Goal: Task Accomplishment & Management: Use online tool/utility

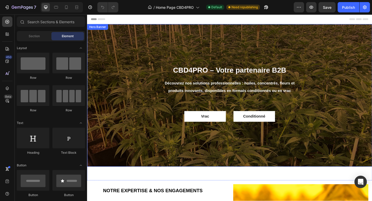
click at [248, 61] on div "Overlay" at bounding box center [242, 102] width 310 height 155
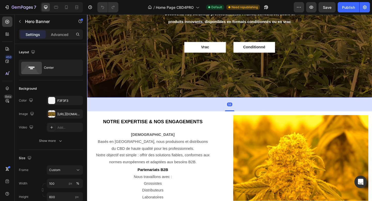
scroll to position [78, 0]
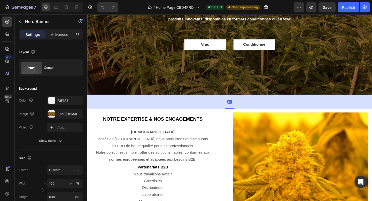
click at [230, 137] on div "Notre expertise & nos engagements Heading Notre mission Basés en France, nous p…" at bounding box center [164, 181] width 147 height 120
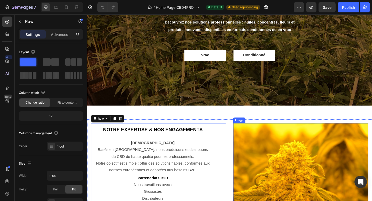
scroll to position [65, 0]
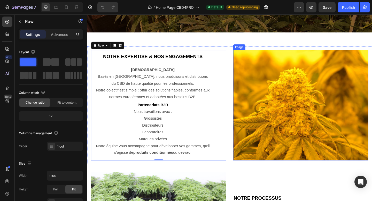
click at [268, 123] on img at bounding box center [319, 113] width 147 height 120
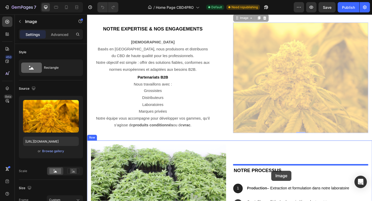
scroll to position [183, 0]
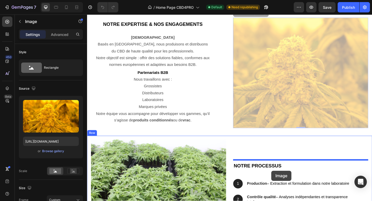
drag, startPoint x: 263, startPoint y: 37, endPoint x: 288, endPoint y: 185, distance: 149.8
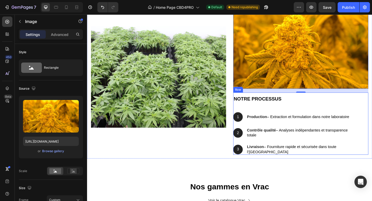
scroll to position [339, 0]
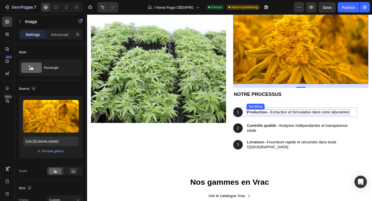
click at [320, 113] on div "Notre processus Heading 1 Text Block Hero Banner Production – Extraction et for…" at bounding box center [313, 128] width 135 height 68
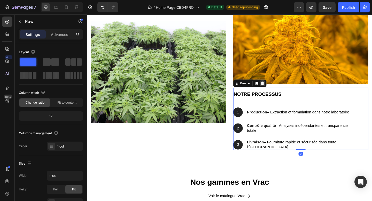
click at [278, 90] on icon at bounding box center [277, 90] width 3 height 4
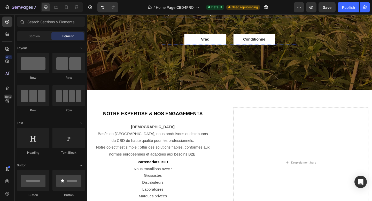
scroll to position [112, 0]
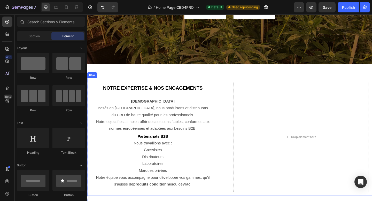
click at [243, 143] on div "Notre expertise & nos engagements Heading Notre mission Basés en France, nous p…" at bounding box center [242, 148] width 310 height 129
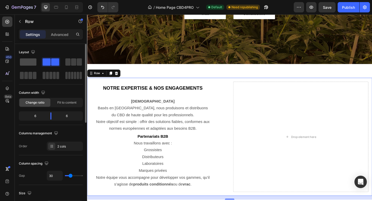
click at [31, 62] on span at bounding box center [28, 61] width 17 height 7
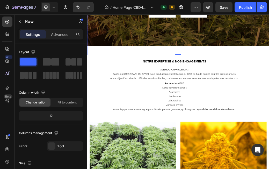
click at [246, 99] on h2 "Notre expertise & nos engagements" at bounding box center [236, 94] width 290 height 13
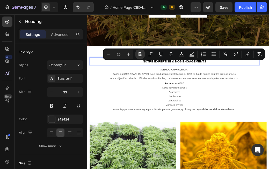
click at [294, 94] on p "Notre expertise & nos engagements" at bounding box center [236, 94] width 289 height 12
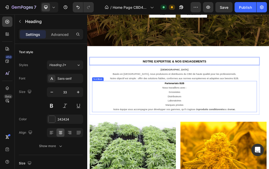
click at [267, 143] on p "Nous travaillons avec :" at bounding box center [236, 140] width 280 height 8
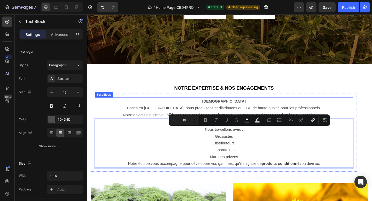
click at [253, 119] on p "Basés en France, nous produisons et distribuons du CBD de haute qualité pour le…" at bounding box center [236, 120] width 280 height 15
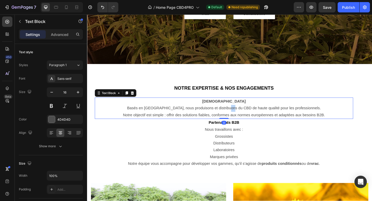
click at [253, 119] on p "Basés en France, nous produisons et distribuons du CBD de haute qualité pour le…" at bounding box center [236, 120] width 280 height 15
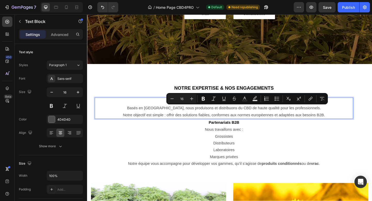
click at [313, 119] on p "Basés en France, nous produisons et distribuons du CBD de haute qualité pour le…" at bounding box center [236, 120] width 280 height 15
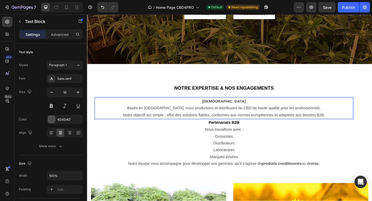
click at [348, 124] on p "Basés en France, nous produisons et distribuons du CBD de haute qualité pour le…" at bounding box center [236, 120] width 280 height 15
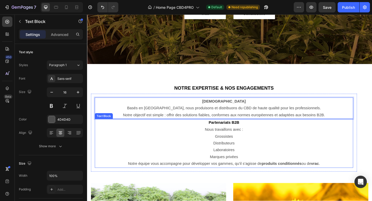
click at [317, 150] on p "Grossistes" at bounding box center [236, 148] width 280 height 8
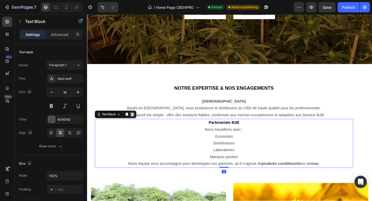
click at [134, 123] on icon at bounding box center [136, 123] width 4 height 4
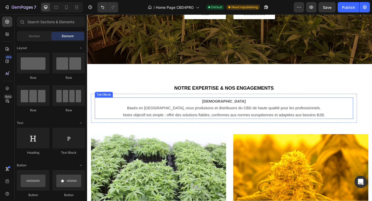
click at [313, 121] on p "Basés en France, nous produisons et distribuons du CBD de haute qualité pour le…" at bounding box center [236, 120] width 280 height 15
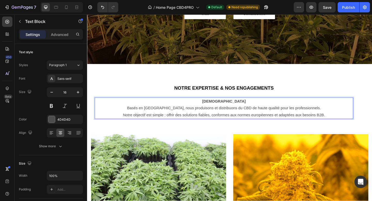
click at [354, 125] on p "Basés en France, nous produisons et distribuons du CBD de haute qualité pour le…" at bounding box center [236, 120] width 280 height 15
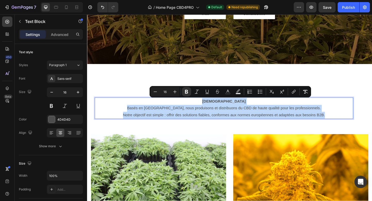
drag, startPoint x: 351, startPoint y: 124, endPoint x: 149, endPoint y: 108, distance: 202.4
click at [149, 108] on div "Notre mission Basés en France, nous produisons et distribuons du CBD de haute q…" at bounding box center [235, 116] width 281 height 23
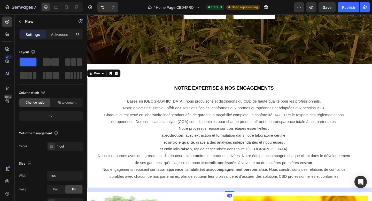
click at [135, 84] on div "⁠⁠⁠⁠⁠⁠⁠ Notre expertise & nos engagements Heading Basés en France, nous produis…" at bounding box center [242, 144] width 310 height 120
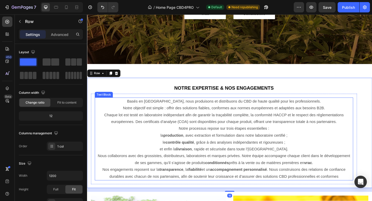
click at [193, 136] on p "Notre processus repose sur trois étapes essentielles : la production , avec ext…" at bounding box center [236, 150] width 280 height 30
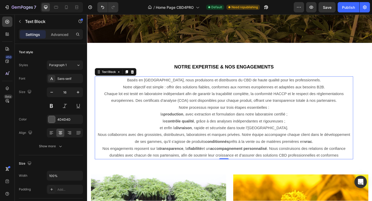
scroll to position [136, 0]
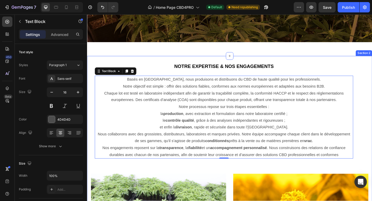
click at [196, 182] on div "⁠⁠⁠⁠⁠⁠⁠ Notre expertise & nos engagements Heading Basés en France, nous produis…" at bounding box center [242, 183] width 310 height 247
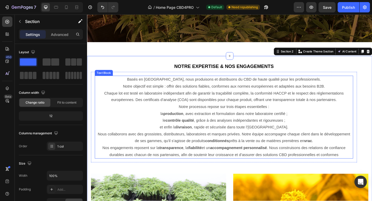
click at [195, 123] on p "Notre processus repose sur trois étapes essentielles : la production , avec ext…" at bounding box center [236, 126] width 280 height 30
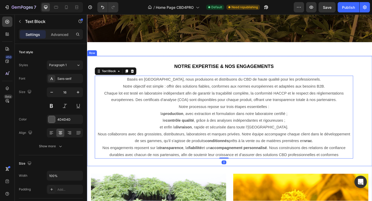
click at [154, 60] on div "⁠⁠⁠⁠⁠⁠⁠ Notre expertise & nos engagements Heading Basés en France, nous produis…" at bounding box center [242, 120] width 310 height 120
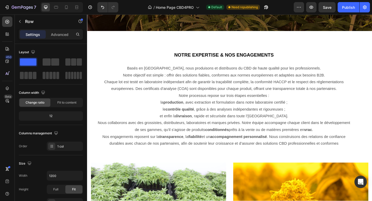
scroll to position [148, 0]
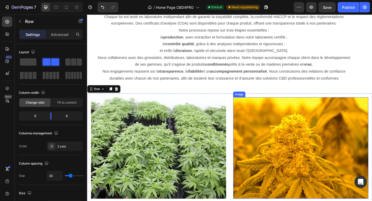
scroll to position [227, 0]
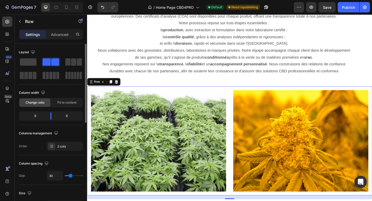
type input "21"
type input "20"
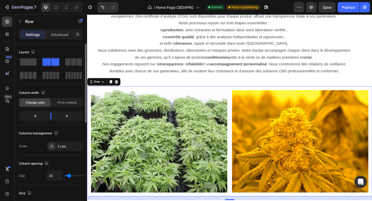
type input "19"
type input "18"
type input "17"
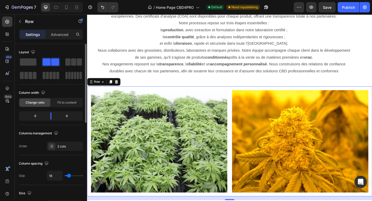
type input "17"
type input "16"
type input "15"
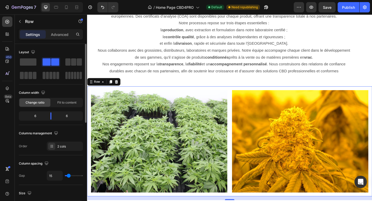
type input "14"
type input "13"
type input "12"
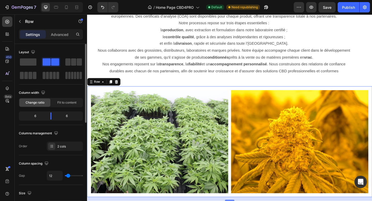
type input "12"
click at [68, 176] on input "range" at bounding box center [74, 175] width 18 height 1
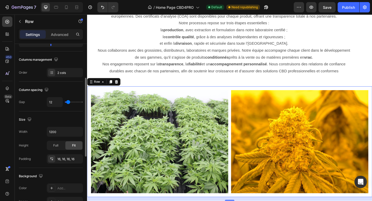
scroll to position [90, 0]
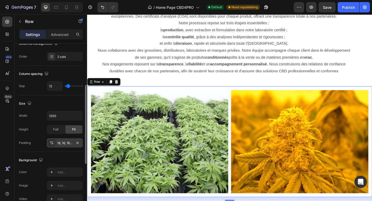
click at [51, 143] on icon at bounding box center [52, 143] width 4 height 4
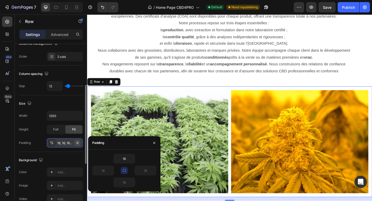
click at [78, 144] on icon "button" at bounding box center [78, 143] width 4 height 4
type input "0"
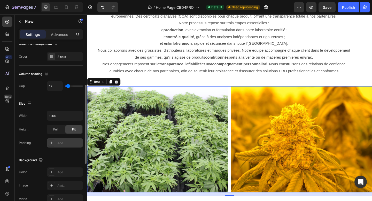
click at [49, 142] on div at bounding box center [51, 142] width 7 height 7
type input "16"
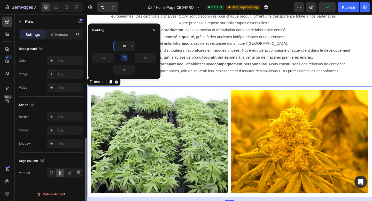
scroll to position [203, 0]
click at [52, 171] on icon at bounding box center [51, 171] width 1 height 3
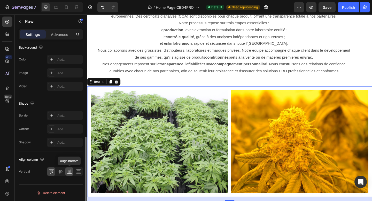
click at [71, 171] on icon at bounding box center [69, 171] width 5 height 5
click at [78, 171] on icon at bounding box center [79, 170] width 4 height 1
click at [51, 170] on icon at bounding box center [51, 171] width 1 height 3
click at [62, 170] on icon at bounding box center [60, 171] width 5 height 5
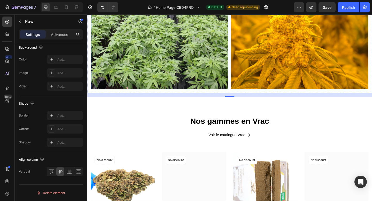
scroll to position [343, 0]
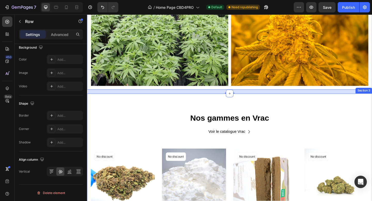
click at [182, 114] on div "Nos gammes en Vrac Heading Voir le catalogue Vrac Button Row (P) Images No disc…" at bounding box center [242, 203] width 310 height 205
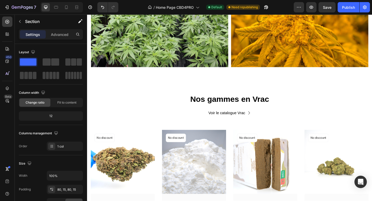
scroll to position [364, 0]
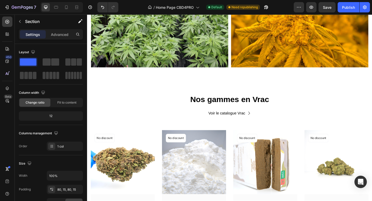
click at [242, 85] on div "Nos gammes en Vrac Heading Voir le catalogue Vrac Button Row (P) Images No disc…" at bounding box center [242, 182] width 310 height 205
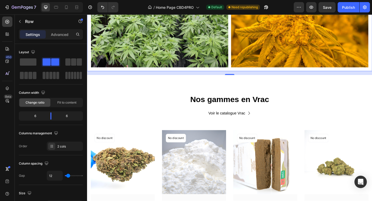
click at [239, 75] on div "Image Image Row 0" at bounding box center [242, 16] width 310 height 121
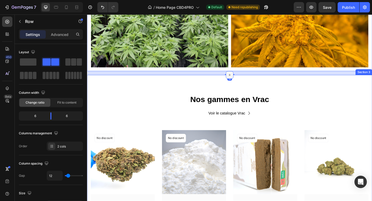
click at [242, 81] on icon at bounding box center [242, 80] width 4 height 4
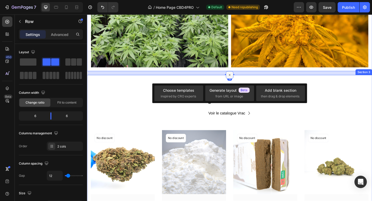
click at [246, 80] on div at bounding box center [242, 80] width 8 height 8
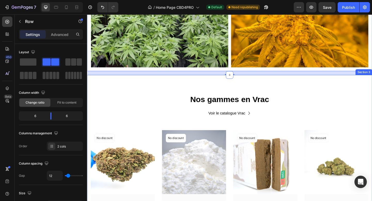
click at [265, 89] on div "Nos gammes en Vrac Heading Voir le catalogue Vrac Button Row (P) Images No disc…" at bounding box center [242, 182] width 310 height 205
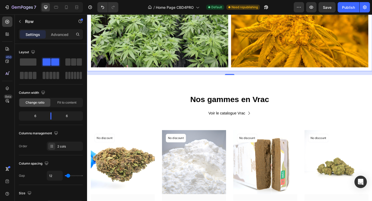
click at [241, 71] on div "Image Image Row 0" at bounding box center [242, 16] width 310 height 121
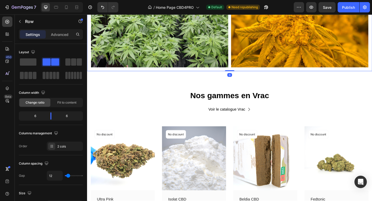
drag, startPoint x: 246, startPoint y: 79, endPoint x: 245, endPoint y: 69, distance: 10.9
click at [245, 69] on div "Image Image Row 0" at bounding box center [242, 16] width 310 height 121
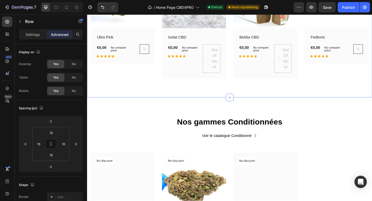
scroll to position [567, 0]
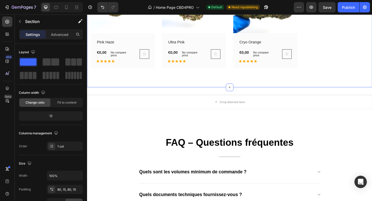
scroll to position [740, 0]
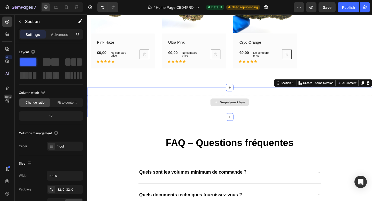
click at [238, 115] on div "Drop element here" at bounding box center [242, 110] width 310 height 16
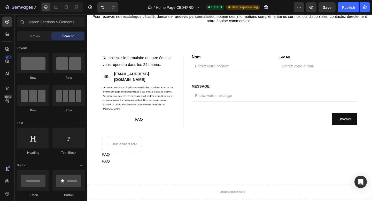
scroll to position [1080, 0]
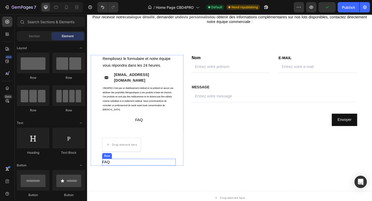
click at [109, 166] on div "Row" at bounding box center [108, 169] width 11 height 6
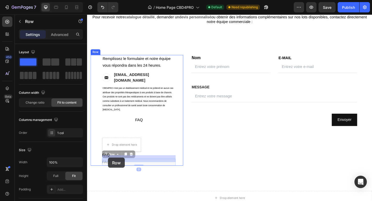
drag, startPoint x: 111, startPoint y: 163, endPoint x: 110, endPoint y: 170, distance: 6.6
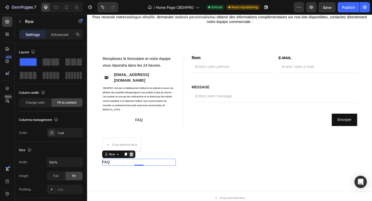
click at [136, 165] on icon at bounding box center [135, 167] width 3 height 4
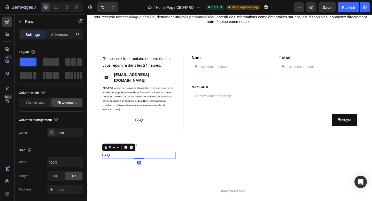
click at [128, 164] on div "FAQ Button Row 0" at bounding box center [143, 168] width 80 height 8
click at [137, 156] on div at bounding box center [135, 159] width 6 height 6
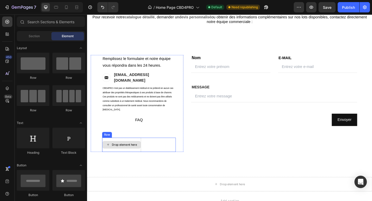
click at [136, 154] on div "Drop element here" at bounding box center [127, 156] width 27 height 4
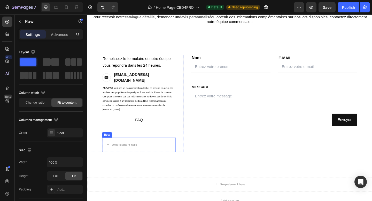
click at [163, 153] on div "Drop element here Row" at bounding box center [143, 157] width 80 height 16
click at [136, 142] on icon at bounding box center [135, 144] width 3 height 4
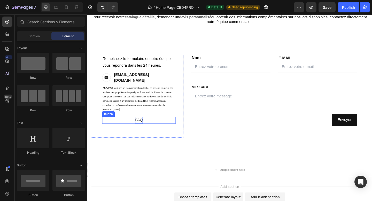
click at [144, 127] on p "FAQ" at bounding box center [143, 130] width 8 height 8
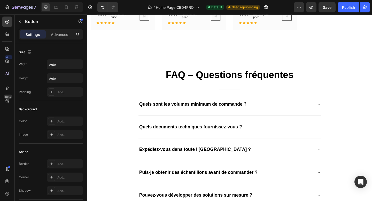
scroll to position [780, 0]
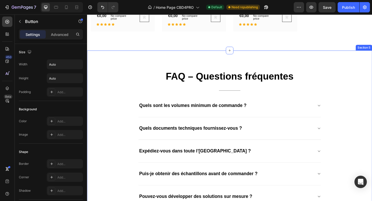
click at [254, 64] on div "FAQ – Questions fréquentes Heading Title Line Quels sont les volumes minimum de…" at bounding box center [242, 162] width 310 height 217
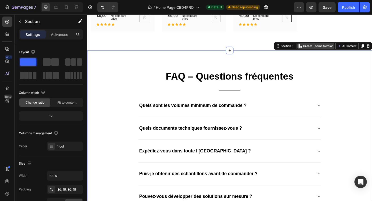
click at [336, 50] on p "Create Theme Section" at bounding box center [338, 49] width 33 height 5
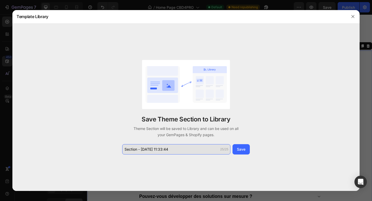
click at [179, 152] on input "Section - Sep 29 11:33:44" at bounding box center [176, 149] width 108 height 10
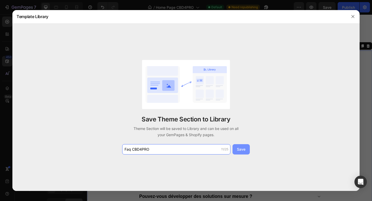
type input "Faq CBD4PRO"
click at [242, 151] on div "Save" at bounding box center [241, 149] width 9 height 5
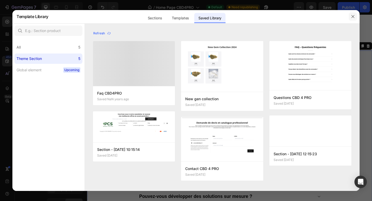
click at [355, 16] on button "button" at bounding box center [353, 16] width 8 height 8
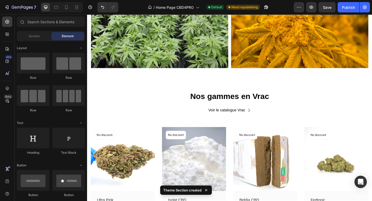
scroll to position [362, 0]
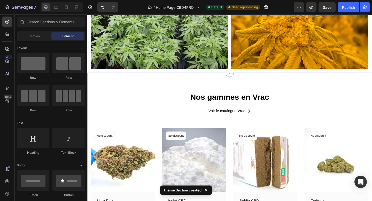
click at [288, 86] on div "Nos gammes en Vrac Heading Voir le catalogue Vrac Button Row (P) Images No disc…" at bounding box center [242, 180] width 310 height 205
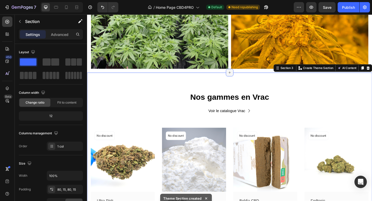
click at [245, 77] on div at bounding box center [242, 78] width 8 height 8
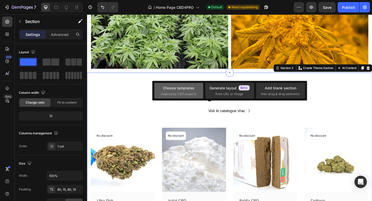
click at [188, 89] on div "Choose templates" at bounding box center [178, 87] width 31 height 5
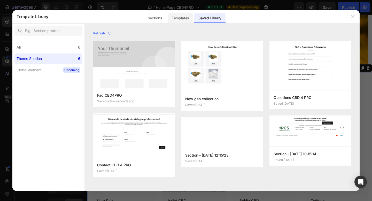
click at [181, 16] on div "Templates" at bounding box center [181, 18] width 26 height 10
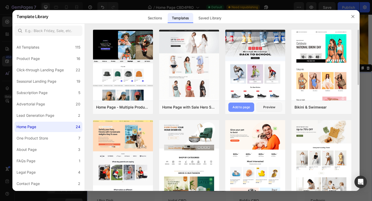
click at [246, 108] on div "Add to page" at bounding box center [242, 107] width 18 height 5
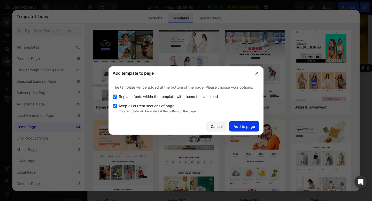
click at [241, 126] on div "Add to page" at bounding box center [244, 126] width 21 height 5
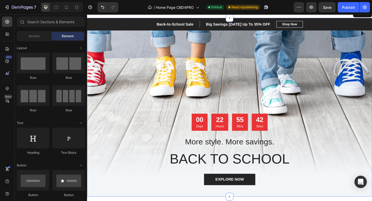
scroll to position [425, 0]
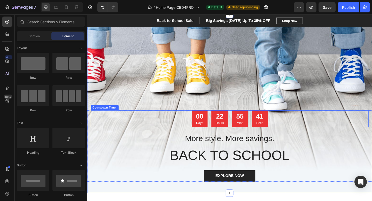
click at [268, 106] on div "Overlay" at bounding box center [242, 118] width 310 height 181
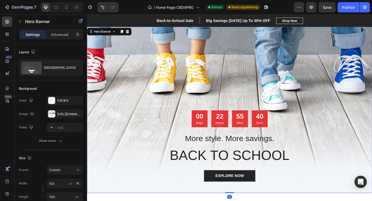
click at [137, 35] on div "Overlay" at bounding box center [242, 118] width 310 height 181
click at [130, 34] on icon at bounding box center [131, 33] width 3 height 4
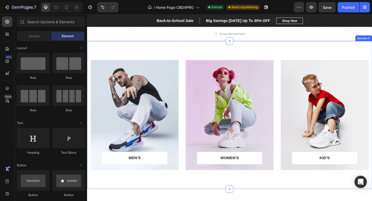
click at [179, 46] on div "MEN’S Text block Row Row Hero Banner WOMEN’S Text block Row Row Hero Banner KID…" at bounding box center [242, 123] width 310 height 161
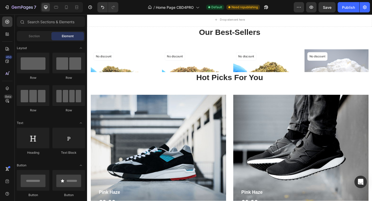
scroll to position [413, 0]
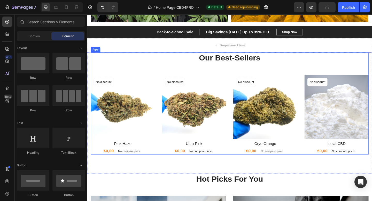
click at [284, 67] on p "Our Best-Sellers" at bounding box center [243, 61] width 302 height 11
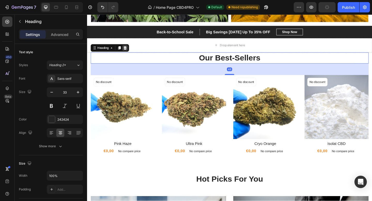
click at [127, 51] on icon at bounding box center [128, 51] width 4 height 4
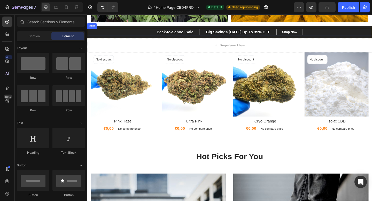
click at [149, 35] on div "Back-to-School Sale Text block Big Savings Today Up To 35% OFF Text block Row B…" at bounding box center [242, 33] width 310 height 7
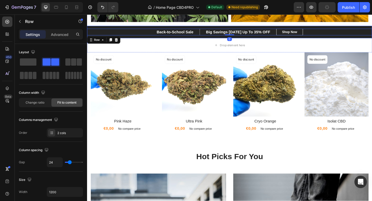
click at [150, 38] on div "Back-to-School Sale Text block Big Savings Today Up To 35% OFF Text block Row B…" at bounding box center [242, 33] width 310 height 13
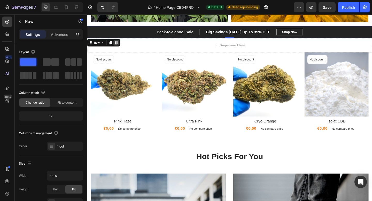
click at [117, 44] on icon at bounding box center [119, 45] width 4 height 4
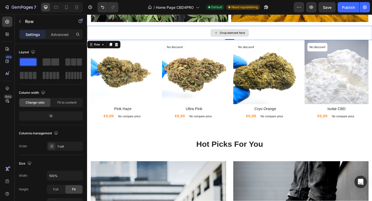
click at [135, 35] on div "Drop element here" at bounding box center [242, 35] width 310 height 16
click at [118, 48] on icon at bounding box center [118, 48] width 3 height 4
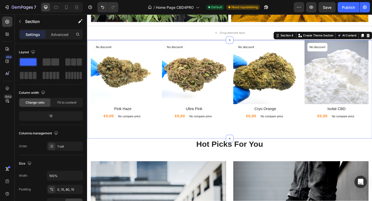
click at [155, 131] on div "Product Images No discount Not be displayed when published Product Badge Row Pi…" at bounding box center [242, 95] width 310 height 107
click at [372, 41] on div "Section 4 Create Theme Section AI Content Write with GemAI What would you like …" at bounding box center [343, 37] width 107 height 8
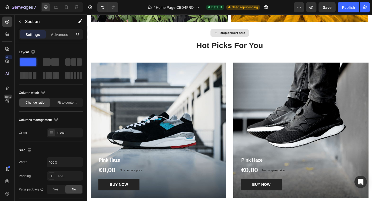
click at [360, 37] on div "Drop element here" at bounding box center [242, 35] width 310 height 16
click at [283, 37] on div "Drop element here" at bounding box center [242, 35] width 310 height 16
click at [278, 41] on div "Drop element here" at bounding box center [242, 35] width 310 height 16
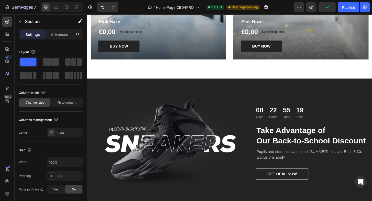
scroll to position [569, 0]
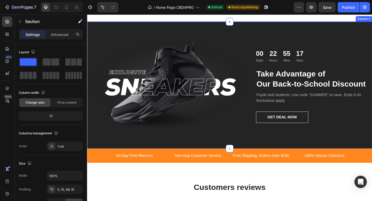
scroll to position [638, 0]
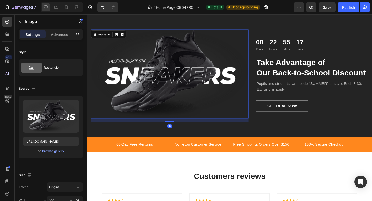
click at [243, 107] on img at bounding box center [177, 79] width 172 height 97
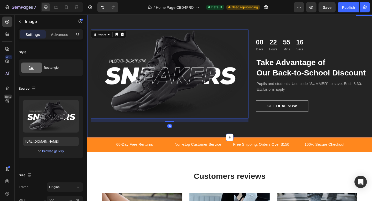
click at [222, 20] on div "Image 16 00 Days 22 Hours 55 Mins 16 Secs Countdown Timer Take Advantage of Our…" at bounding box center [242, 79] width 310 height 138
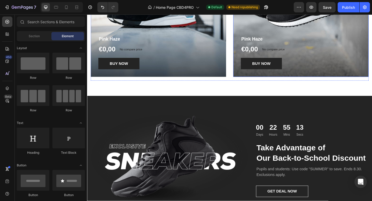
scroll to position [552, 0]
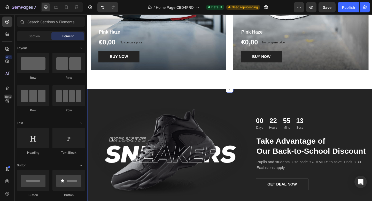
click at [371, 108] on div "Image 00 Days 22 Hours 55 Mins 13 Secs Countdown Timer Take Advantage of Our Ba…" at bounding box center [242, 165] width 310 height 138
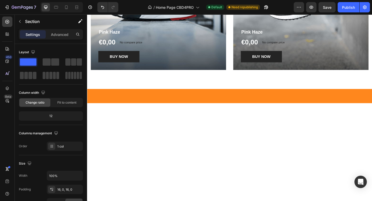
click at [339, 98] on div at bounding box center [242, 104] width 310 height 16
click at [334, 111] on div at bounding box center [242, 104] width 310 height 16
click at [318, 100] on div at bounding box center [242, 104] width 310 height 16
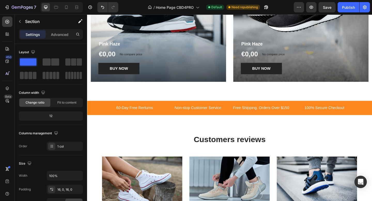
scroll to position [539, 0]
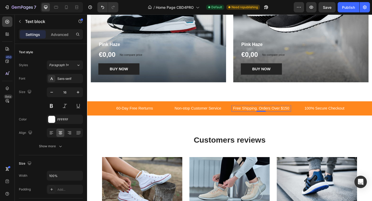
click at [303, 118] on p "Free Shipping. Orders Over $150" at bounding box center [277, 117] width 64 height 6
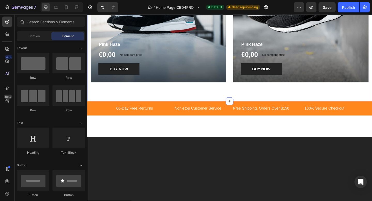
click at [302, 104] on div "Hot Picks For You Heading Row Pink Haze Product Title €0,00 Product Price Produ…" at bounding box center [242, 12] width 310 height 193
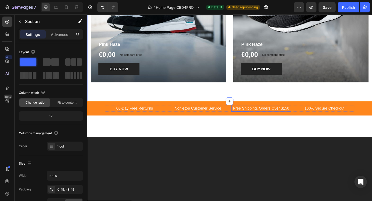
click at [298, 119] on p "Free Shipping. Orders Over $150" at bounding box center [277, 117] width 64 height 6
click at [300, 122] on div "60-Day Free Rerturns Text block Non-stop Customer Service Text block Free Shipp…" at bounding box center [242, 117] width 310 height 16
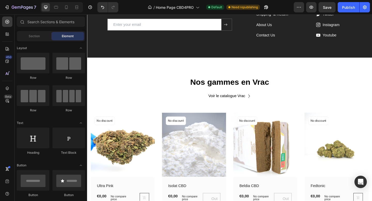
scroll to position [713, 0]
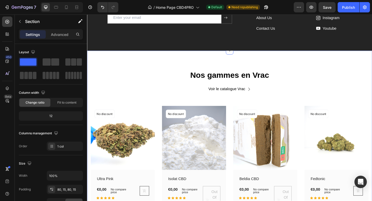
click at [301, 66] on div "Nos gammes en Vrac Heading Voir le catalogue Vrac Button Row (P) Images No disc…" at bounding box center [242, 156] width 310 height 205
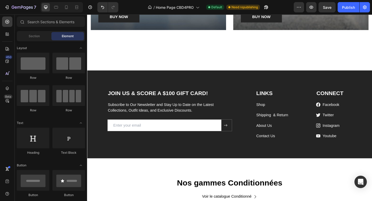
scroll to position [595, 0]
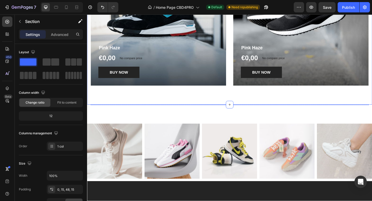
scroll to position [536, 0]
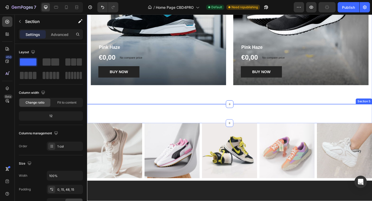
click at [255, 133] on div "Image Image Image Image Image Carousel Row Section 5" at bounding box center [242, 122] width 310 height 21
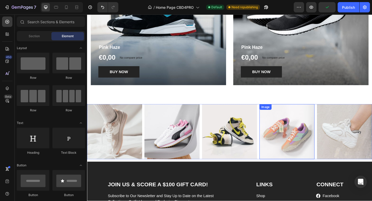
click at [302, 114] on div "Image" at bounding box center [305, 142] width 60 height 60
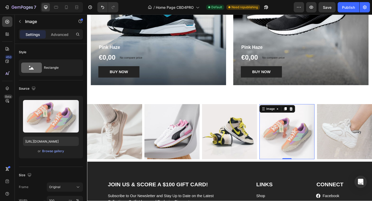
click at [333, 116] on img at bounding box center [305, 142] width 60 height 60
click at [335, 102] on div "Hot Picks For You Heading Row Pink Haze Product Title €0,00 Product Price Produ…" at bounding box center [242, 16] width 310 height 193
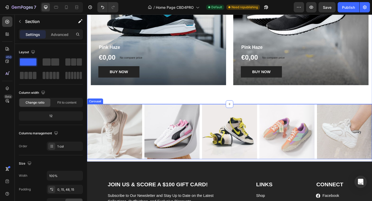
click at [335, 113] on div "Image Image Image Image Image" at bounding box center [242, 142] width 310 height 60
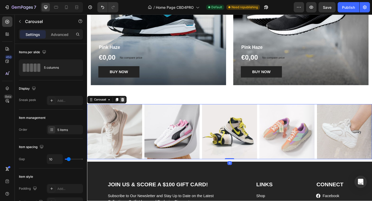
click at [125, 105] on icon at bounding box center [126, 107] width 4 height 4
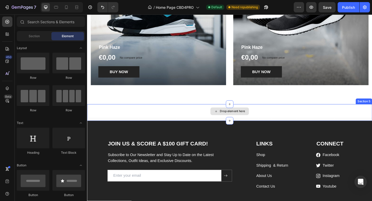
click at [167, 123] on div "Drop element here" at bounding box center [242, 120] width 310 height 16
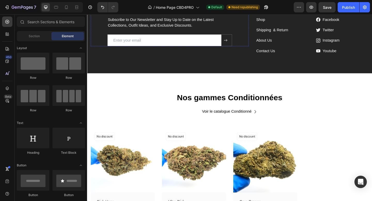
scroll to position [668, 0]
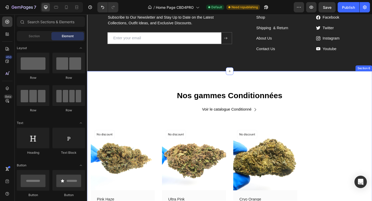
click at [266, 94] on div "Nos gammes Conditionnées Heading Voir le catalogue Conditionné Button Row (P) I…" at bounding box center [242, 170] width 310 height 189
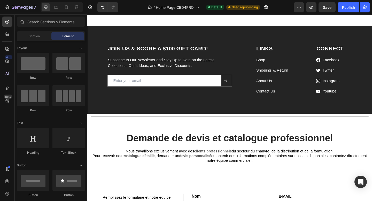
scroll to position [621, 0]
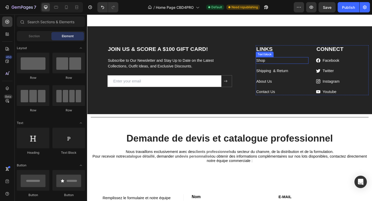
click at [282, 56] on div "Text block" at bounding box center [280, 58] width 17 height 5
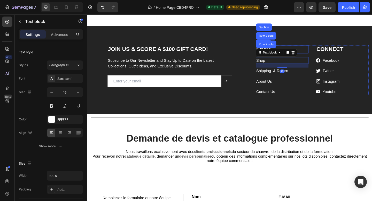
click at [298, 51] on p "LINKS" at bounding box center [299, 53] width 56 height 8
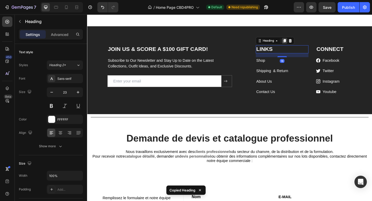
click at [301, 44] on icon at bounding box center [302, 43] width 4 height 4
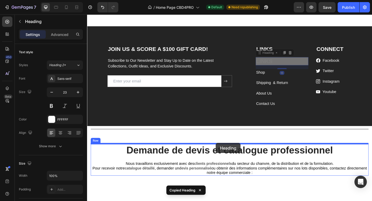
drag, startPoint x: 281, startPoint y: 57, endPoint x: 227, endPoint y: 156, distance: 112.7
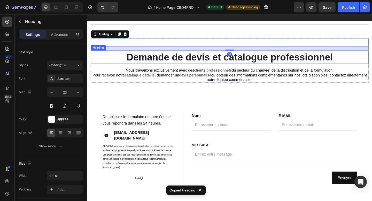
scroll to position [724, 0]
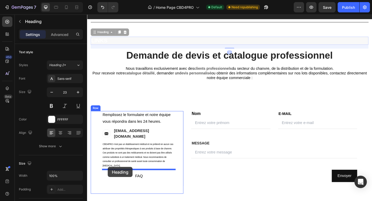
drag, startPoint x: 101, startPoint y: 33, endPoint x: 110, endPoint y: 180, distance: 147.2
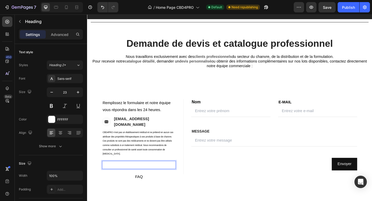
click at [143, 177] on p "LINKS" at bounding box center [143, 179] width 79 height 8
click at [144, 175] on p "LINKS" at bounding box center [143, 179] width 79 height 8
click at [146, 163] on p "CBD4PRO n’est pas un établissement médical et ne prétend en aucun cas attribuer…" at bounding box center [143, 155] width 79 height 28
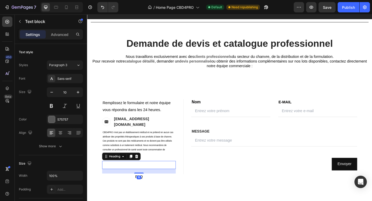
click at [135, 175] on p "LINKS" at bounding box center [143, 179] width 79 height 8
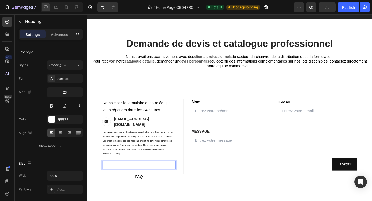
click at [126, 175] on p "LINKS" at bounding box center [143, 179] width 79 height 8
click at [120, 175] on p "LINKS" at bounding box center [143, 179] width 79 height 8
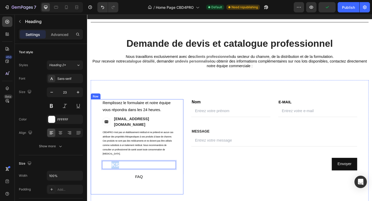
drag, startPoint x: 113, startPoint y: 175, endPoint x: 134, endPoint y: 179, distance: 22.2
click at [134, 179] on div "Contact Information Heading Remplissez le formulaire et notre équipe vous répon…" at bounding box center [143, 159] width 80 height 104
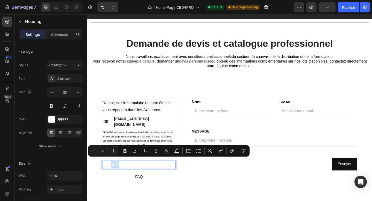
click at [127, 175] on p "LINKS" at bounding box center [143, 179] width 79 height 8
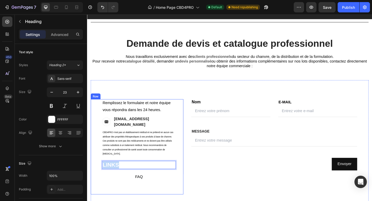
drag, startPoint x: 131, startPoint y: 173, endPoint x: 92, endPoint y: 174, distance: 39.3
click at [92, 174] on div "Contact Information Heading Remplissez le formulaire et notre équipe vous répon…" at bounding box center [141, 159] width 101 height 104
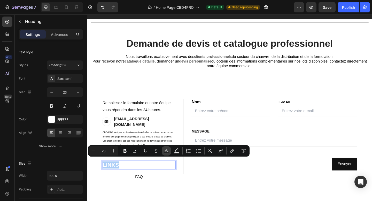
click at [168, 152] on icon "Editor contextual toolbar" at bounding box center [166, 150] width 5 height 5
type input "FFFFFF"
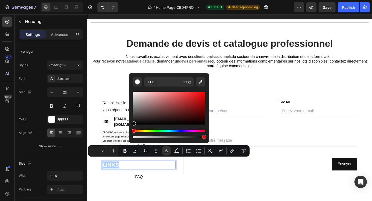
drag, startPoint x: 225, startPoint y: 138, endPoint x: 131, endPoint y: 134, distance: 93.4
type input "000000"
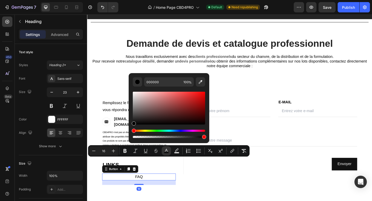
click at [114, 188] on div "FAQ Button 19" at bounding box center [143, 192] width 80 height 8
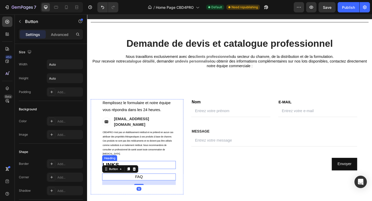
click at [140, 175] on p "⁠⁠⁠⁠⁠⁠⁠ LINKS" at bounding box center [143, 179] width 79 height 8
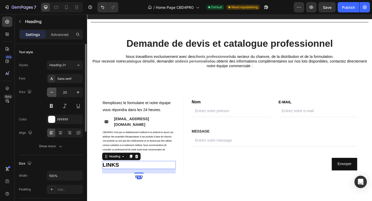
click at [51, 92] on icon "button" at bounding box center [51, 92] width 5 height 5
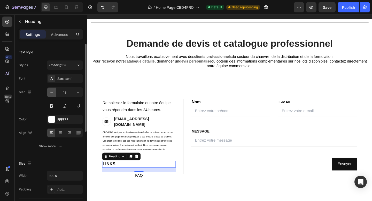
click at [51, 92] on icon "button" at bounding box center [51, 92] width 5 height 5
type input "17"
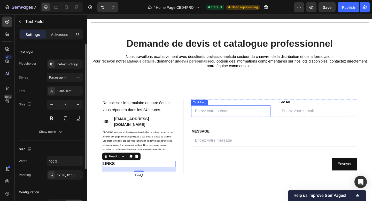
click at [206, 113] on div "FIRST NAME Text block Nom Text block Text Field" at bounding box center [243, 117] width 86 height 20
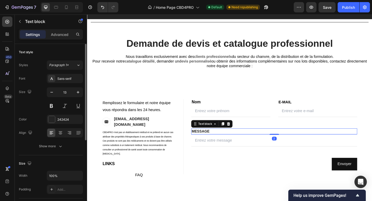
click at [206, 143] on span "MESSAGE" at bounding box center [210, 141] width 19 height 4
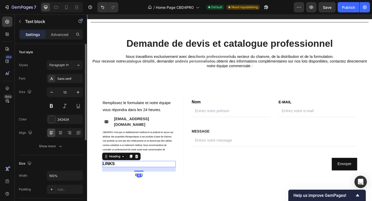
click at [113, 175] on span "LINKS" at bounding box center [110, 177] width 13 height 5
click at [61, 133] on icon at bounding box center [60, 132] width 5 height 5
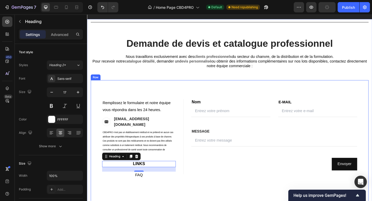
click at [214, 201] on div "FIRST NAME Text block NAME Text block Text Field LAST NAME Text block Email Tex…" at bounding box center [293, 161] width 202 height 108
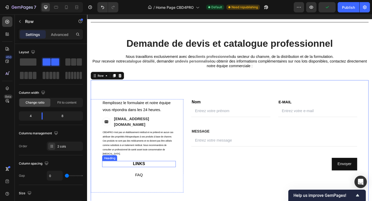
click at [148, 176] on p "⁠⁠⁠⁠⁠⁠⁠ LINKS" at bounding box center [143, 178] width 79 height 6
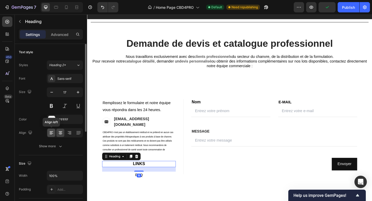
click at [51, 132] on icon at bounding box center [51, 132] width 5 height 5
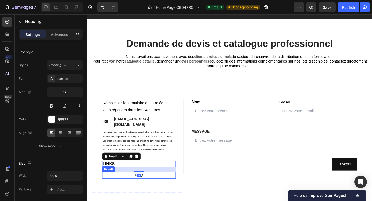
click at [149, 186] on div "FAQ Button" at bounding box center [143, 190] width 80 height 8
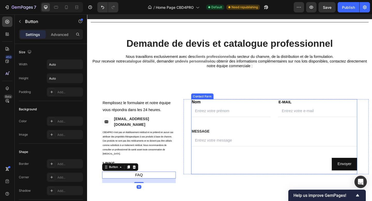
click at [221, 186] on div "Envoyer Submit Button" at bounding box center [290, 180] width 181 height 18
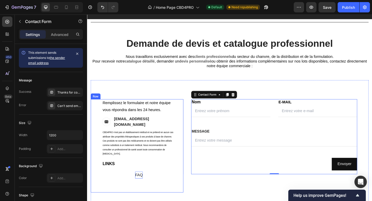
click at [144, 186] on p "FAQ" at bounding box center [143, 190] width 8 height 8
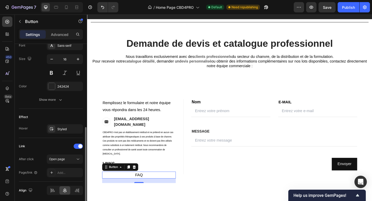
scroll to position [226, 0]
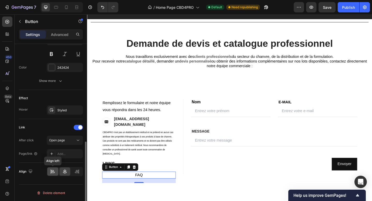
click at [54, 172] on icon at bounding box center [53, 172] width 4 height 1
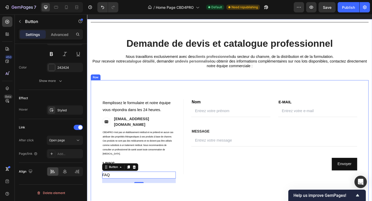
click at [254, 192] on div "FIRST NAME Text block NAME Text block Text Field LAST NAME Text block Email Tex…" at bounding box center [293, 161] width 202 height 108
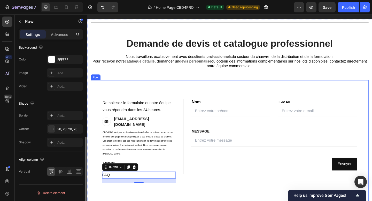
scroll to position [0, 0]
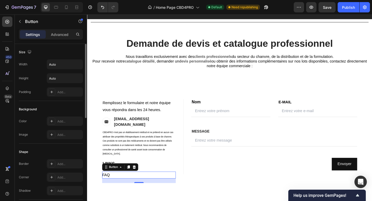
click at [122, 186] on div "FAQ Button 0" at bounding box center [143, 190] width 80 height 8
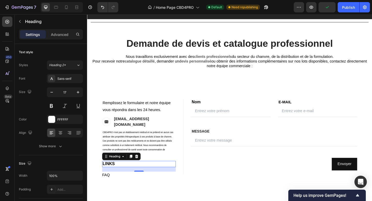
click at [115, 175] on span "LINKS" at bounding box center [110, 177] width 13 height 5
drag, startPoint x: 144, startPoint y: 181, endPoint x: 142, endPoint y: 163, distance: 17.7
click at [142, 174] on div "⁠⁠⁠⁠⁠⁠⁠ LINKS Heading 3" at bounding box center [143, 177] width 80 height 7
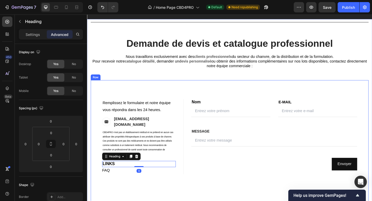
click at [229, 189] on div "FIRST NAME Text block NAME Text block Text Field LAST NAME Text block Email Tex…" at bounding box center [293, 158] width 202 height 103
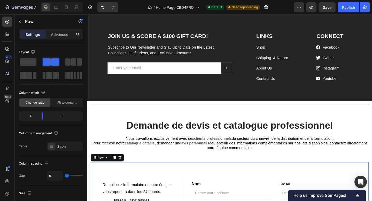
scroll to position [586, 0]
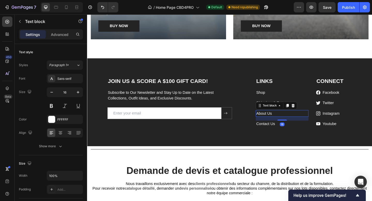
click at [278, 122] on link "About Us" at bounding box center [279, 122] width 17 height 4
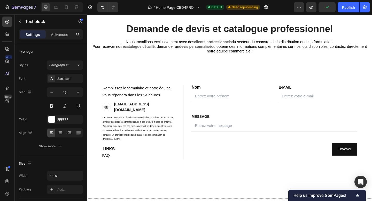
scroll to position [740, 0]
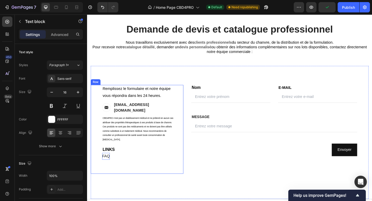
click at [111, 167] on p "FAQ" at bounding box center [107, 169] width 8 height 8
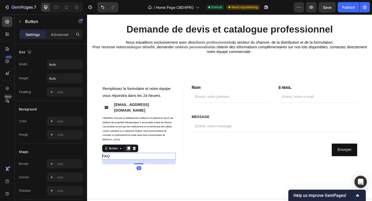
click at [131, 159] on icon at bounding box center [132, 161] width 3 height 4
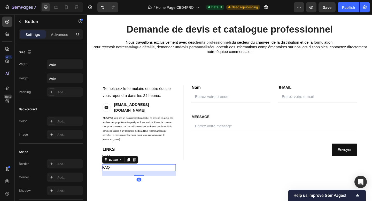
click at [119, 179] on div "FAQ Button 19" at bounding box center [143, 182] width 80 height 8
click at [115, 178] on div "FAQ Button 19" at bounding box center [143, 182] width 80 height 8
click at [114, 160] on div "Button" at bounding box center [110, 162] width 12 height 5
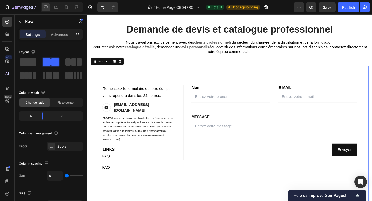
click at [246, 176] on div "FIRST NAME Text block NAME Text block Text Field LAST NAME Text block Email Tex…" at bounding box center [293, 149] width 202 height 116
click at [114, 178] on div "FAQ Button" at bounding box center [143, 182] width 80 height 8
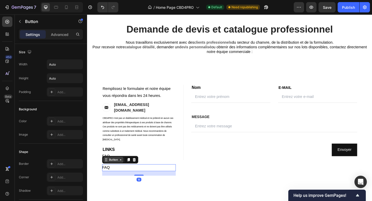
click at [115, 170] on div "Button" at bounding box center [116, 172] width 12 height 5
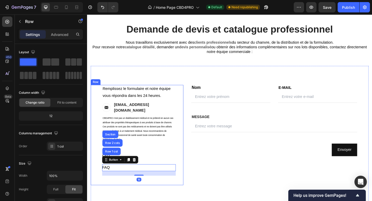
click at [158, 170] on div "FAQ Button" at bounding box center [143, 171] width 80 height 12
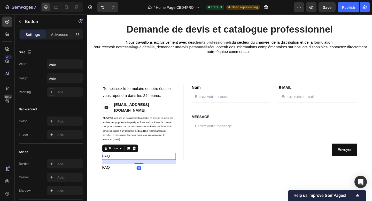
click at [137, 165] on div "FAQ Button 19" at bounding box center [143, 169] width 80 height 8
drag, startPoint x: 141, startPoint y: 173, endPoint x: 139, endPoint y: 141, distance: 31.6
click at [140, 140] on div "Contact Information Heading Remplissez le formulaire et notre équipe vous répon…" at bounding box center [143, 143] width 80 height 105
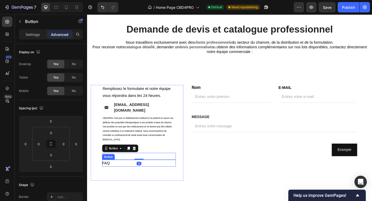
click at [119, 173] on div "FAQ Button" at bounding box center [143, 177] width 80 height 8
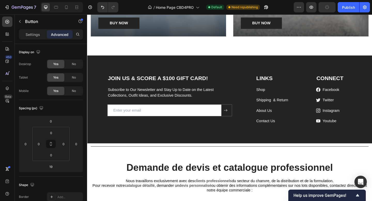
scroll to position [589, 0]
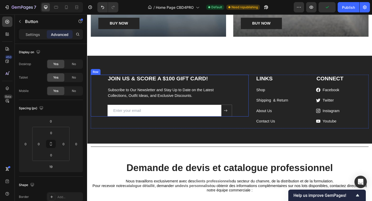
click at [245, 76] on div "JOIN US & SCORE A $100 GIFT CARD! Heading Subscribe to Our Newsletter and Stay …" at bounding box center [242, 107] width 310 height 96
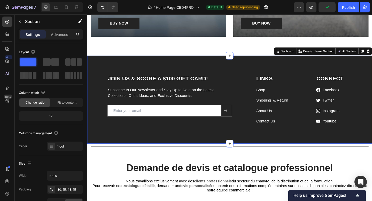
click at [372, 54] on div "Section 5 Create Theme Section AI Content Write with GemAI What would you like …" at bounding box center [343, 54] width 107 height 8
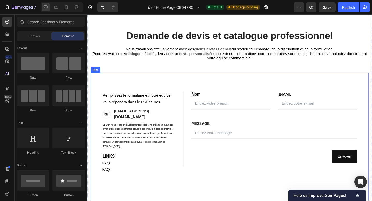
scroll to position [650, 0]
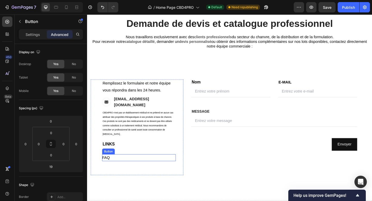
click at [113, 167] on div "FAQ Button" at bounding box center [143, 171] width 80 height 8
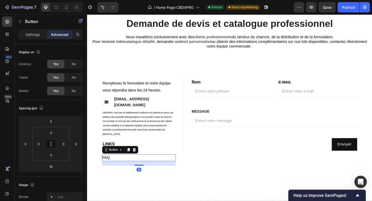
click at [113, 167] on div "FAQ Button 19" at bounding box center [143, 171] width 80 height 8
click at [117, 167] on div "FAQ Button 19" at bounding box center [143, 171] width 80 height 8
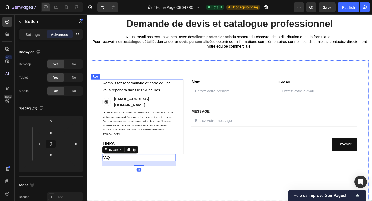
click at [175, 191] on div "Contact Information Heading Remplissez le formulaire et notre équipe vous répon…" at bounding box center [141, 140] width 101 height 111
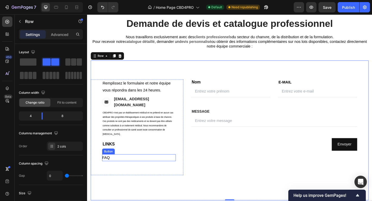
click at [119, 167] on div "FAQ Button" at bounding box center [143, 171] width 80 height 8
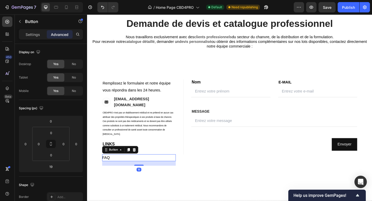
click at [137, 160] on icon at bounding box center [138, 162] width 4 height 4
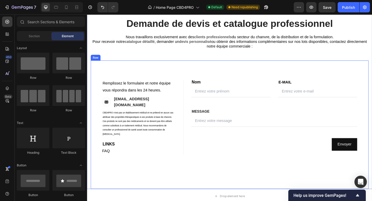
click at [233, 169] on div "FIRST NAME Text block NAME Text block Text Field LAST NAME Text block Email Tex…" at bounding box center [293, 134] width 202 height 99
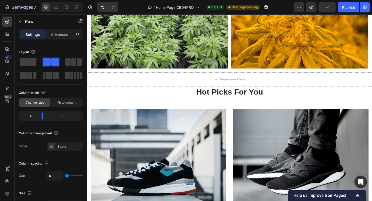
scroll to position [358, 0]
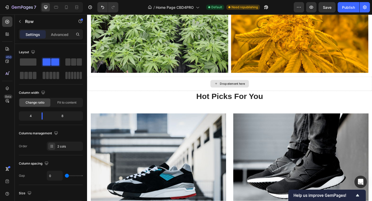
click at [300, 94] on div "Drop element here" at bounding box center [242, 90] width 310 height 16
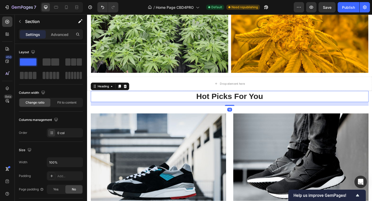
click at [281, 101] on p "Hot Picks For You" at bounding box center [243, 103] width 302 height 11
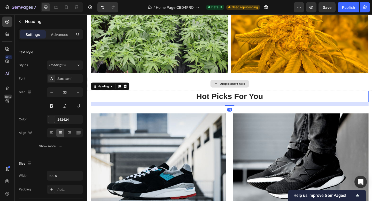
click at [263, 91] on div "Drop element here" at bounding box center [242, 90] width 42 height 8
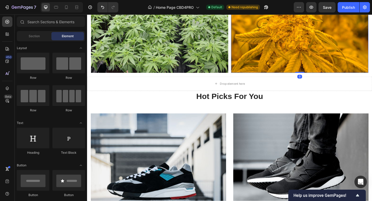
click at [249, 78] on img at bounding box center [318, 22] width 149 height 112
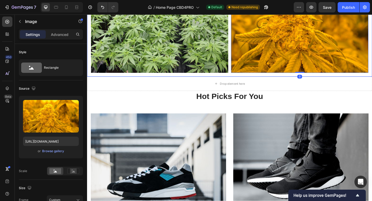
click at [249, 82] on div "Image Image 0 Row" at bounding box center [242, 22] width 310 height 121
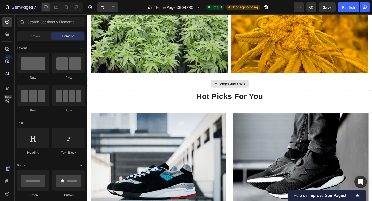
click at [261, 87] on div "Drop element here" at bounding box center [242, 90] width 42 height 8
click at [283, 90] on div "Drop element here" at bounding box center [242, 90] width 310 height 16
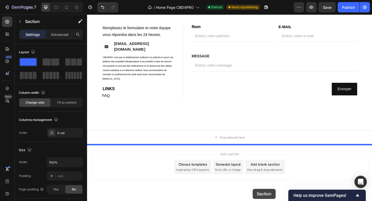
drag, startPoint x: 284, startPoint y: 91, endPoint x: 267, endPoint y: 204, distance: 115.0
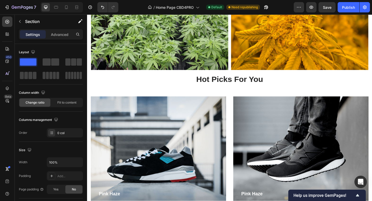
scroll to position [386, 0]
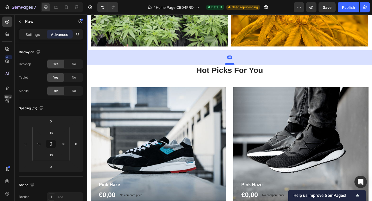
drag, startPoint x: 242, startPoint y: 53, endPoint x: 242, endPoint y: 70, distance: 17.1
click at [242, 69] on div at bounding box center [242, 69] width 10 height 2
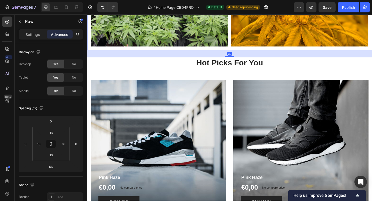
drag, startPoint x: 241, startPoint y: 69, endPoint x: 241, endPoint y: 58, distance: 11.1
click at [241, 60] on div at bounding box center [242, 61] width 10 height 2
type input "24"
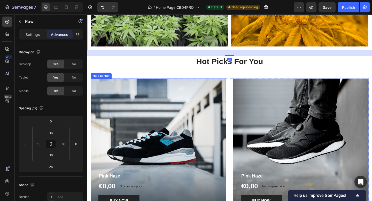
click at [188, 147] on div "Overlay" at bounding box center [164, 157] width 147 height 147
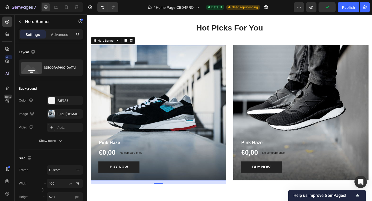
scroll to position [422, 0]
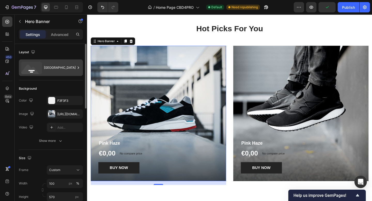
click at [77, 66] on icon at bounding box center [78, 67] width 5 height 5
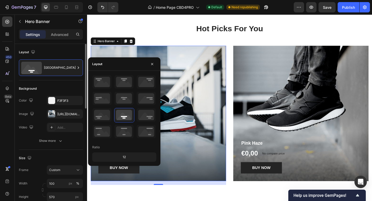
click at [66, 84] on div "Background The changes might be hidden by the image and the video. Color F3F3F3…" at bounding box center [51, 115] width 64 height 70
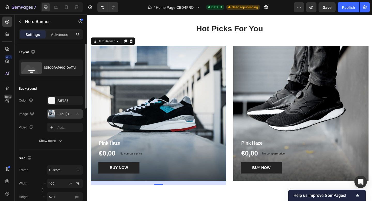
click at [60, 115] on div "https://ucarecdn.com/90e8764a-da5d-47d5-89df-b125050ac788/-/format/auto/" at bounding box center [64, 114] width 15 height 5
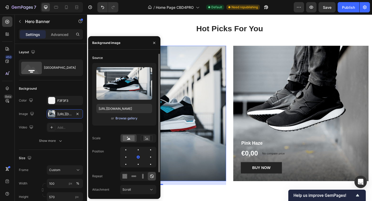
click at [127, 118] on div "Browse gallery" at bounding box center [127, 118] width 22 height 5
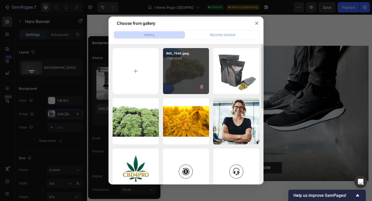
click at [183, 74] on div "IMG_7946.jpeg 1759.33 kb" at bounding box center [186, 71] width 46 height 46
type input "https://cdn.shopify.com/s/files/1/0903/6821/3325/files/gempages_580648674753774…"
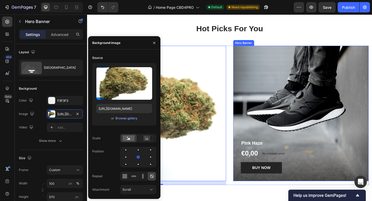
click at [263, 107] on div "Overlay" at bounding box center [319, 122] width 147 height 147
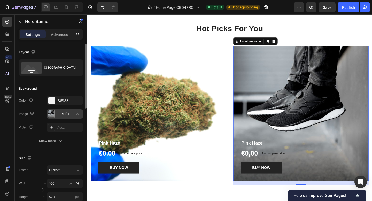
click at [64, 115] on div "https://ucarecdn.com/5e0cd2e8-738c-4727-be33-91b8b767784d/-/format/auto/" at bounding box center [64, 114] width 15 height 5
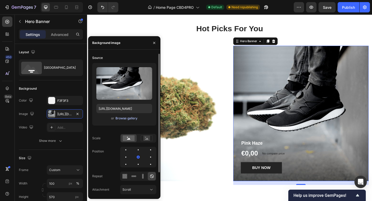
click at [134, 117] on div "Browse gallery" at bounding box center [127, 118] width 22 height 5
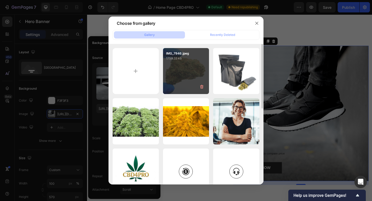
click at [208, 80] on div "IMG_7946.jpeg 1759.33 kb" at bounding box center [186, 71] width 46 height 46
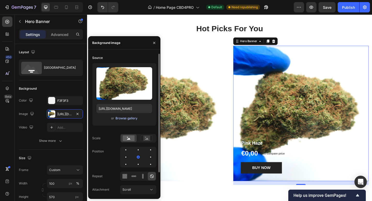
click at [124, 119] on div "Browse gallery" at bounding box center [127, 118] width 22 height 5
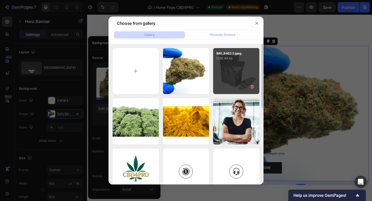
click at [250, 66] on div "IMG_8462 2.jpeg 1330.44 kb" at bounding box center [236, 71] width 46 height 46
type input "https://cdn.shopify.com/s/files/1/0903/6821/3325/files/gempages_580648674753774…"
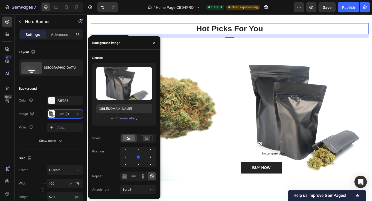
click at [316, 31] on p "Hot Picks For You" at bounding box center [243, 30] width 302 height 11
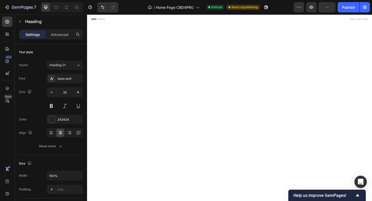
scroll to position [438, 0]
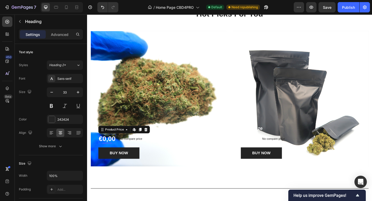
click at [108, 153] on div "€0,00" at bounding box center [108, 150] width 19 height 10
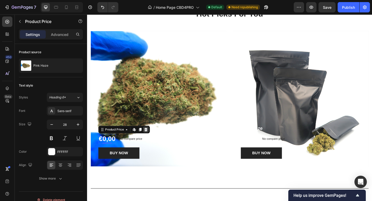
click at [152, 139] on icon at bounding box center [150, 140] width 3 height 4
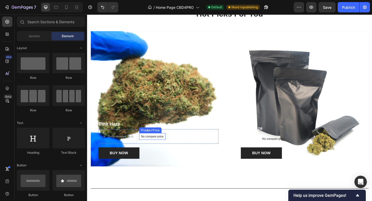
click at [160, 148] on p "No compare price" at bounding box center [158, 147] width 25 height 3
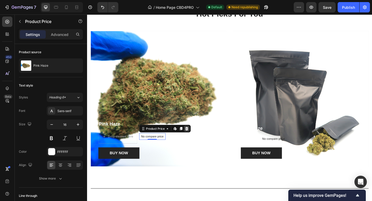
click at [198, 139] on div at bounding box center [195, 139] width 6 height 6
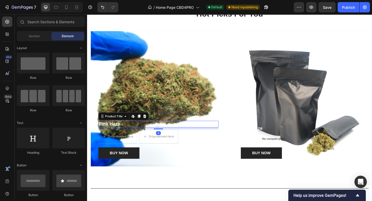
click at [116, 135] on h1 "Pink Haze" at bounding box center [164, 134] width 131 height 8
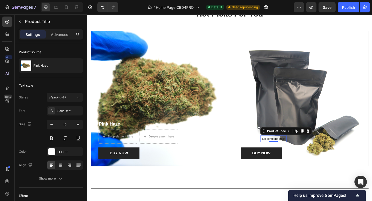
click at [293, 151] on p "No compare price" at bounding box center [290, 149] width 25 height 3
click at [329, 141] on icon at bounding box center [327, 142] width 3 height 4
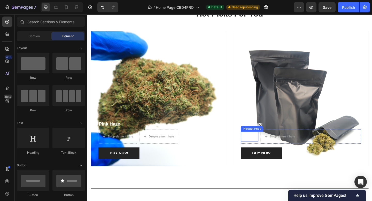
click at [267, 150] on div "€0,00" at bounding box center [263, 147] width 19 height 10
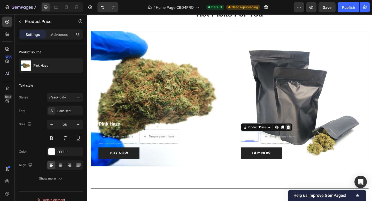
click at [307, 137] on icon at bounding box center [306, 138] width 3 height 4
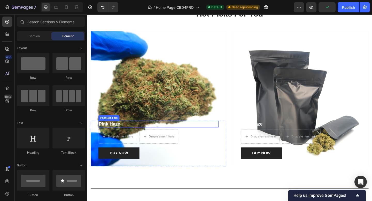
click at [113, 130] on h1 "Pink Haze" at bounding box center [164, 134] width 131 height 8
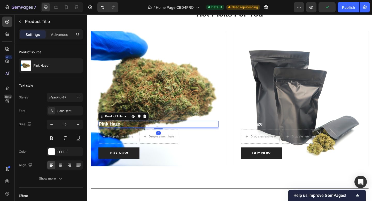
click at [131, 134] on h1 "Pink Haze" at bounding box center [164, 134] width 131 height 8
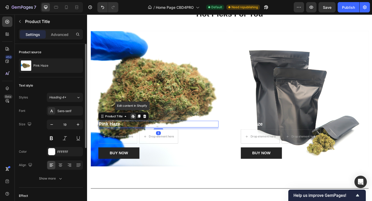
click at [67, 159] on div "Font Sans-serif Size 19 Color FFFFFF Align Show more" at bounding box center [51, 144] width 64 height 77
click at [72, 156] on div "FFFFFF" at bounding box center [65, 151] width 36 height 9
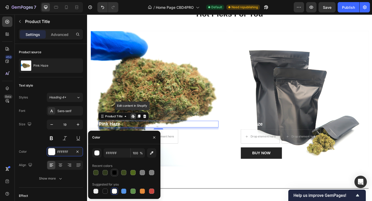
click at [113, 172] on div at bounding box center [114, 172] width 5 height 5
type input "000000"
click at [126, 136] on h1 "Pink Haze" at bounding box center [164, 134] width 131 height 8
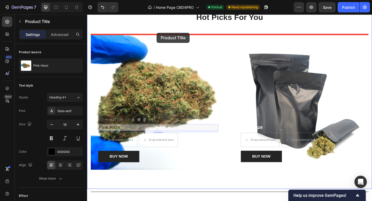
scroll to position [428, 0]
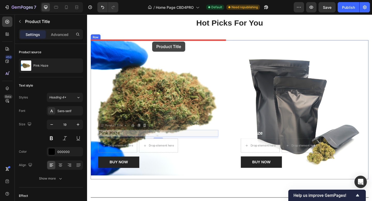
drag, startPoint x: 116, startPoint y: 129, endPoint x: 158, endPoint y: 44, distance: 94.6
click at [158, 44] on div "Header Notre expertise & nos engagements Heading Basés en [GEOGRAPHIC_DATA], no…" at bounding box center [242, 54] width 310 height 936
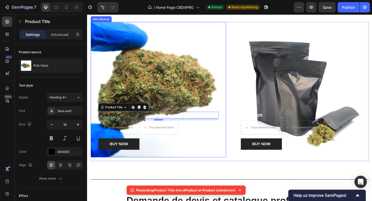
scroll to position [458, 0]
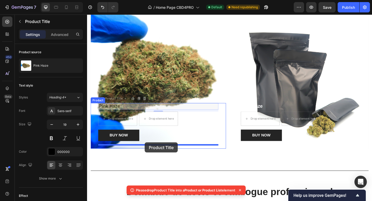
drag, startPoint x: 111, startPoint y: 104, endPoint x: 150, endPoint y: 153, distance: 62.3
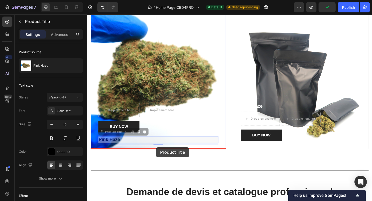
drag, startPoint x: 119, startPoint y: 143, endPoint x: 162, endPoint y: 159, distance: 45.7
click at [162, 159] on div "Header Hot Picks For You Heading Row Drop element here Drop element here Row BU…" at bounding box center [242, 25] width 310 height 936
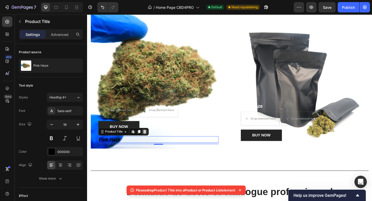
click at [149, 140] on icon at bounding box center [150, 142] width 4 height 4
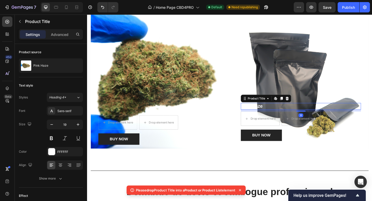
click at [282, 113] on h1 "Pink Haze" at bounding box center [319, 115] width 131 height 8
click at [305, 106] on icon at bounding box center [304, 106] width 3 height 4
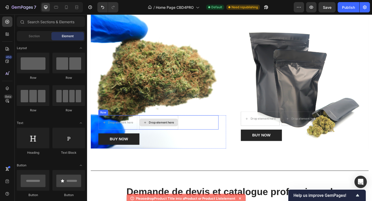
click at [170, 125] on div "Drop element here" at bounding box center [165, 132] width 42 height 16
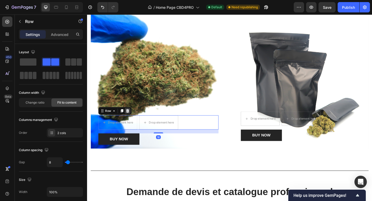
click at [130, 118] on icon at bounding box center [131, 120] width 3 height 4
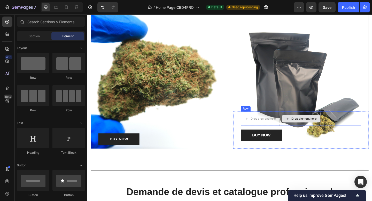
click at [334, 126] on div "Drop element here" at bounding box center [323, 128] width 27 height 4
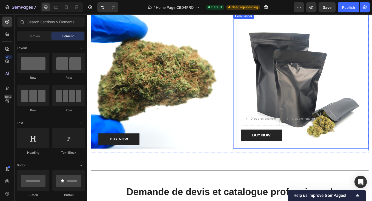
click at [277, 120] on div "Drop element here" at bounding box center [275, 128] width 42 height 16
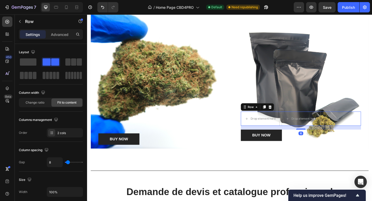
click at [286, 113] on icon at bounding box center [286, 115] width 4 height 4
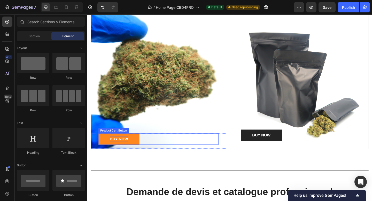
click at [124, 150] on div "BUY NOW" at bounding box center [122, 150] width 20 height 6
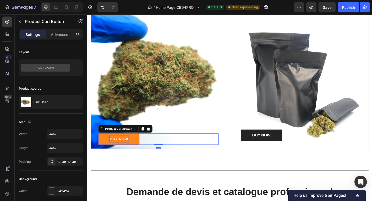
click at [124, 150] on div "BUY NOW" at bounding box center [122, 150] width 20 height 6
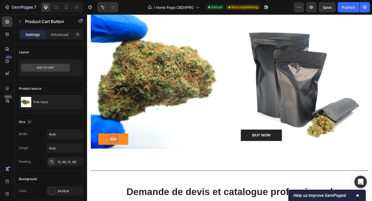
click at [99, 144] on button "Voir" at bounding box center [115, 150] width 33 height 12
click at [99, 144] on button "Voir le" at bounding box center [117, 150] width 37 height 12
click at [99, 144] on button "Voir le catalogue" at bounding box center [128, 150] width 58 height 12
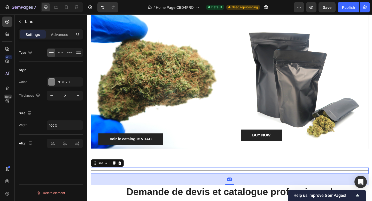
click at [160, 182] on div "Title Line 48" at bounding box center [242, 184] width 303 height 7
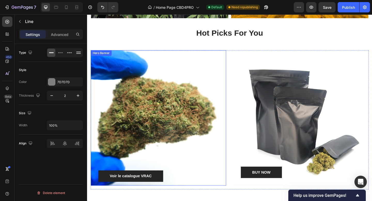
scroll to position [416, 0]
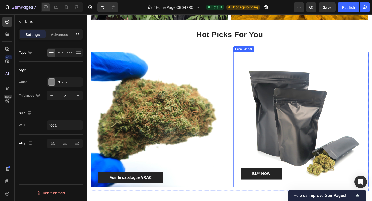
click at [311, 88] on div "Overlay" at bounding box center [319, 128] width 147 height 147
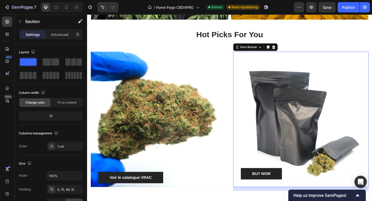
click at [225, 49] on div "Hot Picks For You Heading Row Voir le catalogue VRAC Product Cart Button Produc…" at bounding box center [242, 121] width 303 height 180
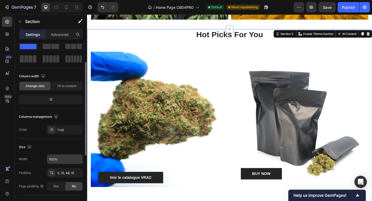
scroll to position [0, 0]
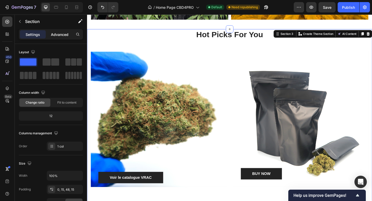
click at [58, 32] on p "Advanced" at bounding box center [60, 34] width 18 height 5
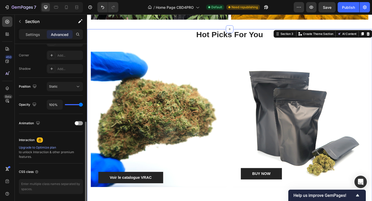
scroll to position [155, 0]
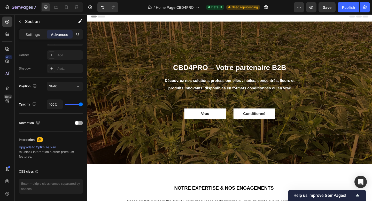
scroll to position [0, 0]
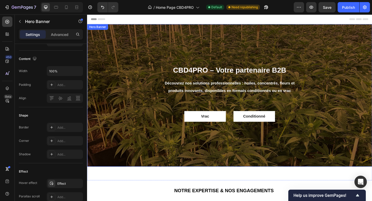
click at [142, 114] on div "CBD4PRO – Votre partenaire B2B Text Block Découvrez nos solutions professionnel…" at bounding box center [242, 103] width 310 height 64
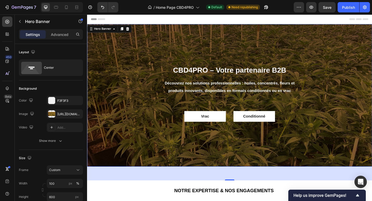
click at [207, 22] on div "Header" at bounding box center [242, 19] width 302 height 10
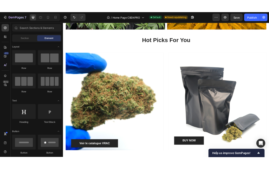
scroll to position [408, 0]
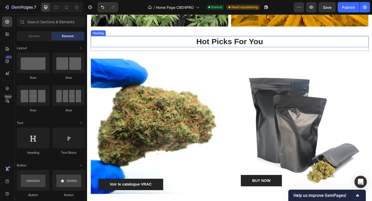
click at [246, 45] on p "Hot Picks For You" at bounding box center [243, 44] width 302 height 11
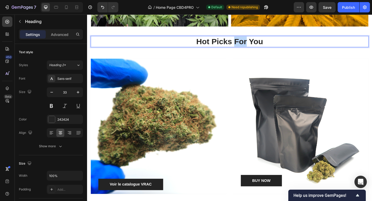
click at [246, 45] on p "Hot Picks For You" at bounding box center [243, 44] width 302 height 11
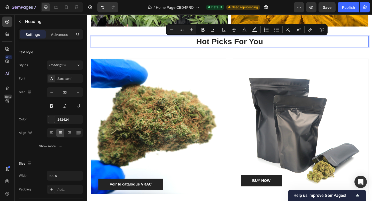
click at [280, 45] on p "Hot Picks For You" at bounding box center [243, 44] width 302 height 11
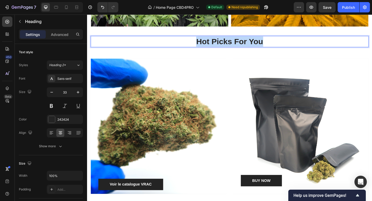
drag, startPoint x: 281, startPoint y: 45, endPoint x: 179, endPoint y: 45, distance: 101.9
click at [179, 45] on p "Hot Picks For You" at bounding box center [243, 44] width 302 height 11
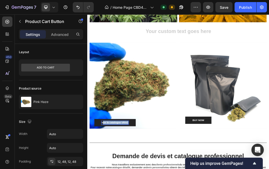
drag, startPoint x: 114, startPoint y: 198, endPoint x: 173, endPoint y: 201, distance: 59.3
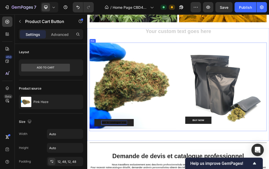
click at [151, 201] on div "Voir le catalogue vrac Product Cart Button 0 Product Hero Banner" at bounding box center [164, 139] width 147 height 152
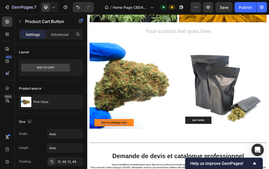
drag, startPoint x: 113, startPoint y: 200, endPoint x: 185, endPoint y: 200, distance: 72.9
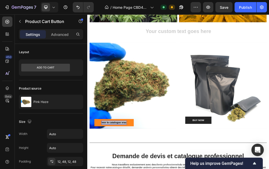
drag, startPoint x: 112, startPoint y: 198, endPoint x: 180, endPoint y: 199, distance: 67.8
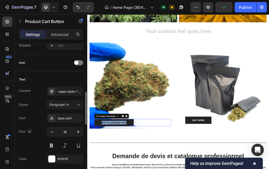
scroll to position [203, 0]
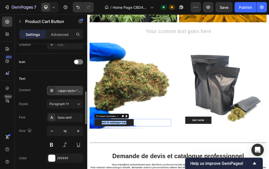
click at [69, 90] on div "<span style="color:rgb(0,0,0);font-size:medium;">Voir le catalogue vrac</span>" at bounding box center [69, 91] width 24 height 5
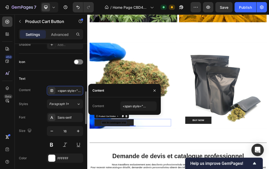
click at [40, 103] on div "Styles Paragraph 1*" at bounding box center [51, 104] width 64 height 9
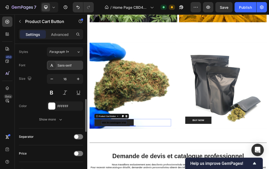
scroll to position [256, 0]
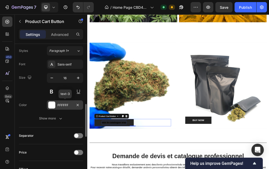
click at [65, 106] on div "FFFFFF" at bounding box center [64, 105] width 15 height 5
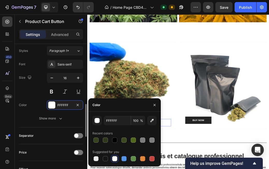
click at [45, 112] on div "Font Sans-serif Size 16 Color FFFFFF Show more" at bounding box center [51, 92] width 64 height 64
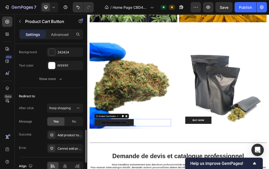
scroll to position [433, 0]
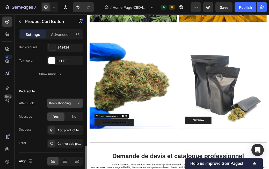
click at [60, 104] on span "Keep shopping" at bounding box center [59, 103] width 21 height 4
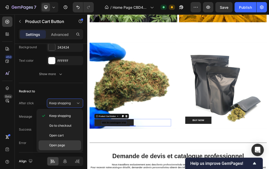
click at [59, 144] on span "Open page" at bounding box center [57, 145] width 16 height 5
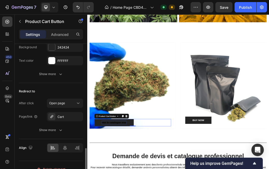
scroll to position [441, 0]
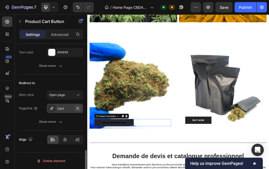
click at [77, 108] on icon "button" at bounding box center [78, 109] width 4 height 4
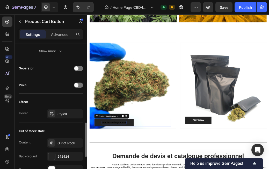
scroll to position [322, 0]
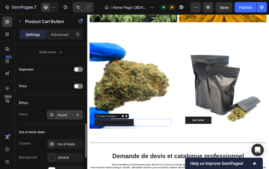
click at [67, 115] on div "Styled" at bounding box center [64, 115] width 15 height 5
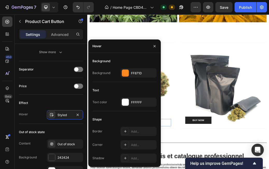
click at [140, 66] on div "Background Background FF871D" at bounding box center [124, 69] width 64 height 25
click at [140, 72] on div "FF871D" at bounding box center [138, 73] width 15 height 5
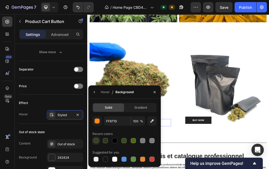
click at [97, 142] on div at bounding box center [95, 140] width 5 height 5
type input "36421E"
click at [116, 122] on input "36421E" at bounding box center [117, 121] width 27 height 9
click at [266, 201] on div "Heading Row Voir le catalogue vrac Product Cart Button 0 Product Hero Banner BU…" at bounding box center [242, 134] width 310 height 193
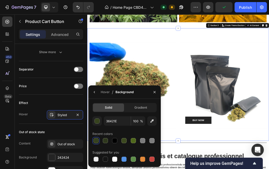
scroll to position [0, 0]
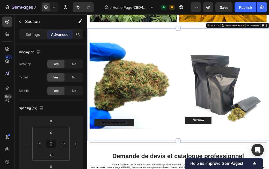
click at [152, 201] on div "Heading Row Voir le catalogue vrac Product Cart Button Product Hero Banner BUY …" at bounding box center [242, 134] width 310 height 193
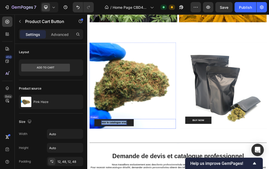
drag, startPoint x: 112, startPoint y: 199, endPoint x: 182, endPoint y: 210, distance: 70.7
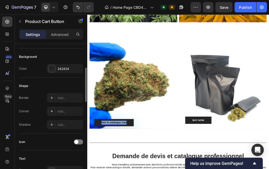
scroll to position [125, 0]
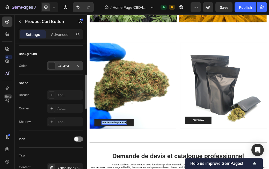
click at [61, 68] on div "242424" at bounding box center [64, 66] width 15 height 5
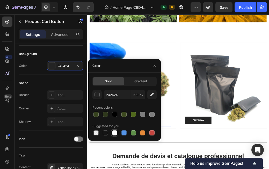
click at [114, 134] on div at bounding box center [114, 133] width 5 height 5
type input "FFFFFF"
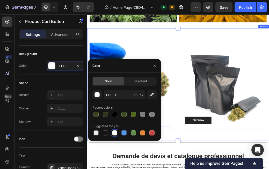
click at [248, 201] on div "Heading Row Voir le catalogue vrac Product Cart Button 0 Product Hero Banner BU…" at bounding box center [242, 134] width 310 height 193
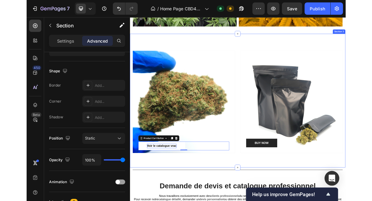
scroll to position [0, 0]
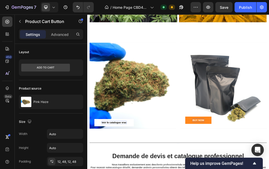
drag, startPoint x: 266, startPoint y: 194, endPoint x: 271, endPoint y: 194, distance: 5.2
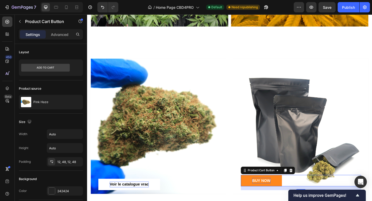
click at [282, 196] on p "BUY NOW" at bounding box center [277, 195] width 20 height 6
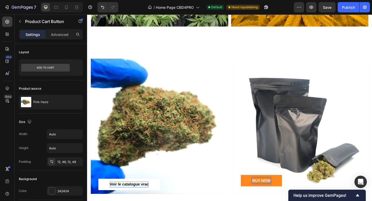
click at [267, 194] on p "BUY NOW" at bounding box center [277, 195] width 20 height 6
drag, startPoint x: 267, startPoint y: 194, endPoint x: 285, endPoint y: 195, distance: 17.6
click at [285, 195] on p "BUY NOW" at bounding box center [277, 195] width 20 height 6
click at [330, 195] on button "Voir le catalogue conditionné" at bounding box center [295, 195] width 82 height 12
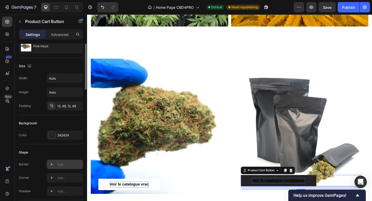
scroll to position [59, 0]
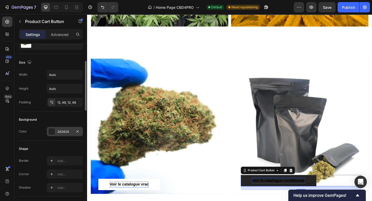
click at [61, 128] on div "242424" at bounding box center [65, 131] width 36 height 9
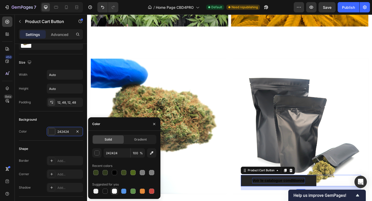
click at [112, 191] on div at bounding box center [114, 191] width 5 height 5
type input "FFFFFF"
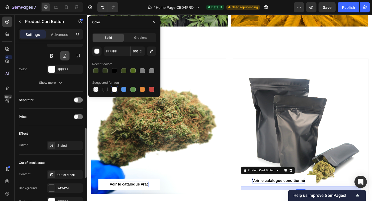
scroll to position [318, 0]
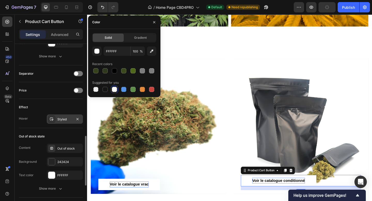
click at [63, 120] on div "Styled" at bounding box center [64, 119] width 15 height 5
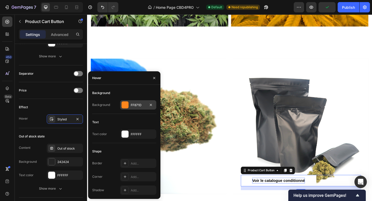
click at [144, 103] on div "FF871D" at bounding box center [138, 105] width 15 height 5
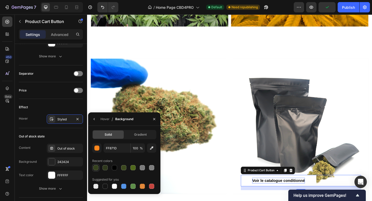
click at [97, 167] on div at bounding box center [95, 167] width 5 height 5
click at [134, 167] on div at bounding box center [133, 167] width 5 height 5
click at [114, 187] on div at bounding box center [114, 186] width 5 height 5
click at [140, 169] on div at bounding box center [142, 167] width 5 height 5
type input "7C7C7C"
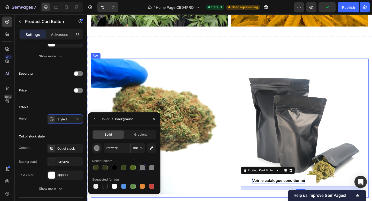
click at [240, 190] on div "Voir le catalogue vrac Product Cart Button Product Hero Banner Voir le catalogu…" at bounding box center [242, 139] width 303 height 152
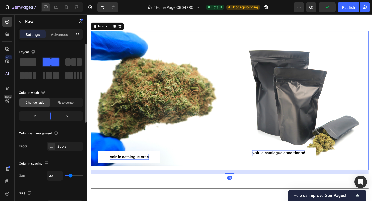
scroll to position [438, 0]
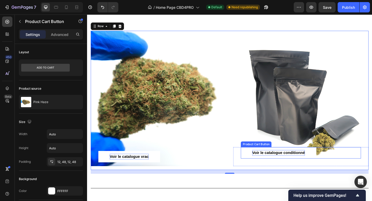
click at [275, 163] on span "Voir le catalogue conditionné" at bounding box center [295, 165] width 57 height 4
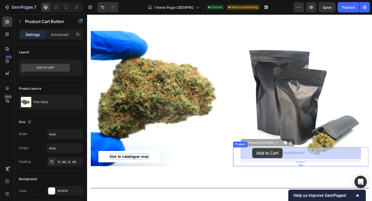
drag, startPoint x: 278, startPoint y: 154, endPoint x: 267, endPoint y: 161, distance: 12.7
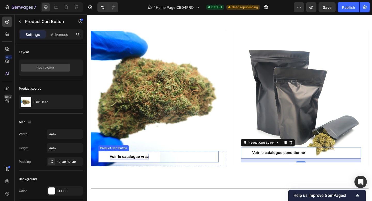
click at [184, 170] on div "Voir le catalogue vrac Product Cart Button" at bounding box center [164, 169] width 131 height 12
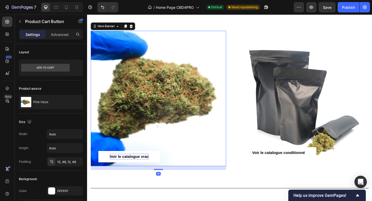
click at [197, 144] on div "Overlay" at bounding box center [164, 105] width 147 height 147
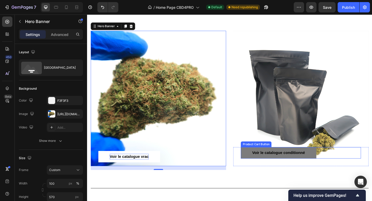
click at [263, 166] on button "Voir le catalogue conditionné" at bounding box center [295, 165] width 82 height 12
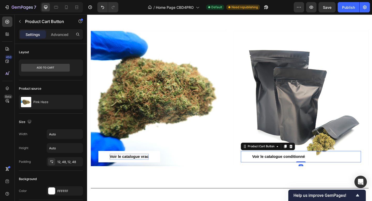
drag, startPoint x: 321, startPoint y: 175, endPoint x: 320, endPoint y: 152, distance: 22.8
click at [320, 151] on div "Voir le catalogue conditionné Product Cart Button 0 Product" at bounding box center [319, 105] width 147 height 147
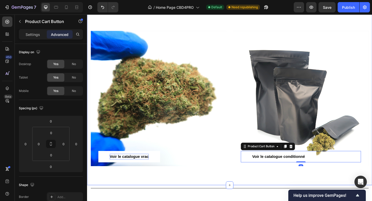
click at [215, 194] on div "Heading Row Voir le catalogue vrac Product Cart Button Product Hero Banner Voir…" at bounding box center [242, 104] width 310 height 193
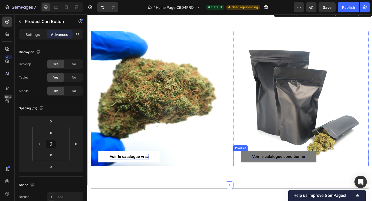
click at [278, 171] on span "Voir le catalogue conditionné" at bounding box center [295, 169] width 57 height 4
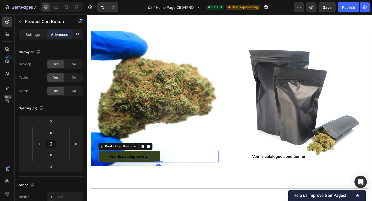
click at [117, 165] on button "Voir le catalogue vrac" at bounding box center [132, 169] width 67 height 12
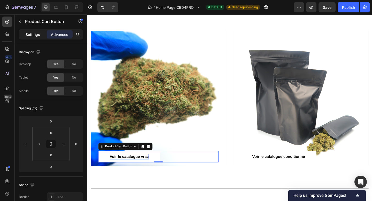
click at [28, 32] on p "Settings" at bounding box center [33, 34] width 14 height 5
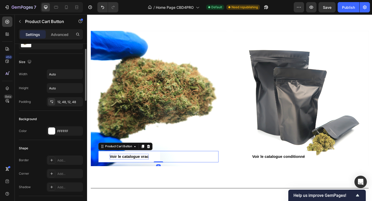
scroll to position [66, 0]
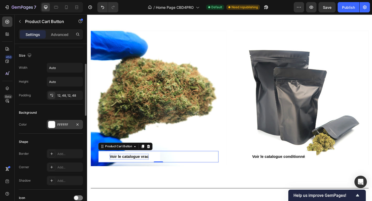
click at [65, 126] on div "FFFFFF" at bounding box center [64, 125] width 15 height 5
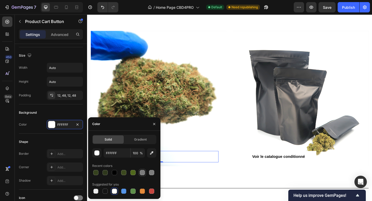
click at [143, 173] on div at bounding box center [142, 172] width 5 height 5
type input "7C7C7C"
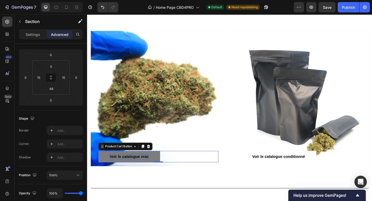
click at [207, 184] on div "Heading Row Voir le catalogue vrac Product Cart Button 0 Product Hero Banner Vo…" at bounding box center [242, 98] width 303 height 180
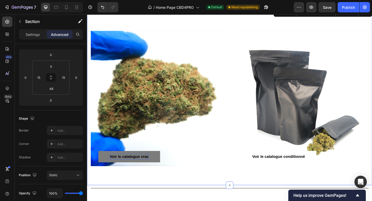
scroll to position [0, 0]
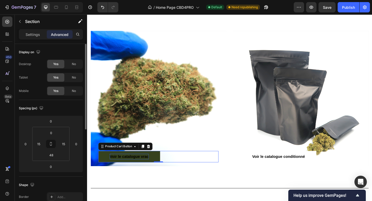
click at [158, 171] on button "Voir le catalogue vrac" at bounding box center [132, 169] width 67 height 12
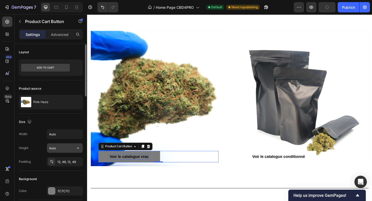
scroll to position [50, 0]
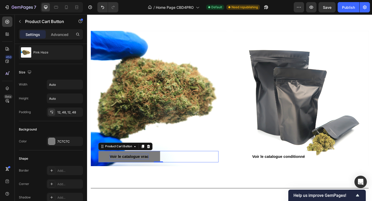
click at [157, 158] on div "Product Cart Button" at bounding box center [128, 158] width 59 height 8
click at [154, 158] on icon at bounding box center [154, 158] width 4 height 4
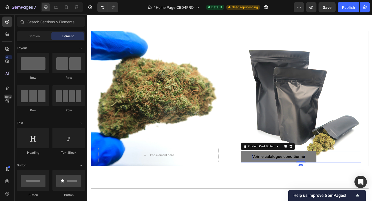
click at [304, 169] on span "Voir le catalogue conditionné" at bounding box center [295, 169] width 57 height 4
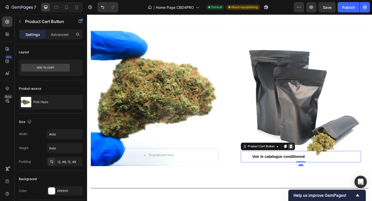
click at [311, 159] on icon at bounding box center [309, 158] width 4 height 4
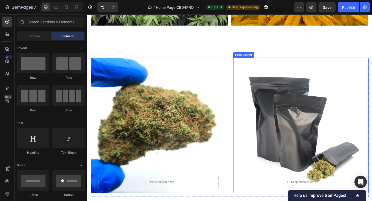
scroll to position [426, 0]
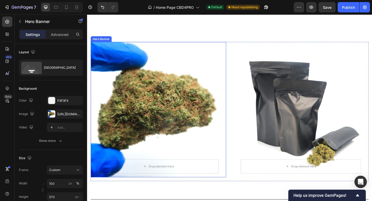
click at [179, 113] on div "Overlay" at bounding box center [164, 117] width 147 height 147
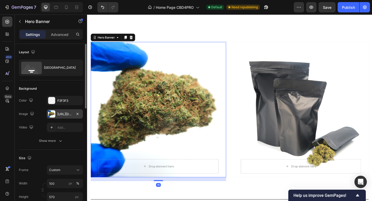
click at [61, 115] on div "[URL][DOMAIN_NAME]" at bounding box center [64, 114] width 15 height 5
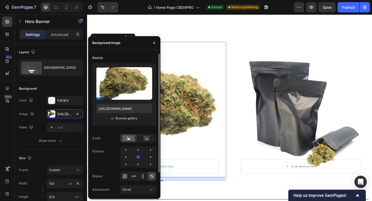
click at [119, 120] on div "Browse gallery" at bounding box center [127, 118] width 22 height 5
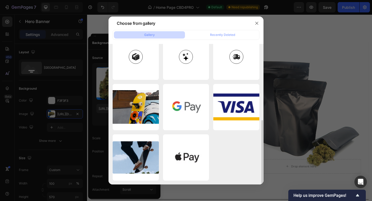
scroll to position [0, 0]
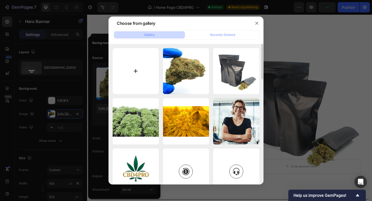
click at [152, 74] on input "file" at bounding box center [136, 71] width 46 height 46
type input "C:\fakepath\IMG_7926.jpeg"
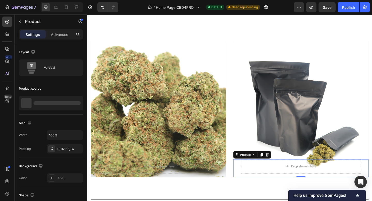
click at [246, 183] on div "Drop element here Product 0" at bounding box center [319, 182] width 147 height 20
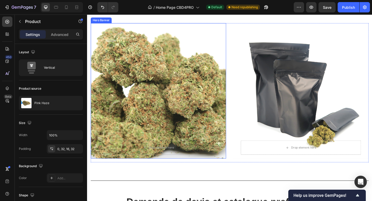
scroll to position [450, 0]
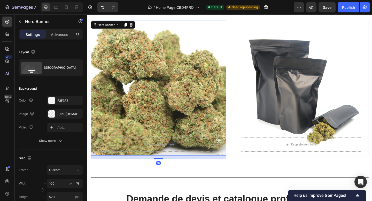
click at [198, 102] on div "Overlay" at bounding box center [164, 94] width 147 height 147
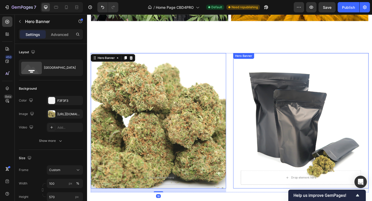
scroll to position [411, 0]
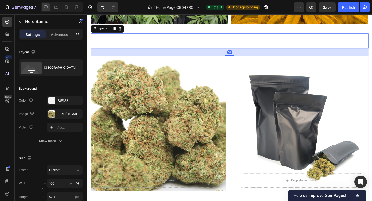
click at [256, 49] on div "Heading" at bounding box center [242, 43] width 303 height 16
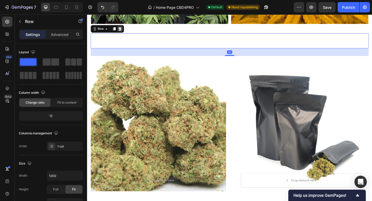
click at [124, 30] on icon at bounding box center [123, 30] width 4 height 4
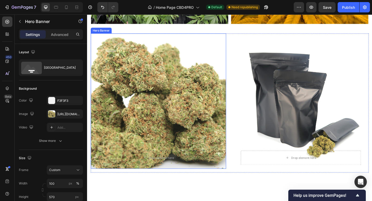
click at [192, 37] on div "Overlay" at bounding box center [164, 108] width 147 height 147
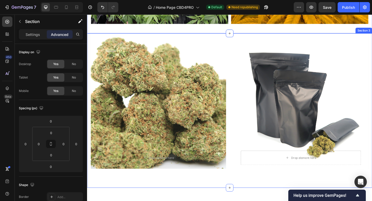
scroll to position [50, 0]
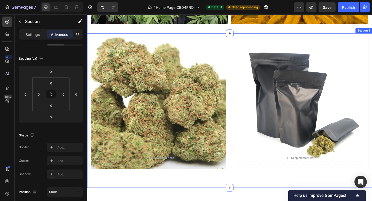
click at [232, 191] on div "Drop element here Product Hero Banner Drop element here Product Hero Banner Row…" at bounding box center [242, 119] width 310 height 168
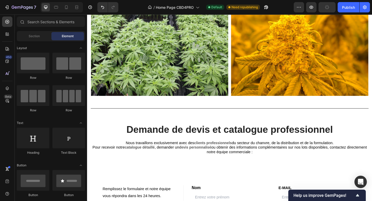
scroll to position [338, 0]
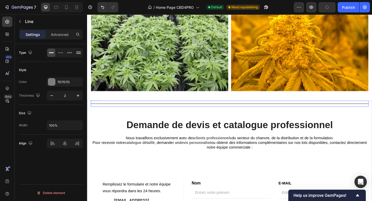
click at [255, 110] on div "Title Line" at bounding box center [242, 111] width 303 height 7
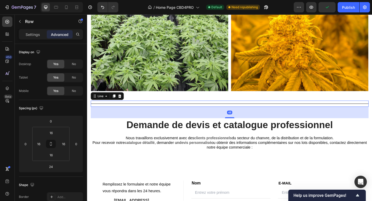
click at [249, 102] on div "Image Image Row" at bounding box center [242, 42] width 310 height 121
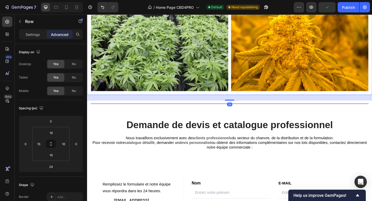
click at [242, 99] on div "Image Image Row 24" at bounding box center [242, 42] width 310 height 121
click at [243, 101] on div "Image Image Row 24" at bounding box center [242, 42] width 310 height 121
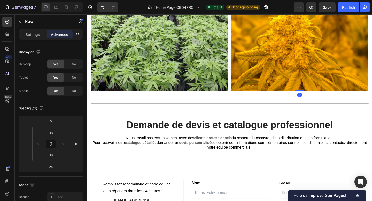
click at [250, 80] on img at bounding box center [318, 42] width 149 height 112
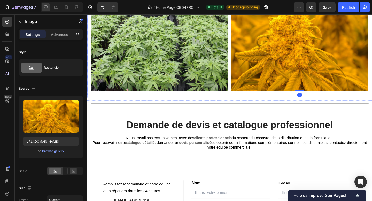
click at [249, 101] on div "Image Image 0 Row" at bounding box center [242, 42] width 310 height 121
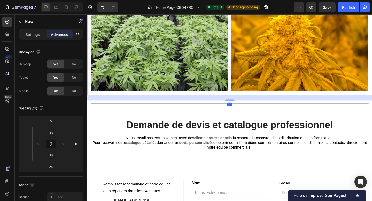
click at [244, 107] on div "24" at bounding box center [242, 105] width 310 height 6
click at [244, 99] on div "Image Image Row 24" at bounding box center [242, 42] width 310 height 121
click at [264, 79] on img at bounding box center [318, 42] width 149 height 112
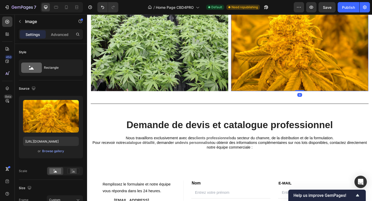
click at [256, 96] on img at bounding box center [318, 42] width 149 height 112
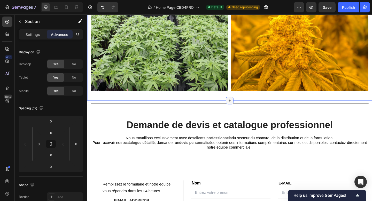
click at [243, 107] on icon at bounding box center [242, 108] width 4 height 4
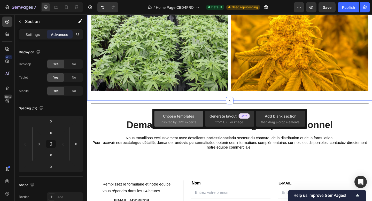
click at [176, 121] on span "inspired by CRO experts" at bounding box center [178, 122] width 35 height 5
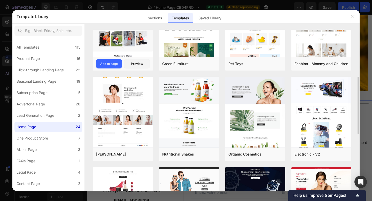
scroll to position [133, 0]
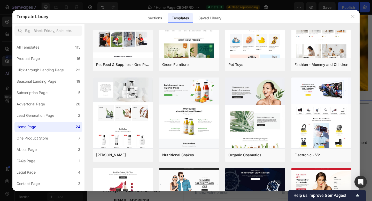
click at [42, 11] on h2 "Template Library" at bounding box center [33, 16] width 32 height 13
click at [44, 57] on label "Product Page 16" at bounding box center [48, 59] width 68 height 10
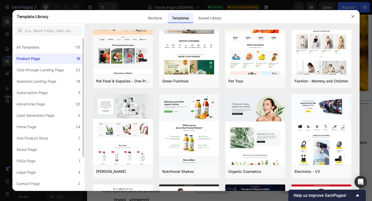
scroll to position [0, 0]
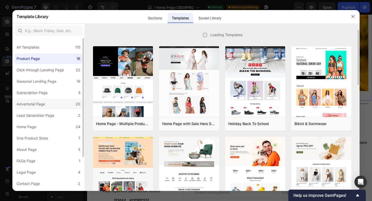
click at [42, 106] on div "Advertorial Page" at bounding box center [31, 104] width 28 height 6
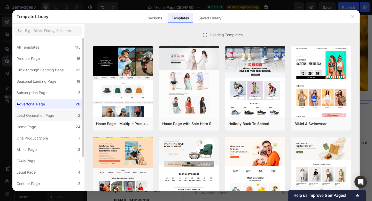
click at [44, 117] on div "Lead Generation Page" at bounding box center [36, 116] width 38 height 6
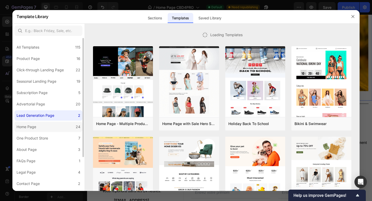
click at [43, 130] on label "Home Page 24" at bounding box center [48, 127] width 68 height 10
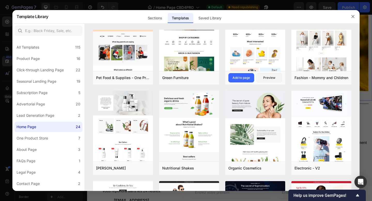
scroll to position [302, 0]
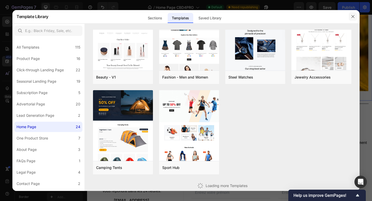
click at [353, 15] on icon "button" at bounding box center [353, 16] width 4 height 4
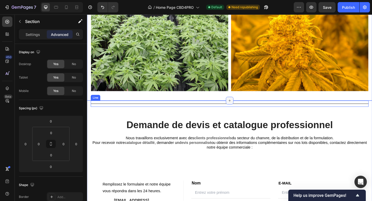
click at [242, 108] on icon at bounding box center [242, 108] width 4 height 4
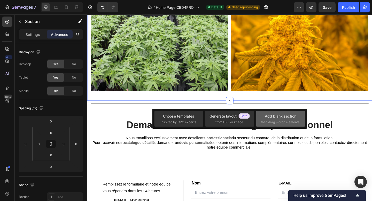
click at [289, 116] on div "Add blank section" at bounding box center [281, 116] width 32 height 5
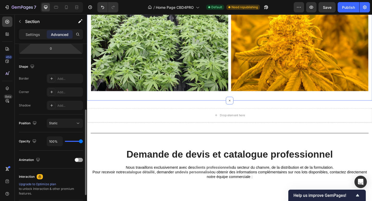
scroll to position [135, 0]
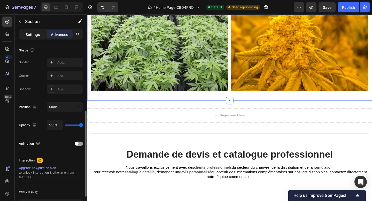
click at [35, 38] on div "Settings" at bounding box center [33, 34] width 26 height 8
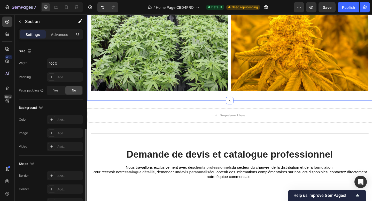
scroll to position [144, 0]
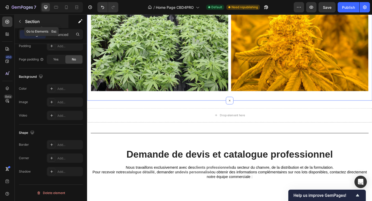
click at [33, 19] on p "Section" at bounding box center [46, 21] width 42 height 6
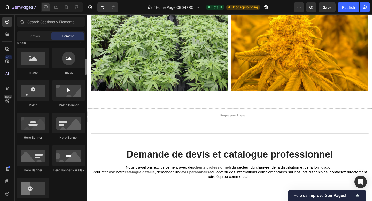
scroll to position [166, 0]
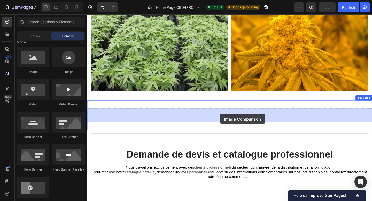
drag, startPoint x: 123, startPoint y: 206, endPoint x: 232, endPoint y: 122, distance: 136.7
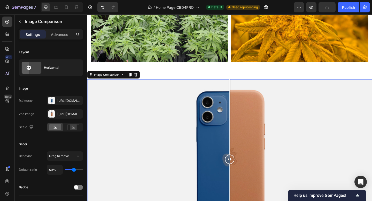
scroll to position [385, 0]
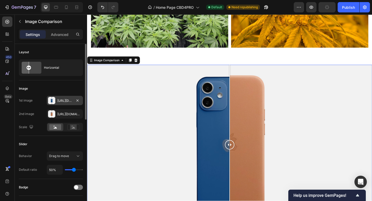
click at [70, 100] on div "[URL][DOMAIN_NAME]" at bounding box center [64, 101] width 15 height 5
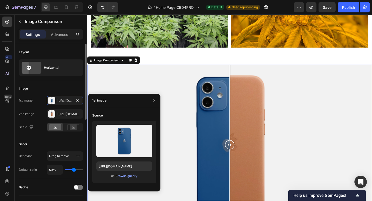
type input "41%"
type input "41"
type input "38%"
type input "38"
type input "32%"
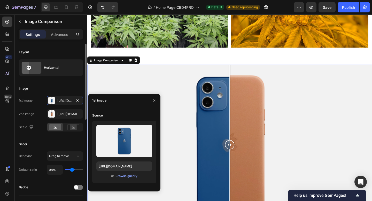
type input "32"
type input "26%"
type input "26"
type input "21%"
type input "21"
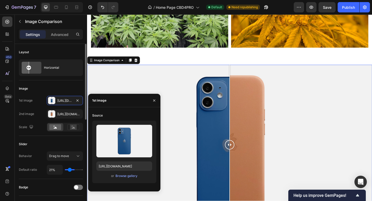
type input "18%"
type input "18"
type input "17%"
type input "17"
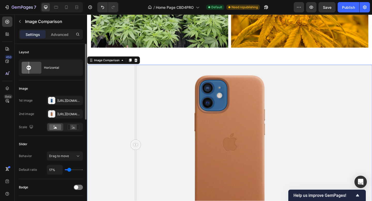
type input "16%"
type input "16"
type input "15%"
type input "15"
type input "14%"
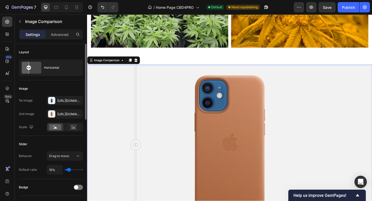
type input "14"
type input "13%"
type input "13"
type input "12%"
type input "12"
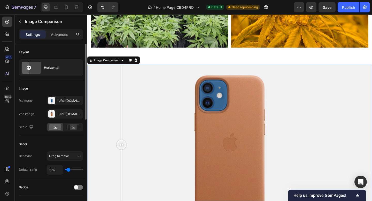
type input "11%"
type input "11"
type input "10%"
type input "10"
type input "9%"
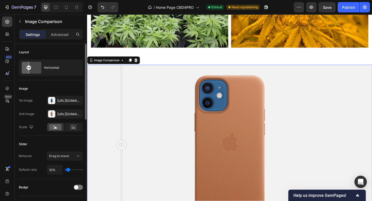
type input "9"
type input "8%"
type input "8"
type input "7%"
type input "7"
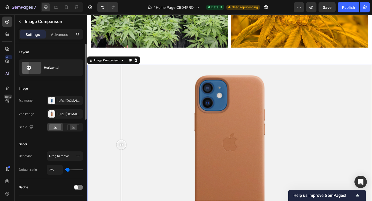
type input "5%"
type input "5"
type input "3%"
type input "3"
type input "1%"
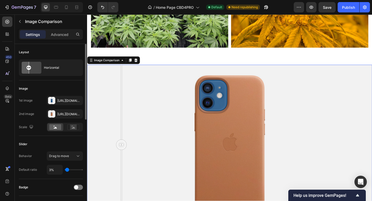
type input "1"
type input "2%"
type input "2"
type input "5%"
type input "5"
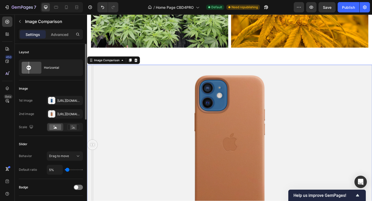
type input "8%"
type input "8"
type input "11%"
type input "11"
type input "14%"
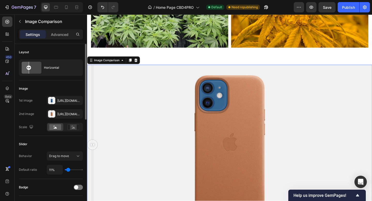
type input "14"
type input "17%"
type input "17"
type input "19%"
type input "19"
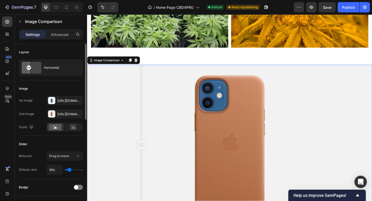
type input "22%"
type input "22"
type input "23%"
type input "23"
type input "25%"
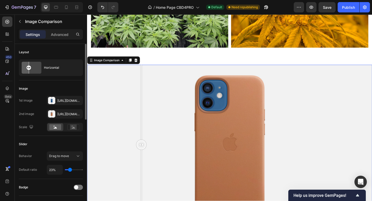
type input "25"
type input "26%"
type input "26"
type input "27%"
type input "27"
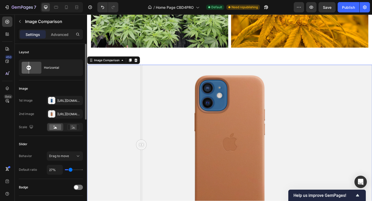
type input "29%"
type input "29"
type input "30%"
type input "30"
type input "31%"
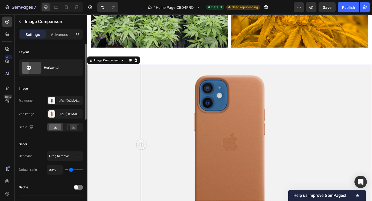
type input "31"
type input "32%"
type input "32"
type input "33%"
type input "33"
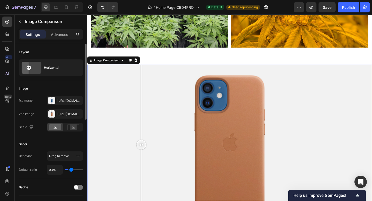
type input "34%"
type input "34"
type input "35%"
type input "35"
type input "36%"
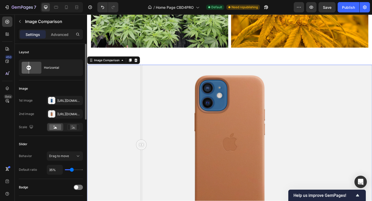
type input "36"
type input "37%"
type input "37"
type input "38%"
type input "38"
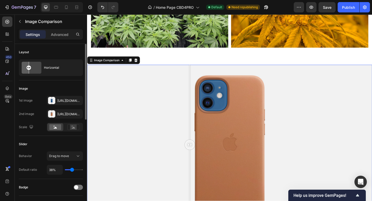
type input "39%"
type input "39"
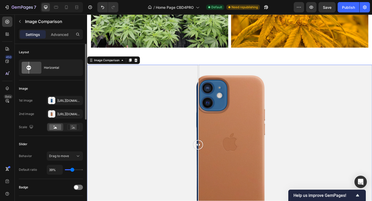
type input "40%"
type input "40"
type input "41%"
type input "41"
type input "42%"
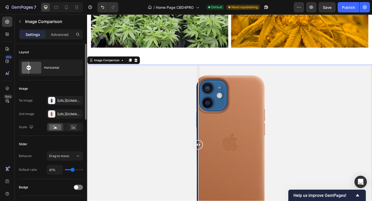
type input "42"
type input "43%"
type input "43"
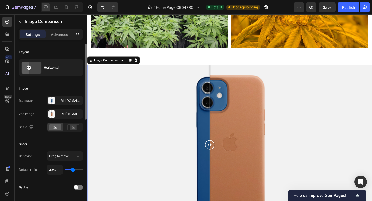
type input "44%"
type input "44"
type input "45%"
type input "45"
type input "46%"
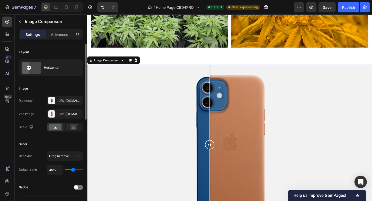
type input "46"
type input "47%"
type input "47"
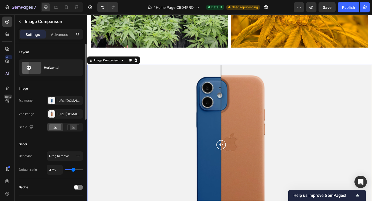
type input "46%"
type input "46"
type input "45%"
type input "45"
type input "44%"
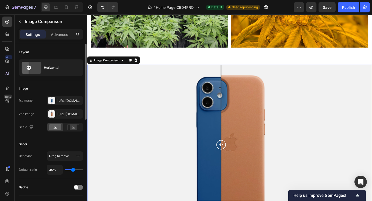
type input "44"
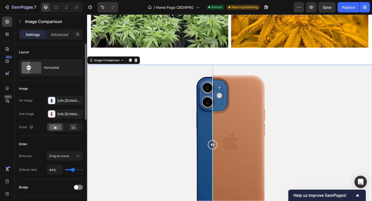
type input "43%"
type input "43"
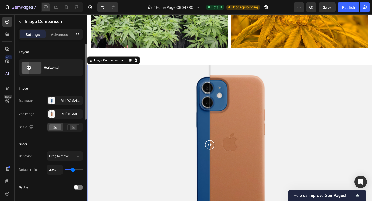
type input "42%"
type input "42"
type input "41%"
type input "41"
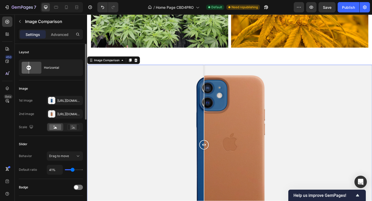
type input "42%"
type input "42"
type input "43%"
type input "43"
type input "44%"
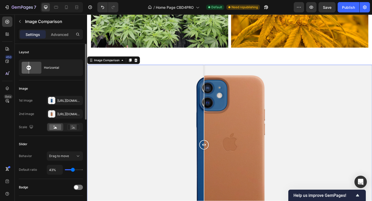
type input "44"
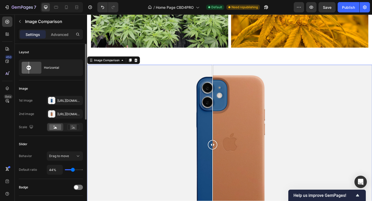
type input "45%"
type input "45"
type input "46%"
type input "46"
type input "47%"
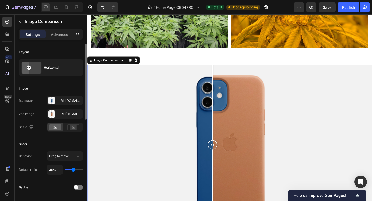
type input "47"
type input "48%"
type input "48"
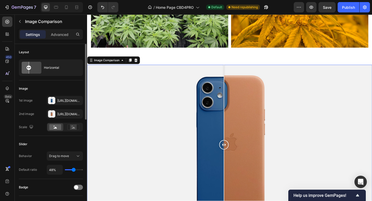
type input "49%"
type input "49"
type input "50%"
type input "50"
type input "51%"
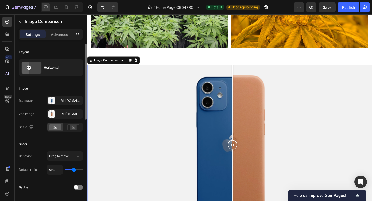
type input "51"
click at [74, 170] on input "range" at bounding box center [74, 169] width 18 height 1
type input "50%"
type input "50"
type input "49%"
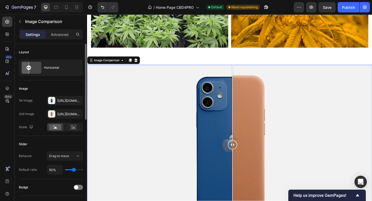
type input "49"
type input "48%"
type input "48"
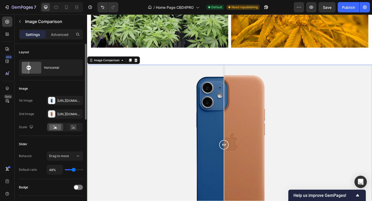
type input "49%"
type input "49"
type input "50%"
type input "50"
type input "51%"
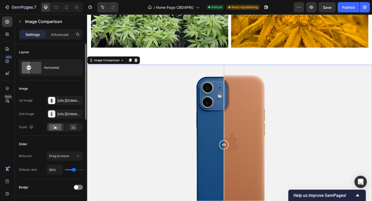
type input "51"
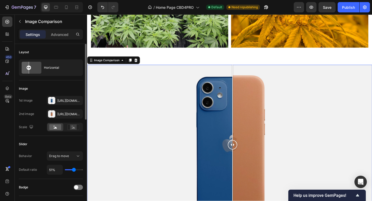
type input "52%"
type input "52"
type input "53%"
type input "53"
type input "54%"
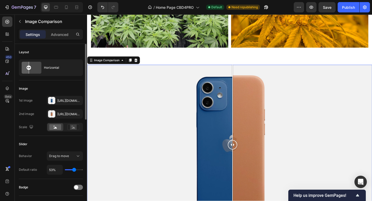
type input "54"
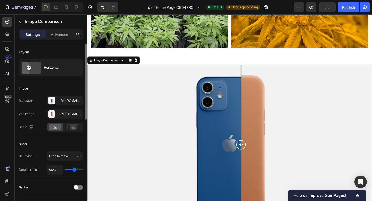
type input "53%"
type input "53"
type input "52%"
type input "52"
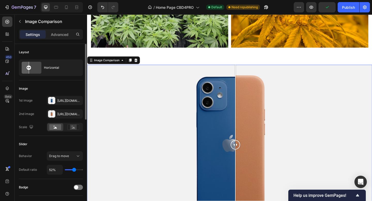
type input "51%"
type input "51"
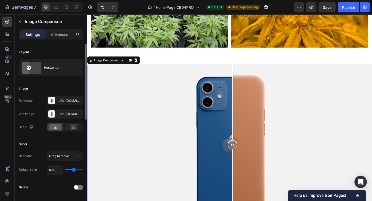
click at [74, 170] on input "range" at bounding box center [74, 169] width 18 height 1
type input "49%"
type input "49"
type input "47%"
type input "47"
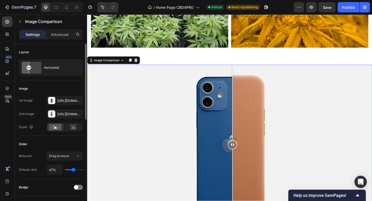
type input "44%"
type input "44"
type input "41%"
type input "41"
type input "38%"
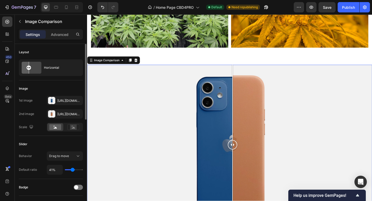
type input "38"
type input "35%"
type input "35"
type input "33%"
type input "33"
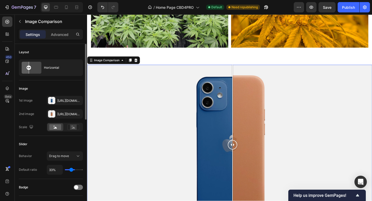
type input "30%"
type input "30"
type input "28%"
type input "28"
type input "27%"
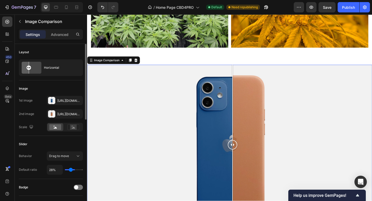
type input "27"
type input "25%"
type input "25"
type input "24%"
type input "24"
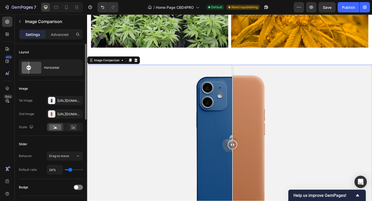
type input "23%"
type input "23"
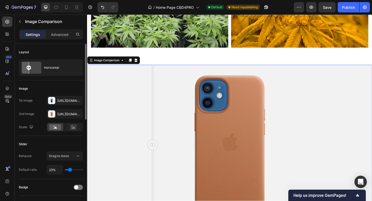
type input "24%"
type input "24"
type input "25%"
type input "25"
type input "26%"
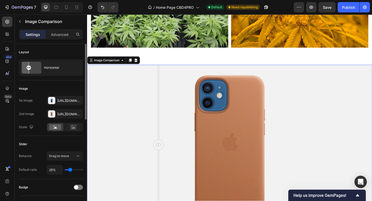
type input "26"
type input "27%"
type input "27"
type input "28%"
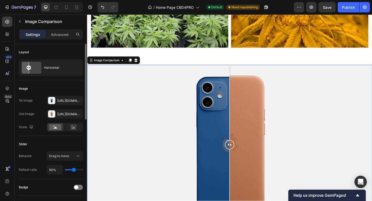
click at [74, 170] on input "range" at bounding box center [74, 169] width 18 height 1
click at [69, 100] on div "Https://cdn.Shopify.Com/s/files/1/2005/9307/files/image_compare_before.Png" at bounding box center [64, 101] width 15 height 5
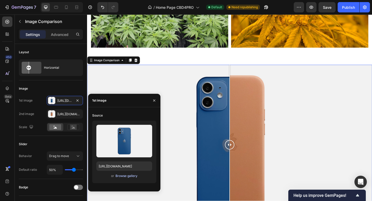
click at [123, 176] on div "Browse gallery" at bounding box center [127, 176] width 22 height 5
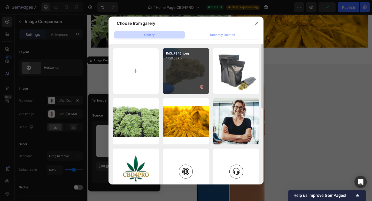
click at [182, 67] on div "IMG_7946.jpeg 1759.33 kb" at bounding box center [186, 71] width 46 height 46
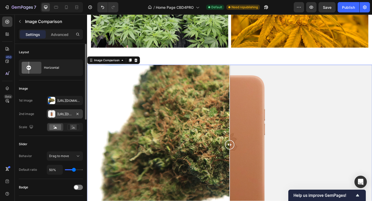
click at [69, 114] on div "Https://cdn.Shopify.Com/s/files/1/2005/9307/files/image_compare_after.Png" at bounding box center [64, 114] width 15 height 5
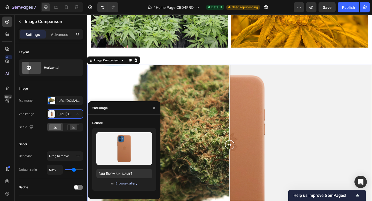
click at [129, 183] on div "Browse gallery" at bounding box center [127, 183] width 22 height 5
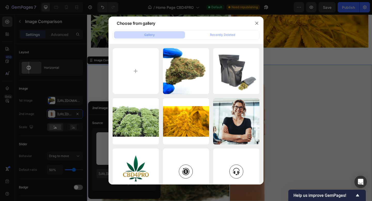
click at [270, 63] on div at bounding box center [186, 100] width 372 height 201
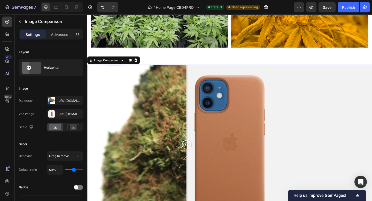
drag, startPoint x: 241, startPoint y: 154, endPoint x: 186, endPoint y: 151, distance: 54.4
click at [190, 151] on div at bounding box center [195, 156] width 10 height 175
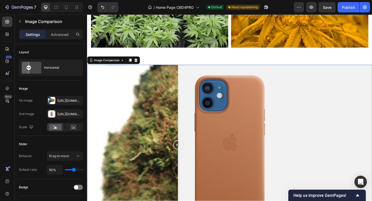
click at [239, 126] on div at bounding box center [242, 156] width 310 height 175
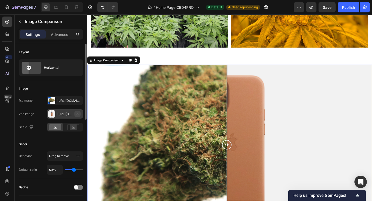
click at [75, 114] on button "button" at bounding box center [77, 114] width 6 height 6
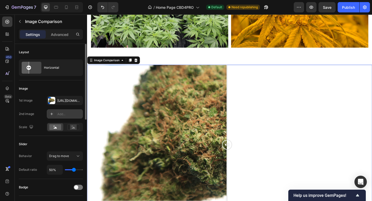
click at [69, 115] on div "Add..." at bounding box center [69, 114] width 24 height 5
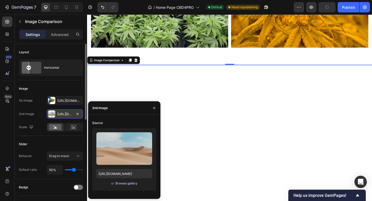
click at [123, 183] on div "Browse gallery" at bounding box center [127, 183] width 22 height 5
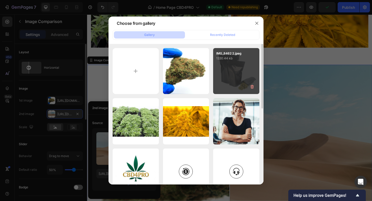
click at [219, 65] on div "IMG_8462 2.jpeg 1330.44 kb" at bounding box center [236, 71] width 46 height 46
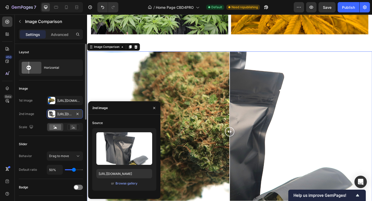
scroll to position [399, 0]
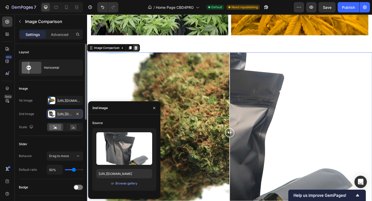
click at [140, 51] on icon at bounding box center [140, 51] width 4 height 4
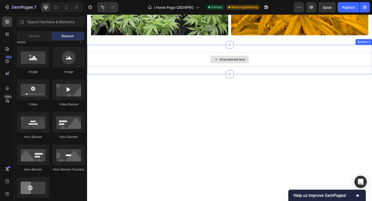
click at [198, 65] on div "Drop element here" at bounding box center [242, 64] width 310 height 16
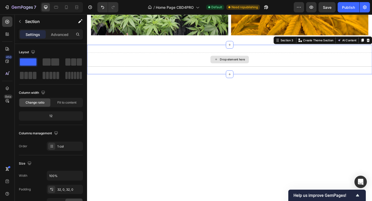
drag, startPoint x: 136, startPoint y: 75, endPoint x: 229, endPoint y: 65, distance: 94.2
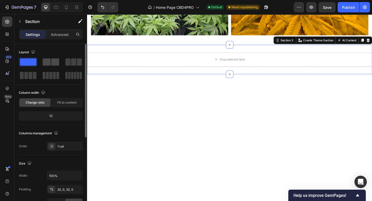
click at [56, 61] on span at bounding box center [55, 61] width 8 height 7
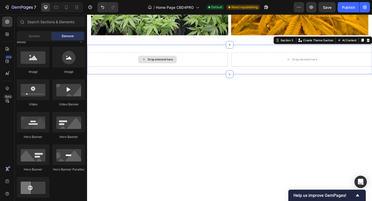
click at [167, 63] on div "Drop element here" at bounding box center [166, 64] width 27 height 4
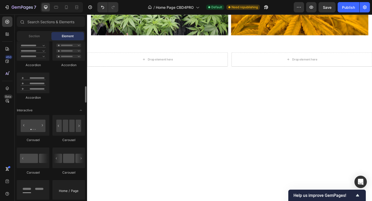
scroll to position [451, 0]
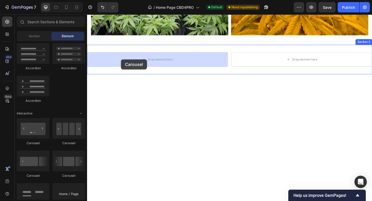
drag, startPoint x: 156, startPoint y: 142, endPoint x: 124, endPoint y: 63, distance: 85.0
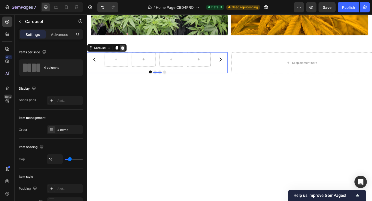
click at [127, 50] on icon at bounding box center [126, 51] width 4 height 4
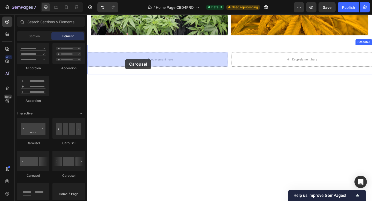
drag, startPoint x: 122, startPoint y: 145, endPoint x: 129, endPoint y: 63, distance: 81.7
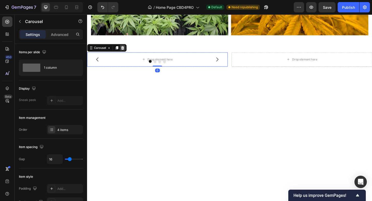
click at [126, 51] on icon at bounding box center [126, 51] width 4 height 4
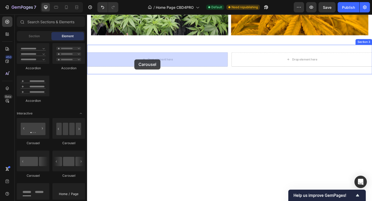
drag, startPoint x: 125, startPoint y: 181, endPoint x: 139, endPoint y: 64, distance: 117.1
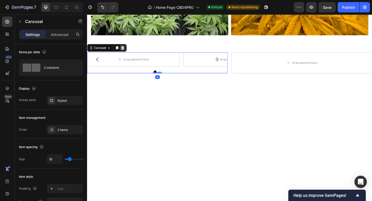
click at [127, 50] on icon at bounding box center [125, 51] width 3 height 4
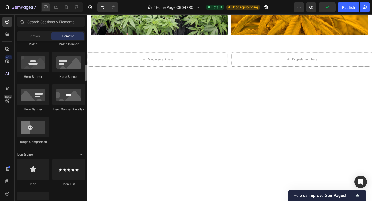
scroll to position [224, 0]
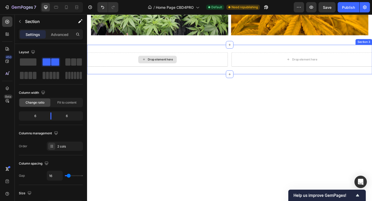
click at [187, 63] on div "Drop element here" at bounding box center [163, 64] width 153 height 16
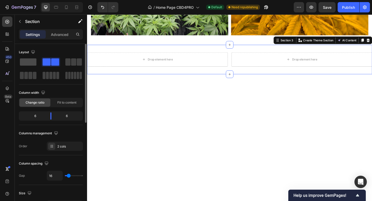
click at [33, 62] on span at bounding box center [28, 61] width 17 height 7
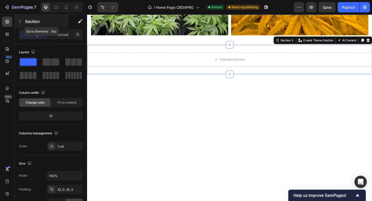
click at [28, 24] on p "Section" at bounding box center [46, 21] width 42 height 6
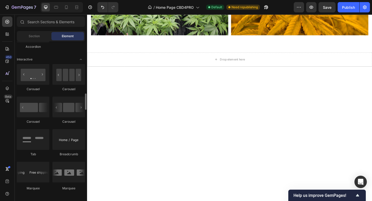
scroll to position [505, 0]
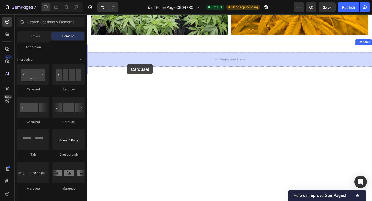
drag, startPoint x: 116, startPoint y: 94, endPoint x: 130, endPoint y: 69, distance: 28.7
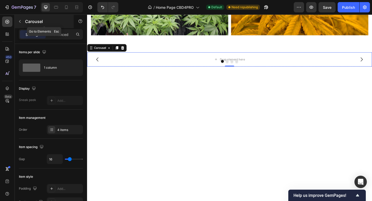
click at [33, 24] on p "Carousel" at bounding box center [47, 21] width 44 height 6
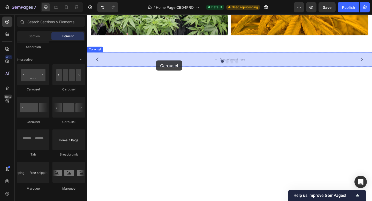
drag, startPoint x: 158, startPoint y: 93, endPoint x: 162, endPoint y: 65, distance: 29.0
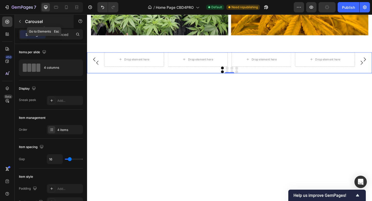
click at [29, 21] on p "Carousel" at bounding box center [47, 21] width 44 height 6
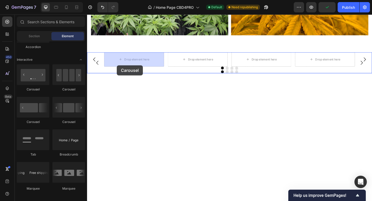
drag, startPoint x: 149, startPoint y: 123, endPoint x: 119, endPoint y: 70, distance: 61.2
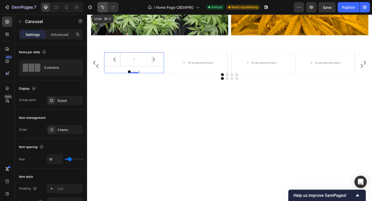
click at [102, 6] on icon "Undo/Redo" at bounding box center [102, 7] width 5 height 5
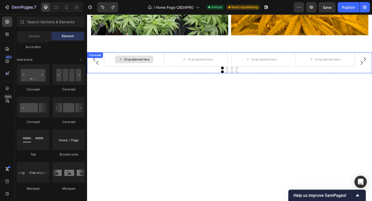
click at [145, 64] on div "Drop element here" at bounding box center [141, 64] width 27 height 4
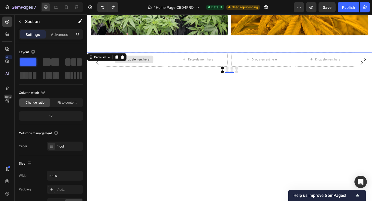
click at [127, 58] on div "Drop element here Drop element here Drop element here Drop element here Carouse…" at bounding box center [242, 67] width 310 height 23
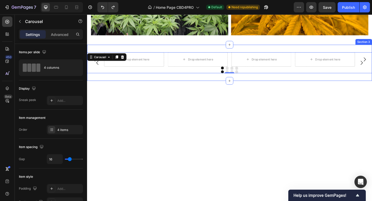
click at [121, 50] on div "Drop element here Drop element here Drop element here Drop element here Carouse…" at bounding box center [242, 67] width 310 height 39
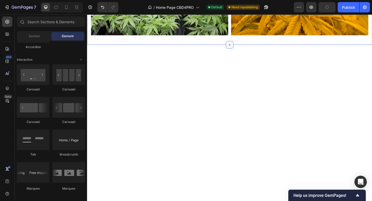
click at [241, 46] on icon at bounding box center [242, 48] width 4 height 4
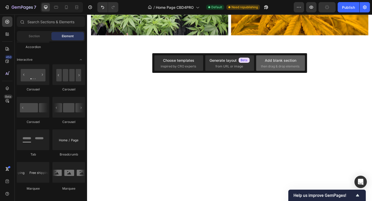
click at [304, 69] on div "Add blank section then drag & drop elements" at bounding box center [280, 63] width 49 height 16
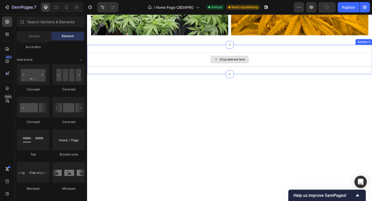
click at [249, 61] on div "Drop element here" at bounding box center [242, 63] width 42 height 8
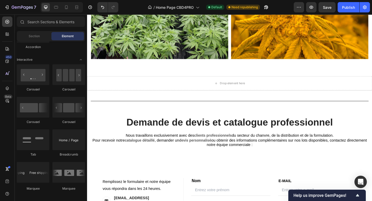
scroll to position [368, 0]
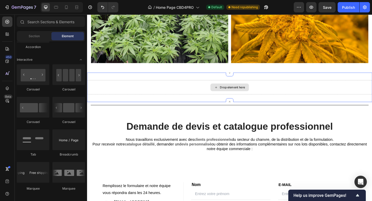
click at [193, 91] on div "Drop element here" at bounding box center [242, 94] width 310 height 16
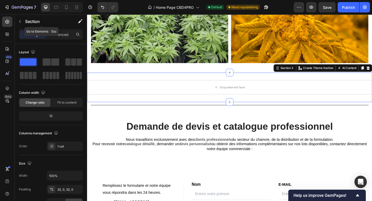
click at [32, 25] on div "Section" at bounding box center [42, 21] width 54 height 13
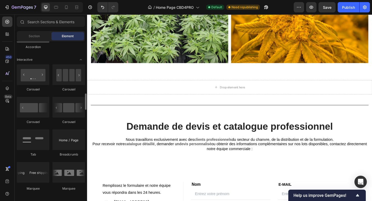
click at [35, 42] on div at bounding box center [33, 32] width 33 height 21
click at [33, 36] on span "Section" at bounding box center [34, 36] width 11 height 5
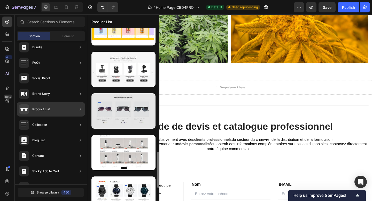
scroll to position [580, 0]
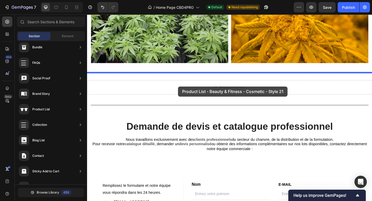
drag, startPoint x: 214, startPoint y: 142, endPoint x: 186, endPoint y: 93, distance: 56.3
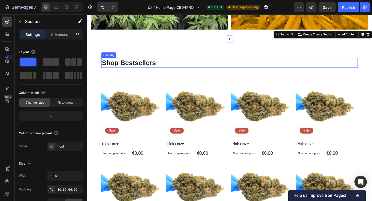
scroll to position [400, 0]
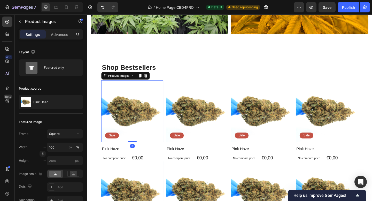
click at [147, 87] on img at bounding box center [137, 120] width 68 height 68
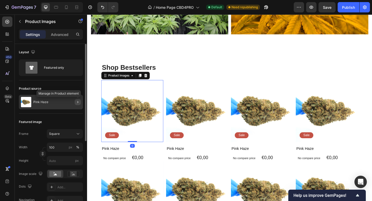
click at [77, 102] on icon "button" at bounding box center [78, 102] width 4 height 4
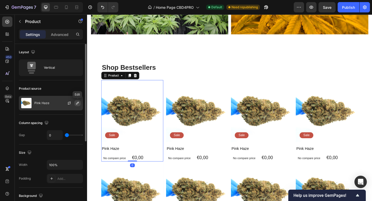
click at [76, 103] on icon "button" at bounding box center [78, 103] width 4 height 4
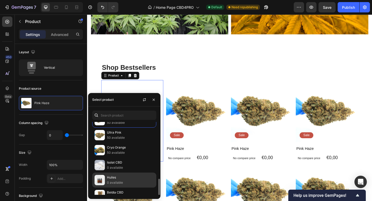
scroll to position [0, 0]
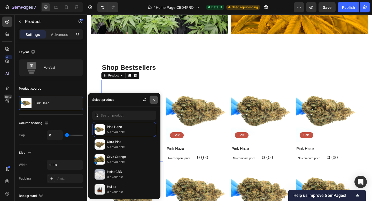
click at [154, 99] on icon "button" at bounding box center [154, 100] width 2 height 2
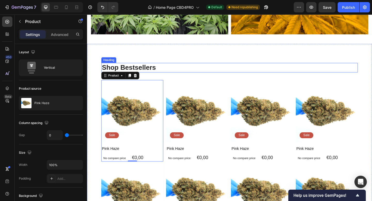
click at [161, 72] on h2 "Shop Bestsellers" at bounding box center [242, 72] width 279 height 10
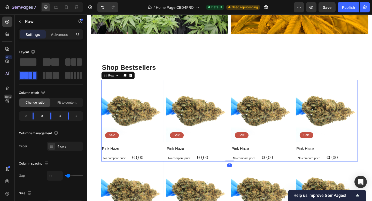
click at [171, 88] on div "Product Images Sale Text Block Row Pink Haze Product Title No compare price Pro…" at bounding box center [242, 130] width 279 height 89
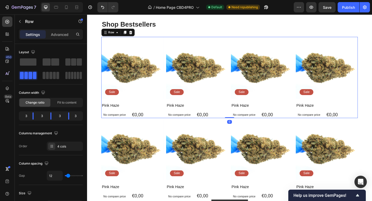
scroll to position [465, 0]
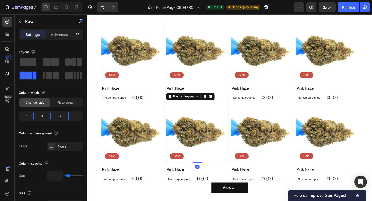
click at [177, 122] on img at bounding box center [207, 143] width 68 height 68
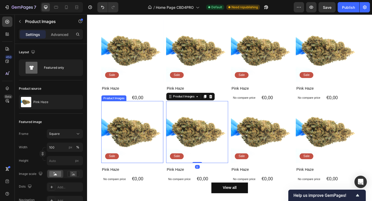
click at [163, 128] on img at bounding box center [137, 143] width 68 height 68
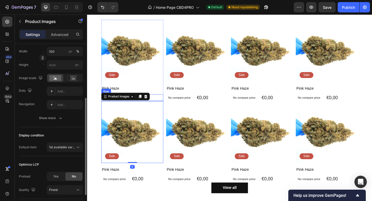
click at [156, 105] on div "No compare price Product Price €0,00 Product Price Product Price Row" at bounding box center [137, 106] width 68 height 8
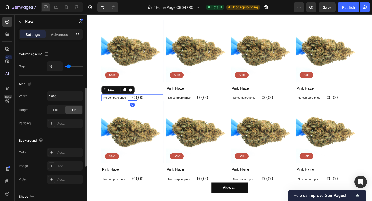
scroll to position [0, 0]
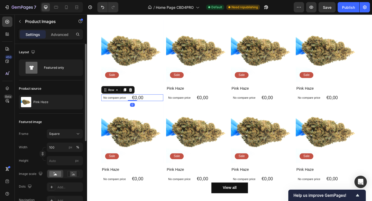
click at [161, 123] on img at bounding box center [137, 143] width 68 height 68
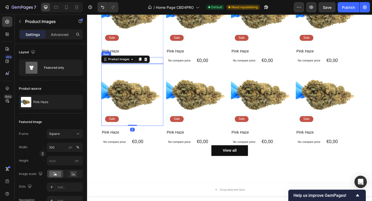
scroll to position [509, 0]
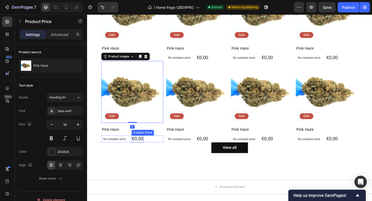
click at [145, 151] on div "€0,00" at bounding box center [142, 150] width 13 height 8
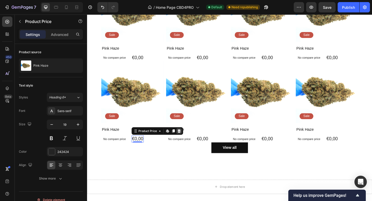
click at [186, 141] on icon at bounding box center [186, 142] width 3 height 4
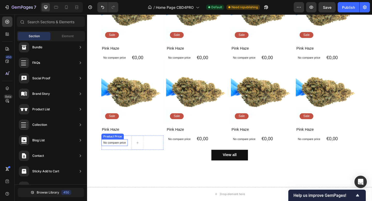
click at [125, 158] on div "No compare price" at bounding box center [117, 154] width 29 height 7
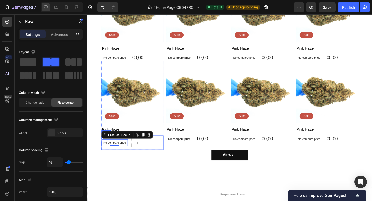
click at [161, 156] on div "No compare price Product Price Edit content in Shopify 0 Row" at bounding box center [137, 154] width 68 height 16
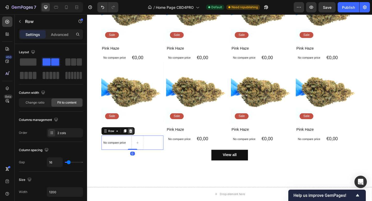
click at [135, 141] on icon at bounding box center [134, 142] width 3 height 4
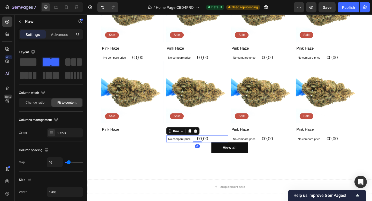
click at [230, 149] on div "No compare price Product Price €0,00 Product Price Product Price Row 0" at bounding box center [207, 150] width 68 height 8
click at [230, 152] on div "No compare price Product Price €0,00 Product Price Product Price Row 0" at bounding box center [207, 150] width 68 height 8
click at [205, 141] on icon at bounding box center [205, 141] width 4 height 4
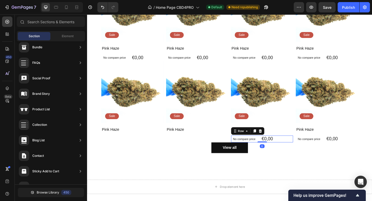
click at [301, 152] on div "No compare price Product Price €0,00 Product Price Product Price Row 0" at bounding box center [278, 150] width 68 height 8
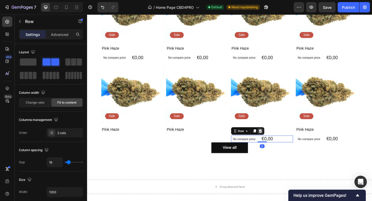
click at [275, 140] on icon at bounding box center [275, 142] width 3 height 4
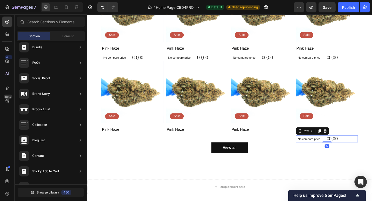
click at [367, 149] on div "No compare price Product Price €0,00 Product Price Product Price Row 0" at bounding box center [348, 150] width 68 height 8
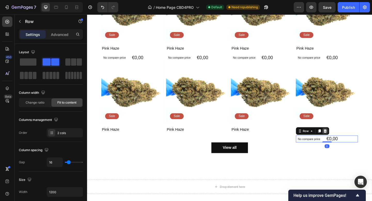
click at [347, 140] on icon at bounding box center [346, 142] width 3 height 4
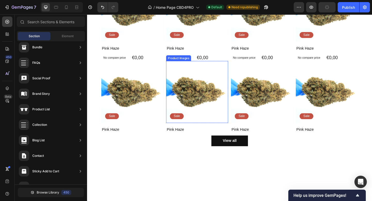
scroll to position [446, 0]
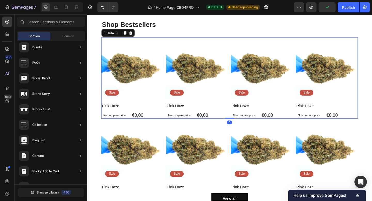
click at [173, 50] on div "Product Images Sale Text Block Row Pink Haze Product Title No compare price Pro…" at bounding box center [242, 84] width 279 height 89
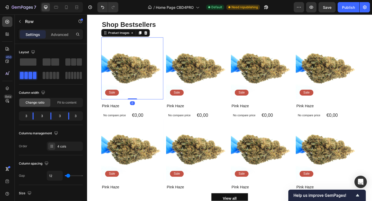
click at [149, 95] on img at bounding box center [137, 74] width 68 height 68
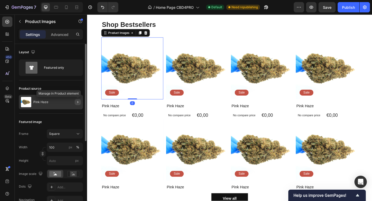
click at [78, 102] on icon "button" at bounding box center [77, 102] width 1 height 2
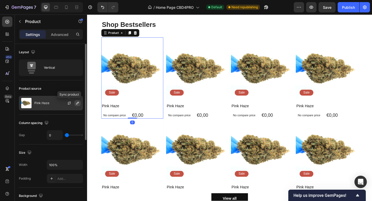
click at [76, 102] on icon "button" at bounding box center [78, 103] width 4 height 4
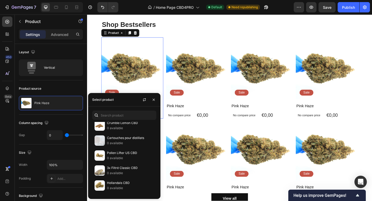
scroll to position [0, 0]
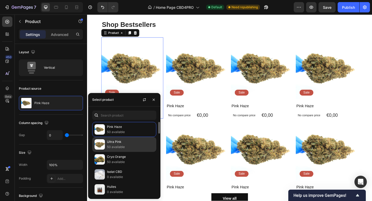
click at [123, 143] on p "Ultra Pink" at bounding box center [130, 141] width 47 height 5
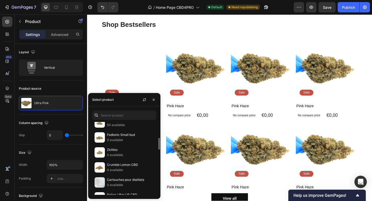
scroll to position [97, 0]
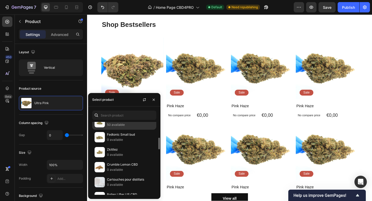
click at [127, 129] on div "Fedtonic 50 available" at bounding box center [124, 122] width 64 height 15
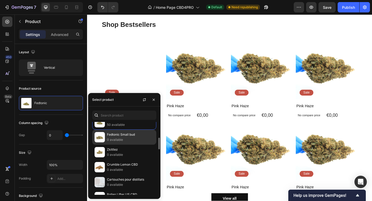
click at [126, 142] on p "0 available" at bounding box center [130, 139] width 47 height 5
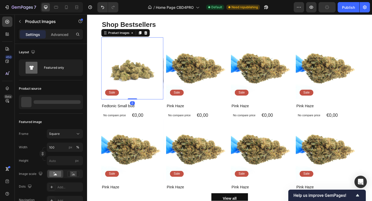
click at [169, 69] on img at bounding box center [137, 74] width 68 height 68
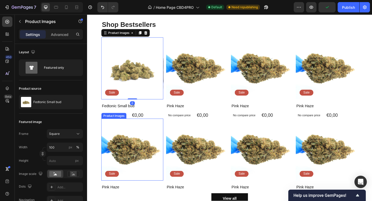
click at [119, 134] on img at bounding box center [137, 162] width 68 height 68
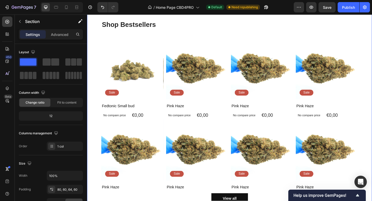
click at [157, 32] on div "Shop Bestsellers Heading Product Images Sale Text Block Row Fedtonic Small bud …" at bounding box center [242, 123] width 279 height 204
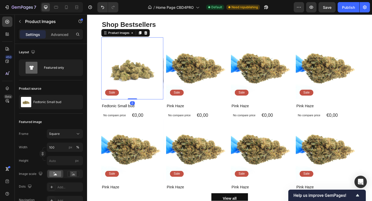
click at [169, 74] on img at bounding box center [137, 74] width 68 height 68
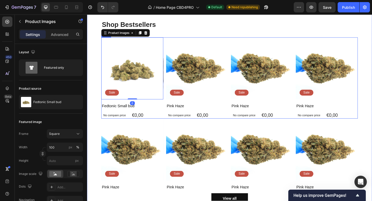
click at [171, 77] on div "Product Images 0 Sale Text Block Row Fedtonic Small bud Product Title No compar…" at bounding box center [242, 84] width 279 height 89
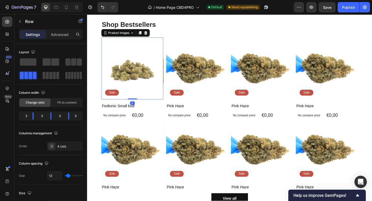
click at [167, 77] on img at bounding box center [137, 74] width 68 height 68
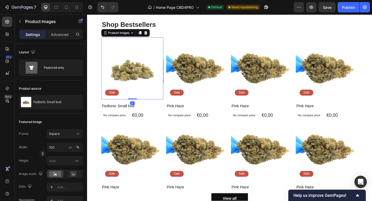
click at [167, 77] on img at bounding box center [137, 74] width 68 height 68
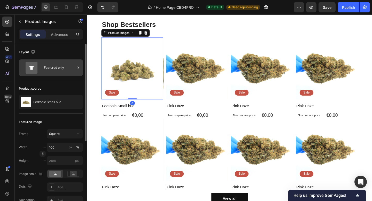
click at [67, 71] on div "Featured only" at bounding box center [60, 68] width 32 height 12
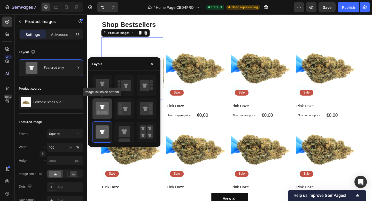
click at [107, 111] on icon at bounding box center [102, 108] width 13 height 13
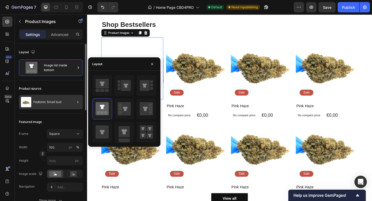
click at [71, 100] on div at bounding box center [76, 102] width 14 height 14
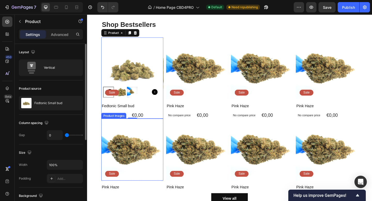
click at [166, 134] on img at bounding box center [137, 162] width 68 height 68
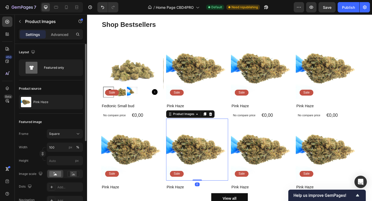
click at [186, 132] on img at bounding box center [207, 162] width 68 height 68
click at [176, 79] on img at bounding box center [207, 74] width 68 height 68
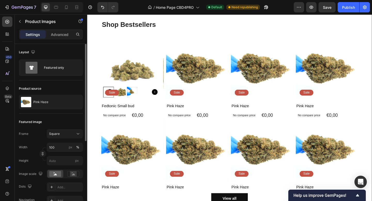
click at [168, 35] on div "Shop Bestsellers Heading Product Images Sale Text Block Row Fedtonic Small bud …" at bounding box center [242, 123] width 279 height 204
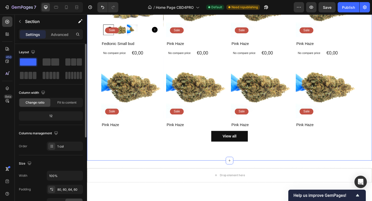
scroll to position [445, 0]
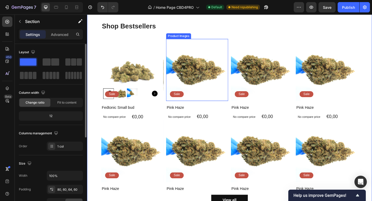
click at [179, 43] on img at bounding box center [207, 75] width 68 height 68
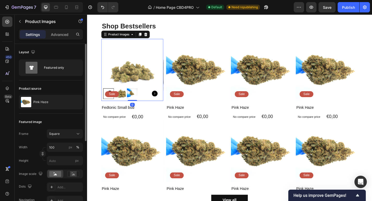
click at [153, 65] on img at bounding box center [137, 75] width 68 height 68
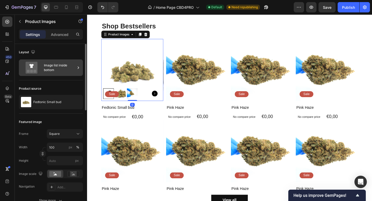
click at [59, 69] on div "Image list inside bottom" at bounding box center [60, 68] width 32 height 12
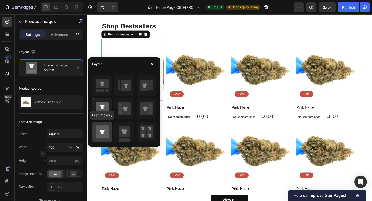
click at [103, 130] on icon at bounding box center [102, 132] width 5 height 4
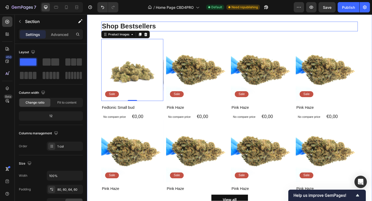
click at [216, 35] on div "Shop Bestsellers Heading Product Images 0 Sale Text Block Row Fedtonic Small bu…" at bounding box center [242, 124] width 279 height 204
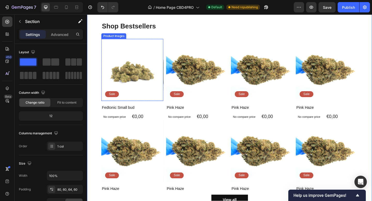
click at [161, 81] on img at bounding box center [137, 75] width 68 height 68
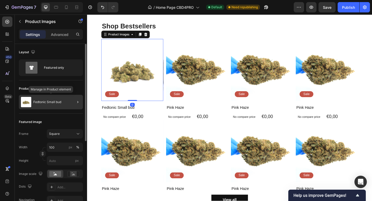
click at [65, 103] on div "Fedtonic Small bud" at bounding box center [51, 102] width 64 height 14
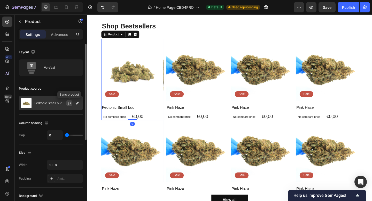
click at [71, 104] on icon "button" at bounding box center [69, 103] width 4 height 4
click at [80, 103] on button "button" at bounding box center [77, 103] width 6 height 6
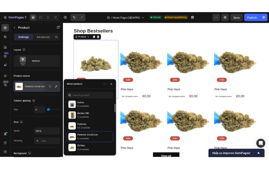
scroll to position [62, 0]
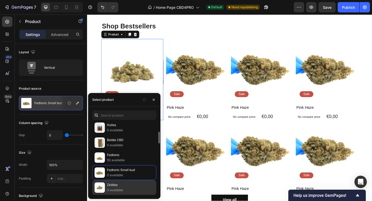
click at [126, 187] on p "Zkitllez" at bounding box center [130, 185] width 47 height 5
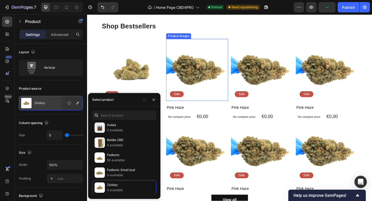
click at [211, 44] on img at bounding box center [207, 75] width 68 height 68
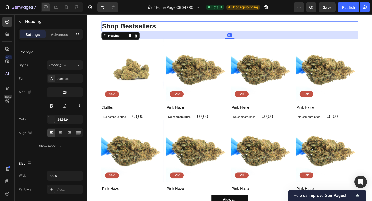
click at [271, 23] on h2 "Shop Bestsellers" at bounding box center [242, 27] width 279 height 10
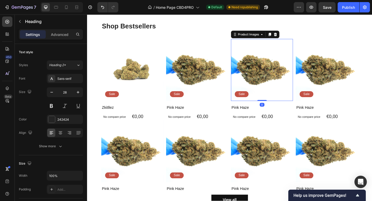
click at [248, 42] on img at bounding box center [278, 75] width 68 height 68
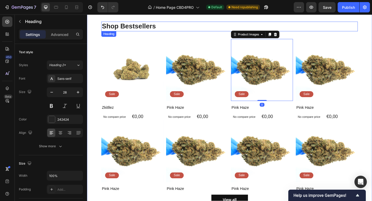
click at [165, 27] on h2 "Shop Bestsellers" at bounding box center [242, 27] width 279 height 10
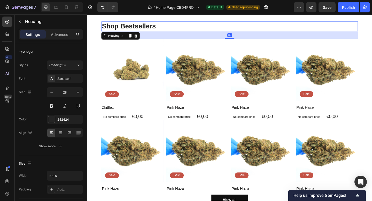
click at [165, 27] on h2 "Shop Bestsellers" at bounding box center [242, 27] width 279 height 10
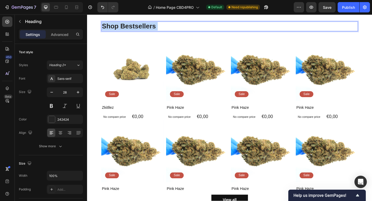
drag, startPoint x: 168, startPoint y: 24, endPoint x: 109, endPoint y: 25, distance: 59.0
click at [109, 24] on p "Shop Bestsellers" at bounding box center [242, 27] width 278 height 9
drag, startPoint x: 104, startPoint y: 28, endPoint x: 161, endPoint y: 28, distance: 56.4
click at [161, 28] on p "Shop Bestsellers" at bounding box center [242, 27] width 278 height 9
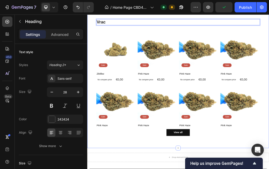
drag, startPoint x: 121, startPoint y: 26, endPoint x: 96, endPoint y: 27, distance: 24.6
click at [96, 27] on div "Vrac Heading 32 Product Images Sale Text Block Row Zkitllez Product Title No co…" at bounding box center [242, 123] width 310 height 242
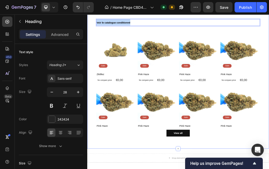
drag, startPoint x: 164, startPoint y: 27, endPoint x: 98, endPoint y: 27, distance: 66.0
click at [98, 27] on div "Voir le catalogue conditionné Heading 32 Product Images Sale Text Block Row Zki…" at bounding box center [242, 123] width 310 height 243
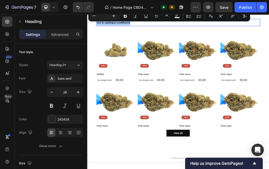
click at [106, 17] on input "Editor contextual toolbar" at bounding box center [104, 16] width 10 height 6
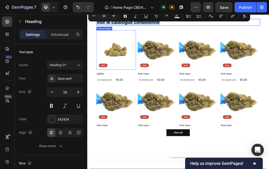
click at [123, 46] on img at bounding box center [137, 75] width 68 height 68
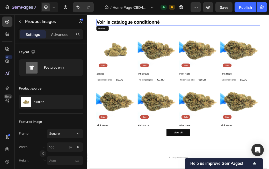
click at [188, 29] on span "Voir le catalogue conditionné" at bounding box center [157, 27] width 108 height 9
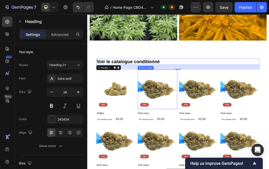
scroll to position [382, 0]
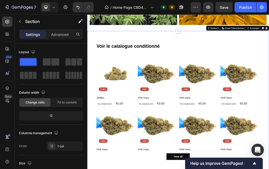
scroll to position [407, 0]
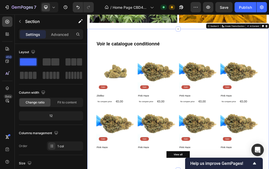
click at [211, 56] on div "⁠⁠⁠⁠⁠⁠⁠ Voir le catalogue conditionné Heading Product Images Sale Text Block Ro…" at bounding box center [242, 160] width 310 height 242
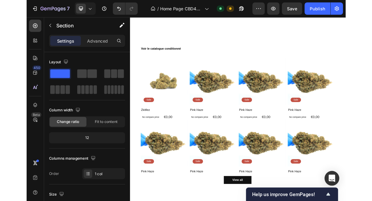
scroll to position [655, 0]
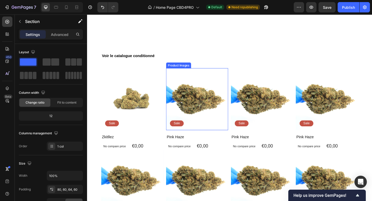
click at [203, 101] on img at bounding box center [207, 107] width 68 height 68
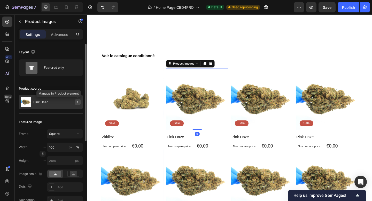
click at [79, 101] on icon "button" at bounding box center [78, 102] width 4 height 4
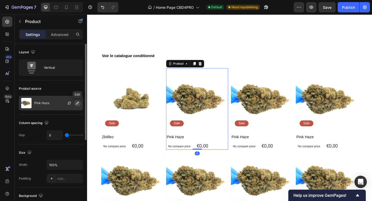
click at [76, 104] on icon "button" at bounding box center [78, 103] width 4 height 4
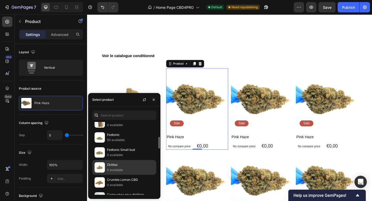
scroll to position [88, 0]
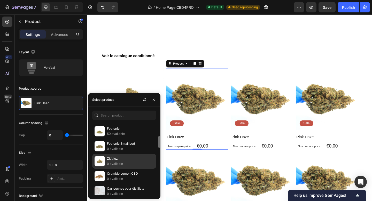
click at [134, 160] on p "Zkitllez" at bounding box center [130, 158] width 47 height 5
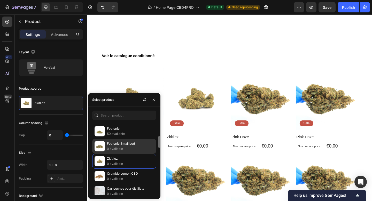
scroll to position [97, 0]
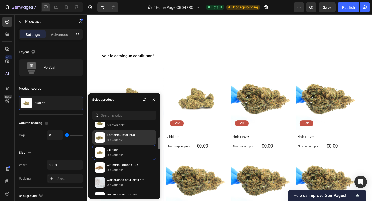
click at [130, 140] on p "0 available" at bounding box center [130, 140] width 47 height 5
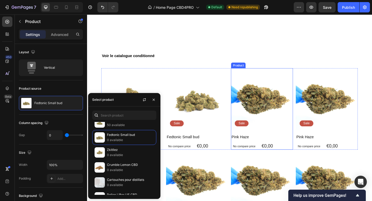
click at [258, 163] on img at bounding box center [278, 196] width 68 height 68
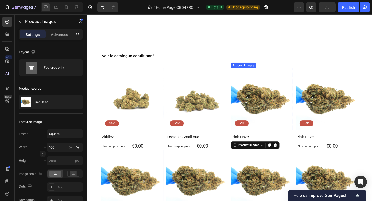
click at [277, 112] on img at bounding box center [278, 107] width 68 height 68
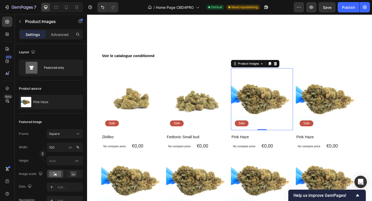
click at [273, 113] on img at bounding box center [278, 107] width 68 height 68
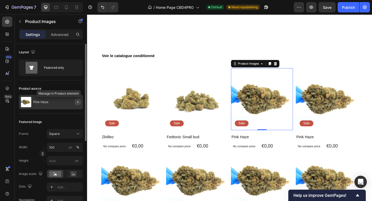
click at [77, 103] on icon "button" at bounding box center [78, 102] width 4 height 4
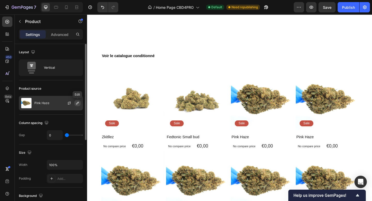
click at [77, 103] on icon "button" at bounding box center [78, 103] width 4 height 4
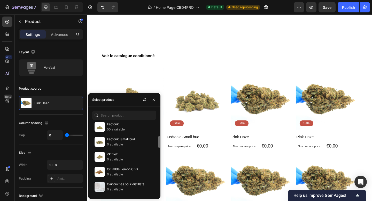
scroll to position [93, 0]
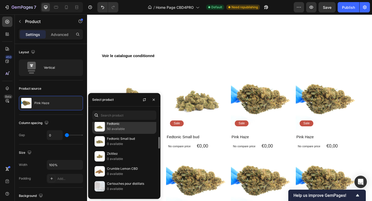
click at [126, 128] on p "50 available" at bounding box center [130, 128] width 47 height 5
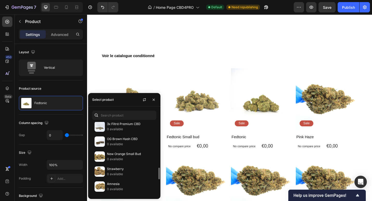
scroll to position [287, 0]
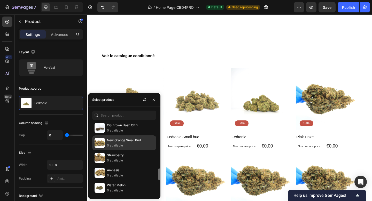
click at [121, 145] on p "0 available" at bounding box center [130, 145] width 47 height 5
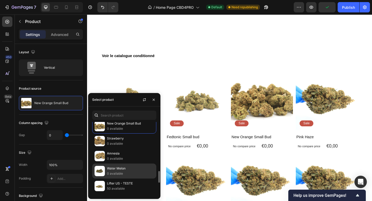
click at [120, 171] on p "Water Melon" at bounding box center [130, 168] width 47 height 5
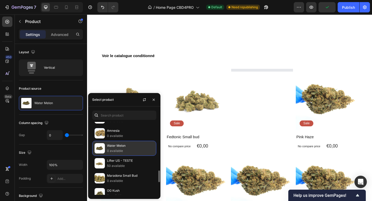
scroll to position [327, 0]
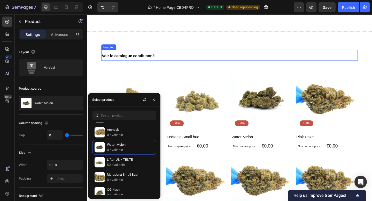
click at [323, 55] on h2 "Voir le catalogue conditionné" at bounding box center [242, 59] width 279 height 11
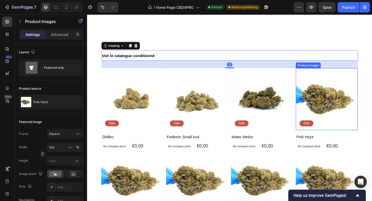
click at [348, 103] on img at bounding box center [348, 107] width 68 height 68
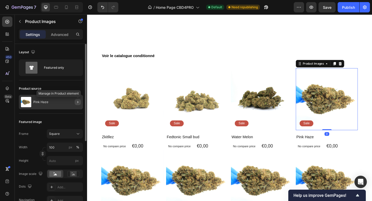
click at [78, 103] on icon "button" at bounding box center [77, 102] width 1 height 2
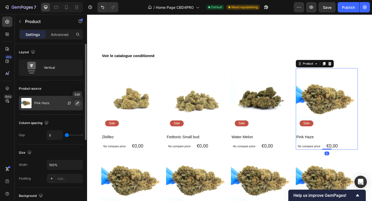
click at [78, 104] on icon "button" at bounding box center [78, 103] width 4 height 4
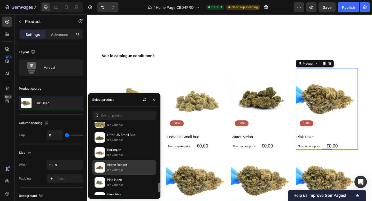
scroll to position [497, 0]
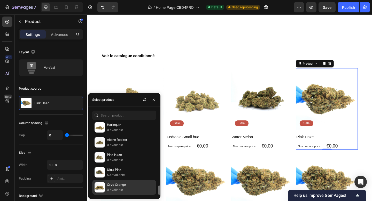
click at [132, 185] on p "Cryo Orange" at bounding box center [130, 184] width 47 height 5
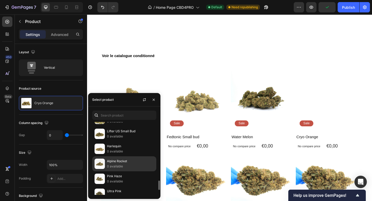
scroll to position [472, 0]
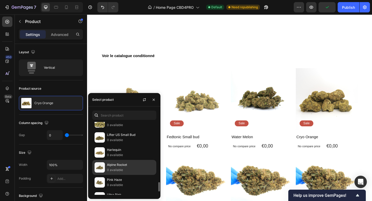
click at [129, 144] on div "Lifter US Small Bud 0 available" at bounding box center [124, 137] width 64 height 15
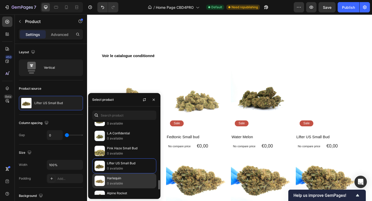
scroll to position [443, 0]
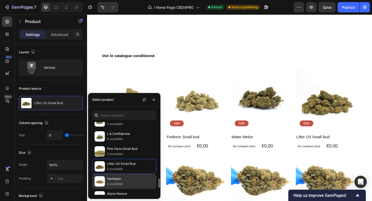
click at [131, 153] on p "0 available" at bounding box center [130, 154] width 47 height 5
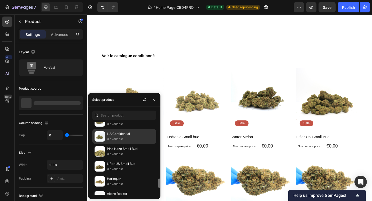
click at [130, 136] on p "L.A Confidential" at bounding box center [130, 133] width 47 height 5
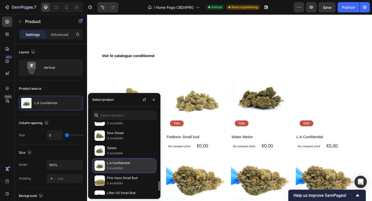
scroll to position [413, 0]
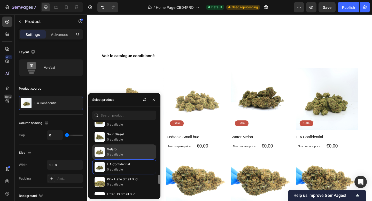
click at [130, 151] on p "Gelato" at bounding box center [130, 149] width 47 height 5
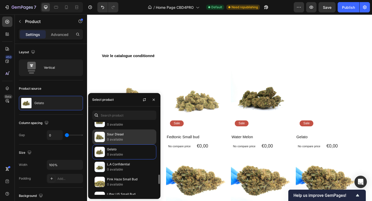
click at [129, 139] on p "0 available" at bounding box center [130, 139] width 47 height 5
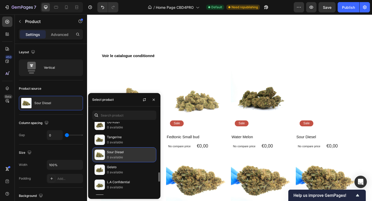
click at [129, 139] on p "Tangerine" at bounding box center [130, 137] width 47 height 5
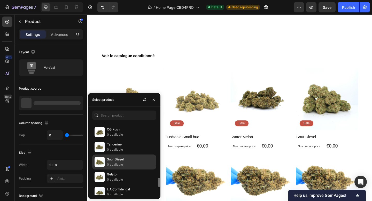
scroll to position [383, 0]
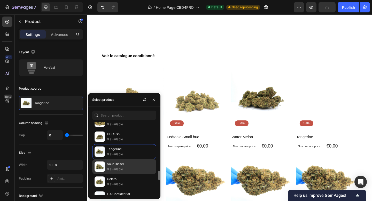
click at [129, 139] on p "0 available" at bounding box center [130, 139] width 47 height 5
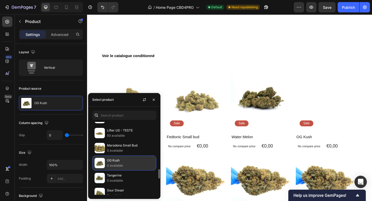
scroll to position [354, 0]
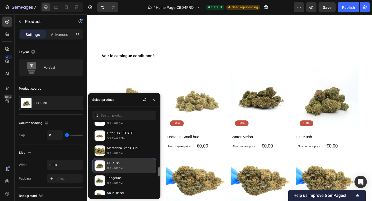
click at [127, 139] on p "50 available" at bounding box center [130, 138] width 47 height 5
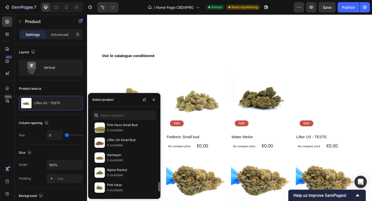
scroll to position [497, 0]
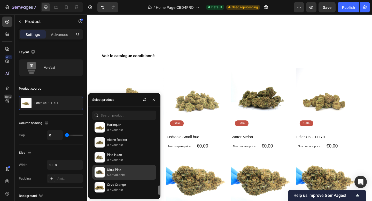
click at [125, 171] on p "Ultra Pink" at bounding box center [130, 169] width 47 height 5
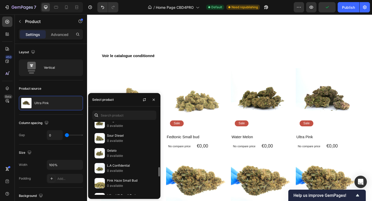
scroll to position [404, 0]
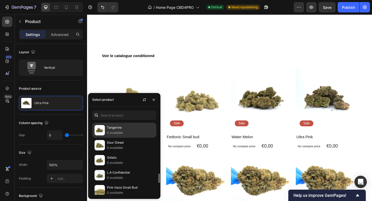
click at [123, 131] on p "0 available" at bounding box center [130, 132] width 47 height 5
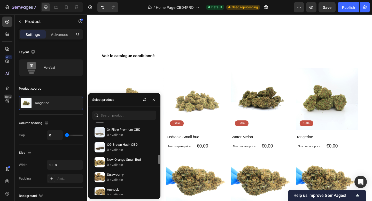
scroll to position [266, 0]
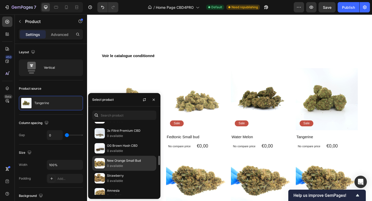
click at [123, 161] on p "New Orange Small Bud" at bounding box center [130, 160] width 47 height 5
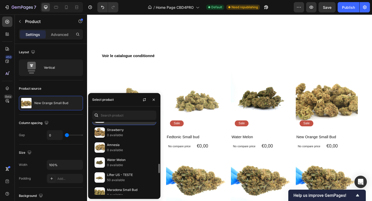
scroll to position [314, 0]
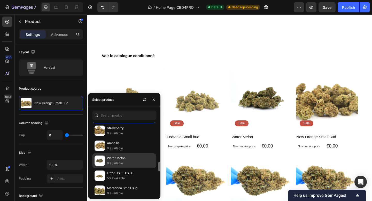
click at [122, 159] on p "Water Melon" at bounding box center [130, 158] width 47 height 5
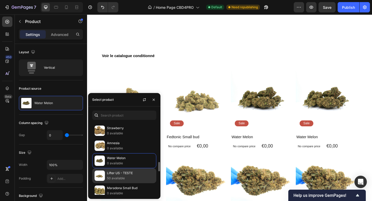
click at [124, 176] on p "50 available" at bounding box center [130, 178] width 47 height 5
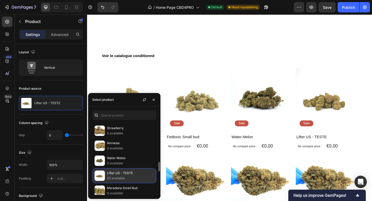
click at [124, 169] on div "Lifter US - TESTE 50 available" at bounding box center [124, 175] width 64 height 15
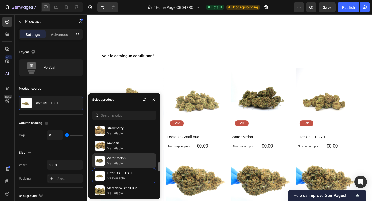
click at [123, 162] on p "0 available" at bounding box center [130, 163] width 47 height 5
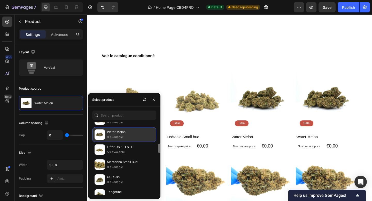
scroll to position [342, 0]
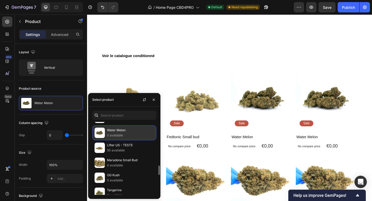
click at [123, 162] on p "Maradona Small Bud" at bounding box center [130, 160] width 47 height 5
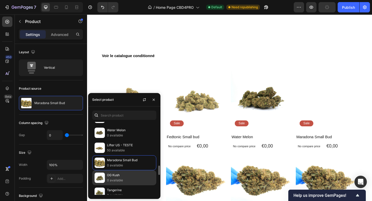
click at [127, 175] on p "OG Kush" at bounding box center [130, 175] width 47 height 5
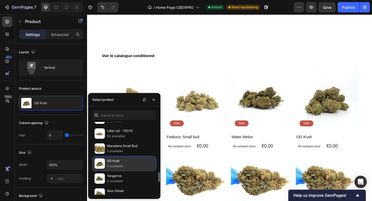
scroll to position [361, 0]
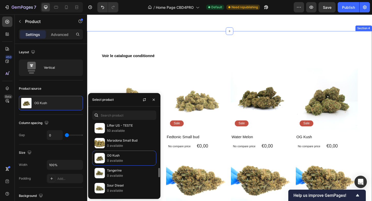
click at [269, 33] on div "Voir le catalogue conditionné Heading Product Images Sale Text Block Row Zkitll…" at bounding box center [242, 154] width 310 height 243
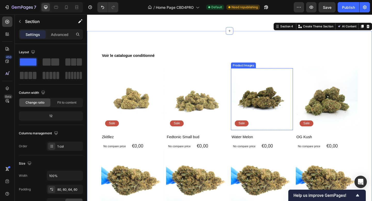
scroll to position [695, 0]
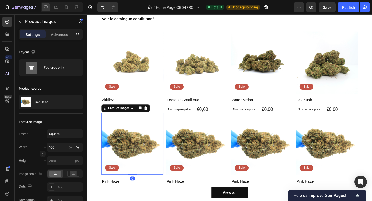
click at [147, 157] on img at bounding box center [137, 156] width 68 height 68
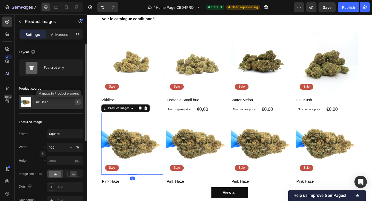
click at [79, 104] on button "button" at bounding box center [78, 102] width 6 height 6
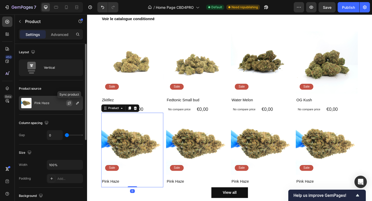
click at [70, 104] on icon "button" at bounding box center [69, 103] width 4 height 4
click at [77, 103] on icon "button" at bounding box center [78, 103] width 4 height 4
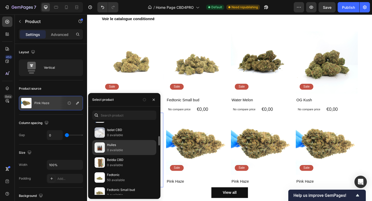
scroll to position [62, 0]
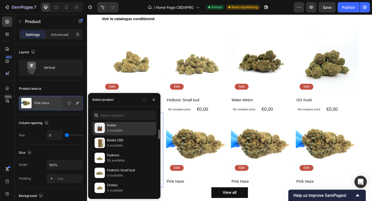
click at [110, 143] on p "Beldia CBD" at bounding box center [130, 140] width 47 height 5
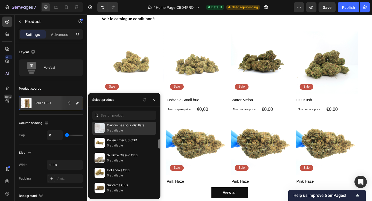
scroll to position [152, 0]
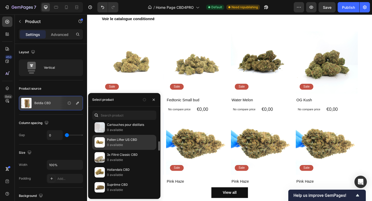
click at [117, 139] on p "Pollen Lifter US CBD" at bounding box center [130, 139] width 47 height 5
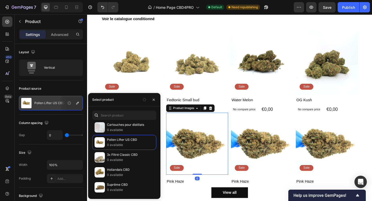
click at [199, 153] on img at bounding box center [207, 156] width 68 height 68
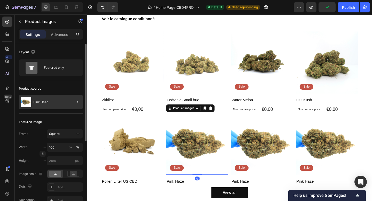
click at [83, 101] on div at bounding box center [76, 102] width 14 height 14
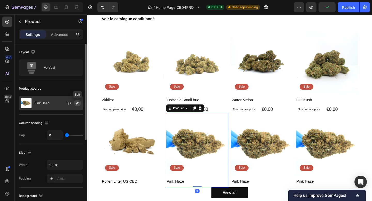
click at [80, 101] on button "button" at bounding box center [77, 103] width 6 height 6
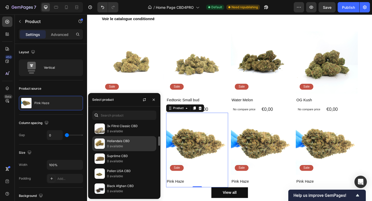
scroll to position [184, 0]
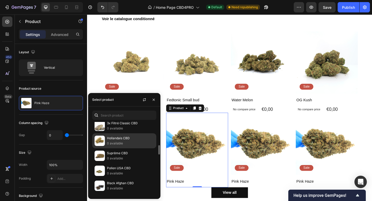
click at [121, 141] on p "0 available" at bounding box center [130, 143] width 47 height 5
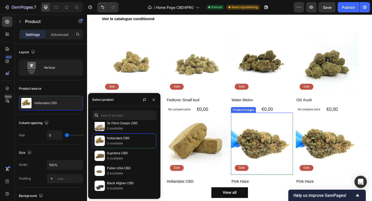
click at [271, 158] on img at bounding box center [278, 156] width 68 height 68
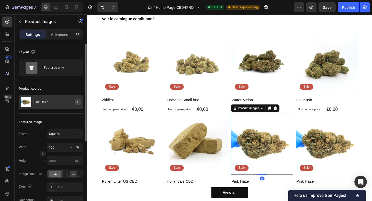
click at [76, 102] on icon "button" at bounding box center [78, 102] width 4 height 4
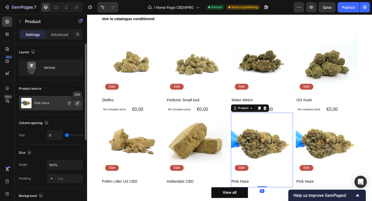
click at [79, 103] on icon "button" at bounding box center [78, 103] width 4 height 4
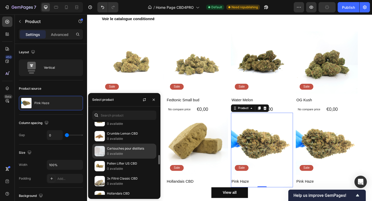
scroll to position [147, 0]
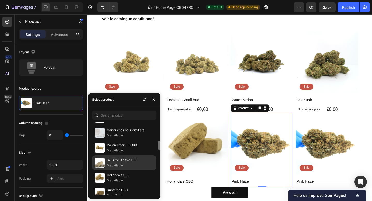
click at [124, 163] on p "0 available" at bounding box center [130, 165] width 47 height 5
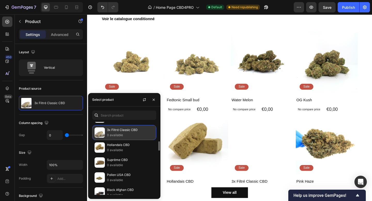
scroll to position [180, 0]
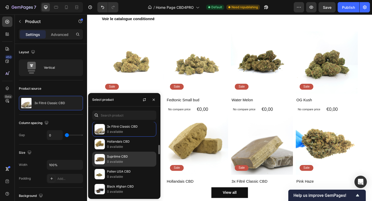
click at [131, 156] on p "Suprême CBD" at bounding box center [130, 156] width 47 height 5
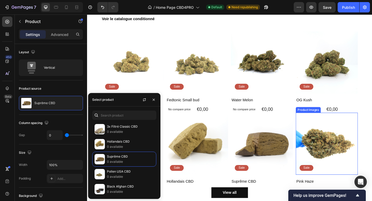
click at [343, 155] on img at bounding box center [348, 156] width 68 height 68
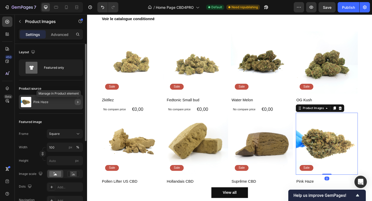
click at [78, 102] on icon "button" at bounding box center [78, 102] width 4 height 4
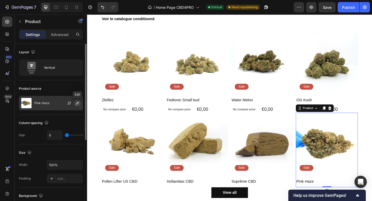
click at [77, 103] on icon "button" at bounding box center [78, 103] width 4 height 4
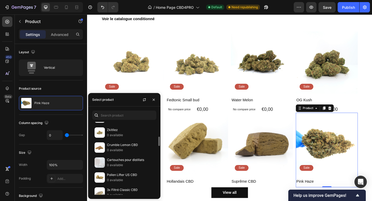
scroll to position [249, 0]
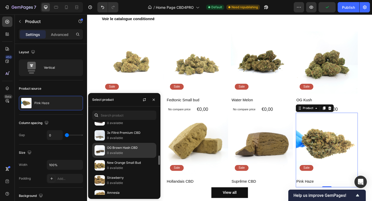
click at [139, 153] on p "0 available" at bounding box center [130, 153] width 47 height 5
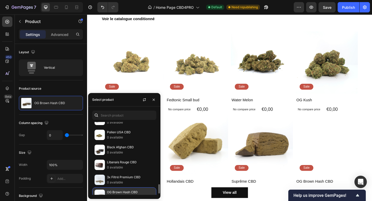
scroll to position [219, 0]
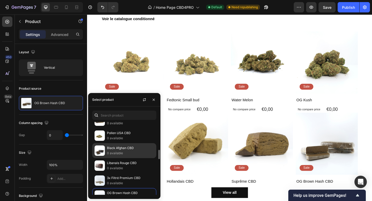
click at [129, 149] on p "Black Afghan CBD" at bounding box center [130, 148] width 47 height 5
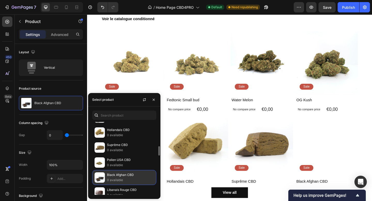
scroll to position [184, 0]
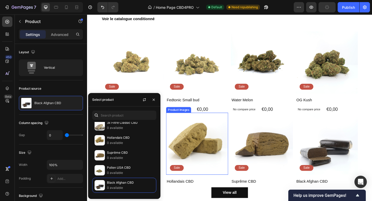
click at [239, 129] on img at bounding box center [207, 156] width 68 height 68
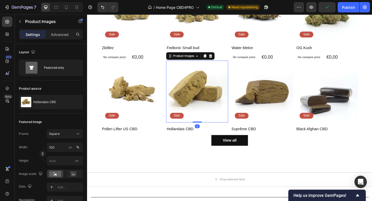
scroll to position [754, 0]
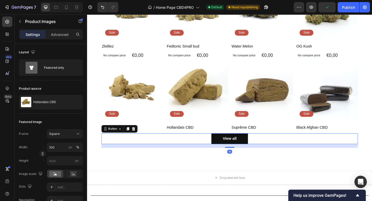
click at [205, 153] on div "View all Button 16" at bounding box center [242, 150] width 279 height 12
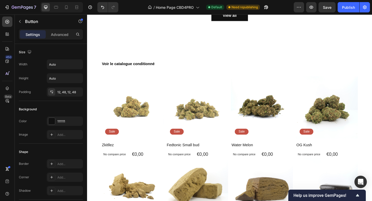
scroll to position [721, 0]
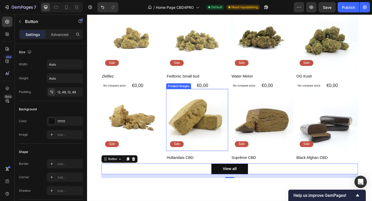
click at [203, 150] on img at bounding box center [207, 130] width 68 height 68
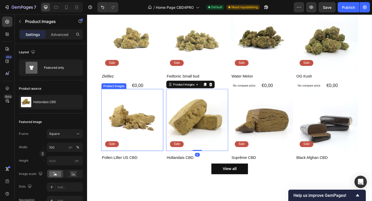
click at [140, 135] on img at bounding box center [137, 130] width 68 height 68
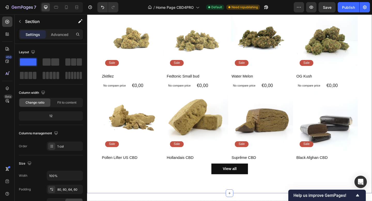
click at [95, 116] on div "Voir le catalogue conditionné Heading Product Images Sale Text Block Row Zkitll…" at bounding box center [242, 88] width 310 height 243
click at [100, 118] on div "Voir le catalogue conditionné Heading Product Images Sale Text Block Row Zkitll…" at bounding box center [242, 88] width 310 height 243
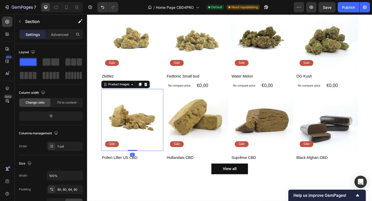
click at [110, 118] on img at bounding box center [137, 130] width 68 height 68
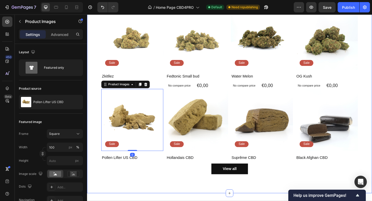
click at [100, 110] on div "Voir le catalogue conditionné Heading Product Images Sale Text Block Row Zkitll…" at bounding box center [242, 88] width 310 height 243
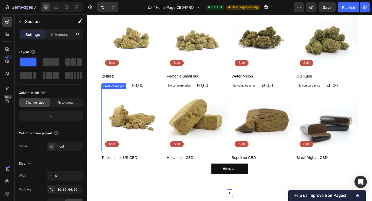
click at [118, 113] on img at bounding box center [137, 130] width 68 height 68
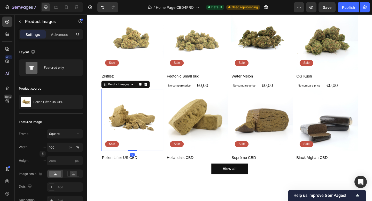
click at [117, 112] on img at bounding box center [137, 130] width 68 height 68
click at [102, 113] on div "Voir le catalogue conditionné Heading Product Images Sale Text Block Row Zkitll…" at bounding box center [242, 88] width 310 height 243
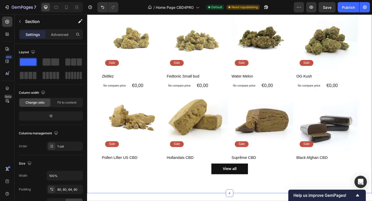
click at [100, 113] on div "Voir le catalogue conditionné Heading Product Images Sale Text Block Row Zkitll…" at bounding box center [242, 88] width 310 height 243
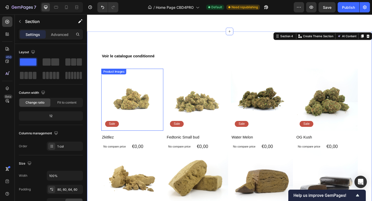
scroll to position [651, 0]
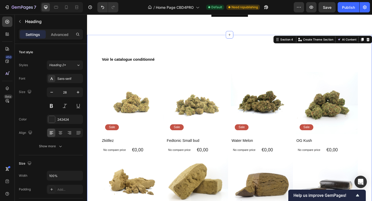
click at [187, 63] on h2 "Voir le catalogue conditionné" at bounding box center [242, 62] width 279 height 11
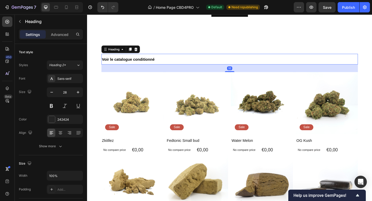
click at [186, 74] on div "32" at bounding box center [242, 73] width 279 height 8
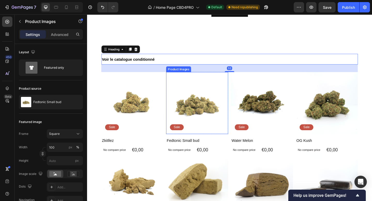
click at [186, 81] on img at bounding box center [207, 111] width 68 height 68
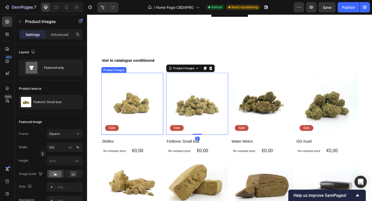
click at [148, 91] on img at bounding box center [137, 112] width 68 height 68
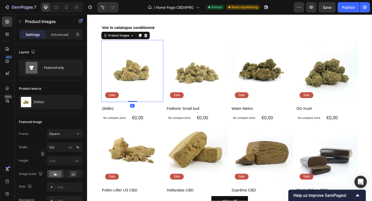
scroll to position [687, 0]
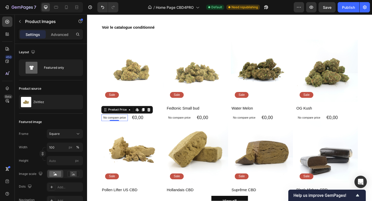
click at [106, 129] on div "No compare price" at bounding box center [117, 126] width 29 height 7
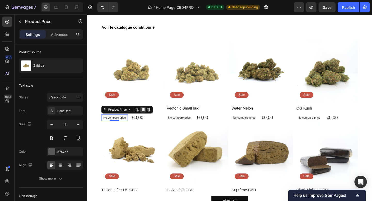
click at [150, 117] on div at bounding box center [148, 118] width 6 height 6
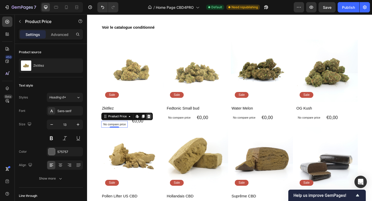
click at [156, 126] on div at bounding box center [154, 126] width 6 height 6
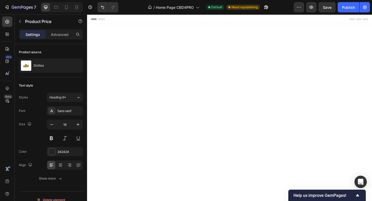
scroll to position [687, 0]
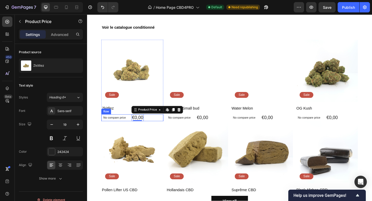
click at [159, 127] on div "No compare price Product Price €0,00 Product Price Edit content in Shopify 0 Pr…" at bounding box center [137, 127] width 68 height 8
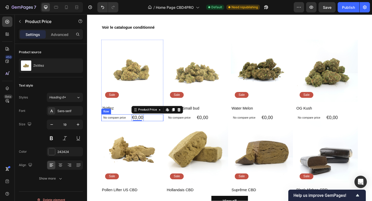
scroll to position [0, 0]
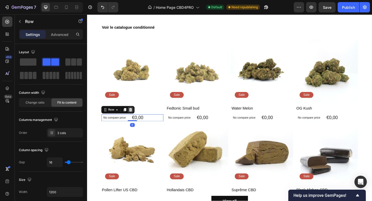
click at [136, 118] on icon at bounding box center [134, 118] width 4 height 4
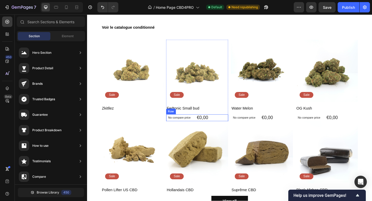
click at [231, 127] on div "No compare price Product Price €0,00 Product Price Product Price Row" at bounding box center [207, 127] width 68 height 8
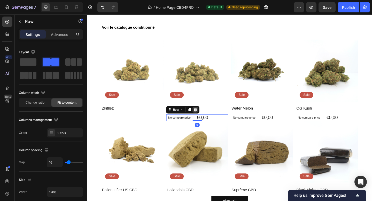
click at [206, 118] on icon at bounding box center [205, 119] width 3 height 4
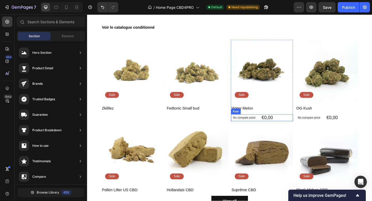
click at [298, 129] on div "No compare price Product Price €0,00 Product Price Product Price Row" at bounding box center [278, 127] width 68 height 8
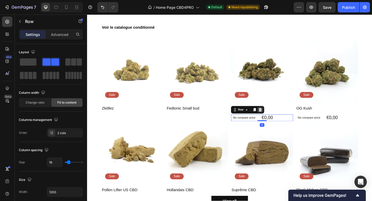
click at [277, 118] on icon at bounding box center [276, 118] width 4 height 4
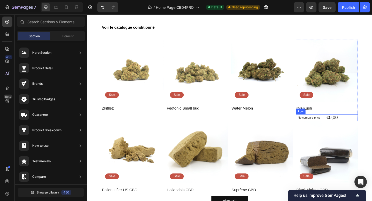
click at [372, 127] on div "No compare price Product Price €0,00 Product Price Product Price Row" at bounding box center [348, 127] width 68 height 8
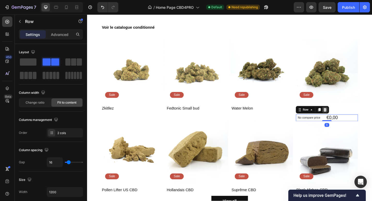
click at [349, 119] on div at bounding box center [346, 118] width 6 height 6
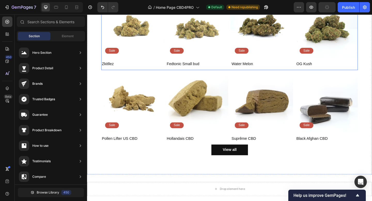
scroll to position [736, 0]
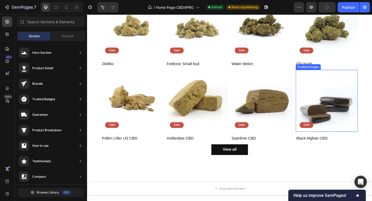
click at [372, 117] on img at bounding box center [348, 109] width 68 height 68
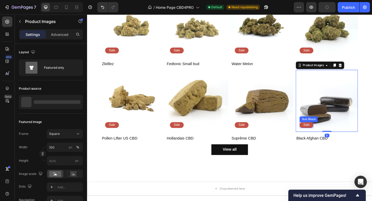
click at [328, 134] on p "Sale" at bounding box center [326, 135] width 7 height 4
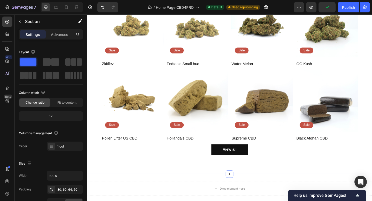
click at [372, 129] on div "Voir le catalogue conditionné Heading Product Images Sale Text Block Row Zkitll…" at bounding box center [242, 70] width 310 height 235
click at [186, 106] on img at bounding box center [207, 109] width 68 height 68
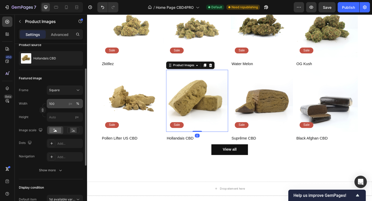
scroll to position [53, 0]
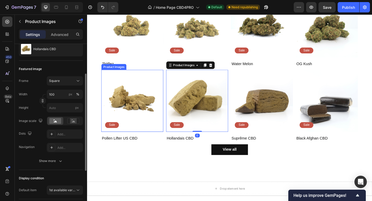
click at [147, 130] on img at bounding box center [137, 109] width 68 height 68
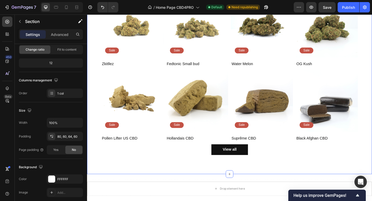
click at [99, 105] on div "Voir le catalogue conditionné Heading Product Images Sale Text Block Row Zkitll…" at bounding box center [242, 70] width 310 height 235
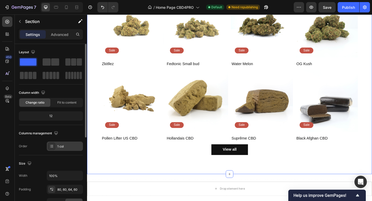
click at [58, 148] on div "1 col" at bounding box center [69, 146] width 24 height 5
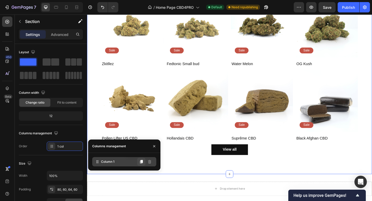
click at [141, 161] on icon at bounding box center [141, 162] width 3 height 4
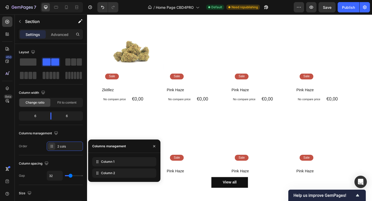
scroll to position [444, 0]
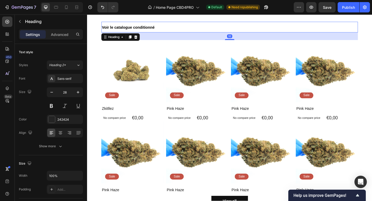
click at [216, 30] on h2 "Voir le catalogue conditionné" at bounding box center [242, 28] width 279 height 11
click at [229, 42] on img at bounding box center [207, 76] width 68 height 68
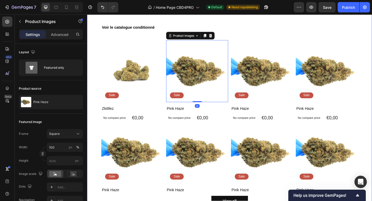
click at [372, 37] on div "Voir le catalogue conditionné Heading Product Images Sale Text Block Row Zkitll…" at bounding box center [242, 125] width 279 height 205
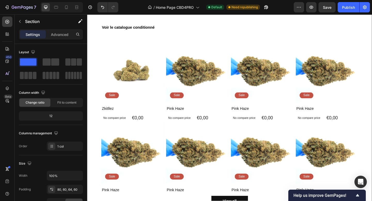
click at [372, 40] on div "Voir le catalogue conditionné Heading Product Images Sale Text Block Row Zkitll…" at bounding box center [242, 123] width 310 height 243
click at [313, 31] on h2 "Voir le catalogue conditionné" at bounding box center [242, 28] width 279 height 11
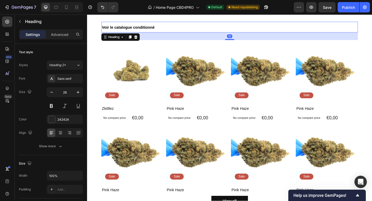
click at [144, 39] on div "Heading" at bounding box center [124, 39] width 42 height 8
click at [140, 39] on icon at bounding box center [140, 39] width 4 height 4
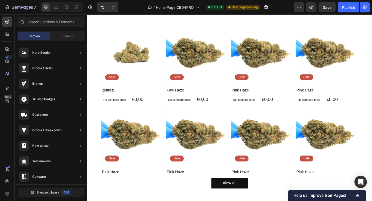
scroll to position [425, 0]
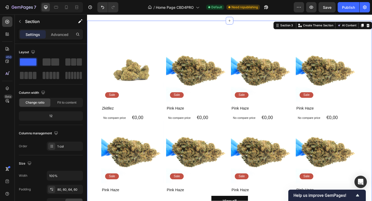
click at [135, 39] on div "Product Images Sale Text Block Row Zkitllez Product Title No compare price Prod…" at bounding box center [242, 132] width 310 height 223
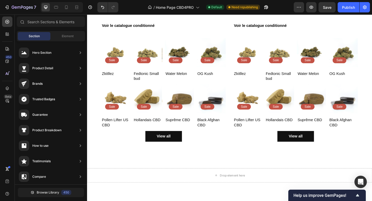
scroll to position [377, 0]
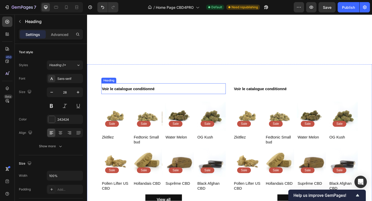
click at [170, 96] on h2 "Voir le catalogue conditionné" at bounding box center [171, 94] width 136 height 11
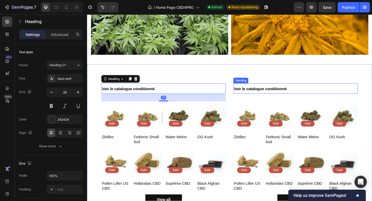
click at [269, 96] on span "Voir le catalogue conditionné" at bounding box center [275, 95] width 57 height 4
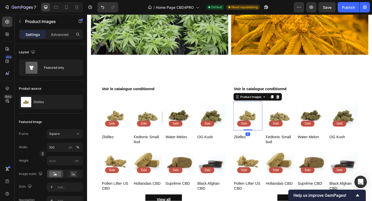
click at [277, 111] on img at bounding box center [262, 125] width 32 height 32
click at [227, 92] on h2 "Voir le catalogue conditionné" at bounding box center [171, 94] width 136 height 11
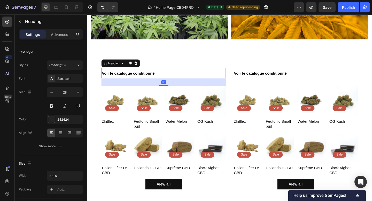
scroll to position [395, 0]
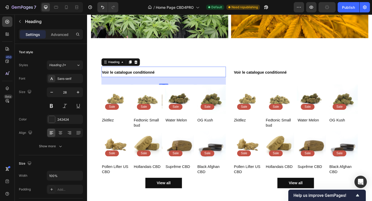
click at [160, 81] on h2 "Voir le catalogue conditionné" at bounding box center [171, 76] width 136 height 11
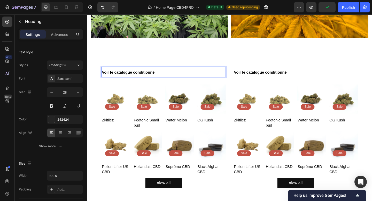
click at [160, 81] on p "Voir le catalogue conditionné" at bounding box center [170, 77] width 134 height 10
drag, startPoint x: 165, startPoint y: 78, endPoint x: 138, endPoint y: 79, distance: 27.2
click at [138, 79] on p "Voir le catalogue conditionné" at bounding box center [170, 77] width 134 height 10
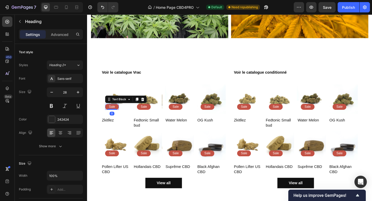
click at [112, 116] on p "Sale" at bounding box center [114, 115] width 7 height 4
click at [151, 106] on div at bounding box center [148, 107] width 6 height 6
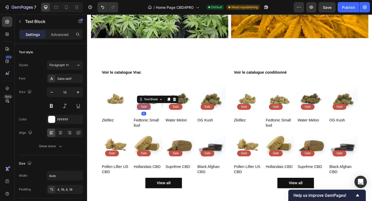
click at [150, 115] on p "Sale" at bounding box center [149, 115] width 7 height 4
click at [182, 108] on icon at bounding box center [182, 107] width 3 height 4
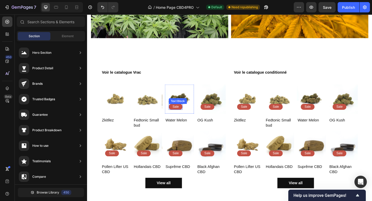
click at [187, 116] on div "Sale" at bounding box center [183, 115] width 15 height 6
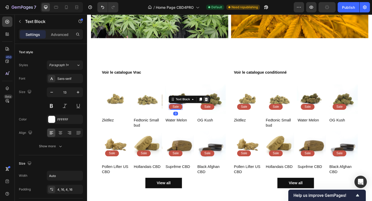
click at [217, 108] on icon at bounding box center [216, 107] width 3 height 4
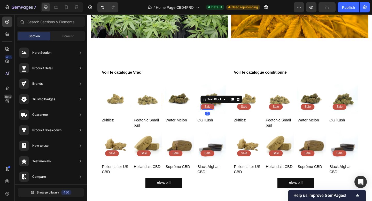
click at [221, 116] on p "Sale" at bounding box center [218, 115] width 7 height 4
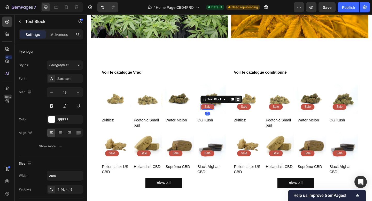
click at [251, 109] on icon at bounding box center [251, 107] width 3 height 4
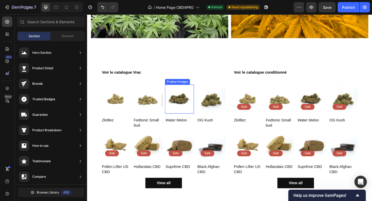
scroll to position [0, 0]
click at [221, 165] on p "Sale" at bounding box center [218, 166] width 7 height 4
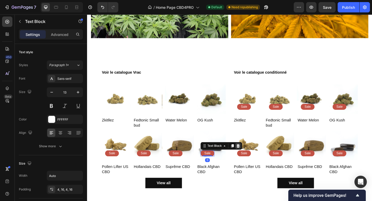
click at [250, 159] on icon at bounding box center [251, 158] width 3 height 4
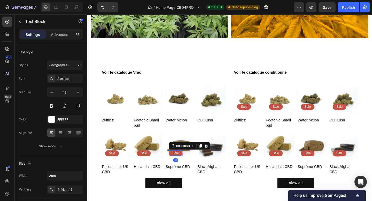
click at [187, 167] on p "Sale" at bounding box center [183, 166] width 7 height 4
click at [218, 158] on icon at bounding box center [216, 158] width 3 height 4
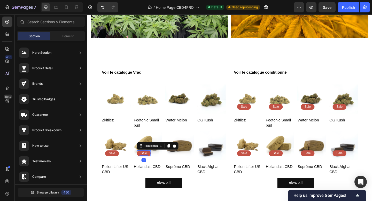
click at [152, 164] on p "Sale" at bounding box center [149, 166] width 7 height 4
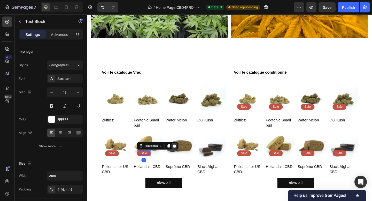
click at [183, 155] on div at bounding box center [182, 158] width 6 height 6
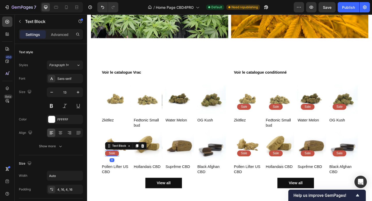
click at [118, 166] on div "Sale" at bounding box center [114, 166] width 15 height 6
click at [150, 156] on div at bounding box center [148, 158] width 6 height 6
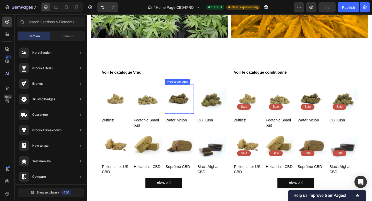
click at [203, 108] on img at bounding box center [188, 107] width 32 height 32
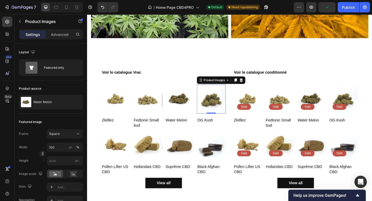
click at [211, 109] on img at bounding box center [223, 107] width 32 height 32
click at [196, 102] on img at bounding box center [188, 107] width 32 height 32
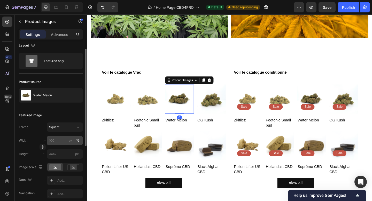
scroll to position [10, 0]
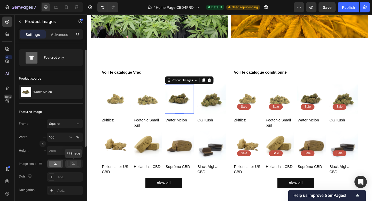
click at [72, 166] on rect at bounding box center [73, 163] width 7 height 5
click at [74, 166] on rect at bounding box center [73, 163] width 7 height 5
click at [72, 166] on rect at bounding box center [73, 163] width 7 height 5
click at [60, 163] on rect at bounding box center [55, 164] width 12 height 6
click at [76, 164] on rect at bounding box center [73, 163] width 7 height 5
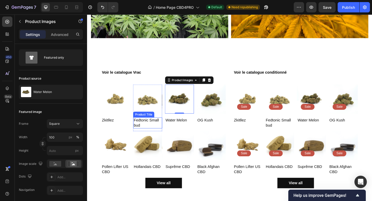
click at [158, 133] on h1 "Fedtonic Small bud" at bounding box center [153, 133] width 32 height 12
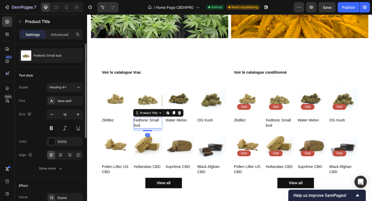
scroll to position [0, 0]
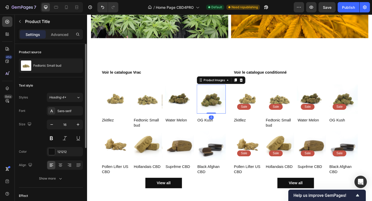
click at [213, 106] on img at bounding box center [223, 107] width 32 height 32
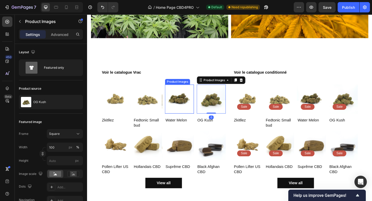
click at [194, 109] on img at bounding box center [188, 107] width 32 height 32
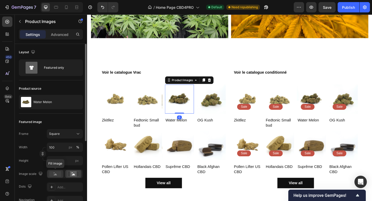
click at [56, 174] on rect at bounding box center [55, 174] width 12 height 6
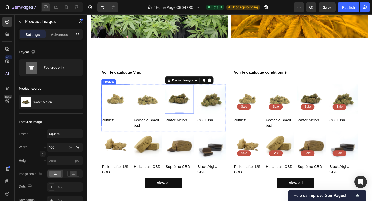
click at [119, 134] on div "Zkitllez Product Title" at bounding box center [119, 132] width 32 height 10
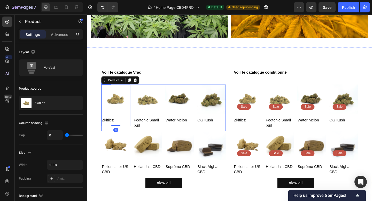
click at [206, 110] on div "Product Images Row Zkitllez Product Title Product 0 Product Images Row Fedtonic…" at bounding box center [171, 116] width 136 height 51
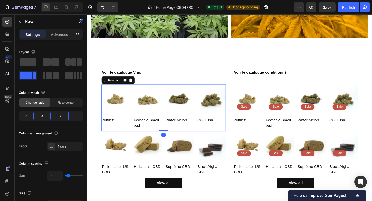
click at [203, 110] on img at bounding box center [188, 107] width 32 height 32
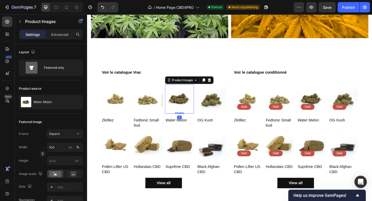
click at [203, 110] on img at bounding box center [188, 107] width 32 height 32
click at [310, 7] on icon "button" at bounding box center [311, 7] width 5 height 5
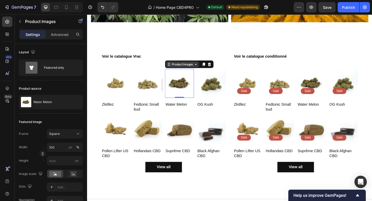
scroll to position [413, 0]
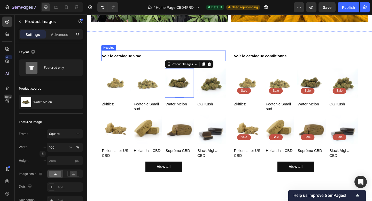
click at [154, 58] on p "⁠⁠⁠⁠⁠⁠⁠ Voir le catalogue Vrac" at bounding box center [170, 59] width 134 height 10
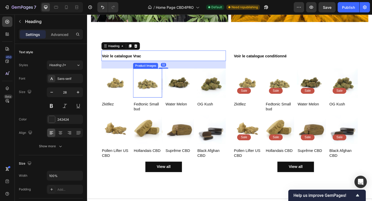
click at [155, 78] on img at bounding box center [153, 89] width 32 height 32
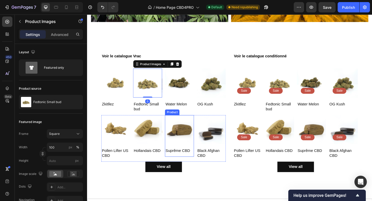
click at [189, 167] on div "Suprême CBD Product Title" at bounding box center [188, 165] width 32 height 10
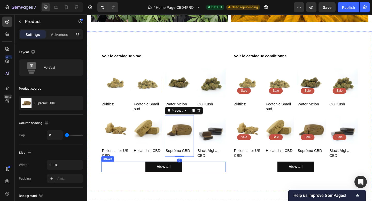
click at [197, 177] on div "View all Button" at bounding box center [171, 181] width 136 height 12
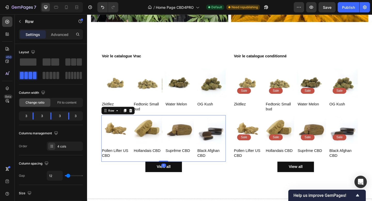
click at [198, 171] on div "Product Images Row Suprême CBD Product Title Product" at bounding box center [188, 149] width 32 height 51
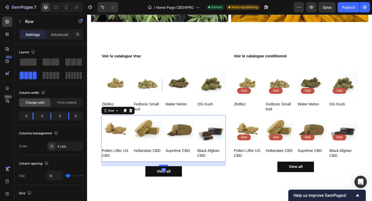
drag, startPoint x: 171, startPoint y: 174, endPoint x: 171, endPoint y: 179, distance: 4.9
click at [171, 179] on div at bounding box center [170, 179] width 10 height 2
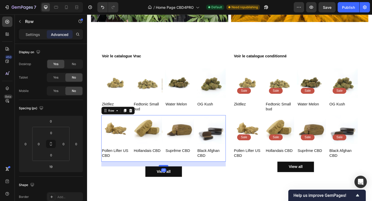
click at [172, 179] on div at bounding box center [170, 179] width 10 height 2
type input "20"
click at [280, 173] on div "Product Images Sale Text Block Row Pollen Lifter US CBD Product Title Product P…" at bounding box center [314, 149] width 136 height 51
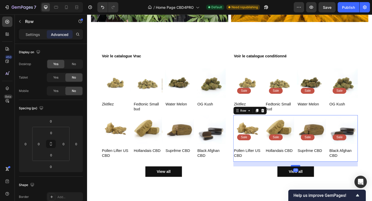
drag, startPoint x: 316, startPoint y: 174, endPoint x: 318, endPoint y: 178, distance: 5.0
click at [318, 178] on div at bounding box center [314, 179] width 10 height 2
type input "19"
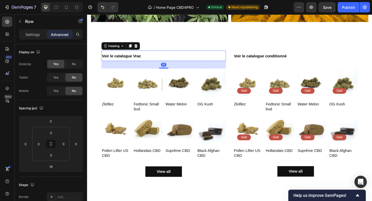
click at [144, 60] on span "Voir le catalogue Vrac" at bounding box center [124, 60] width 43 height 4
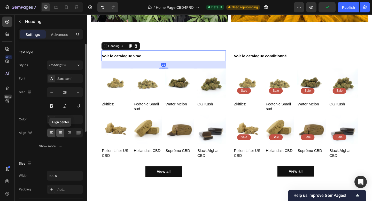
click at [60, 134] on icon at bounding box center [60, 132] width 5 height 5
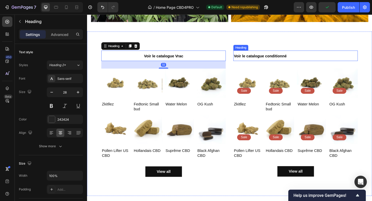
click at [279, 63] on h2 "Voir le catalogue conditionné" at bounding box center [314, 59] width 136 height 11
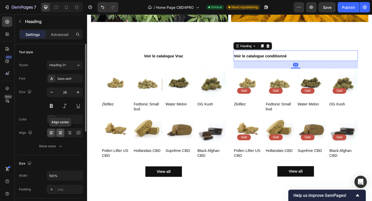
click at [58, 136] on div at bounding box center [60, 133] width 8 height 8
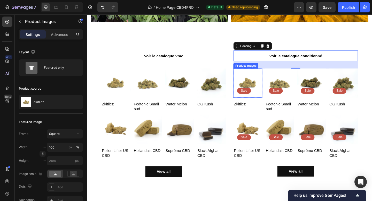
click at [267, 83] on img at bounding box center [262, 89] width 32 height 32
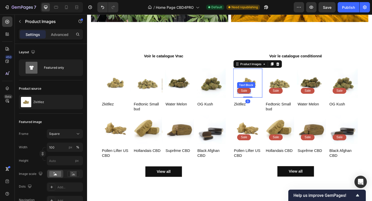
click at [259, 98] on p "Sale" at bounding box center [258, 97] width 7 height 4
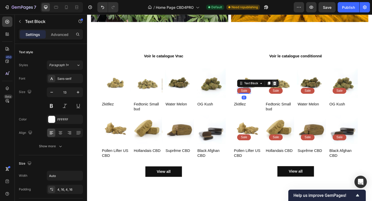
click at [291, 90] on icon at bounding box center [291, 89] width 4 height 4
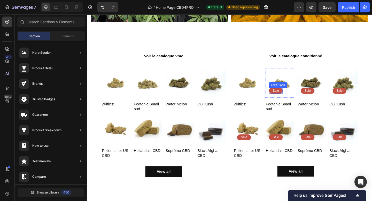
click at [298, 99] on div "Sale" at bounding box center [292, 97] width 15 height 6
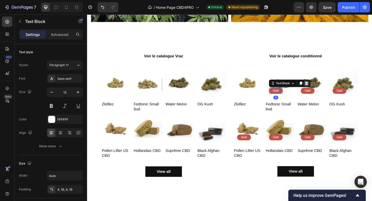
click at [325, 91] on icon at bounding box center [326, 90] width 3 height 4
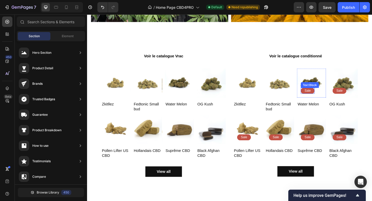
click at [331, 99] on div "Sale" at bounding box center [327, 97] width 15 height 6
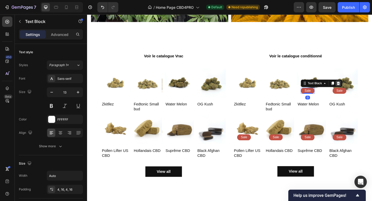
click at [362, 89] on icon at bounding box center [361, 89] width 4 height 4
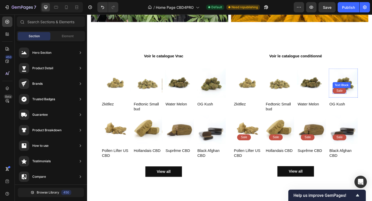
click at [363, 97] on p "Sale" at bounding box center [362, 97] width 7 height 4
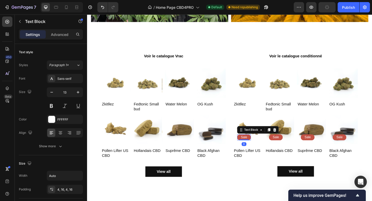
click at [261, 151] on div "Sale Text Block 0" at bounding box center [258, 148] width 15 height 6
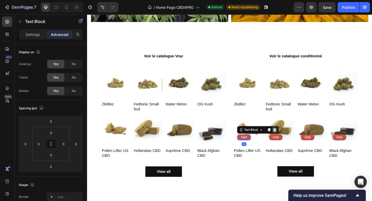
click at [291, 139] on icon at bounding box center [291, 140] width 3 height 4
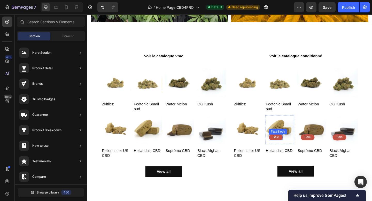
click at [296, 149] on p "Sale" at bounding box center [292, 148] width 7 height 4
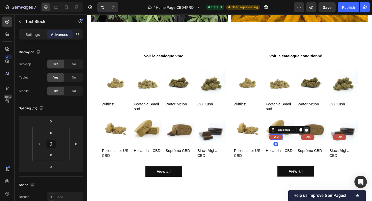
click at [326, 141] on icon at bounding box center [326, 140] width 3 height 4
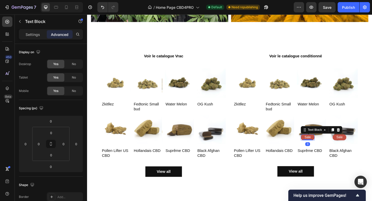
click at [331, 148] on p "Sale" at bounding box center [327, 148] width 7 height 4
click at [361, 140] on icon at bounding box center [360, 140] width 3 height 4
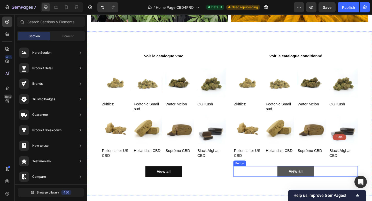
click at [299, 188] on button "View all" at bounding box center [314, 186] width 40 height 12
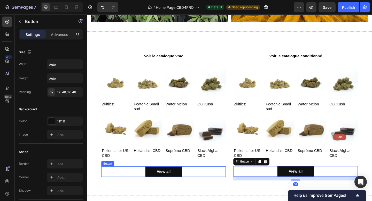
click at [208, 190] on div "View all Button" at bounding box center [171, 186] width 136 height 12
click at [271, 182] on div "View all Button 16" at bounding box center [314, 186] width 136 height 12
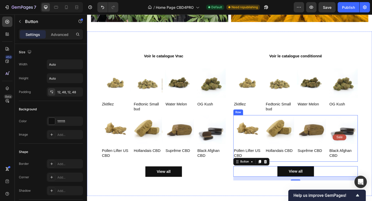
click at [310, 174] on div "Product Images Row Hollandais CBD Product Title Product" at bounding box center [297, 149] width 32 height 51
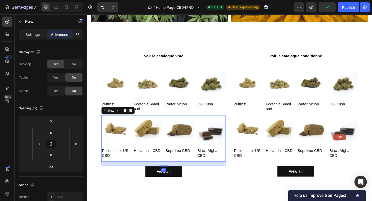
click at [174, 175] on div "Product Images Row Pollen Lifter US CBD Product Title Product Product Images Ro…" at bounding box center [171, 149] width 136 height 51
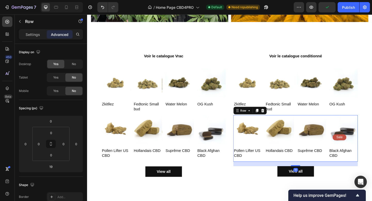
click at [328, 170] on div "Product Images Row Suprême CBD Product Title Product" at bounding box center [332, 149] width 32 height 51
click at [316, 178] on div at bounding box center [314, 179] width 10 height 2
type input "20"
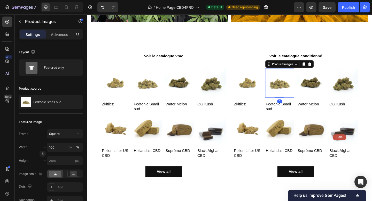
click at [307, 68] on div "Product Images" at bounding box center [307, 68] width 53 height 8
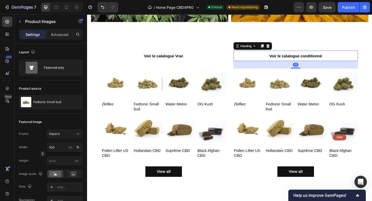
click at [308, 58] on span "Voir le catalogue conditionné" at bounding box center [314, 60] width 57 height 4
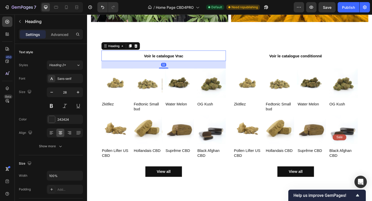
click at [181, 55] on p "⁠⁠⁠⁠⁠⁠⁠ Voir le catalogue Vrac" at bounding box center [170, 59] width 134 height 10
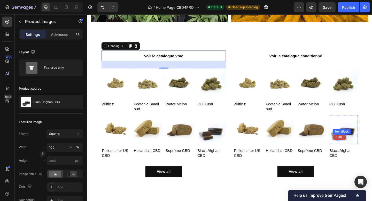
click at [364, 152] on img at bounding box center [366, 140] width 32 height 32
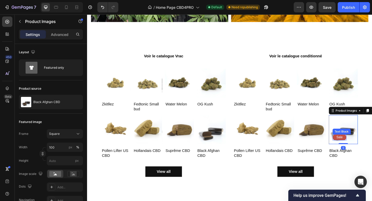
click at [363, 146] on p "Sale" at bounding box center [362, 148] width 7 height 4
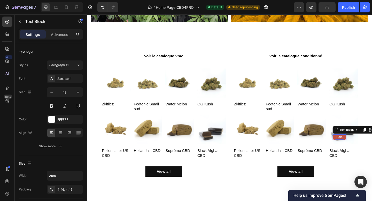
click at [364, 147] on p "Sale" at bounding box center [362, 148] width 7 height 4
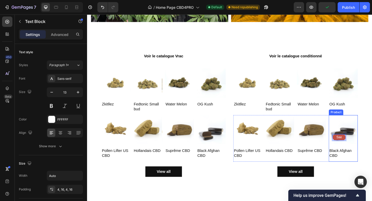
click at [366, 172] on div "Black Afghan CBD Product Title" at bounding box center [366, 167] width 32 height 15
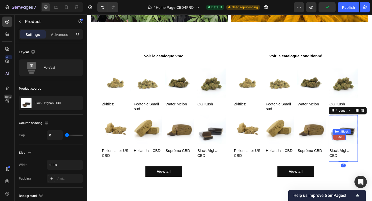
click at [365, 145] on div "Sae" at bounding box center [362, 148] width 14 height 6
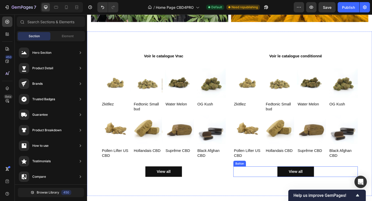
click at [263, 180] on div "View all Button" at bounding box center [314, 186] width 136 height 12
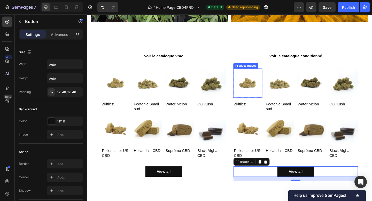
click at [264, 92] on img at bounding box center [262, 89] width 32 height 32
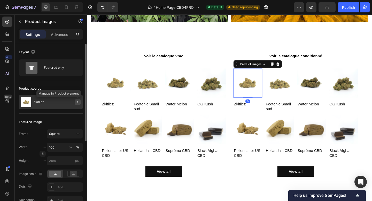
click at [77, 102] on icon "button" at bounding box center [78, 102] width 4 height 4
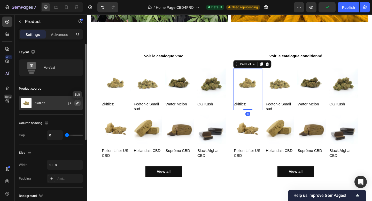
click at [78, 104] on icon "button" at bounding box center [78, 103] width 4 height 4
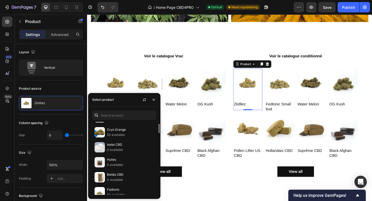
scroll to position [36, 0]
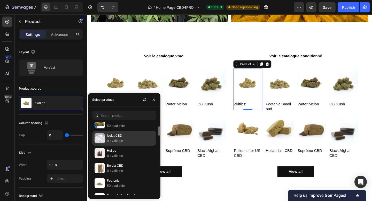
click at [124, 139] on p "0 available" at bounding box center [130, 140] width 47 height 5
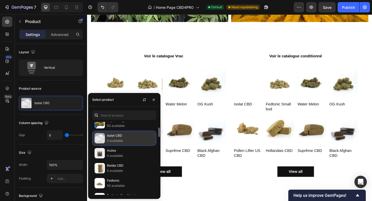
scroll to position [53, 0]
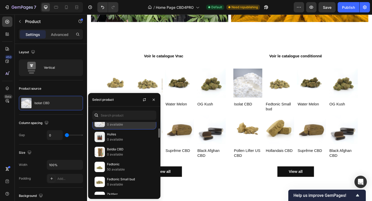
click at [124, 139] on p "0 available" at bounding box center [130, 139] width 47 height 5
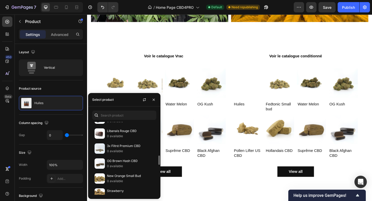
scroll to position [252, 0]
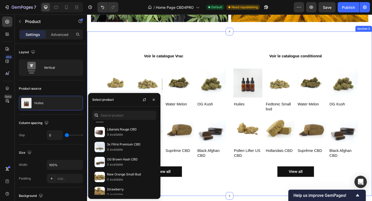
click at [309, 39] on div "⁠⁠⁠⁠⁠⁠⁠ Voir le catalogue Vrac Heading Product Images Row Zkitllez Product Titl…" at bounding box center [242, 122] width 310 height 179
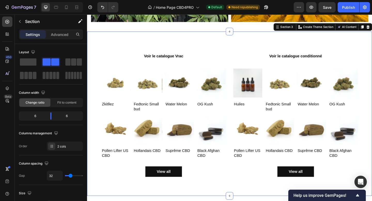
click at [310, 53] on div "⁠⁠⁠⁠⁠⁠⁠ Voir le catalogue Vrac Heading Product Images Row Zkitllez Product Titl…" at bounding box center [242, 122] width 310 height 179
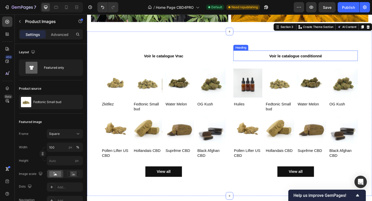
click at [291, 74] on img at bounding box center [297, 89] width 32 height 32
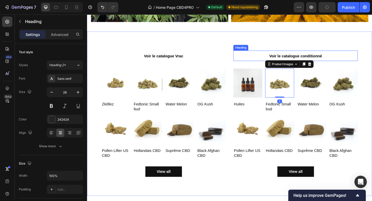
click at [271, 57] on h2 "Voir le catalogue conditionné" at bounding box center [314, 59] width 136 height 11
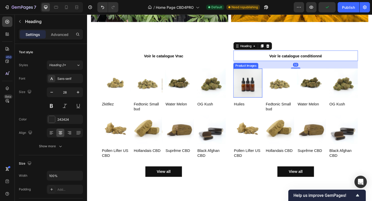
click at [269, 84] on img at bounding box center [262, 89] width 32 height 32
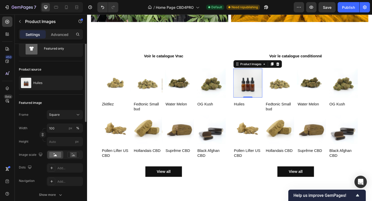
scroll to position [0, 0]
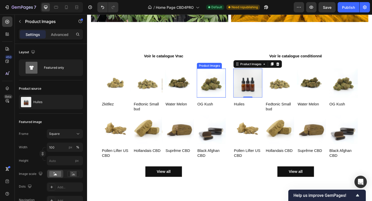
click at [224, 70] on div "Product Images" at bounding box center [220, 70] width 25 height 5
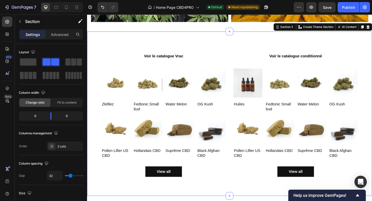
click at [199, 66] on div "⁠⁠⁠⁠⁠⁠⁠ Voir le catalogue Vrac Heading Product Images Row Zkitllez Product Titl…" at bounding box center [171, 125] width 136 height 142
click at [60, 147] on div "2 cols" at bounding box center [69, 146] width 24 height 5
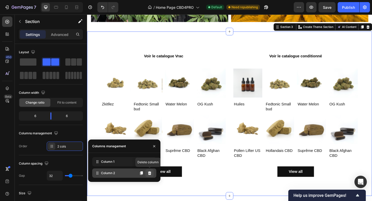
click at [152, 175] on button at bounding box center [150, 173] width 8 height 8
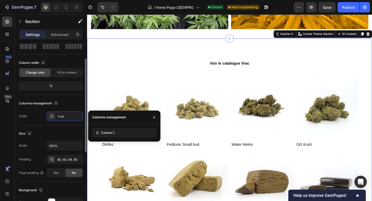
scroll to position [30, 0]
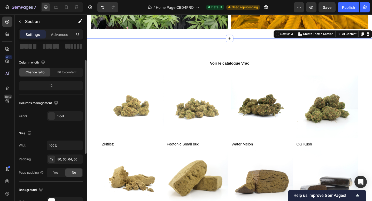
click at [59, 87] on div "12" at bounding box center [51, 85] width 62 height 7
click at [63, 76] on div "Fit to content" at bounding box center [66, 72] width 31 height 8
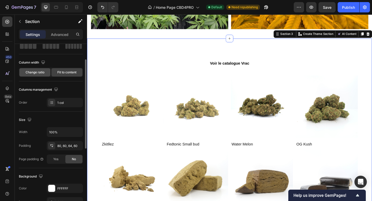
click at [41, 73] on span "Change ratio" at bounding box center [35, 72] width 19 height 5
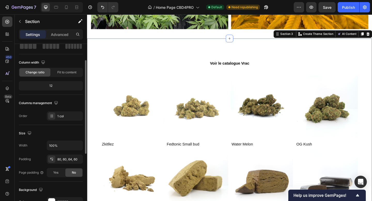
click at [55, 88] on div "12" at bounding box center [51, 85] width 62 height 7
click at [51, 85] on div "12" at bounding box center [51, 85] width 62 height 7
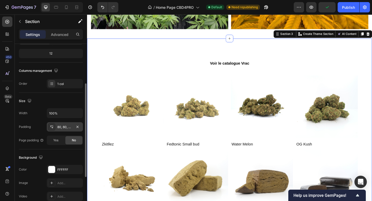
scroll to position [62, 0]
click at [61, 115] on input "100%" at bounding box center [65, 113] width 36 height 9
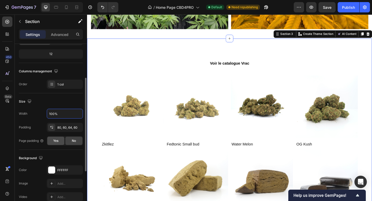
click at [56, 139] on span "Yes" at bounding box center [55, 141] width 5 height 5
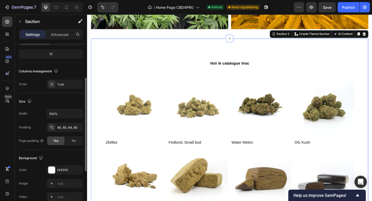
click at [61, 142] on div "Yes" at bounding box center [55, 141] width 17 height 8
click at [71, 142] on div "No" at bounding box center [73, 141] width 17 height 8
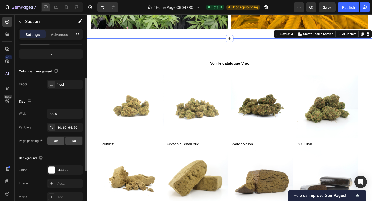
click at [57, 140] on span "Yes" at bounding box center [55, 141] width 5 height 5
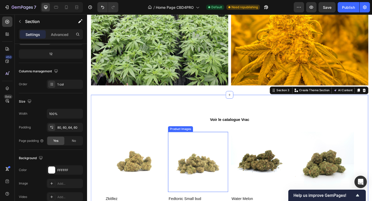
scroll to position [338, 0]
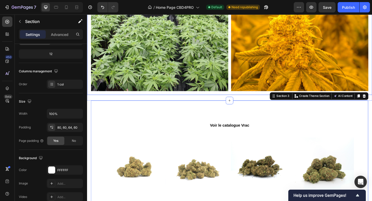
click at [176, 68] on img at bounding box center [165, 42] width 149 height 112
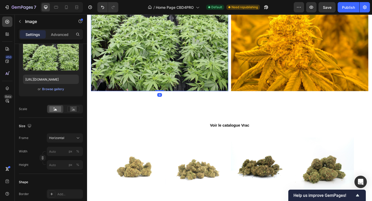
click at [176, 68] on img at bounding box center [165, 42] width 149 height 112
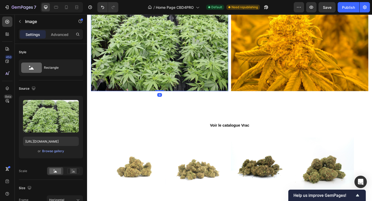
click at [231, 78] on img at bounding box center [165, 42] width 149 height 112
click at [240, 94] on img at bounding box center [165, 42] width 149 height 112
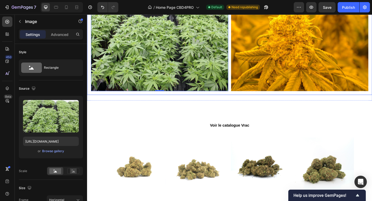
click at [241, 100] on div "Image 0 Image Row" at bounding box center [242, 42] width 310 height 121
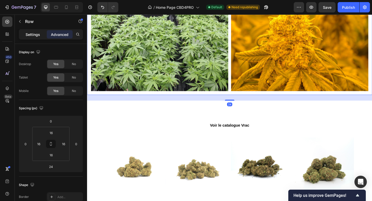
click at [37, 38] on div "Settings" at bounding box center [33, 34] width 26 height 8
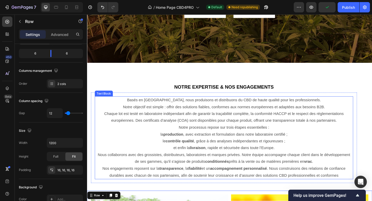
scroll to position [117, 0]
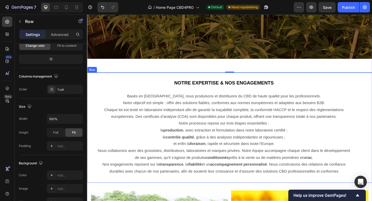
click at [118, 81] on div "Notre expertise & nos engagements Heading Basés en [GEOGRAPHIC_DATA], nous prod…" at bounding box center [242, 138] width 310 height 120
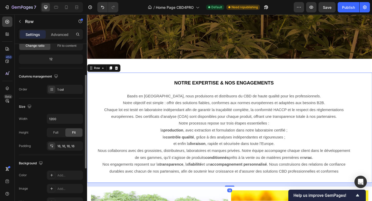
scroll to position [66, 0]
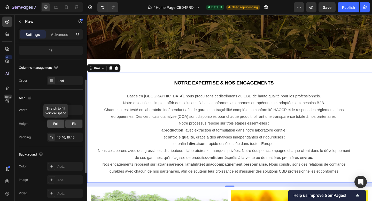
click at [58, 125] on span "Full" at bounding box center [55, 124] width 5 height 5
click at [75, 127] on div "Fit" at bounding box center [73, 124] width 17 height 8
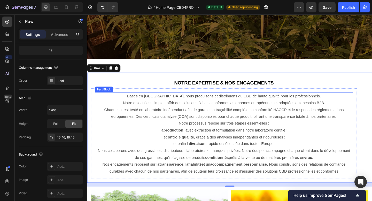
click at [132, 138] on p "Notre processus repose sur trois étapes essentielles : la production , avec ext…" at bounding box center [236, 145] width 280 height 30
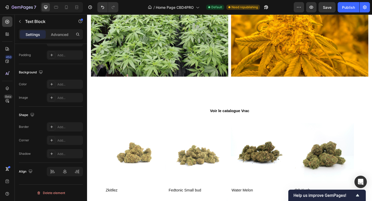
scroll to position [352, 0]
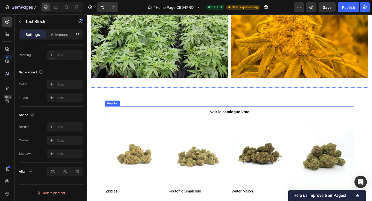
click at [245, 121] on span "Voir le catalogue Vrac" at bounding box center [242, 120] width 43 height 4
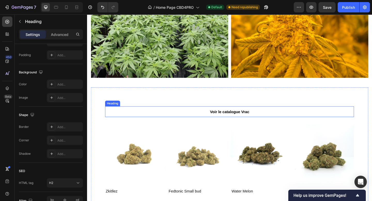
scroll to position [0, 0]
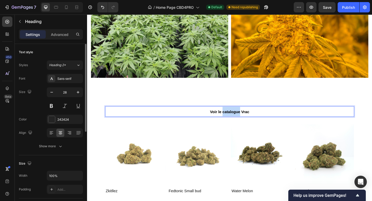
click at [245, 121] on span "Voir le catalogue Vrac" at bounding box center [242, 120] width 43 height 4
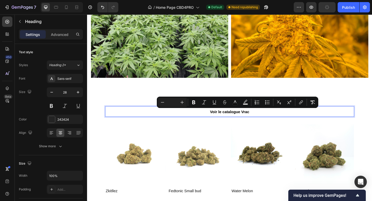
click at [220, 121] on p "Voir le catalogue Vrac" at bounding box center [242, 120] width 270 height 10
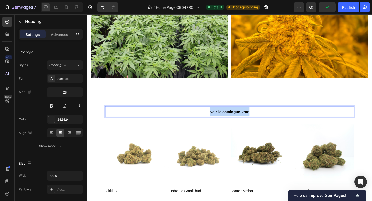
drag, startPoint x: 219, startPoint y: 121, endPoint x: 281, endPoint y: 121, distance: 61.6
click at [281, 121] on p "Voir le catalogue Vrac" at bounding box center [242, 120] width 270 height 10
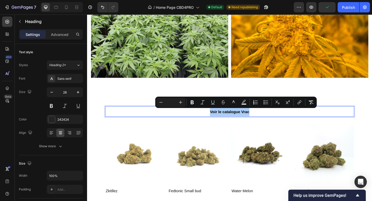
click at [169, 104] on input "Editor contextual toolbar" at bounding box center [171, 102] width 10 height 6
type input "25"
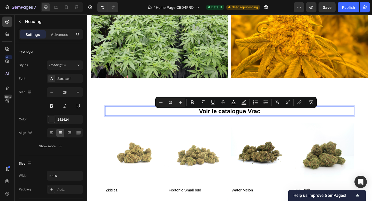
click at [267, 140] on img at bounding box center [276, 165] width 65 height 65
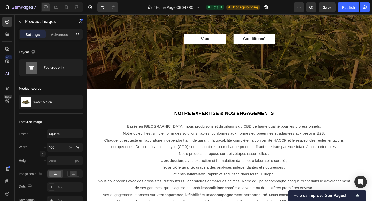
scroll to position [82, 0]
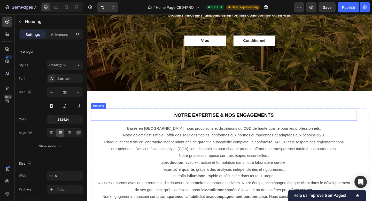
click at [250, 118] on h2 "Notre expertise & nos engagements" at bounding box center [236, 123] width 290 height 13
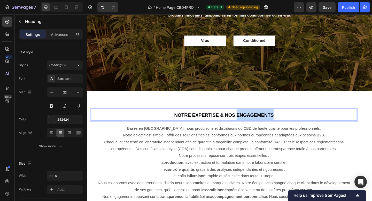
click at [250, 126] on strong "Notre expertise & nos engagements" at bounding box center [236, 124] width 108 height 6
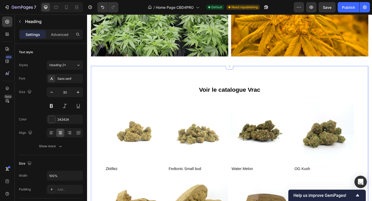
scroll to position [386, 0]
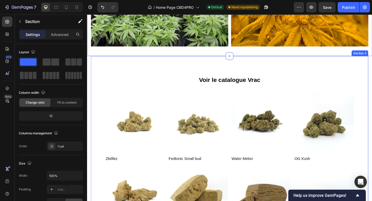
click at [247, 78] on div "Voir le catalogue Vrac Heading Product Images Row Zkitllez Product Title Produc…" at bounding box center [242, 177] width 302 height 235
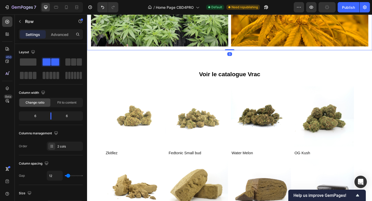
drag, startPoint x: 245, startPoint y: 59, endPoint x: 241, endPoint y: 48, distance: 12.6
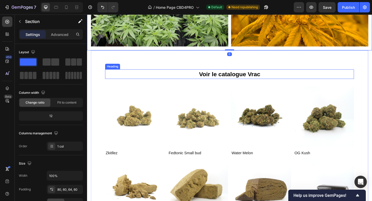
click at [263, 87] on div "Voir le catalogue Vrac Heading Product Images Row Zkitllez Product Title Produc…" at bounding box center [242, 173] width 271 height 198
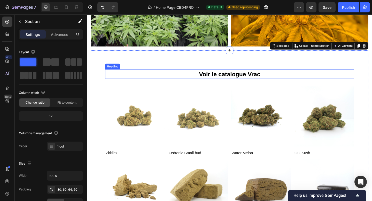
click at [262, 80] on span "Voir le catalogue Vrac" at bounding box center [242, 79] width 67 height 7
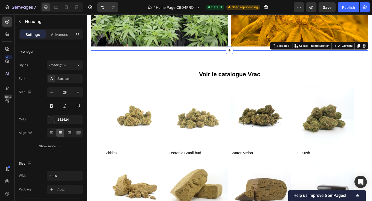
click at [253, 66] on div "Voir le catalogue Vrac Heading Product Images Row Zkitllez Product Title Produc…" at bounding box center [242, 171] width 302 height 235
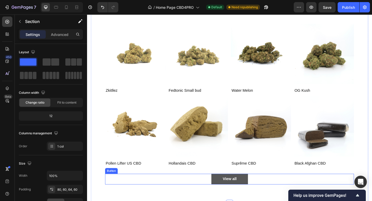
scroll to position [460, 0]
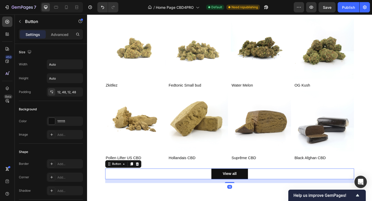
click at [210, 190] on div "View all Button 16" at bounding box center [242, 188] width 271 height 12
click at [135, 179] on icon at bounding box center [135, 177] width 4 height 4
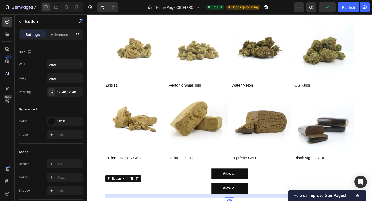
scroll to position [475, 0]
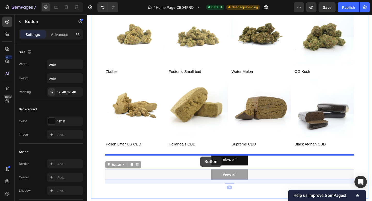
drag, startPoint x: 123, startPoint y: 180, endPoint x: 211, endPoint y: 169, distance: 88.3
click at [211, 169] on div "Header Voir le catalogue Vrac Heading Product Images Row Zkitllez Product Title…" at bounding box center [242, 47] width 310 height 1017
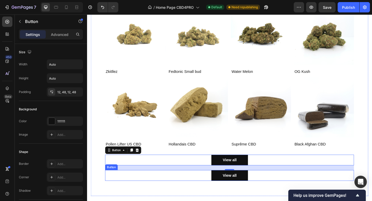
click at [205, 193] on div "View all Button" at bounding box center [242, 190] width 271 height 12
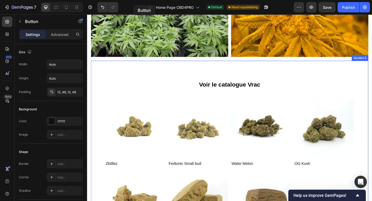
scroll to position [335, 0]
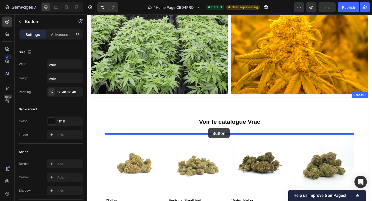
drag, startPoint x: 120, startPoint y: 182, endPoint x: 219, endPoint y: 138, distance: 108.8
click at [219, 138] on div "Header Notre expertise & nos engagements Heading Basés en [GEOGRAPHIC_DATA], no…" at bounding box center [242, 186] width 310 height 1013
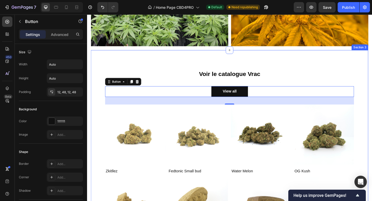
scroll to position [387, 0]
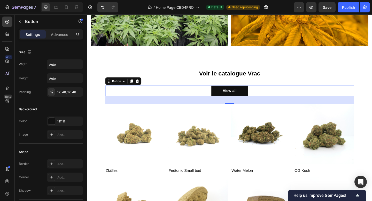
click at [141, 87] on icon at bounding box center [141, 87] width 3 height 4
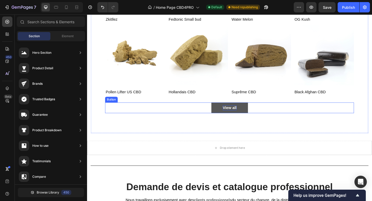
click at [242, 115] on div "View all" at bounding box center [242, 116] width 15 height 5
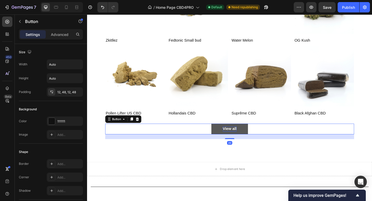
scroll to position [507, 0]
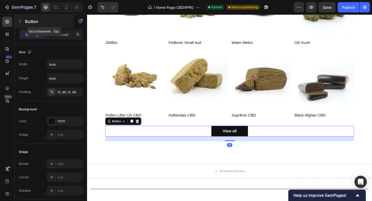
click at [32, 24] on p "Button" at bounding box center [47, 21] width 44 height 6
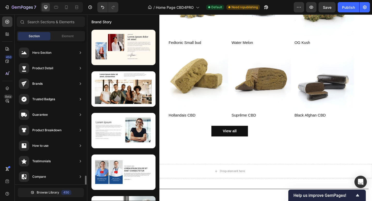
scroll to position [0, 0]
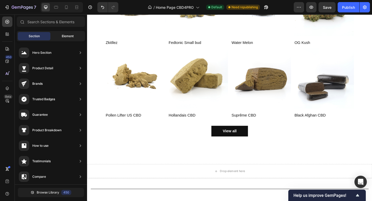
click at [66, 37] on span "Element" at bounding box center [68, 36] width 12 height 5
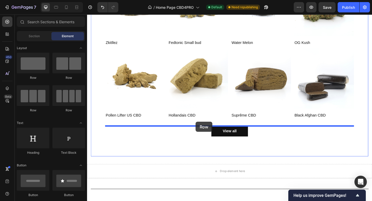
drag, startPoint x: 151, startPoint y: 76, endPoint x: 205, endPoint y: 131, distance: 77.7
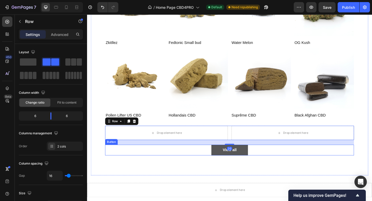
click at [231, 161] on button "View all" at bounding box center [242, 162] width 40 height 12
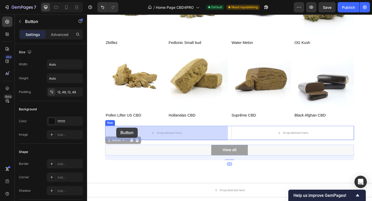
drag, startPoint x: 123, startPoint y: 152, endPoint x: 119, endPoint y: 138, distance: 13.8
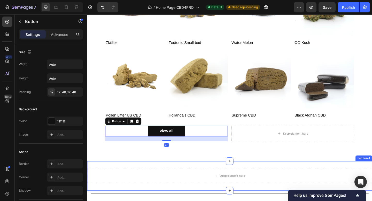
click at [176, 176] on div "Drop element here Section 4" at bounding box center [242, 190] width 310 height 32
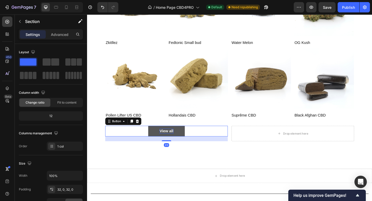
click at [169, 139] on div "View all" at bounding box center [173, 141] width 15 height 5
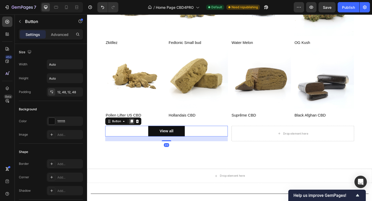
click at [136, 131] on icon at bounding box center [135, 131] width 3 height 4
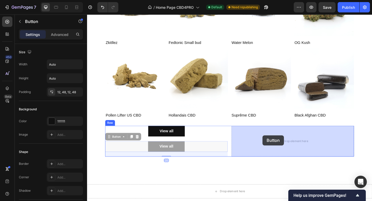
drag, startPoint x: 113, startPoint y: 147, endPoint x: 279, endPoint y: 146, distance: 165.5
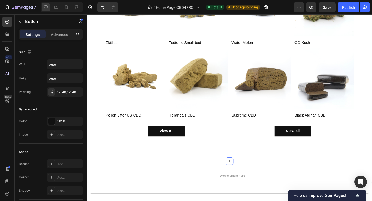
click at [274, 164] on div "Voir le catalogue Vrac Heading Product Images Row Zkitllez Product Title Produc…" at bounding box center [242, 53] width 302 height 241
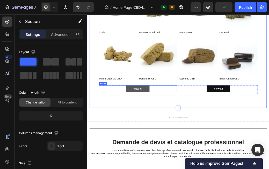
click at [175, 145] on button "View all" at bounding box center [174, 142] width 40 height 12
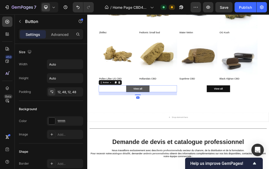
click at [175, 145] on button "View all" at bounding box center [174, 142] width 40 height 12
click at [176, 141] on div "View all" at bounding box center [173, 141] width 15 height 5
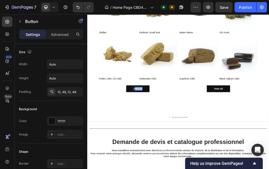
drag, startPoint x: 167, startPoint y: 141, endPoint x: 200, endPoint y: 147, distance: 33.1
click at [200, 147] on div "View all Button 20" at bounding box center [173, 142] width 133 height 12
drag, startPoint x: 145, startPoint y: 141, endPoint x: 243, endPoint y: 142, distance: 98.0
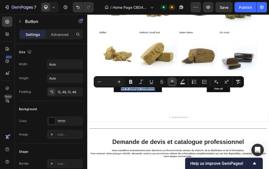
click at [171, 82] on icon "Editor contextual toolbar" at bounding box center [171, 81] width 5 height 5
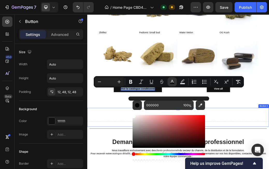
drag, startPoint x: 221, startPoint y: 161, endPoint x: 155, endPoint y: 177, distance: 67.6
type input "FFFFFF"
click at [128, 157] on div "Voir le catalogue Vrac Heading Product Images Row Zkitllez Product Title Produc…" at bounding box center [242, 56] width 271 height 204
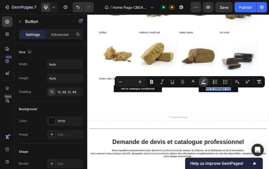
click at [205, 83] on icon "Editor contextual toolbar" at bounding box center [203, 81] width 5 height 5
type input "000000"
type input "77"
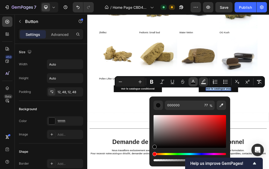
click at [193, 80] on icon "Editor contextual toolbar" at bounding box center [193, 81] width 3 height 3
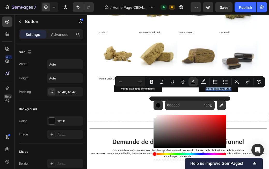
drag, startPoint x: 154, startPoint y: 148, endPoint x: 152, endPoint y: 109, distance: 38.6
click at [152, 109] on div "000000 100 %" at bounding box center [189, 130] width 81 height 66
type input "FFFFFF"
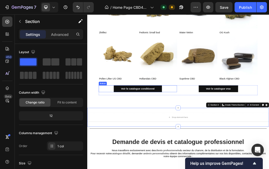
click at [195, 136] on div "Voir le catalogue Vrac Heading Product Images Row Zkitllez Product Title Produc…" at bounding box center [242, 56] width 271 height 204
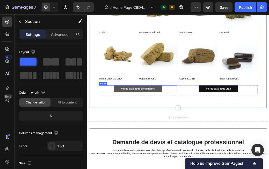
click at [195, 146] on button "Voir le catalogue conditionné" at bounding box center [173, 142] width 82 height 12
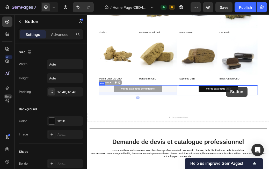
drag, startPoint x: 122, startPoint y: 129, endPoint x: 324, endPoint y: 138, distance: 202.7
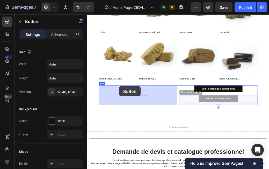
drag, startPoint x: 259, startPoint y: 148, endPoint x: 142, endPoint y: 137, distance: 118.2
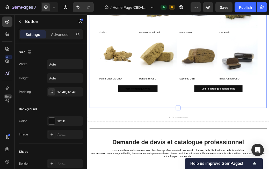
click at [209, 167] on div "Voir le catalogue Vrac Heading Product Images Row Zkitllez Product Title Produc…" at bounding box center [242, 53] width 302 height 241
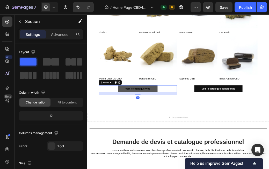
click at [169, 138] on button "Voir le catalogue vrac" at bounding box center [173, 142] width 67 height 12
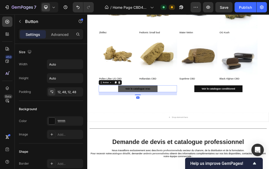
click at [169, 137] on button "Voir le catalogue vrac" at bounding box center [173, 142] width 67 height 12
click at [169, 144] on p "Voir le catalogue vrac" at bounding box center [173, 141] width 42 height 5
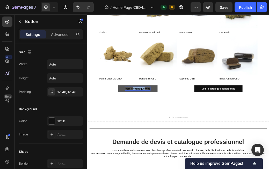
click at [169, 144] on p "Voir le catalogue vrac" at bounding box center [173, 141] width 42 height 5
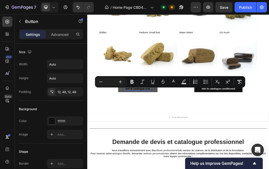
click at [156, 143] on span "Voir le catalogue vrac" at bounding box center [173, 141] width 42 height 4
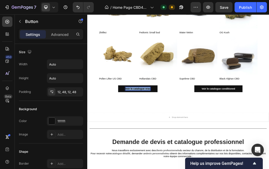
drag, startPoint x: 153, startPoint y: 142, endPoint x: 218, endPoint y: 144, distance: 65.0
click at [215, 144] on div "Voir le catalogue vrac Button 20" at bounding box center [173, 142] width 133 height 12
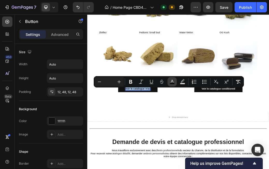
click at [170, 82] on icon "Editor contextual toolbar" at bounding box center [171, 81] width 5 height 5
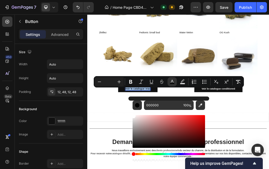
drag, startPoint x: 133, startPoint y: 146, endPoint x: 133, endPoint y: 87, distance: 58.7
click at [133, 87] on div "Minus Plus Bold Italic Underline Strikethrough color Text Background Color Numb…" at bounding box center [169, 81] width 150 height 11
type input "FFFCFC"
click at [134, 169] on div "Voir le catalogue Vrac Heading Product Images Row Zkitllez Product Title Produc…" at bounding box center [242, 53] width 302 height 241
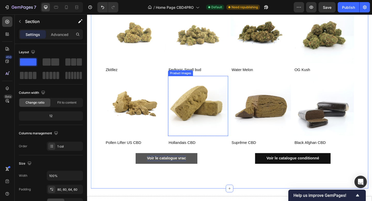
scroll to position [478, 0]
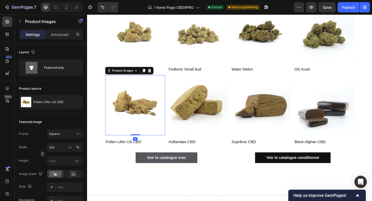
click at [151, 135] on img at bounding box center [139, 113] width 65 height 65
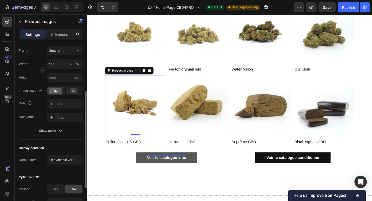
scroll to position [84, 0]
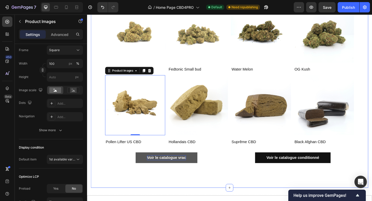
click at [101, 98] on div "Voir le catalogue Vrac Heading Product Images Row Zkitllez Product Title Produc…" at bounding box center [242, 82] width 302 height 241
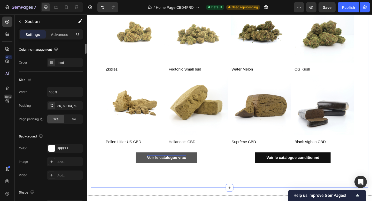
scroll to position [0, 0]
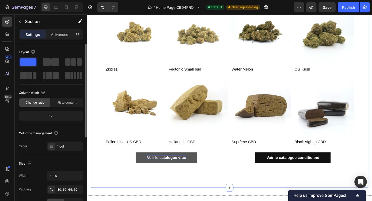
click at [108, 96] on img at bounding box center [139, 113] width 65 height 65
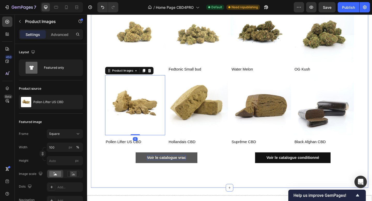
click at [96, 98] on div "Voir le catalogue Vrac Heading Product Images Row Zkitllez Product Title Produc…" at bounding box center [242, 82] width 302 height 241
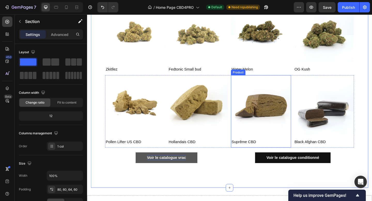
click at [287, 162] on div "Voir le catalogue Vrac Heading Product Images Row Zkitllez Product Title Produc…" at bounding box center [242, 85] width 271 height 204
click at [285, 158] on div "Suprême CBD Product Title" at bounding box center [276, 155] width 65 height 10
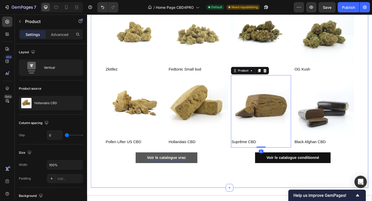
click at [215, 160] on div "Hollandais CBD Product Title" at bounding box center [207, 155] width 65 height 10
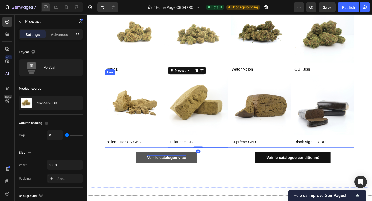
click at [168, 148] on div "Product Images Row" at bounding box center [139, 116] width 65 height 70
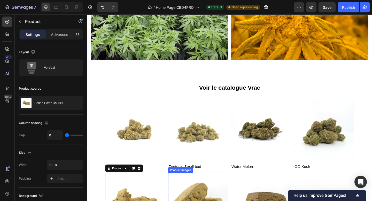
scroll to position [365, 0]
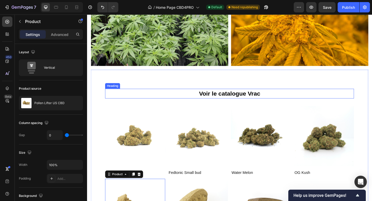
click at [269, 101] on span "Voir le catalogue Vrac" at bounding box center [242, 100] width 67 height 7
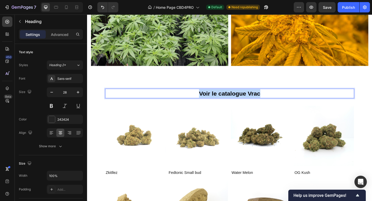
drag, startPoint x: 208, startPoint y: 100, endPoint x: 309, endPoint y: 96, distance: 100.9
click at [310, 96] on p "Voir le catalogue Vrac" at bounding box center [242, 100] width 270 height 9
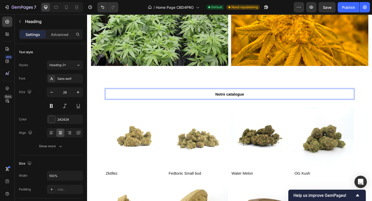
click at [221, 105] on p "Notre catalogue" at bounding box center [242, 101] width 270 height 10
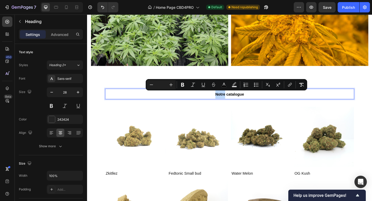
click at [230, 101] on span "Notre catalogue" at bounding box center [242, 101] width 31 height 4
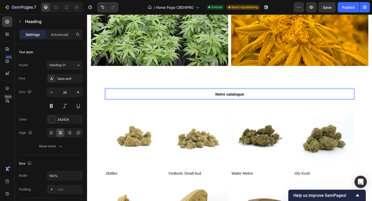
drag, startPoint x: 223, startPoint y: 101, endPoint x: 270, endPoint y: 103, distance: 46.9
click at [269, 103] on p "Notre catalogue" at bounding box center [242, 101] width 270 height 10
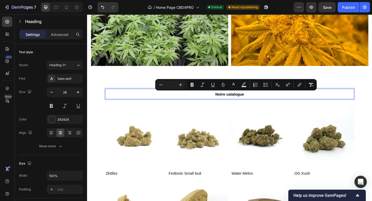
click at [170, 82] on input "Editor contextual toolbar" at bounding box center [171, 85] width 10 height 6
type input "20"
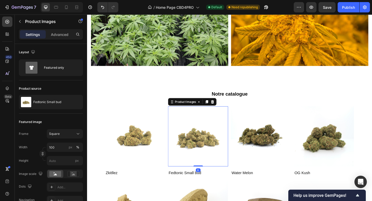
click at [186, 120] on img at bounding box center [207, 147] width 65 height 65
click at [304, 99] on p "⁠⁠⁠⁠⁠⁠⁠ Notre catalogue" at bounding box center [242, 101] width 270 height 10
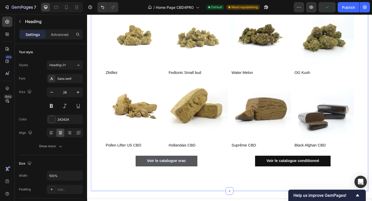
scroll to position [505, 0]
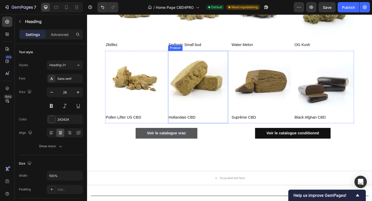
click at [183, 132] on div "Hollandais CBD Product Title" at bounding box center [207, 129] width 65 height 10
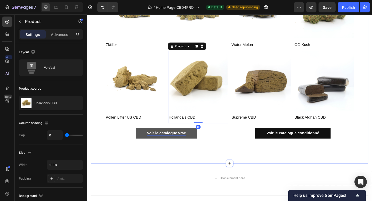
click at [167, 134] on div "⁠⁠⁠⁠⁠⁠⁠ Notre catalogue Heading Product Images Row Zkitllez Product Title Produ…" at bounding box center [242, 58] width 271 height 205
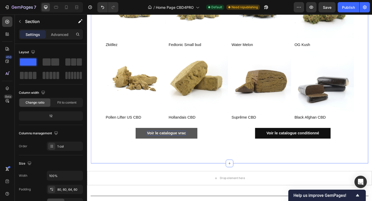
click at [174, 134] on div "⁠⁠⁠⁠⁠⁠⁠ Notre catalogue Heading Product Images Row Zkitllez Product Title Produ…" at bounding box center [242, 58] width 271 height 205
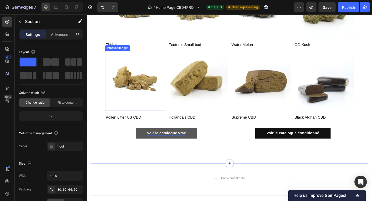
click at [163, 108] on img at bounding box center [139, 86] width 65 height 65
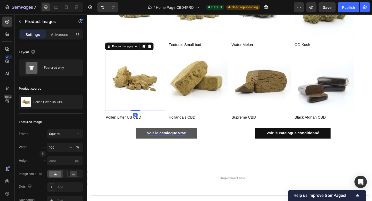
scroll to position [491, 0]
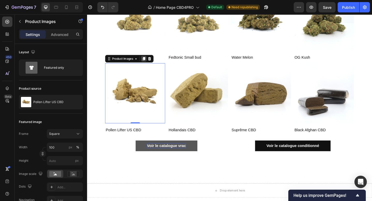
click at [149, 65] on icon at bounding box center [149, 63] width 4 height 4
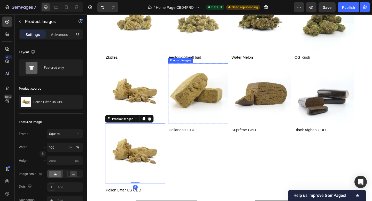
scroll to position [500, 0]
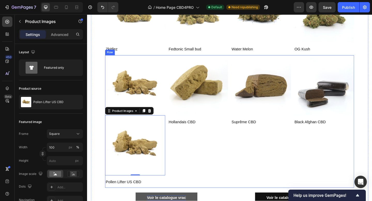
click at [196, 152] on div "Product Images Row Hollandais CBD Product Title Product" at bounding box center [207, 131] width 65 height 145
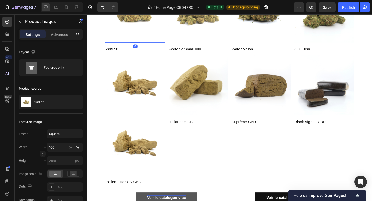
click at [143, 36] on img at bounding box center [139, 12] width 65 height 65
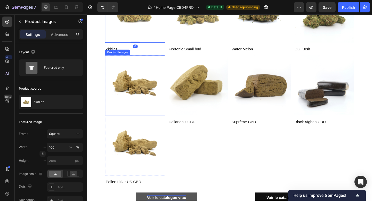
click at [138, 87] on img at bounding box center [139, 91] width 65 height 65
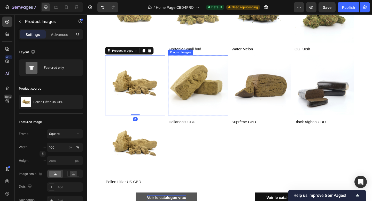
click at [216, 101] on img at bounding box center [207, 91] width 65 height 65
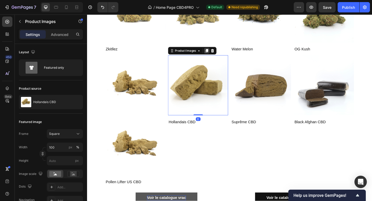
click at [217, 55] on icon at bounding box center [217, 54] width 3 height 4
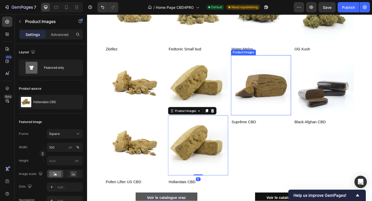
click at [269, 91] on img at bounding box center [276, 91] width 65 height 65
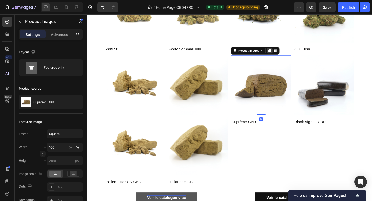
click at [286, 56] on icon at bounding box center [286, 54] width 3 height 4
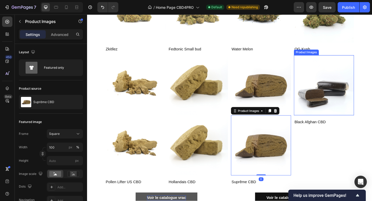
click at [342, 97] on img at bounding box center [344, 91] width 65 height 65
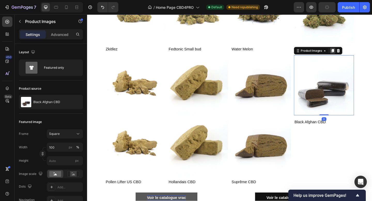
click at [355, 54] on icon at bounding box center [354, 54] width 3 height 4
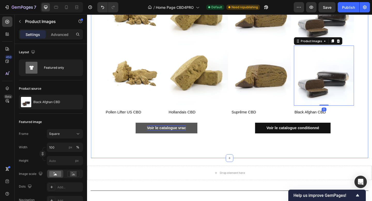
click at [234, 162] on div "⁠⁠⁠⁠⁠⁠⁠ Notre catalogue Heading Product Images Row Zkitllez Product Title Produ…" at bounding box center [242, 17] width 302 height 307
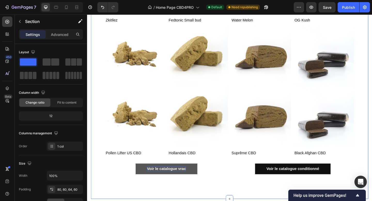
scroll to position [548, 0]
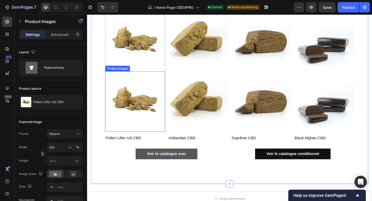
click at [142, 110] on img at bounding box center [139, 109] width 65 height 65
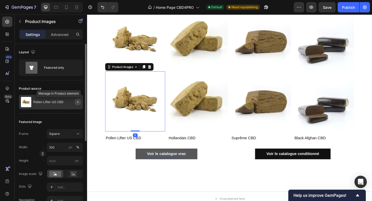
click at [79, 103] on icon "button" at bounding box center [78, 102] width 4 height 4
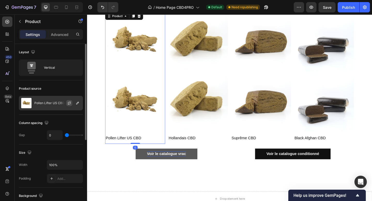
click at [70, 100] on button "button" at bounding box center [69, 103] width 6 height 6
click at [77, 101] on icon "button" at bounding box center [78, 103] width 4 height 4
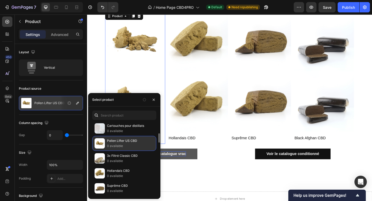
scroll to position [126, 0]
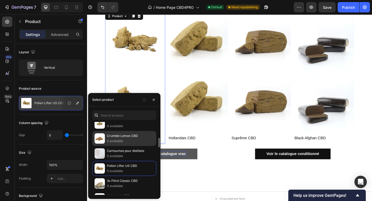
click at [117, 141] on p "0 available" at bounding box center [130, 141] width 47 height 5
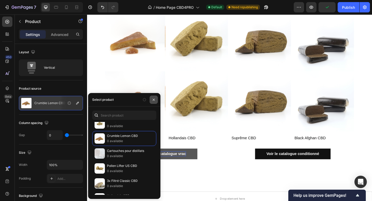
click at [153, 98] on icon "button" at bounding box center [154, 100] width 4 height 4
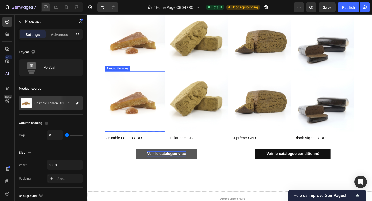
click at [153, 117] on img at bounding box center [139, 109] width 65 height 65
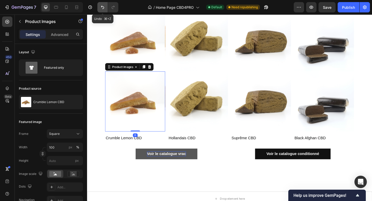
click at [101, 7] on icon "Undo/Redo" at bounding box center [102, 7] width 5 height 5
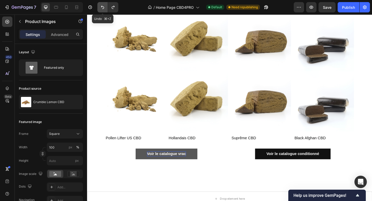
click at [101, 8] on icon "Undo/Redo" at bounding box center [102, 7] width 5 height 5
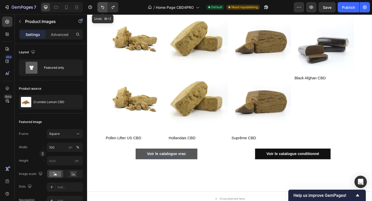
click at [101, 8] on icon "Undo/Redo" at bounding box center [102, 7] width 5 height 5
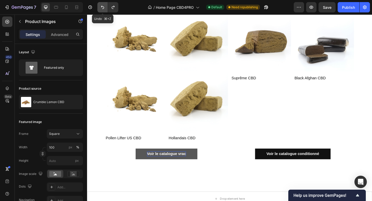
click at [101, 8] on icon "Undo/Redo" at bounding box center [102, 7] width 5 height 5
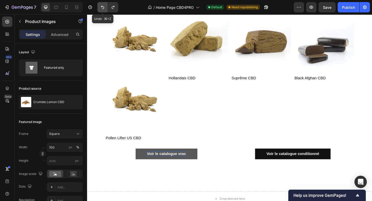
click at [101, 8] on icon "Undo/Redo" at bounding box center [102, 7] width 5 height 5
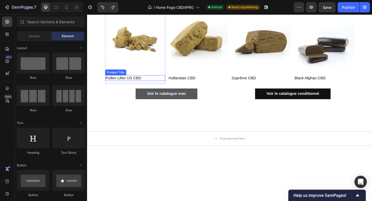
click at [164, 87] on div "Pollen Lifter US CBD Product Title" at bounding box center [139, 84] width 65 height 6
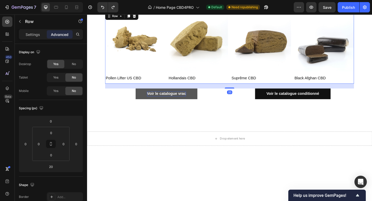
click at [175, 90] on div "Product Images Row Pollen Lifter US CBD Product Title Product Product Images Ro…" at bounding box center [242, 50] width 271 height 79
click at [141, 84] on h1 "Pollen Lifter US CBD" at bounding box center [139, 84] width 65 height 6
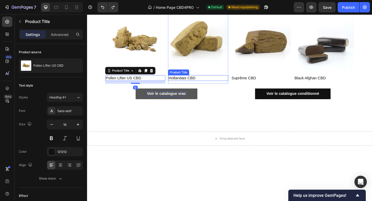
click at [194, 85] on h1 "Hollandais CBD" at bounding box center [207, 84] width 65 height 6
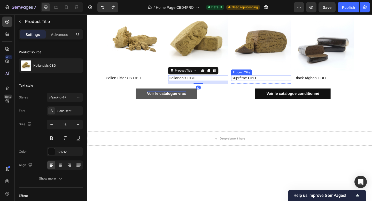
click at [264, 87] on h1 "Suprême CBD" at bounding box center [276, 84] width 65 height 6
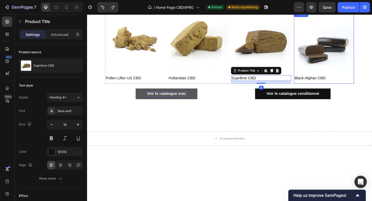
click at [321, 90] on div "Black Afghan CBD Product Title" at bounding box center [344, 86] width 65 height 10
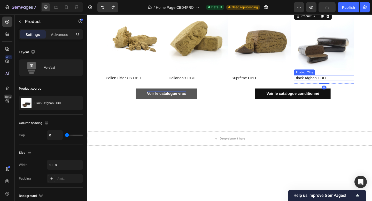
click at [330, 86] on h1 "Black Afghan CBD" at bounding box center [344, 84] width 65 height 6
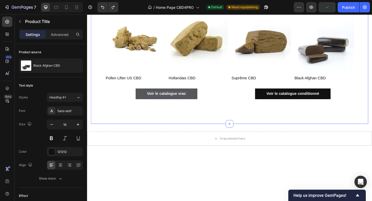
click at [231, 92] on div "⁠⁠⁠⁠⁠⁠⁠ Notre catalogue Heading Product Images Row Zkitllez Product Title Produ…" at bounding box center [242, 15] width 271 height 205
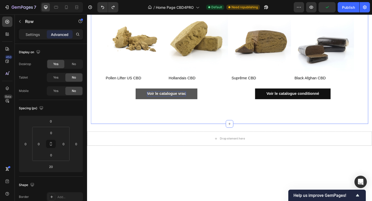
click at [241, 88] on div "Product Images Row Pollen Lifter US CBD Product Title Product Product Images Ro…" at bounding box center [242, 50] width 271 height 79
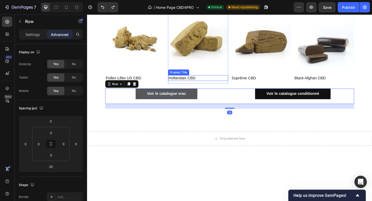
click at [238, 80] on div "Product Images Row" at bounding box center [207, 46] width 65 height 70
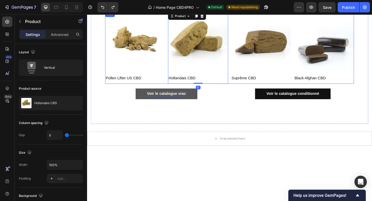
click at [242, 90] on div "Product Images Row Pollen Lifter US CBD Product Title Product Product Images Ro…" at bounding box center [242, 50] width 271 height 79
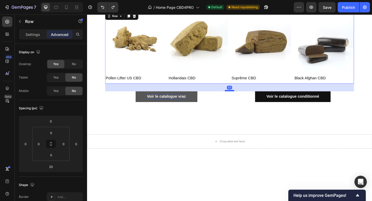
click at [242, 98] on div at bounding box center [242, 98] width 10 height 2
type input "32"
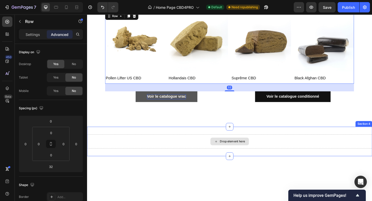
click at [245, 158] on div "Drop element here" at bounding box center [242, 153] width 310 height 16
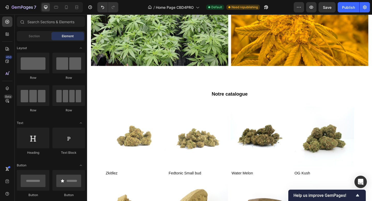
scroll to position [364, 0]
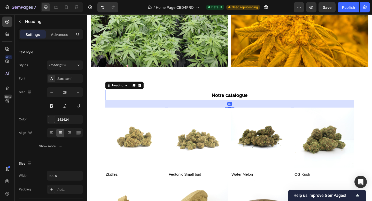
click at [251, 102] on span "Notre catalogue" at bounding box center [242, 103] width 39 height 6
click at [241, 115] on div "32" at bounding box center [242, 112] width 271 height 8
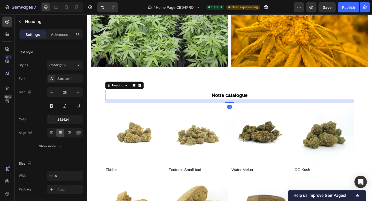
drag, startPoint x: 242, startPoint y: 115, endPoint x: 242, endPoint y: 111, distance: 4.7
click at [242, 111] on div at bounding box center [242, 111] width 10 height 2
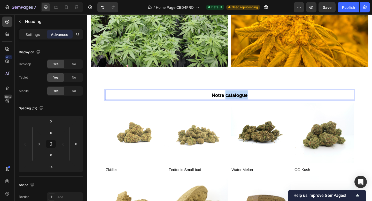
click at [255, 103] on span "Notre catalogue" at bounding box center [242, 103] width 39 height 6
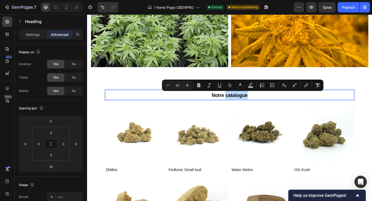
click at [267, 103] on p "Notre catalogue" at bounding box center [242, 102] width 270 height 10
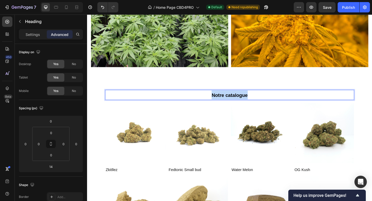
drag, startPoint x: 221, startPoint y: 102, endPoint x: 267, endPoint y: 102, distance: 45.8
click at [267, 102] on p "Notre catalogue" at bounding box center [242, 102] width 270 height 10
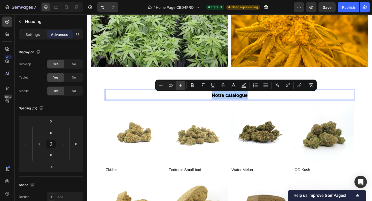
click at [179, 85] on icon "Editor contextual toolbar" at bounding box center [180, 85] width 5 height 5
click at [179, 84] on icon "Editor contextual toolbar" at bounding box center [180, 85] width 5 height 5
type input "23"
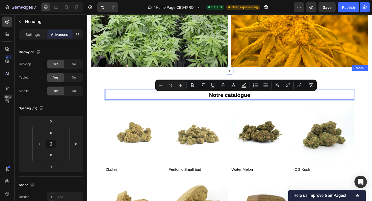
click at [153, 80] on div "Notre catalogue Heading 14 Product Images Row Zkitllez Product Title Product Pr…" at bounding box center [242, 196] width 302 height 240
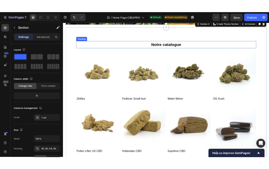
scroll to position [403, 0]
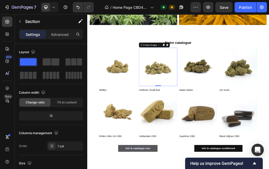
click at [180, 76] on img at bounding box center [207, 103] width 65 height 65
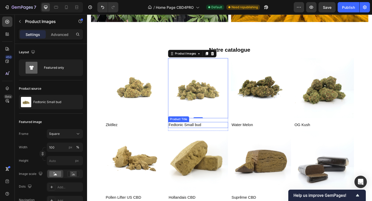
scroll to position [410, 0]
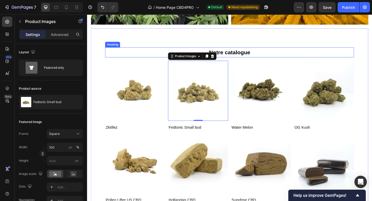
click at [274, 57] on p "⁠⁠⁠⁠⁠⁠⁠ Notre catalogue" at bounding box center [242, 56] width 270 height 10
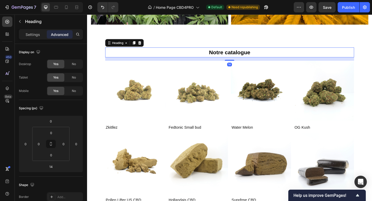
click at [271, 63] on div "14" at bounding box center [242, 63] width 271 height 4
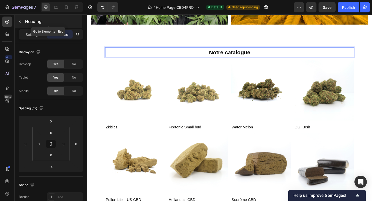
click at [34, 18] on p "Heading" at bounding box center [53, 21] width 56 height 6
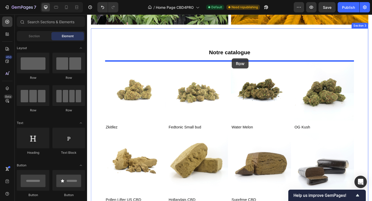
drag, startPoint x: 127, startPoint y: 81, endPoint x: 245, endPoint y: 62, distance: 119.0
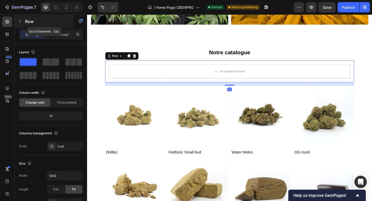
click at [27, 22] on p "Row" at bounding box center [47, 21] width 44 height 6
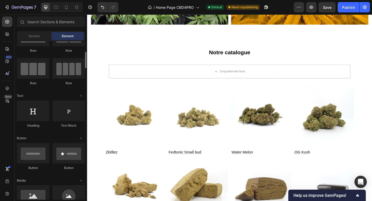
scroll to position [35, 0]
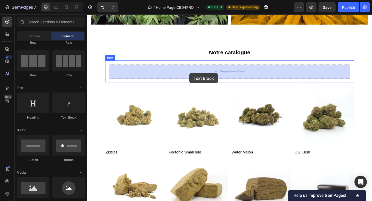
drag, startPoint x: 154, startPoint y: 123, endPoint x: 198, endPoint y: 79, distance: 62.7
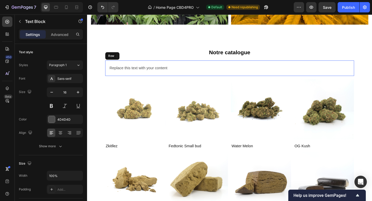
click at [177, 69] on div "Replace this text with your content Text Block 0 Row" at bounding box center [242, 73] width 271 height 17
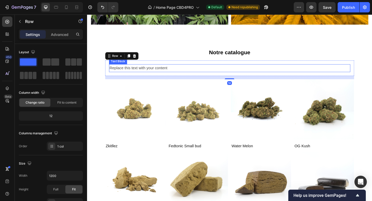
click at [177, 73] on div "Replace this text with your content" at bounding box center [242, 73] width 263 height 9
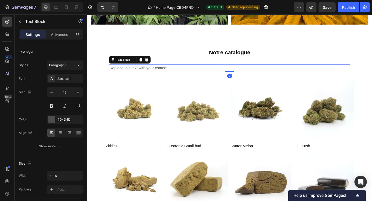
click at [177, 73] on div "Replace this text with your content" at bounding box center [242, 73] width 263 height 9
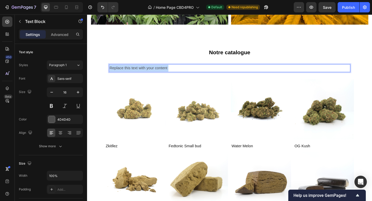
drag, startPoint x: 186, startPoint y: 71, endPoint x: 85, endPoint y: 71, distance: 100.9
click at [87, 71] on html "Header Notre expertise & nos engagements Heading Basés en France, nous produiso…" at bounding box center [242, 101] width 310 height 994
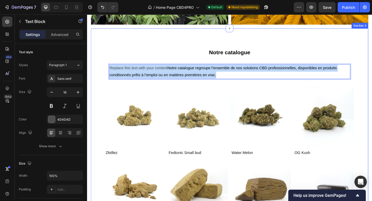
drag, startPoint x: 231, startPoint y: 78, endPoint x: 105, endPoint y: 72, distance: 126.9
click at [104, 72] on div "⁠⁠⁠⁠⁠⁠⁠ Notre catalogue Heading Replace this text with your content Notre catal…" at bounding box center [242, 164] width 302 height 268
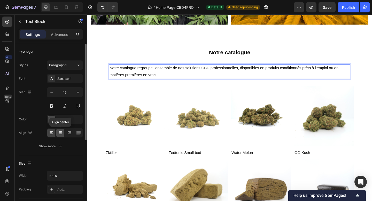
click at [62, 133] on icon at bounding box center [61, 133] width 4 height 1
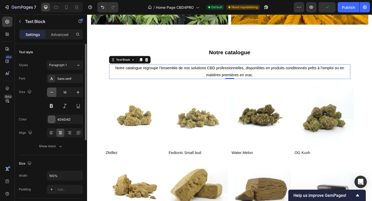
click at [52, 96] on button "button" at bounding box center [51, 92] width 9 height 9
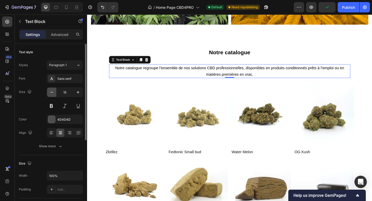
click at [52, 92] on icon "button" at bounding box center [51, 92] width 3 height 1
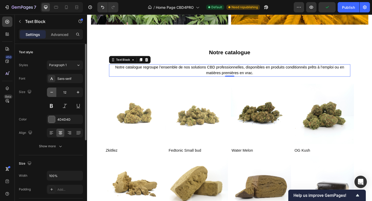
click at [52, 92] on icon "button" at bounding box center [51, 92] width 3 height 1
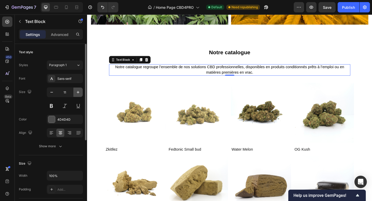
click at [76, 93] on icon "button" at bounding box center [78, 92] width 5 height 5
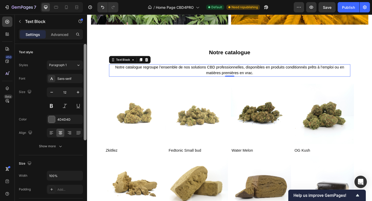
type input "13"
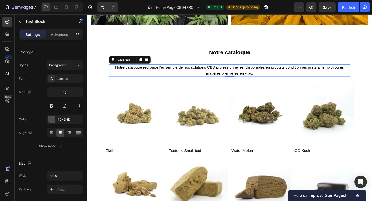
click at [274, 78] on p "Notre catalogue regroupe l’ensemble de nos solutions CBD professionnelles, disp…" at bounding box center [242, 75] width 262 height 13
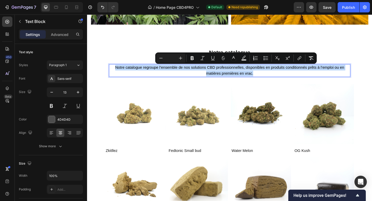
drag, startPoint x: 274, startPoint y: 78, endPoint x: 140, endPoint y: 73, distance: 133.8
click at [140, 73] on p "Notre catalogue regroupe l’ensemble de nos solutions CBD professionnelles, disp…" at bounding box center [242, 75] width 262 height 13
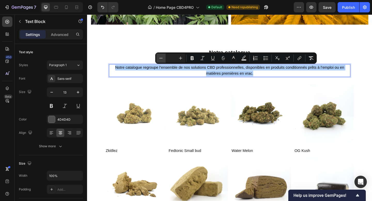
click at [162, 59] on icon "Editor contextual toolbar" at bounding box center [161, 58] width 5 height 5
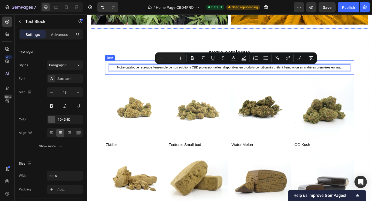
click at [182, 94] on img at bounding box center [207, 116] width 65 height 65
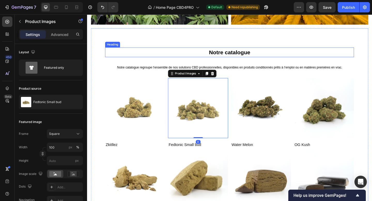
click at [161, 52] on p "⁠⁠⁠⁠⁠⁠⁠ Notre catalogue" at bounding box center [242, 56] width 270 height 10
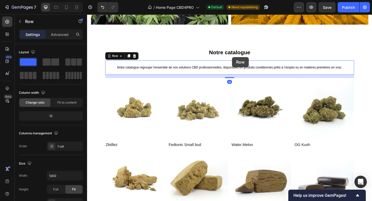
drag, startPoint x: 245, startPoint y: 66, endPoint x: 245, endPoint y: 61, distance: 4.9
click at [245, 61] on div "Header Notre expertise & nos engagements Heading Basés en France, nous produiso…" at bounding box center [242, 100] width 310 height 993
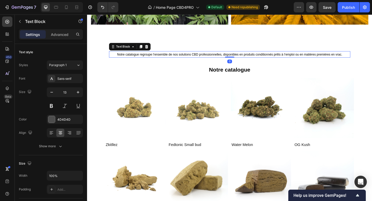
click at [245, 61] on div "Notre catalogue regroupe l’ensemble de nos solutions CBD professionnelles, disp…" at bounding box center [242, 58] width 263 height 7
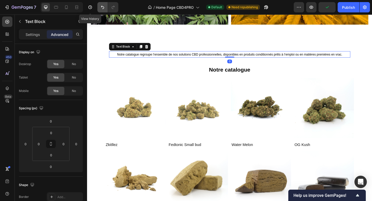
click at [100, 6] on button "Undo/Redo" at bounding box center [103, 7] width 10 height 10
click at [103, 5] on icon "Undo/Redo" at bounding box center [102, 7] width 5 height 5
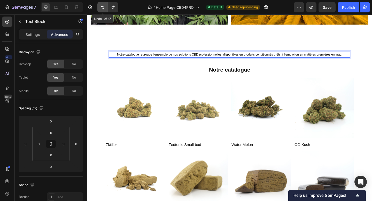
click at [100, 11] on button "Undo/Redo" at bounding box center [103, 7] width 10 height 10
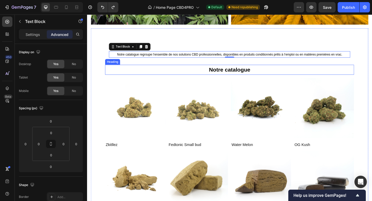
click at [182, 81] on div "Notre catalogue regroupe l’ensemble de nos solutions CBD professionnelles, disp…" at bounding box center [242, 161] width 271 height 222
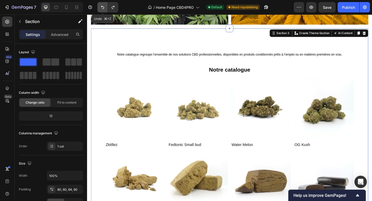
click at [102, 8] on icon "Undo/Redo" at bounding box center [102, 7] width 5 height 5
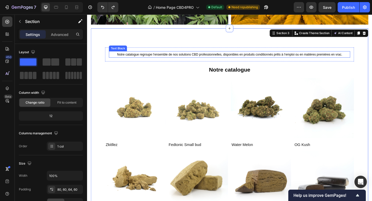
click at [203, 61] on p "Notre catalogue regroupe l’ensemble de nos solutions CBD professionnelles, disp…" at bounding box center [242, 58] width 262 height 6
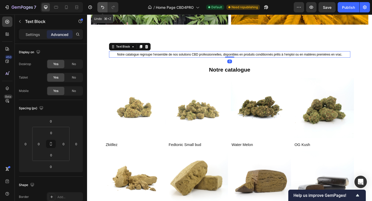
click at [103, 8] on icon "Undo/Redo" at bounding box center [102, 7] width 5 height 5
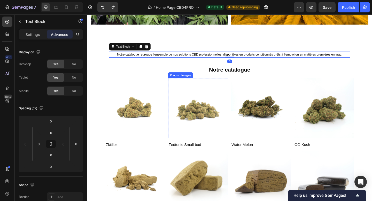
click at [178, 94] on img at bounding box center [207, 116] width 65 height 65
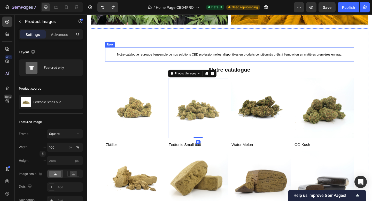
click at [150, 53] on div "Notre catalogue regroupe l’ensemble de nos solutions CBD professionnelles, disp…" at bounding box center [242, 57] width 271 height 15
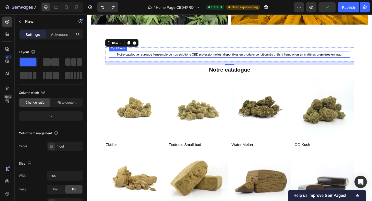
drag, startPoint x: 133, startPoint y: 46, endPoint x: 137, endPoint y: 54, distance: 9.1
click at [137, 54] on div "Notre catalogue regroupe l’ensemble de nos solutions CBD professionnelles, disp…" at bounding box center [242, 57] width 271 height 15
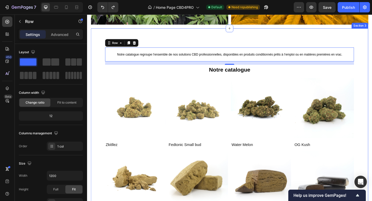
drag, startPoint x: 132, startPoint y: 45, endPoint x: 198, endPoint y: 83, distance: 76.0
click at [198, 83] on div "Notre catalogue regroupe l’ensemble de nos solutions CBD professionnelles, disp…" at bounding box center [242, 161] width 271 height 222
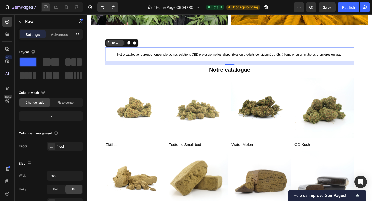
click at [116, 49] on div "Header Notre expertise & nos engagements Heading Basés en France, nous produiso…" at bounding box center [242, 100] width 310 height 993
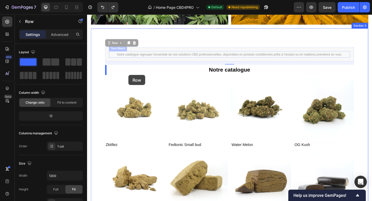
drag, startPoint x: 116, startPoint y: 46, endPoint x: 132, endPoint y: 80, distance: 38.0
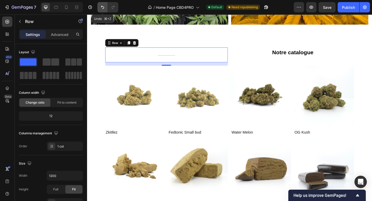
click at [104, 6] on icon "Undo/Redo" at bounding box center [102, 7] width 5 height 5
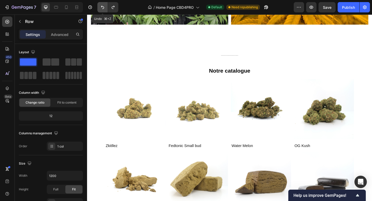
click at [104, 6] on icon "Undo/Redo" at bounding box center [102, 7] width 5 height 5
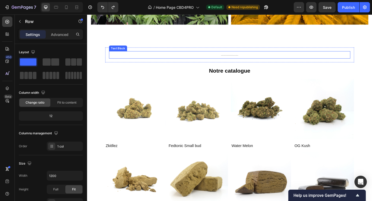
click at [251, 59] on span "Notre catalogue regroupe l’ensemble de nos solutions CBD professionnelles, disp…" at bounding box center [242, 59] width 19 height 0
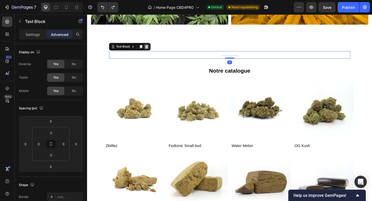
click at [150, 50] on icon at bounding box center [152, 50] width 4 height 4
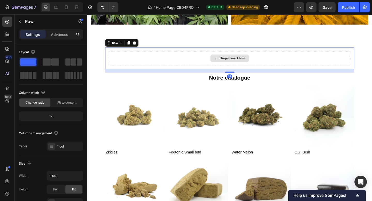
click at [154, 58] on div "Drop element here" at bounding box center [242, 63] width 263 height 16
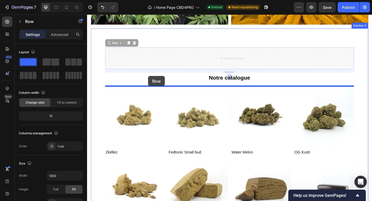
drag, startPoint x: 117, startPoint y: 45, endPoint x: 154, endPoint y: 81, distance: 51.6
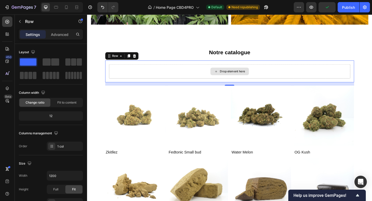
click at [156, 80] on div "Drop element here" at bounding box center [242, 77] width 263 height 16
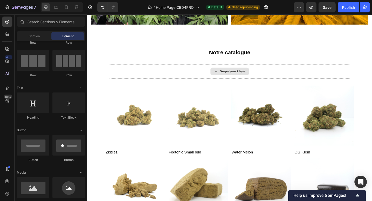
click at [241, 80] on div "Drop element here" at bounding box center [242, 76] width 42 height 8
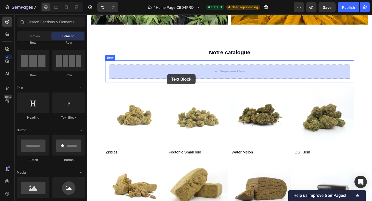
drag, startPoint x: 154, startPoint y: 121, endPoint x: 174, endPoint y: 79, distance: 46.4
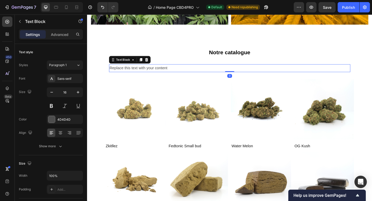
click at [181, 73] on div "Replace this text with your content" at bounding box center [242, 73] width 263 height 9
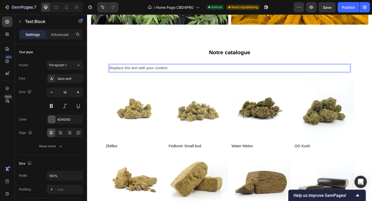
click at [181, 73] on p "Replace this text with your content" at bounding box center [242, 73] width 262 height 8
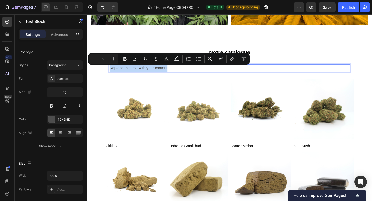
drag, startPoint x: 181, startPoint y: 73, endPoint x: 80, endPoint y: 73, distance: 101.4
click at [87, 73] on html "Header Notre expertise & nos engagements Heading Basés en France, nous produiso…" at bounding box center [242, 101] width 310 height 994
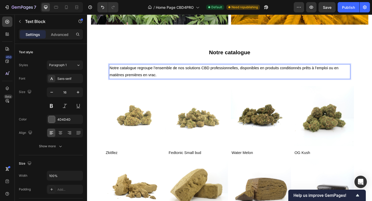
click at [166, 82] on p "Notre catalogue regroupe l’ensemble de nos solutions CBD professionnelles, disp…" at bounding box center [242, 76] width 262 height 15
drag, startPoint x: 166, startPoint y: 82, endPoint x: 106, endPoint y: 81, distance: 59.2
click at [106, 81] on div "Notre catalogue Heading Notre catalogue regroupe l’ensemble de nos solutions CB…" at bounding box center [242, 164] width 302 height 268
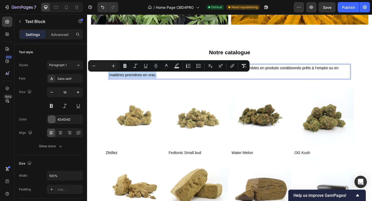
click at [166, 84] on p "Notre catalogue regroupe l’ensemble de nos solutions CBD professionnelles, disp…" at bounding box center [242, 76] width 262 height 15
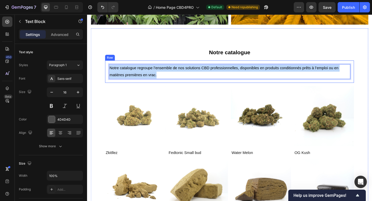
drag, startPoint x: 166, startPoint y: 83, endPoint x: 108, endPoint y: 72, distance: 58.6
click at [108, 72] on div "Notre catalogue regroupe l’ensemble de nos solutions CBD professionnelles, disp…" at bounding box center [242, 77] width 271 height 24
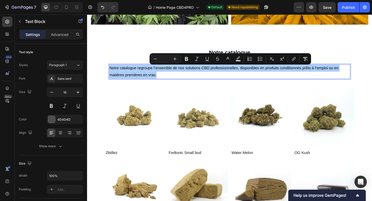
click at [163, 60] on input "Editor contextual toolbar" at bounding box center [165, 59] width 10 height 6
type input "1"
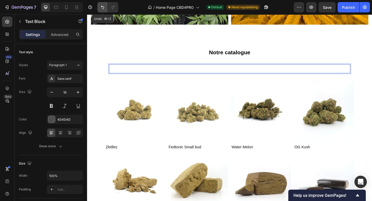
click at [98, 3] on button "Undo/Redo" at bounding box center [103, 7] width 10 height 10
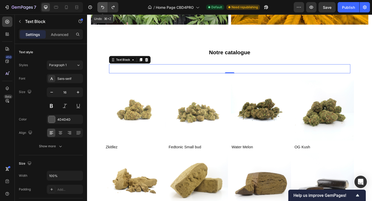
click at [103, 8] on icon "Undo/Redo" at bounding box center [102, 7] width 5 height 5
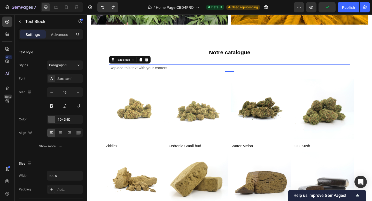
drag, startPoint x: 188, startPoint y: 75, endPoint x: 184, endPoint y: 75, distance: 3.9
click at [184, 75] on p "Replace this text with your content" at bounding box center [242, 73] width 262 height 8
drag, startPoint x: 177, startPoint y: 73, endPoint x: 114, endPoint y: 74, distance: 63.4
click at [114, 73] on p "Replace this text with your content" at bounding box center [242, 73] width 262 height 8
click at [124, 74] on p "Replace this text with your content" at bounding box center [242, 73] width 262 height 8
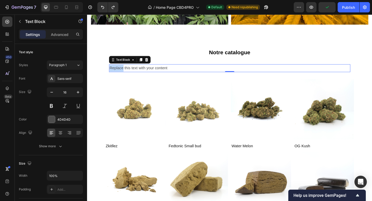
click at [125, 74] on p "Replace this text with your content" at bounding box center [242, 73] width 262 height 8
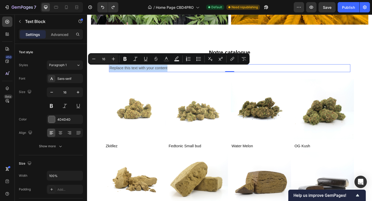
click at [124, 74] on p "Replace this text with your content" at bounding box center [242, 73] width 262 height 8
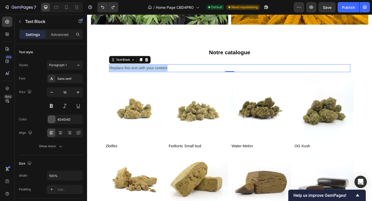
click at [124, 74] on p "Replace this text with your content" at bounding box center [242, 73] width 262 height 8
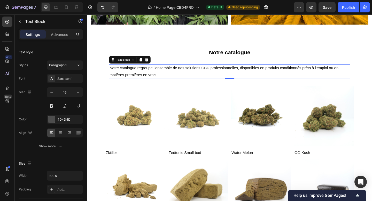
click at [169, 84] on p "Notre catalogue regroupe l’ensemble de nos solutions CBD professionnelles, disp…" at bounding box center [242, 76] width 262 height 15
click at [167, 84] on p "Notre catalogue regroupe l’ensemble de nos solutions CBD professionnelles, disp…" at bounding box center [242, 76] width 262 height 15
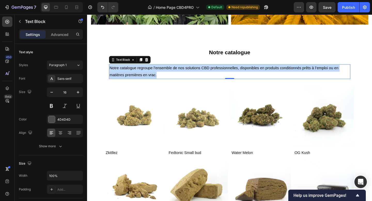
drag, startPoint x: 164, startPoint y: 82, endPoint x: 111, endPoint y: 71, distance: 54.4
click at [111, 71] on div "Notre catalogue regroupe l’ensemble de nos solutions CBD professionnelles, disp…" at bounding box center [242, 77] width 263 height 16
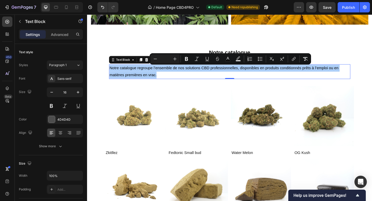
click at [165, 58] on input "Editor contextual toolbar" at bounding box center [165, 59] width 10 height 6
type input "13"
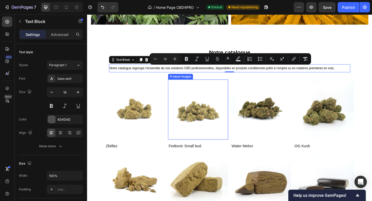
click at [181, 89] on img at bounding box center [207, 117] width 65 height 65
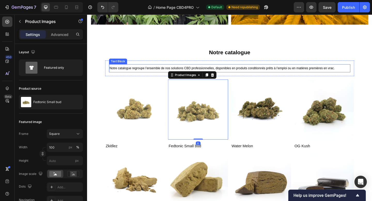
click at [174, 72] on span "Notre catalogue regroupe l’ensemble de nos solutions CBD professionnelles, disp…" at bounding box center [233, 73] width 245 height 4
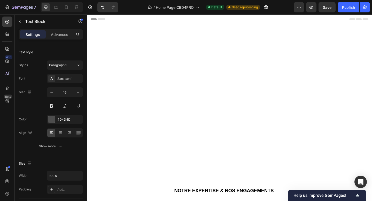
scroll to position [410, 0]
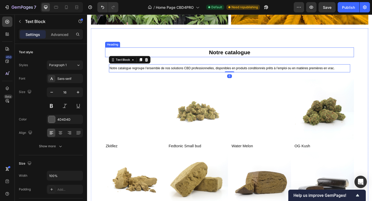
click at [253, 61] on h2 "Notre catalogue" at bounding box center [242, 55] width 271 height 11
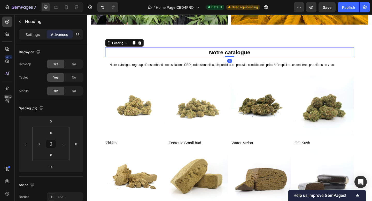
drag, startPoint x: 243, startPoint y: 64, endPoint x: 243, endPoint y: 50, distance: 14.5
click at [243, 50] on div "Notre catalogue Heading 0 Notre catalogue regroupe l’ensemble de nos solutions …" at bounding box center [242, 158] width 302 height 257
type input "0"
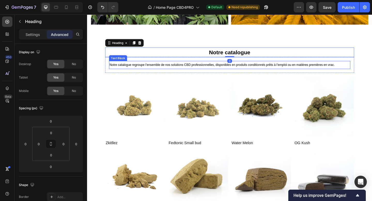
click at [243, 71] on span "Notre catalogue regroupe l’ensemble de nos solutions CBD professionnelles, disp…" at bounding box center [233, 70] width 245 height 4
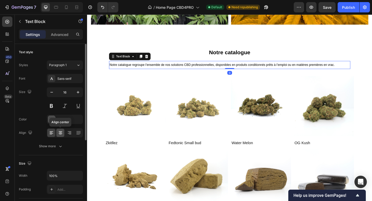
click at [63, 131] on icon at bounding box center [60, 132] width 5 height 5
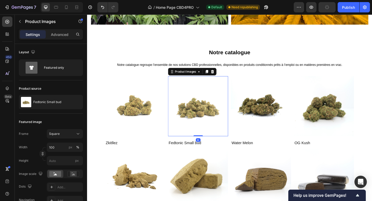
click at [202, 98] on img at bounding box center [207, 114] width 65 height 65
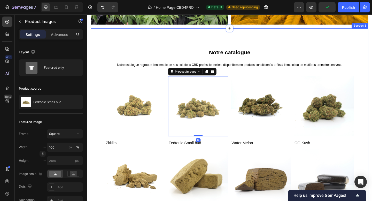
click at [170, 48] on div "Notre catalogue Heading Notre catalogue regroupe l’ensemble de nos solutions CB…" at bounding box center [242, 158] width 302 height 257
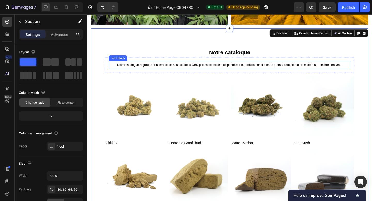
click at [205, 70] on span "Notre catalogue regroupe l’ensemble de nos solutions CBD professionnelles, disp…" at bounding box center [242, 70] width 245 height 4
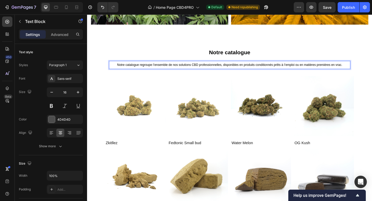
click at [207, 70] on span "Notre catalogue regroupe l’ensemble de nos solutions CBD professionnelles, disp…" at bounding box center [242, 70] width 245 height 4
click at [211, 70] on span "Notre catalogue regroupe l’ensemble de nos solutions CBD professionnelles, disp…" at bounding box center [242, 70] width 245 height 4
click at [208, 70] on span "Notre catalogue regroupe l’ensemble de nos solutions CBD professionnelles, disp…" at bounding box center [242, 70] width 245 height 4
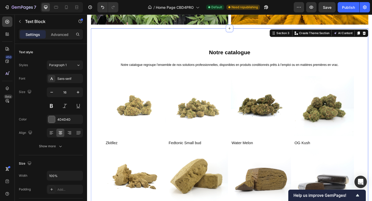
click at [198, 42] on div "Notre catalogue Heading Notre catalogue regroupe l’ensemble de nos solutions pr…" at bounding box center [242, 158] width 302 height 257
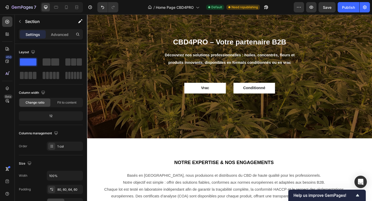
scroll to position [0, 0]
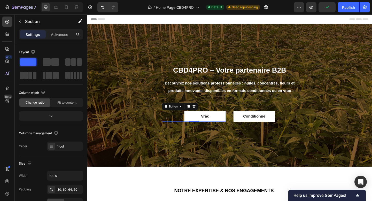
click at [229, 126] on link "Vrac" at bounding box center [215, 126] width 45 height 12
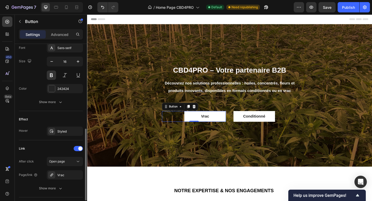
scroll to position [205, 0]
click at [60, 129] on div "Styled" at bounding box center [64, 131] width 15 height 5
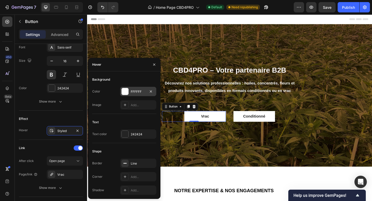
click at [142, 90] on div "FFFFFF" at bounding box center [138, 91] width 15 height 5
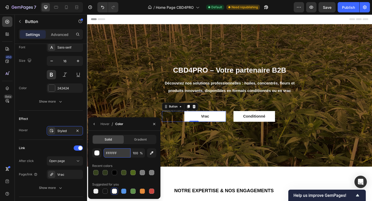
click at [114, 153] on input "FFFFFF" at bounding box center [117, 152] width 27 height 9
click at [96, 153] on div "button" at bounding box center [97, 153] width 5 height 5
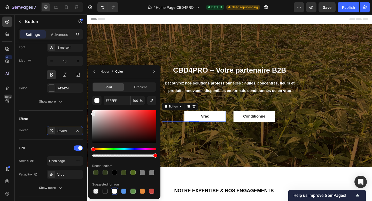
click at [93, 113] on div at bounding box center [93, 114] width 4 height 4
click at [92, 114] on div at bounding box center [93, 115] width 4 height 4
type input "E0E0E0"
click at [124, 99] on input "E0E0E0" at bounding box center [117, 100] width 27 height 9
click at [183, 137] on div "Overlay" at bounding box center [242, 102] width 310 height 155
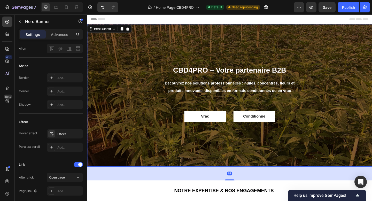
scroll to position [0, 0]
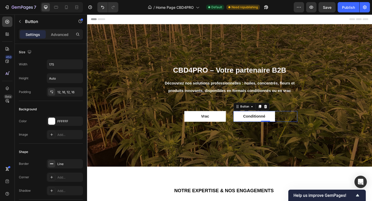
click at [254, 127] on link "Conditionné" at bounding box center [268, 126] width 45 height 12
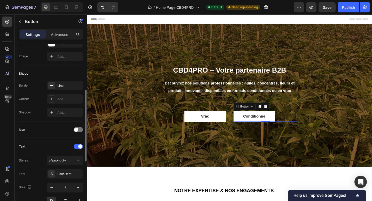
scroll to position [88, 0]
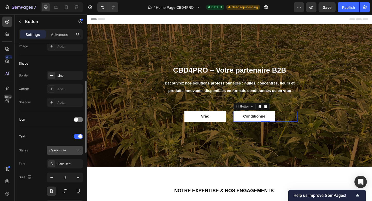
click at [65, 150] on span "Heading 3*" at bounding box center [57, 150] width 17 height 5
click at [65, 162] on div "Sans-serif" at bounding box center [69, 164] width 24 height 5
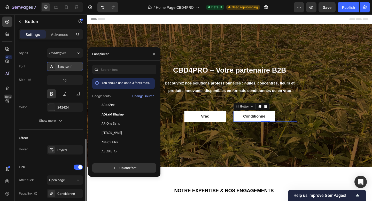
scroll to position [198, 0]
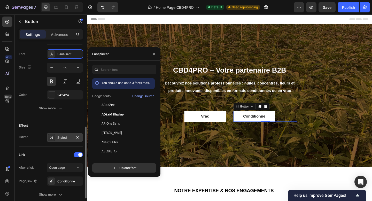
click at [62, 135] on div "Styled" at bounding box center [65, 137] width 36 height 9
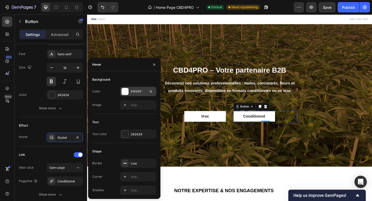
click at [142, 94] on div "FFFFFF" at bounding box center [138, 91] width 15 height 5
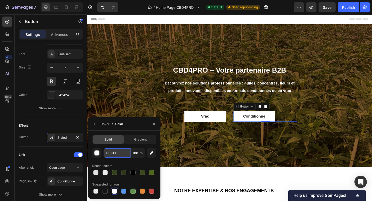
click at [118, 154] on input "FFFFFF" at bounding box center [117, 152] width 27 height 9
paste input "E0E0E0"
type input "E0E0E0"
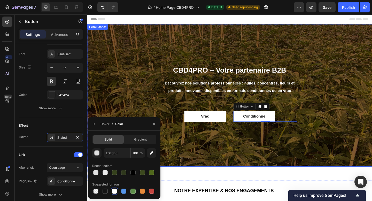
click at [130, 97] on div "CBD4PRO – Votre partenaire B2B Text Block Découvrez nos solutions professionnel…" at bounding box center [242, 103] width 310 height 64
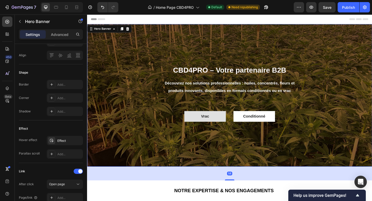
scroll to position [0, 0]
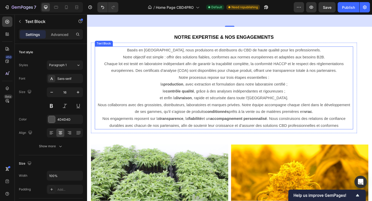
click at [158, 98] on p "Notre processus repose sur trois étapes essentielles : la production , avec ext…" at bounding box center [236, 95] width 280 height 30
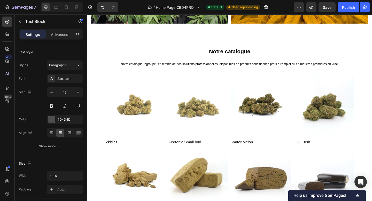
scroll to position [405, 0]
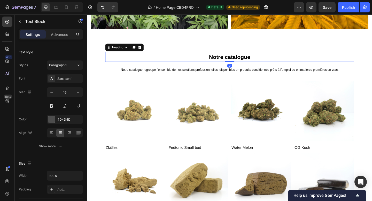
click at [237, 57] on h2 "Notre catalogue" at bounding box center [242, 60] width 271 height 11
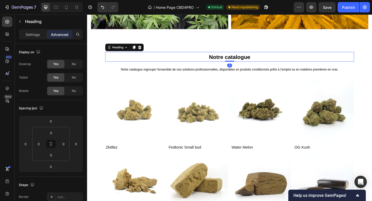
click at [236, 56] on h2 "Notre catalogue" at bounding box center [242, 60] width 271 height 11
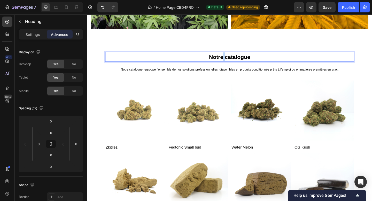
click at [236, 56] on p "Notre catalogue" at bounding box center [242, 61] width 270 height 10
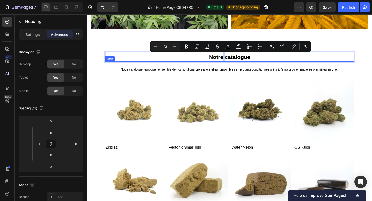
click at [236, 66] on div "Notre catalogue regroupe l’ensemble de nos solutions professionnelles, disponib…" at bounding box center [242, 74] width 271 height 17
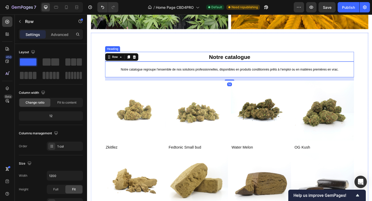
click at [226, 59] on span "Notre catalogue" at bounding box center [242, 60] width 45 height 7
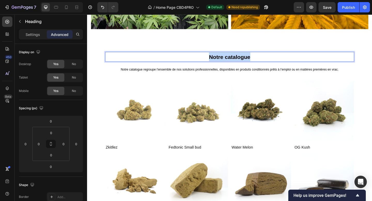
drag, startPoint x: 216, startPoint y: 59, endPoint x: 336, endPoint y: 62, distance: 119.8
click at [336, 62] on p "Notre catalogue" at bounding box center [242, 61] width 270 height 10
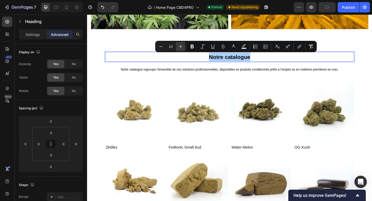
click at [184, 47] on button "Plus" at bounding box center [180, 46] width 9 height 9
click at [181, 47] on icon "Editor contextual toolbar" at bounding box center [180, 46] width 3 height 3
type input "25"
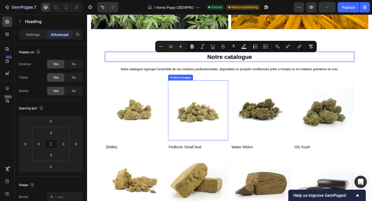
click at [188, 87] on img at bounding box center [207, 118] width 65 height 65
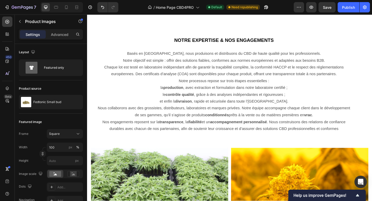
scroll to position [182, 0]
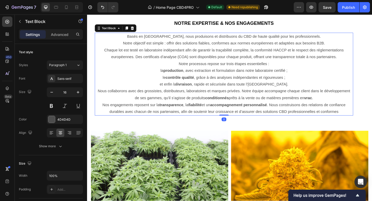
click at [181, 47] on p "Basés en France, nous produisons et distribuons du CBD de haute qualité pour le…" at bounding box center [236, 42] width 280 height 15
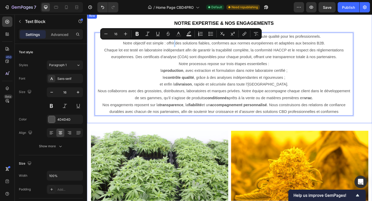
click at [175, 130] on div "Notre expertise & nos engagements Heading Basés en [GEOGRAPHIC_DATA], nous prod…" at bounding box center [242, 73] width 310 height 120
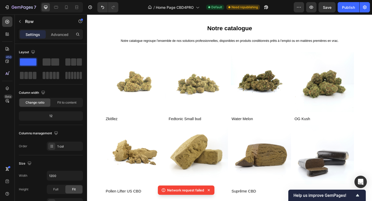
scroll to position [437, 0]
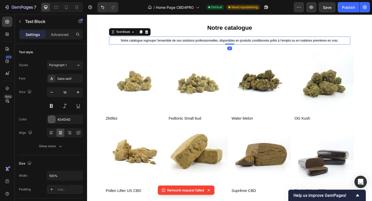
click at [178, 41] on span "Notre catalogue regroupe l’ensemble de nos solutions professionnelles, disponib…" at bounding box center [242, 43] width 237 height 4
click at [180, 30] on h2 "Notre catalogue" at bounding box center [242, 29] width 271 height 10
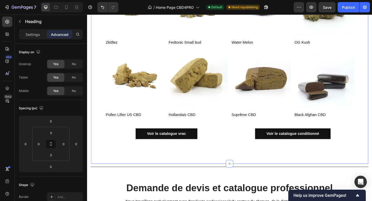
scroll to position [517, 0]
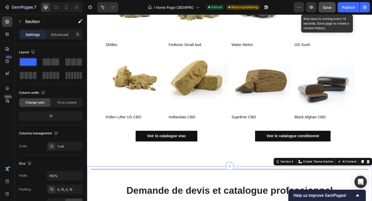
click at [330, 7] on span "Save" at bounding box center [327, 7] width 9 height 4
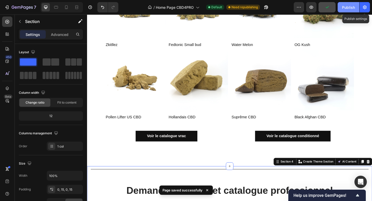
click at [350, 7] on div "Publish" at bounding box center [348, 7] width 13 height 5
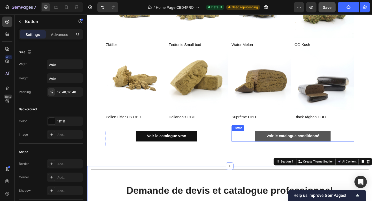
click at [279, 147] on button "Voir le catalogue conditionné" at bounding box center [311, 147] width 82 height 12
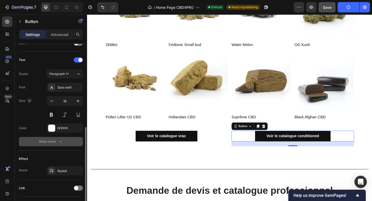
scroll to position [199, 0]
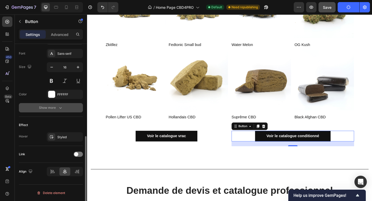
click at [58, 138] on div "Styled" at bounding box center [69, 137] width 24 height 5
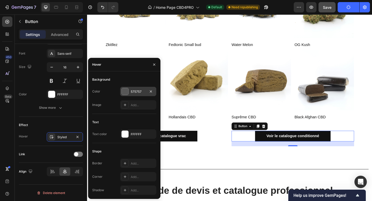
click at [141, 93] on div "575757" at bounding box center [138, 91] width 15 height 5
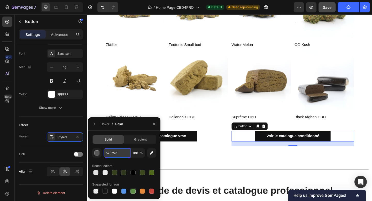
click at [118, 151] on input "575757" at bounding box center [117, 152] width 27 height 9
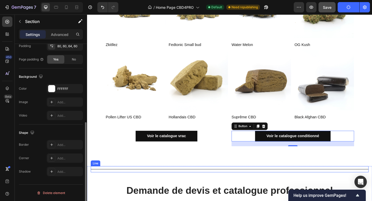
click at [225, 179] on div "Notre catalogue Heading Notre catalogue regroupe l’ensemble de nos solutions pr…" at bounding box center [242, 51] width 302 height 257
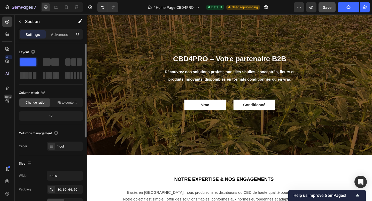
scroll to position [0, 0]
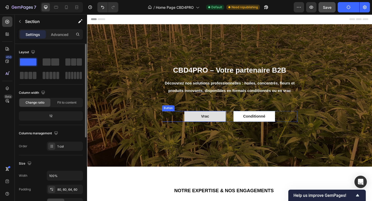
click at [213, 120] on link "Vrac" at bounding box center [215, 126] width 45 height 12
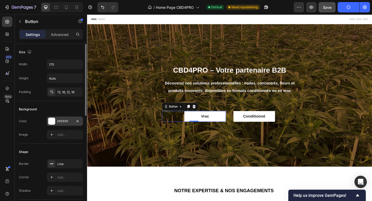
click at [64, 121] on div "FFFFFF" at bounding box center [64, 121] width 15 height 5
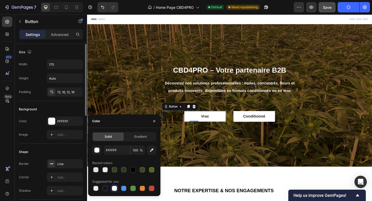
click at [62, 149] on div "Shape" at bounding box center [51, 152] width 64 height 8
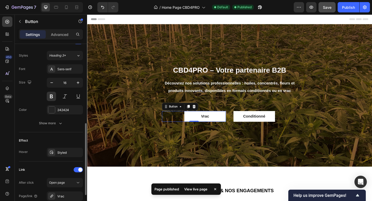
scroll to position [188, 0]
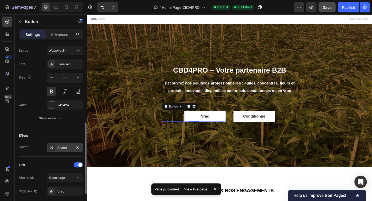
click at [62, 151] on div "Styled" at bounding box center [65, 147] width 36 height 9
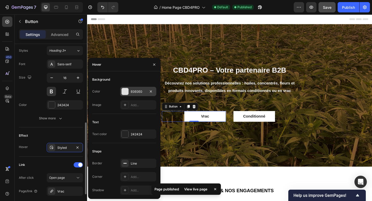
click at [139, 93] on div "E0E0E0" at bounding box center [138, 91] width 15 height 5
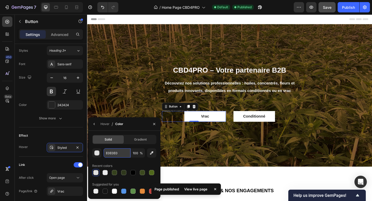
click at [120, 155] on input "E0E0E0" at bounding box center [117, 152] width 27 height 9
paste input "575757"
type input "575757"
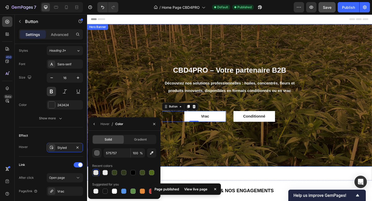
click at [220, 152] on div "Overlay" at bounding box center [242, 102] width 310 height 155
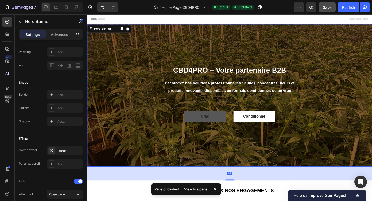
scroll to position [0, 0]
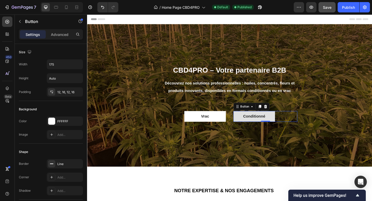
click at [255, 126] on link "Conditionné" at bounding box center [268, 126] width 45 height 12
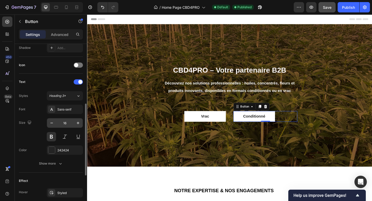
scroll to position [169, 0]
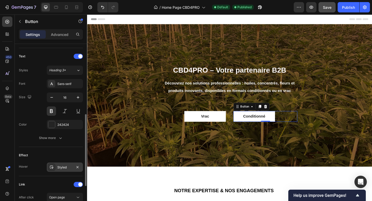
click at [67, 166] on div "Styled" at bounding box center [64, 167] width 15 height 5
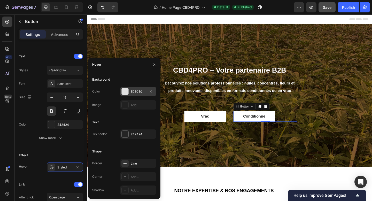
click at [137, 94] on div "E0E0E0" at bounding box center [138, 91] width 36 height 9
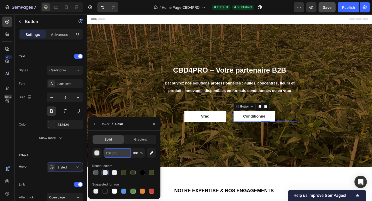
click at [119, 151] on input "E0E0E0" at bounding box center [117, 152] width 27 height 9
paste input "575757"
type input "575757"
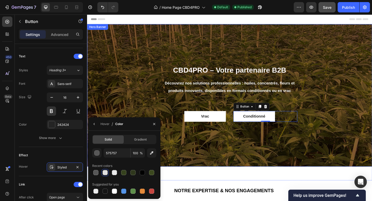
click at [226, 163] on div "Overlay" at bounding box center [242, 102] width 310 height 155
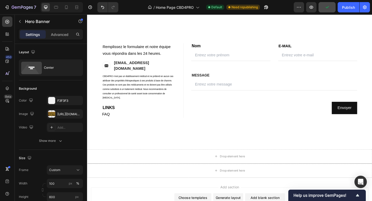
scroll to position [732, 0]
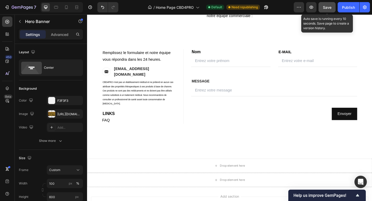
click at [329, 10] on div "Save" at bounding box center [327, 7] width 9 height 5
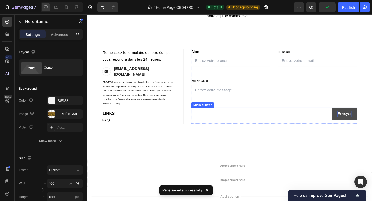
click at [361, 126] on div "Envoyer" at bounding box center [367, 123] width 15 height 8
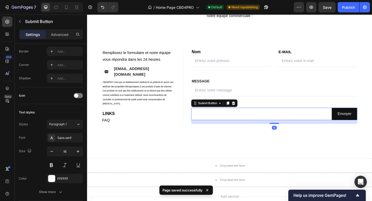
scroll to position [195, 0]
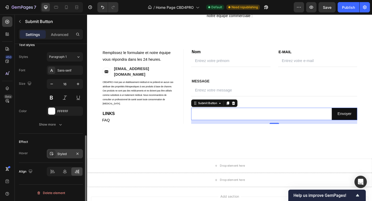
click at [59, 155] on div "Styled" at bounding box center [64, 154] width 15 height 5
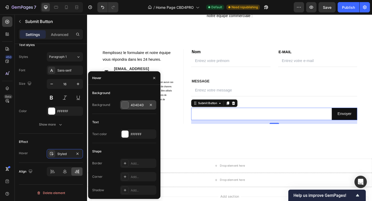
click at [139, 106] on div "4D4D4D" at bounding box center [138, 105] width 15 height 5
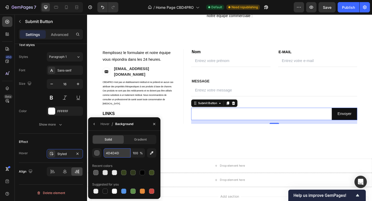
click at [120, 151] on input "4D4D4D" at bounding box center [117, 152] width 27 height 9
paste input "575757"
type input "575757"
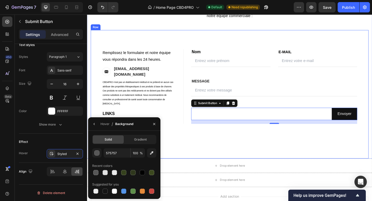
click at [199, 154] on div "Contact Information Heading Remplissez le formulaire et notre équipe vous répon…" at bounding box center [242, 102] width 303 height 140
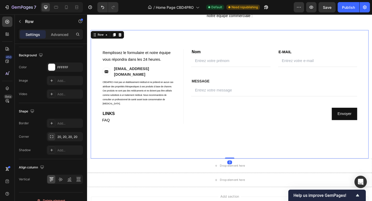
scroll to position [0, 0]
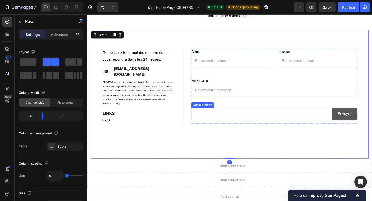
click at [360, 127] on button "Envoyer" at bounding box center [368, 123] width 28 height 14
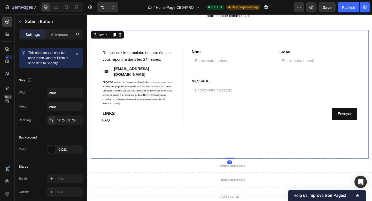
click at [354, 149] on div "Contact Information Heading Remplissez le formulaire et notre équipe vous répon…" at bounding box center [242, 102] width 303 height 140
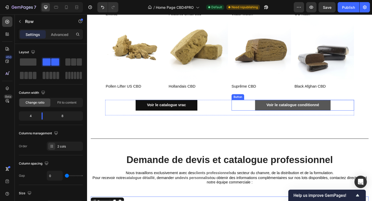
scroll to position [546, 0]
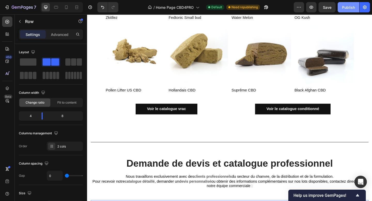
click at [350, 11] on button "Publish" at bounding box center [349, 7] width 22 height 10
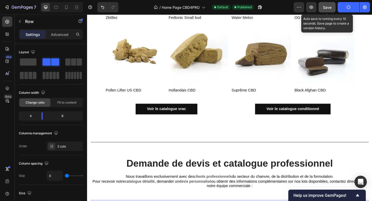
click at [326, 10] on button "Save" at bounding box center [327, 7] width 17 height 10
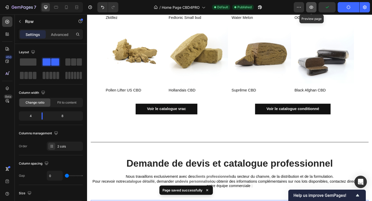
click at [311, 8] on icon "button" at bounding box center [312, 7] width 4 height 3
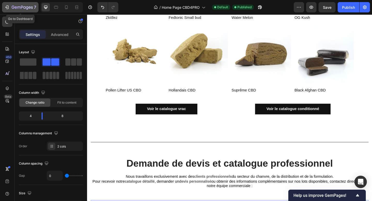
click at [16, 6] on icon "button" at bounding box center [22, 7] width 21 height 4
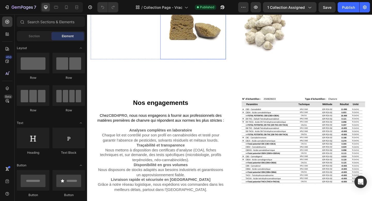
scroll to position [179, 0]
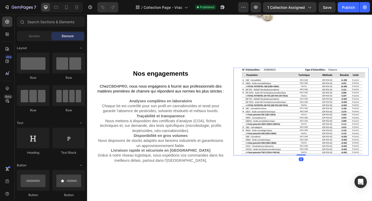
click at [303, 105] on img at bounding box center [319, 120] width 147 height 96
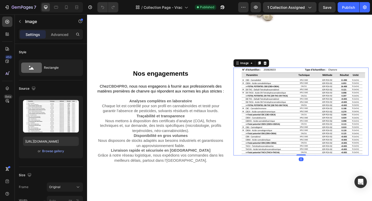
click at [312, 104] on img at bounding box center [319, 120] width 147 height 96
click at [282, 68] on icon at bounding box center [281, 67] width 4 height 4
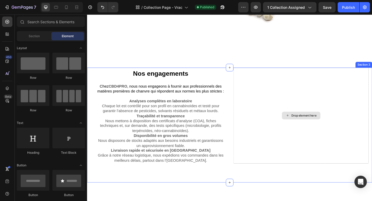
click at [291, 116] on div "Drop element here" at bounding box center [319, 124] width 147 height 104
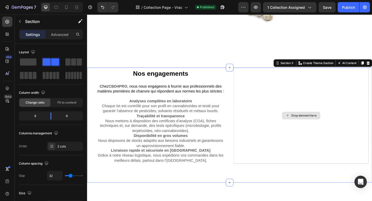
click at [312, 126] on div "Drop element here" at bounding box center [323, 125] width 27 height 4
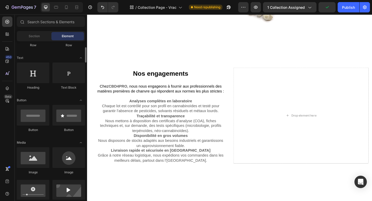
scroll to position [65, 0]
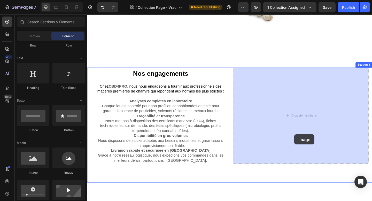
drag, startPoint x: 119, startPoint y: 176, endPoint x: 313, endPoint y: 145, distance: 196.4
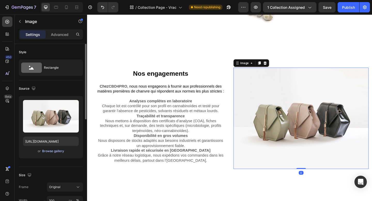
click at [50, 151] on div "Browse gallery" at bounding box center [53, 151] width 22 height 5
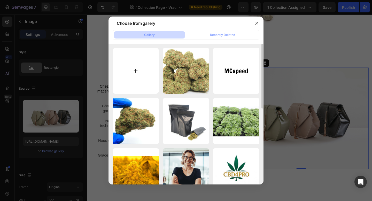
scroll to position [0, 0]
click at [144, 71] on input "file" at bounding box center [136, 71] width 46 height 46
type input "C:\fakepath\IMG_7970.jpeg"
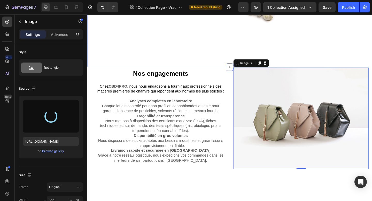
type input "[URL][DOMAIN_NAME]"
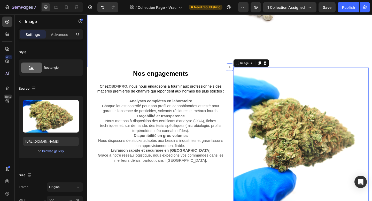
click at [177, 45] on div "Fleurs CBD Button Image Résines CBD Button Image Row" at bounding box center [164, 6] width 147 height 130
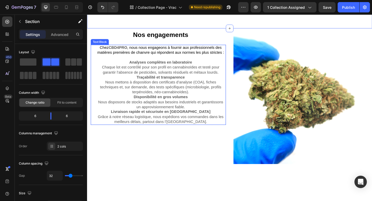
scroll to position [224, 0]
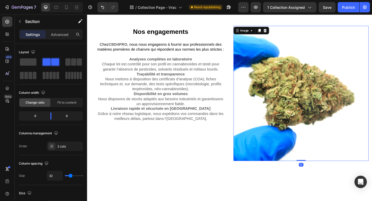
click at [284, 110] on img at bounding box center [319, 100] width 147 height 147
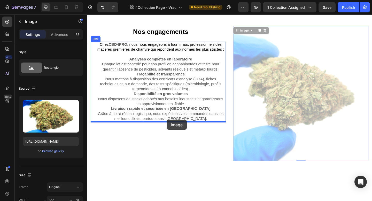
drag, startPoint x: 264, startPoint y: 33, endPoint x: 174, endPoint y: 129, distance: 131.8
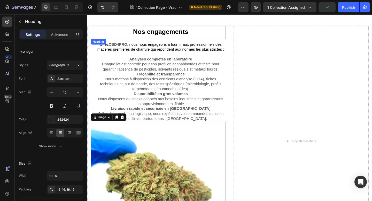
click at [204, 31] on h2 "Nos engagements" at bounding box center [167, 34] width 142 height 14
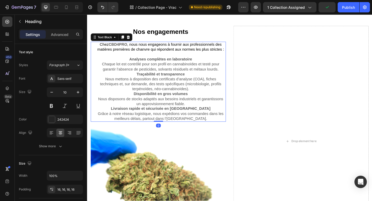
click at [238, 48] on div "Chez CBD4PRO , nous nous engageons à fournir aux professionnels des matières pr…" at bounding box center [167, 87] width 142 height 87
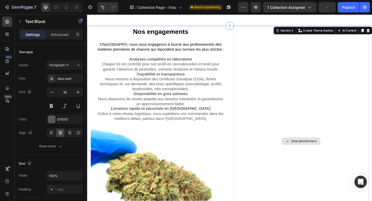
click at [261, 69] on div "Drop element here" at bounding box center [319, 153] width 147 height 252
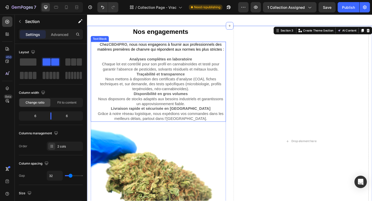
click at [237, 67] on p "Analyses complètes en laboratoire Chaque lot est contrôlé pour son profil en ca…" at bounding box center [167, 69] width 141 height 16
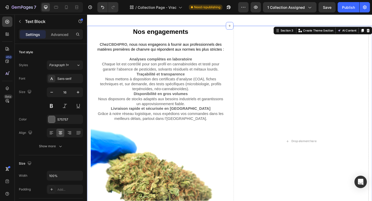
click at [239, 70] on div "Nos engagements Heading Chez CBD4PRO , nous nous engageons à fournir aux profes…" at bounding box center [242, 163] width 310 height 272
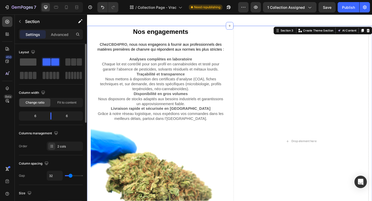
click at [35, 65] on span at bounding box center [28, 61] width 17 height 7
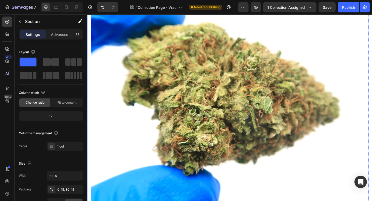
scroll to position [378, 0]
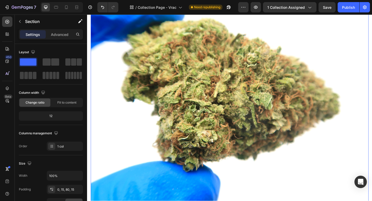
click at [194, 95] on img at bounding box center [242, 102] width 303 height 303
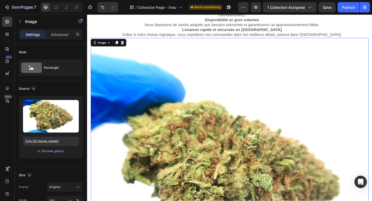
scroll to position [288, 0]
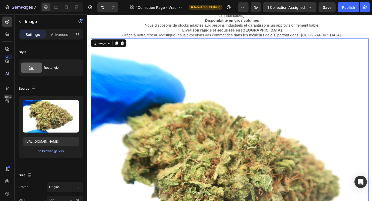
click at [126, 45] on icon at bounding box center [125, 46] width 3 height 4
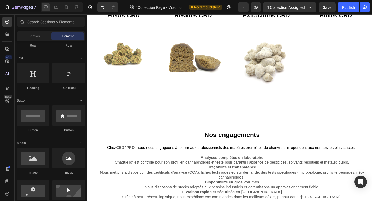
scroll to position [112, 0]
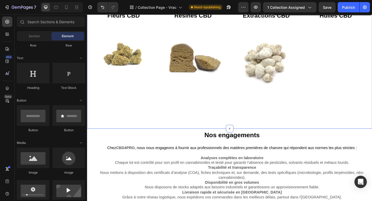
click at [197, 132] on div "Fleurs CBD Button Image Résines CBD Button Image Row" at bounding box center [164, 73] width 147 height 130
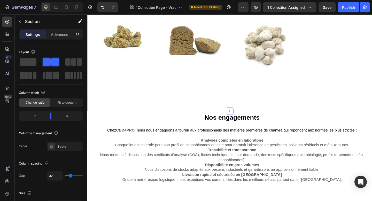
scroll to position [132, 0]
click at [247, 81] on div "Extractions CBD Button Image Huiles CBD Button Row" at bounding box center [319, 54] width 147 height 130
click at [248, 91] on div "Extractions CBD Button Image Huiles CBD Button Row" at bounding box center [319, 54] width 147 height 130
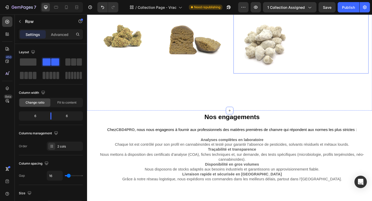
click at [342, 64] on div "Huiles CBD Button" at bounding box center [358, 34] width 72 height 90
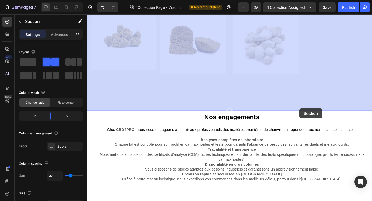
drag, startPoint x: 319, startPoint y: 119, endPoint x: 318, endPoint y: 115, distance: 4.0
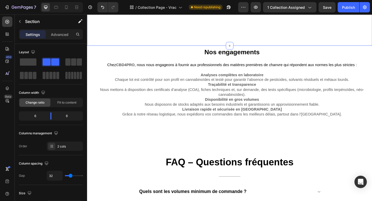
scroll to position [205, 0]
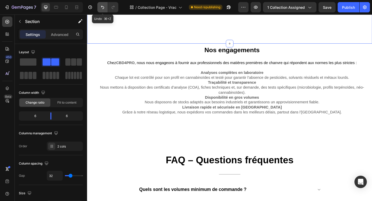
click at [101, 9] on icon "Undo/Redo" at bounding box center [102, 7] width 5 height 5
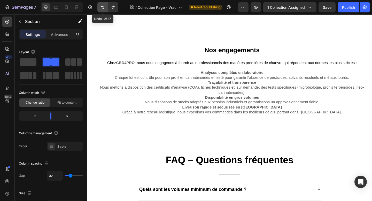
click at [101, 9] on icon "Undo/Redo" at bounding box center [102, 7] width 5 height 5
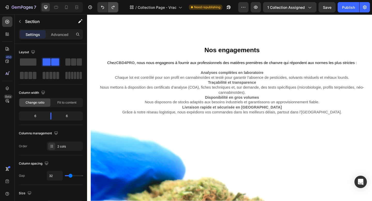
click at [115, 8] on icon "Undo/Redo" at bounding box center [113, 7] width 5 height 5
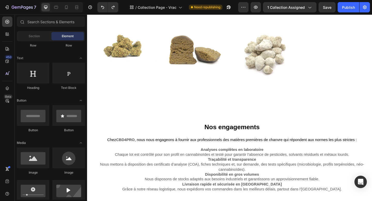
scroll to position [134, 0]
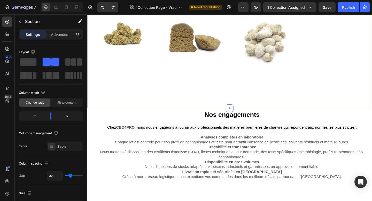
click at [235, 103] on div "Fleurs CBD Button Image Résines CBD Button Image Row" at bounding box center [164, 51] width 147 height 130
click at [235, 84] on div "Fleurs CBD Button Image Résines CBD Button Image Row" at bounding box center [164, 51] width 147 height 130
click at [234, 64] on img at bounding box center [203, 41] width 72 height 72
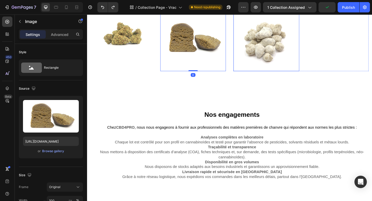
click at [251, 73] on img at bounding box center [282, 41] width 72 height 72
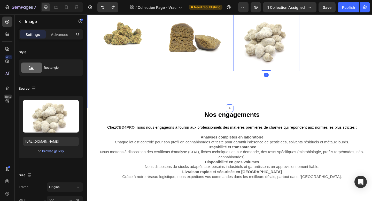
click at [332, 77] on div "Extractions CBD Button Image 0 Huiles CBD Button Row" at bounding box center [319, 51] width 147 height 130
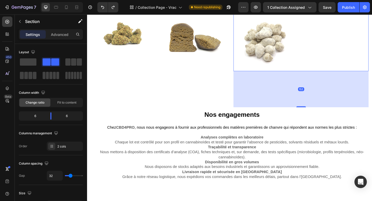
click at [332, 69] on div "Huiles CBD Button" at bounding box center [358, 31] width 72 height 90
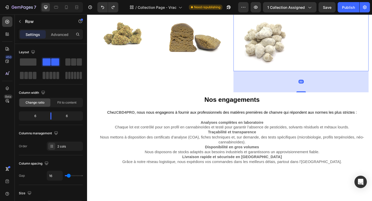
drag, startPoint x: 320, startPoint y: 115, endPoint x: 314, endPoint y: 99, distance: 17.8
click at [314, 76] on div "89" at bounding box center [319, 76] width 147 height 0
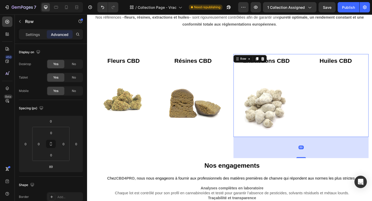
scroll to position [61, 0]
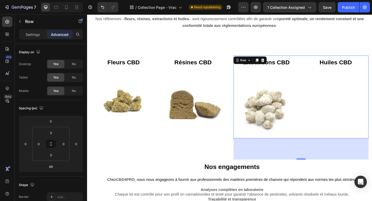
click at [320, 171] on div "89" at bounding box center [319, 160] width 147 height 23
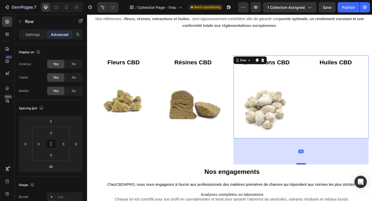
drag, startPoint x: 320, startPoint y: 171, endPoint x: 320, endPoint y: 177, distance: 5.7
click at [320, 177] on div at bounding box center [320, 177] width 10 height 2
type input "111"
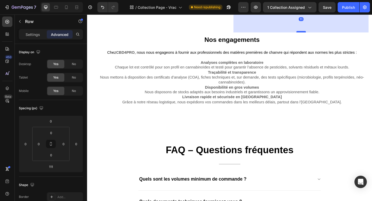
scroll to position [206, 0]
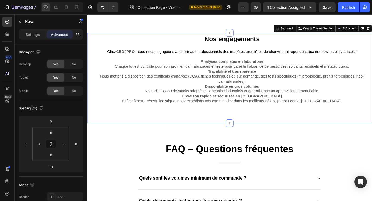
click at [273, 119] on div "Nos engagements Heading Chez CBD4PRO , nous nous engageons à fournir aux profes…" at bounding box center [242, 84] width 310 height 98
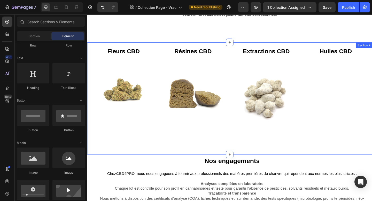
scroll to position [73, 0]
click at [256, 139] on div "Extractions CBD Button Image Huiles CBD Button Row" at bounding box center [319, 106] width 147 height 119
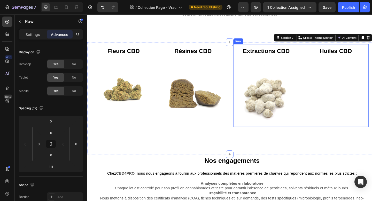
click at [330, 122] on div "Huiles CBD Button" at bounding box center [358, 92] width 72 height 90
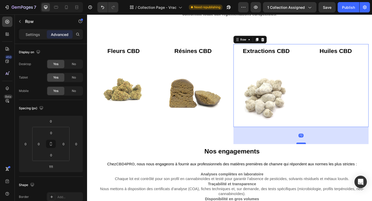
drag, startPoint x: 320, startPoint y: 165, endPoint x: 319, endPoint y: 156, distance: 9.3
click at [319, 156] on div at bounding box center [320, 155] width 10 height 2
type input "74"
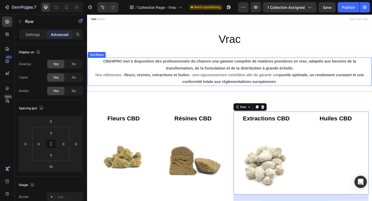
click at [254, 81] on p "Nos références – fleurs, résines, extractions et huiles – sont rigoureusement c…" at bounding box center [242, 84] width 302 height 15
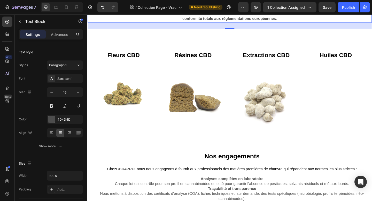
scroll to position [78, 0]
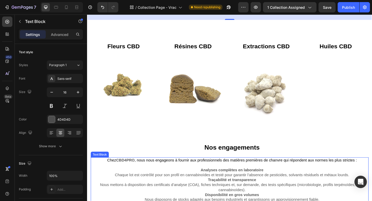
click at [186, 182] on p "Analyses complètes en laboratoire Chaque lot est contrôlé pour son profil en ca…" at bounding box center [245, 187] width 296 height 11
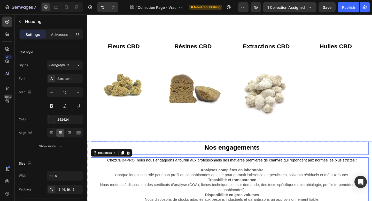
click at [197, 161] on h2 "Nos engagements" at bounding box center [244, 160] width 297 height 14
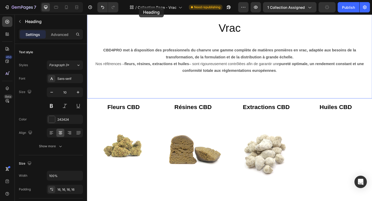
scroll to position [0, 0]
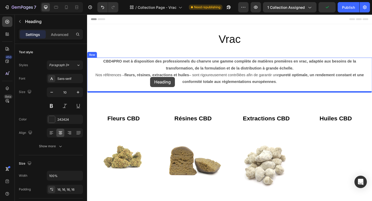
drag, startPoint x: 110, startPoint y: 149, endPoint x: 156, endPoint y: 82, distance: 81.1
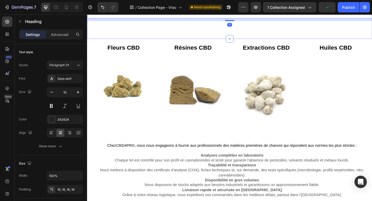
scroll to position [102, 0]
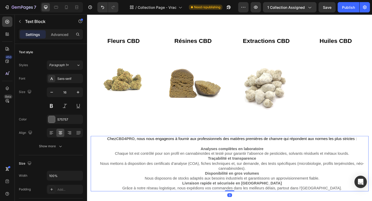
click at [150, 163] on p "Analyses complètes en laboratoire Chaque lot est contrôlé pour son profil en ca…" at bounding box center [245, 163] width 296 height 11
click at [111, 147] on div "Chez CBD4PRO , nous nous engageons à fournir aux professionnels des matières pr…" at bounding box center [244, 177] width 297 height 60
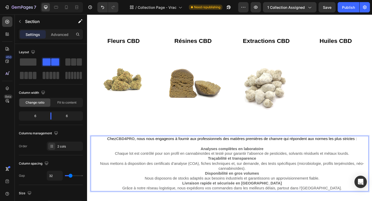
click at [109, 133] on div "Fleurs CBD Button Image Résines CBD Button Image Row" at bounding box center [164, 90] width 147 height 109
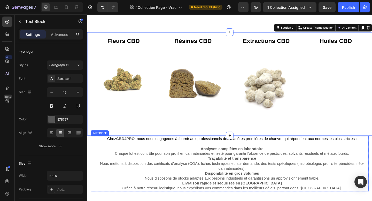
click at [112, 157] on p "Rich Text Editor. Editing area: main" at bounding box center [245, 155] width 296 height 5
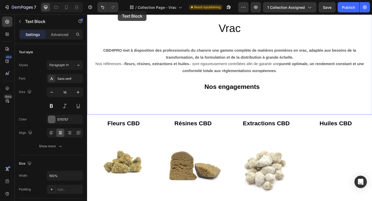
scroll to position [0, 0]
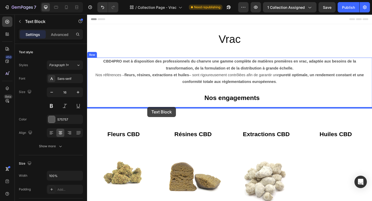
drag, startPoint x: 107, startPoint y: 144, endPoint x: 153, endPoint y: 115, distance: 54.5
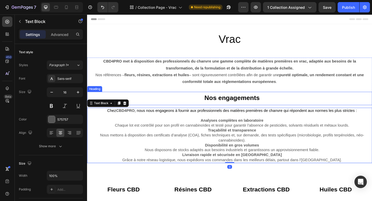
click at [154, 110] on h2 "Nos engagements" at bounding box center [244, 106] width 305 height 14
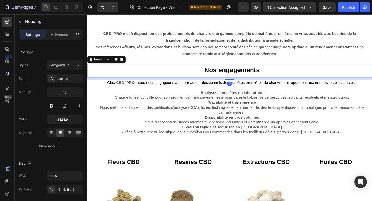
scroll to position [34, 0]
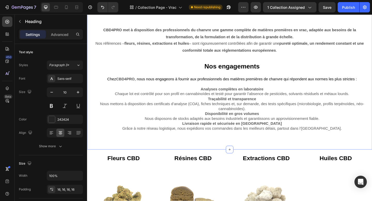
click at [165, 156] on div "Vrac Collection Title CBD4PRO met à disposition des professionnels du chanvre u…" at bounding box center [242, 76] width 310 height 171
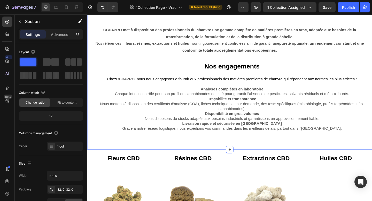
scroll to position [0, 0]
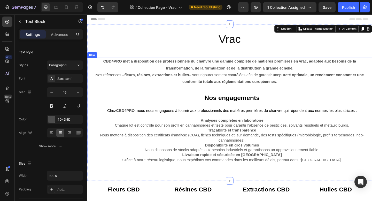
click at [179, 74] on strong "CBD4PRO met à disposition des professionnels du chanvre une gamme complète de m…" at bounding box center [242, 69] width 275 height 12
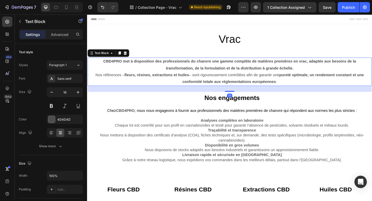
click at [127, 56] on icon at bounding box center [128, 57] width 3 height 4
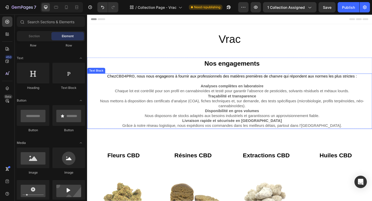
click at [177, 95] on p "Analyses complètes en laboratoire Chaque lot est contrôlé pour son profil en ca…" at bounding box center [245, 95] width 304 height 11
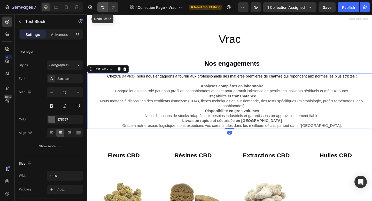
click at [103, 7] on icon "Undo/Redo" at bounding box center [102, 7] width 5 height 5
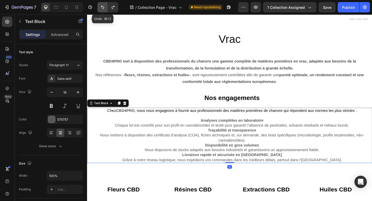
click at [102, 7] on icon "Undo/Redo" at bounding box center [102, 7] width 5 height 5
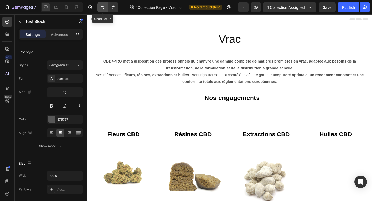
click at [102, 7] on icon "Undo/Redo" at bounding box center [102, 7] width 5 height 5
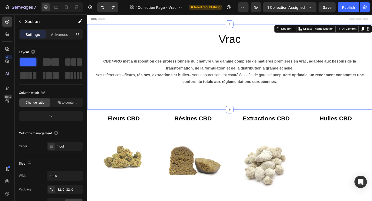
click at [243, 56] on div "Vrac Collection Title CBD4PRO met à disposition des professionnels du chanvre u…" at bounding box center [242, 71] width 310 height 77
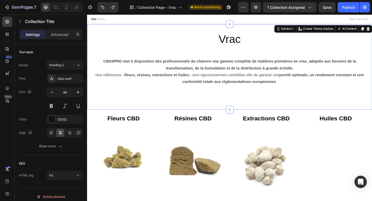
click at [246, 45] on h2 "Vrac" at bounding box center [242, 41] width 310 height 17
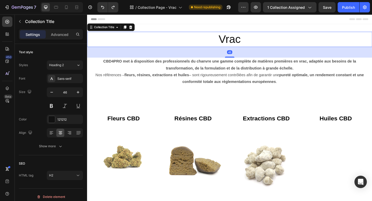
click at [243, 60] on div "45" at bounding box center [242, 56] width 310 height 12
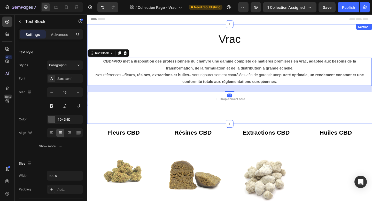
click at [281, 123] on div "Vrac Collection Title CBD4PRO met à disposition des professionnels du chanvre u…" at bounding box center [242, 79] width 310 height 92
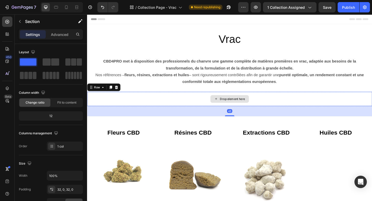
click at [274, 105] on div "Drop element here" at bounding box center [242, 107] width 310 height 16
click at [118, 94] on icon at bounding box center [119, 94] width 4 height 4
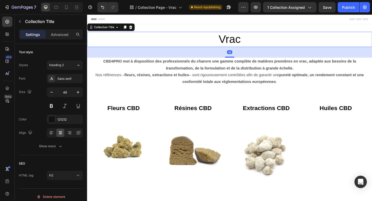
click at [247, 49] on h2 "Vrac" at bounding box center [242, 41] width 310 height 17
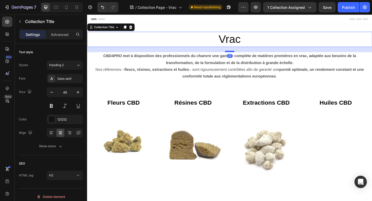
drag, startPoint x: 245, startPoint y: 61, endPoint x: 245, endPoint y: 55, distance: 5.7
click at [245, 55] on div at bounding box center [242, 55] width 10 height 2
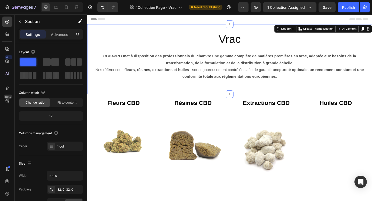
click at [246, 93] on div "Vrac Collection Title CBD4PRO met à disposition des professionnels du chanvre u…" at bounding box center [242, 63] width 310 height 76
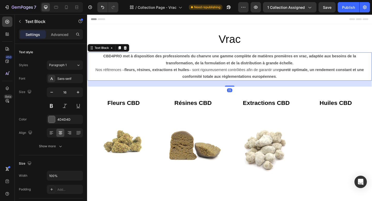
click at [248, 84] on strong "pureté optimale, un rendement constant et une conformité totale aux réglementat…" at bounding box center [290, 78] width 198 height 12
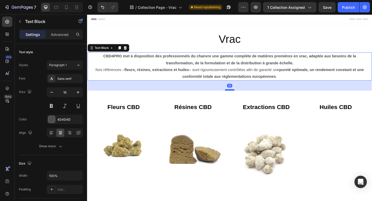
drag, startPoint x: 244, startPoint y: 92, endPoint x: 244, endPoint y: 100, distance: 7.2
click at [244, 98] on div at bounding box center [242, 97] width 10 height 2
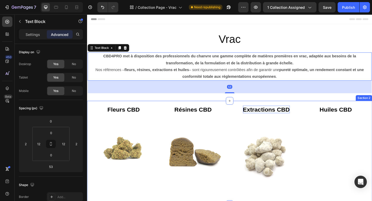
click at [279, 121] on strong "Extractions CBD" at bounding box center [282, 117] width 51 height 7
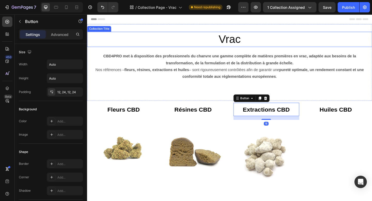
click at [245, 39] on h2 "Vrac" at bounding box center [242, 41] width 310 height 17
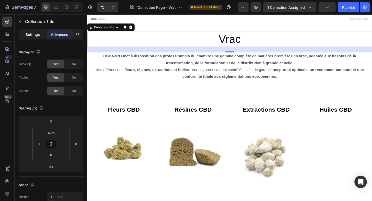
click at [35, 35] on p "Settings" at bounding box center [33, 34] width 14 height 5
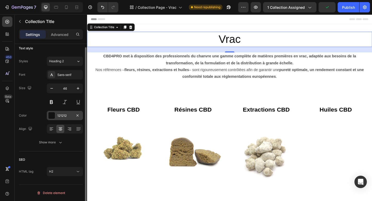
scroll to position [4, 0]
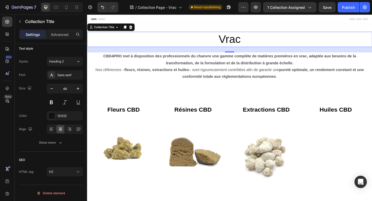
click at [125, 46] on h2 "Vrac" at bounding box center [242, 41] width 310 height 17
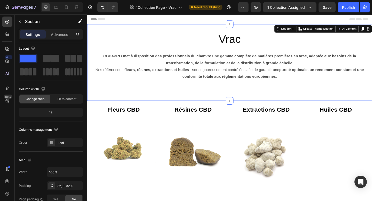
click at [128, 88] on div "Vrac Collection Title CBD4PRO met à disposition des professionnels du chanvre u…" at bounding box center [242, 66] width 310 height 67
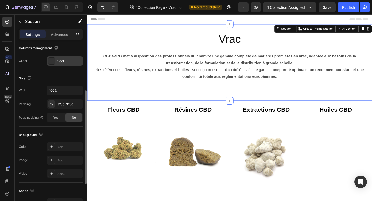
scroll to position [86, 0]
click at [54, 115] on span "Yes" at bounding box center [55, 117] width 5 height 5
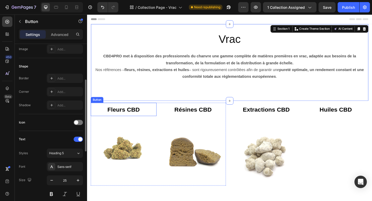
click at [102, 118] on div "Fleurs CBD Button" at bounding box center [127, 118] width 72 height 15
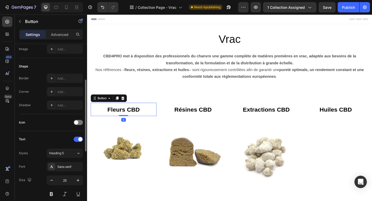
scroll to position [0, 0]
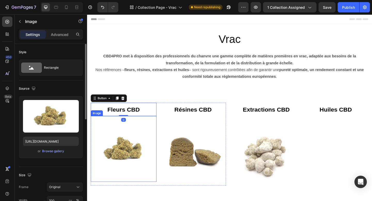
click at [102, 130] on img at bounding box center [127, 161] width 72 height 72
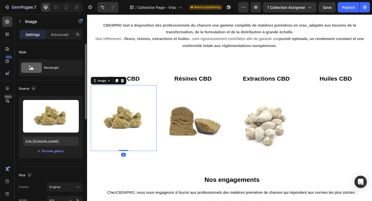
scroll to position [39, 0]
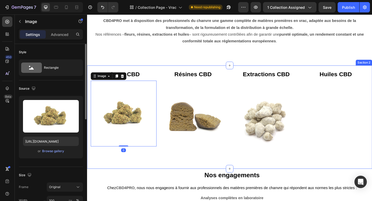
click at [176, 176] on div "Fleurs CBD Button Image 0 Résines CBD Button Image Row" at bounding box center [164, 126] width 147 height 109
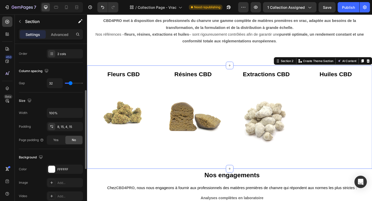
scroll to position [97, 0]
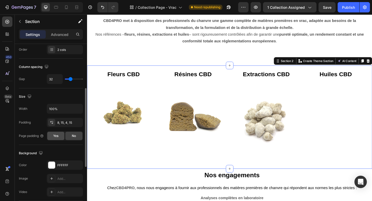
click at [54, 139] on div "Yes" at bounding box center [55, 136] width 17 height 8
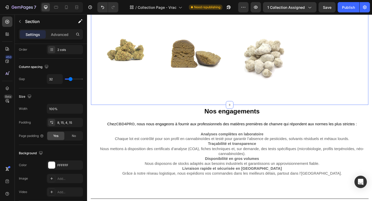
scroll to position [113, 0]
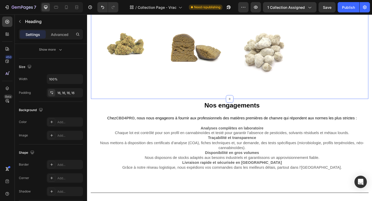
click at [169, 110] on h2 "Nos engagements" at bounding box center [244, 114] width 297 height 14
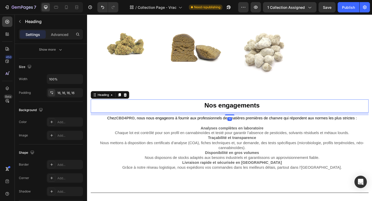
scroll to position [0, 0]
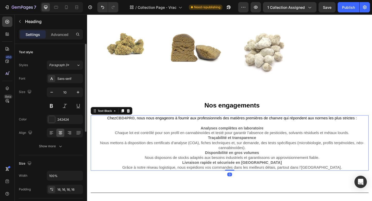
click at [160, 126] on span ", nous nous engageons à fournir aux professionnels des matières premières de ch…" at bounding box center [260, 127] width 242 height 4
click at [135, 199] on div "Nos engagements Heading Chez CBD4PRO , nous nous engageons à fournir aux profes…" at bounding box center [242, 156] width 310 height 98
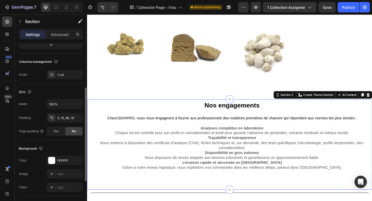
scroll to position [79, 0]
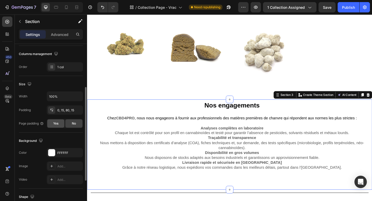
click at [57, 125] on span "Yes" at bounding box center [55, 123] width 5 height 5
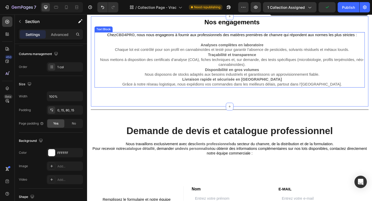
scroll to position [209, 0]
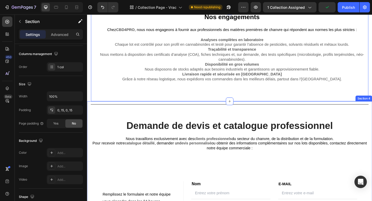
click at [160, 122] on div "Title Line Demande de devis et catalogue professionnel Heading Nous travaillons…" at bounding box center [242, 203] width 303 height 189
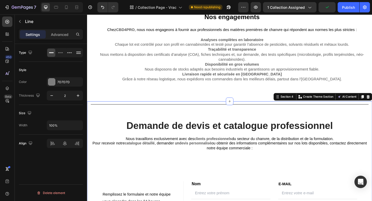
click at [158, 113] on div "Title Line" at bounding box center [242, 112] width 303 height 7
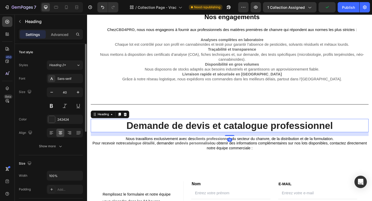
click at [148, 128] on h2 "Demande de devis et catalogue professionnel" at bounding box center [242, 135] width 303 height 14
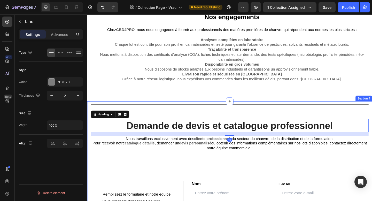
click at [140, 113] on div "Title Line" at bounding box center [242, 112] width 303 height 7
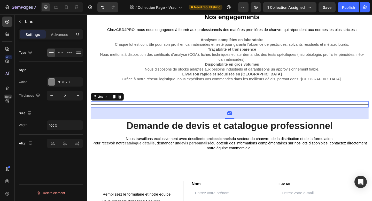
click at [138, 120] on div "48" at bounding box center [242, 122] width 303 height 12
click at [133, 128] on div "48" at bounding box center [242, 122] width 303 height 12
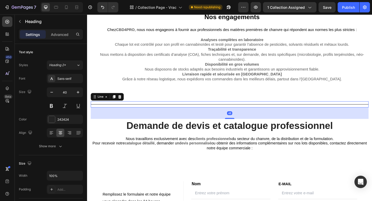
click at [116, 130] on h2 "Demande de devis et catalogue professionnel" at bounding box center [242, 135] width 303 height 14
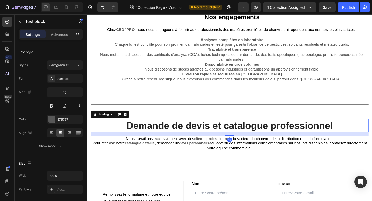
click at [115, 159] on p "Nous travaillons exclusivement avec des clients professionnels du secteur du ch…" at bounding box center [243, 154] width 302 height 15
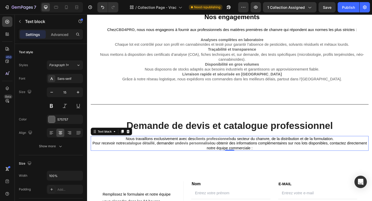
click at [98, 160] on p "Nous travaillons exclusivement avec des clients professionnels du secteur du ch…" at bounding box center [243, 154] width 302 height 15
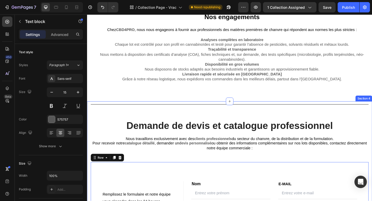
click at [95, 162] on p "Nous travaillons exclusivement avec des clients professionnels du secteur du ch…" at bounding box center [243, 154] width 302 height 15
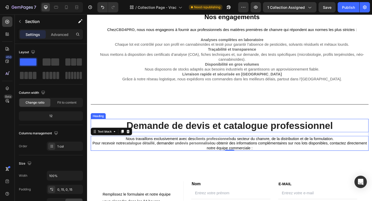
click at [92, 119] on div "Title Line Demande de devis et catalogue professionnel Heading Nous travaillons…" at bounding box center [242, 203] width 303 height 189
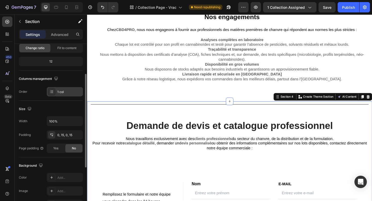
scroll to position [55, 0]
click at [57, 146] on span "Yes" at bounding box center [55, 148] width 5 height 5
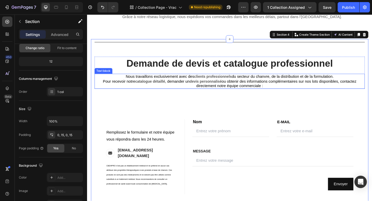
scroll to position [0, 0]
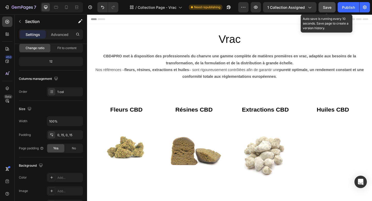
click at [327, 8] on span "Save" at bounding box center [327, 7] width 9 height 4
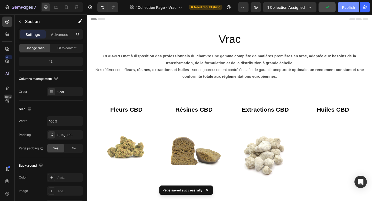
click at [347, 10] on button "Publish" at bounding box center [349, 7] width 22 height 10
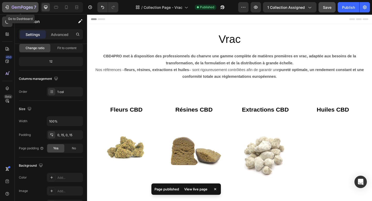
click at [23, 8] on icon "button" at bounding box center [22, 7] width 21 height 4
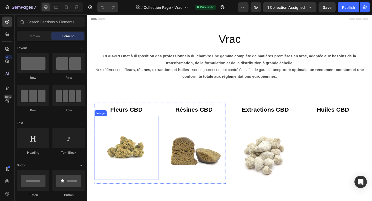
scroll to position [81, 0]
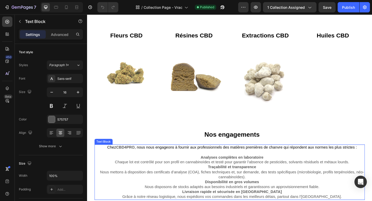
click at [175, 177] on p "Analyses complètes en laboratoire Chaque lot est contrôlé pour son profil en ca…" at bounding box center [245, 173] width 288 height 11
click at [129, 152] on icon at bounding box center [130, 151] width 3 height 4
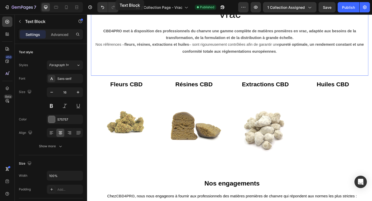
scroll to position [0, 0]
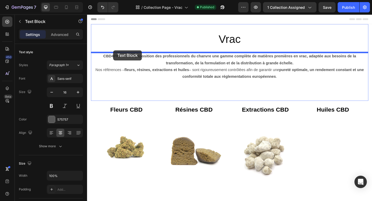
drag, startPoint x: 111, startPoint y: 29, endPoint x: 116, endPoint y: 54, distance: 25.6
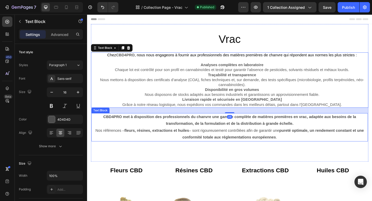
click at [156, 129] on p "CBD4PRO met à disposition des professionnels du chanvre une gamme complète de m…" at bounding box center [242, 130] width 294 height 15
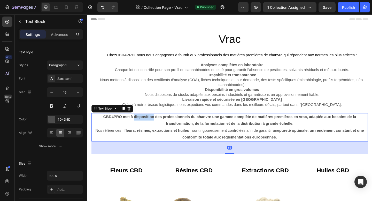
click at [156, 129] on p "CBD4PRO met à disposition des professionnels du chanvre une gamme complète de m…" at bounding box center [242, 130] width 294 height 15
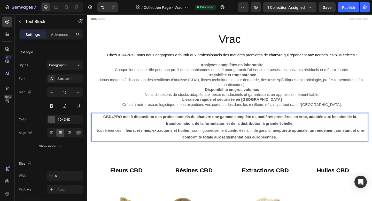
click at [108, 125] on strong "CBD4PRO met à disposition des professionnels du chanvre une gamme complète de m…" at bounding box center [242, 130] width 275 height 12
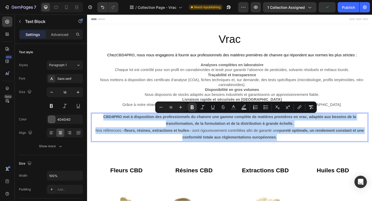
drag, startPoint x: 103, startPoint y: 126, endPoint x: 305, endPoint y: 146, distance: 203.5
click at [305, 146] on div "CBD4PRO met à disposition des professionnels du chanvre une gamme complète de m…" at bounding box center [242, 137] width 295 height 31
copy div "CBD4PRO met à disposition des professionnels du chanvre une gamme complète de m…"
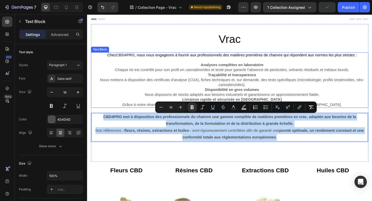
click at [239, 84] on p "Traçabilité et transparence Nous mettons à disposition des certificats d’analys…" at bounding box center [245, 86] width 296 height 16
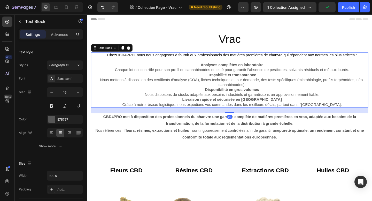
click at [239, 84] on p "Traçabilité et transparence Nous mettons à disposition des certificats d’analys…" at bounding box center [245, 86] width 296 height 16
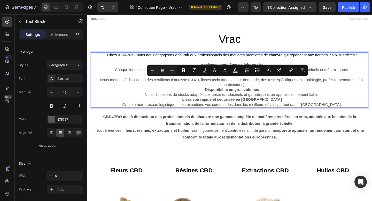
click at [363, 111] on p "Livraison rapide et sécurisée en [GEOGRAPHIC_DATA] Grâce à notre réseau logisti…" at bounding box center [245, 110] width 296 height 11
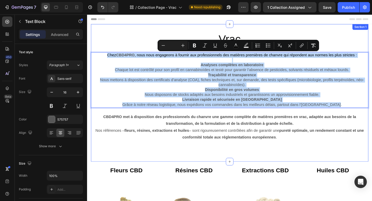
drag, startPoint x: 363, startPoint y: 111, endPoint x: 111, endPoint y: 56, distance: 258.0
click at [111, 56] on div "Chez CBD4PRO , nous nous engageons à fournir aux professionnels des matières pr…" at bounding box center [244, 86] width 297 height 60
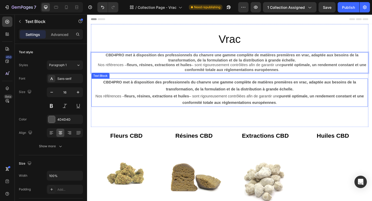
click at [240, 92] on p "CBD4PRO met à disposition des professionnels du chanvre une gamme complète de m…" at bounding box center [242, 92] width 294 height 15
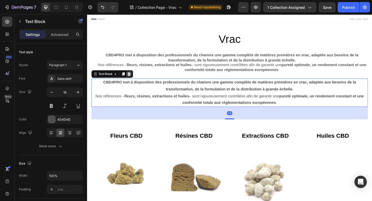
click at [133, 79] on icon at bounding box center [132, 80] width 3 height 4
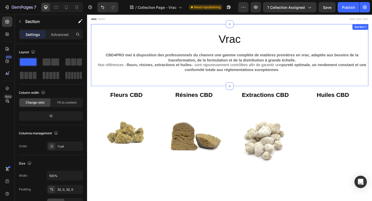
click at [162, 91] on div "Vrac Collection Title CBD4PRO met à disposition des professionnels du chanvre u…" at bounding box center [242, 59] width 302 height 68
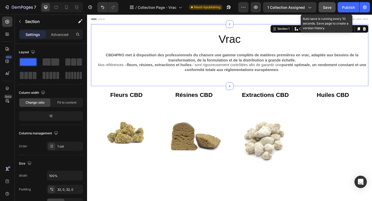
click at [323, 8] on button "Save" at bounding box center [327, 7] width 17 height 10
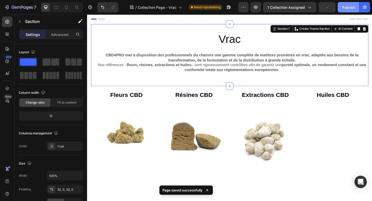
click at [350, 7] on div "Publish" at bounding box center [348, 7] width 13 height 5
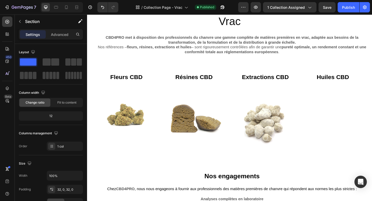
scroll to position [18, 0]
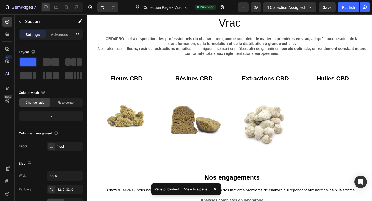
click at [233, 61] on div "Vrac Collection Title CBD4PRO met à disposition des professionnels du chanvre u…" at bounding box center [242, 41] width 302 height 51
click at [239, 74] on div "Vrac Collection Title CBD4PRO met à disposition des professionnels du chanvre u…" at bounding box center [242, 41] width 302 height 68
click at [239, 62] on div "Vrac Collection Title CBD4PRO met à disposition des professionnels du chanvre u…" at bounding box center [242, 41] width 302 height 51
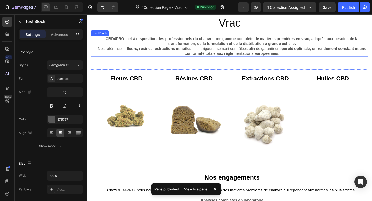
click at [239, 54] on p "Nos références – fleurs, résines, extractions et huiles – sont rigoureusement c…" at bounding box center [245, 54] width 296 height 11
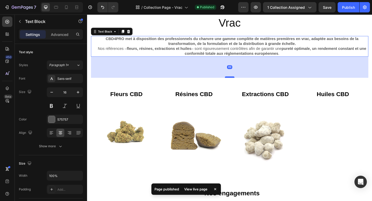
drag, startPoint x: 242, startPoint y: 66, endPoint x: 242, endPoint y: 83, distance: 16.6
click at [242, 83] on div at bounding box center [242, 83] width 10 height 2
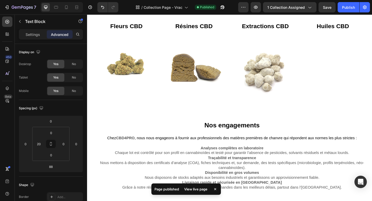
scroll to position [91, 0]
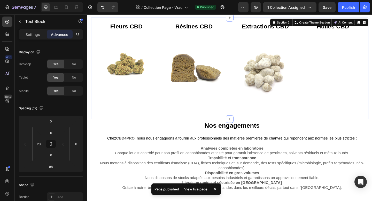
click at [250, 108] on div "Extractions CBD Button Image Huiles CBD Button Row" at bounding box center [317, 73] width 143 height 107
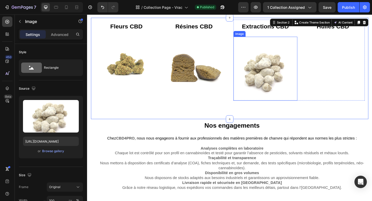
click at [251, 101] on img at bounding box center [281, 74] width 70 height 70
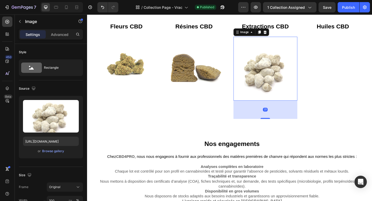
drag, startPoint x: 282, startPoint y: 108, endPoint x: 283, endPoint y: 126, distance: 17.8
click at [283, 127] on div at bounding box center [281, 127] width 10 height 1
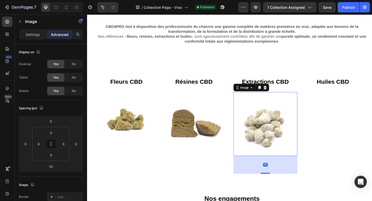
scroll to position [31, 0]
click at [347, 7] on div "Publish" at bounding box center [348, 7] width 13 height 5
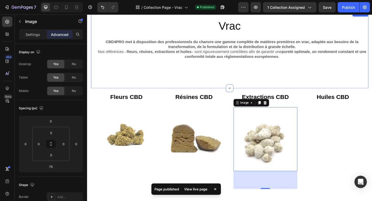
scroll to position [16, 0]
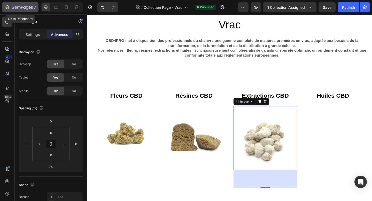
click at [29, 5] on div "7" at bounding box center [24, 7] width 25 height 6
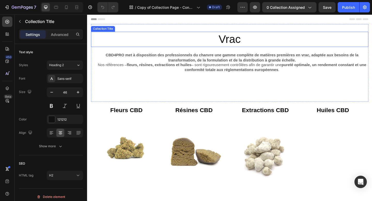
click at [247, 42] on h2 "Vrac" at bounding box center [242, 41] width 302 height 17
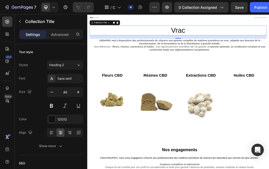
click at [297, 64] on strong "CBD4PRO met à disposition des professionnels du chanvre une gamme complète de m…" at bounding box center [244, 62] width 275 height 10
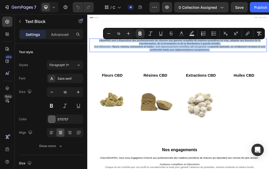
drag, startPoint x: 300, startPoint y: 76, endPoint x: 106, endPoint y: 59, distance: 195.0
click at [106, 59] on div "CBD4PRO met à disposition des professionnels du chanvre une gamme complète de m…" at bounding box center [244, 67] width 297 height 23
copy div "CBD4PRO met à disposition des professionnels du chanvre une gamme complète de m…"
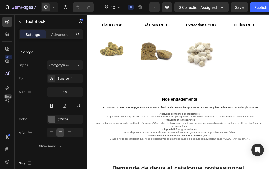
scroll to position [94, 0]
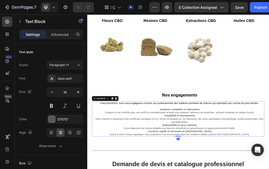
click at [220, 168] on span ", nous nous engageons à fournir aux professionnels des matières premières de ch…" at bounding box center [260, 166] width 242 height 4
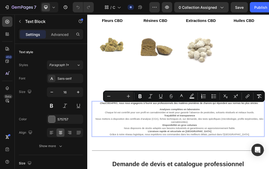
click at [109, 168] on span "Chez" at bounding box center [114, 166] width 10 height 4
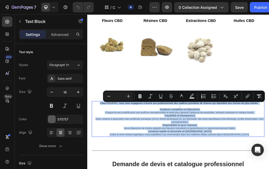
drag, startPoint x: 105, startPoint y: 167, endPoint x: 366, endPoint y: 221, distance: 267.4
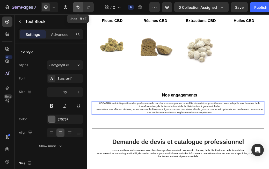
click at [76, 5] on icon "Undo/Redo" at bounding box center [77, 7] width 5 height 5
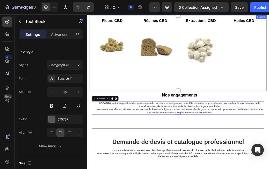
click at [138, 137] on div "Fleurs CBD Button Image Résines CBD Button Image Row" at bounding box center [166, 81] width 143 height 127
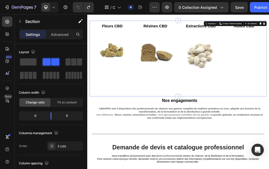
scroll to position [87, 0]
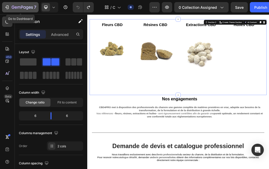
click at [27, 9] on icon "button" at bounding box center [22, 7] width 21 height 4
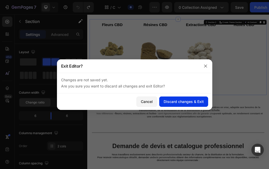
click at [191, 102] on div "Discard changes & Exit" at bounding box center [183, 101] width 40 height 5
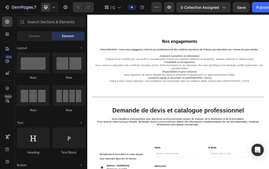
scroll to position [117, 0]
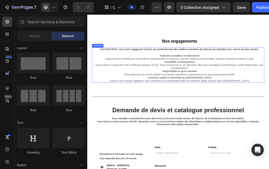
click at [220, 98] on strong "Traçabilité et transparence" at bounding box center [245, 95] width 53 height 4
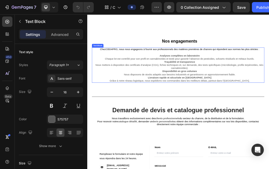
click at [220, 98] on strong "Traçabilité et transparence" at bounding box center [245, 95] width 53 height 4
click at [103, 82] on p "Rich Text Editor. Editing area: main" at bounding box center [245, 79] width 288 height 5
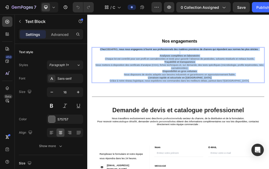
drag, startPoint x: 103, startPoint y: 143, endPoint x: 370, endPoint y: 197, distance: 272.7
click at [268, 131] on div "Chez CBD4PRO , nous nous engageons à fournir aux professionnels des matières pr…" at bounding box center [244, 101] width 289 height 60
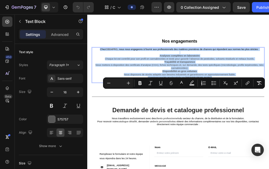
copy div "Chez CBD4PRO , nous nous engageons à fournir aux professionnels des matières pr…"
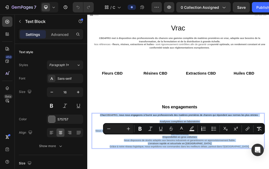
scroll to position [0, 0]
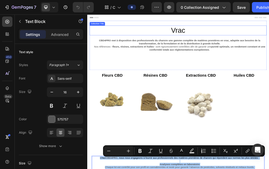
click at [241, 44] on h2 "Vrac" at bounding box center [242, 41] width 302 height 17
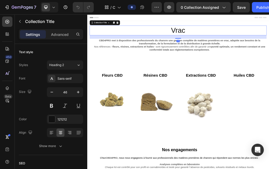
click at [257, 42] on h2 "Vrac" at bounding box center [242, 41] width 302 height 17
click at [252, 42] on h2 "Vrac" at bounding box center [242, 41] width 302 height 17
click at [251, 42] on h2 "Vrac" at bounding box center [242, 41] width 302 height 17
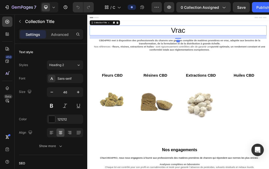
click at [235, 38] on h2 "Vrac" at bounding box center [242, 41] width 302 height 17
click at [242, 38] on h2 "Vrac" at bounding box center [242, 41] width 302 height 17
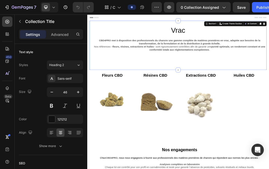
click at [205, 83] on div "Vrac Collection Title CBD4PRO met à disposition des professionnels du chanvre u…" at bounding box center [242, 67] width 302 height 68
click at [241, 44] on h2 "Vrac" at bounding box center [242, 41] width 302 height 17
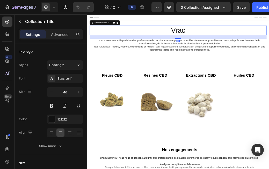
click at [241, 44] on h2 "Vrac" at bounding box center [242, 41] width 302 height 17
click at [268, 44] on h2 "Vrac" at bounding box center [242, 41] width 302 height 17
click at [250, 41] on h2 "Vrac" at bounding box center [242, 41] width 302 height 17
click at [21, 9] on icon "button" at bounding box center [22, 7] width 21 height 4
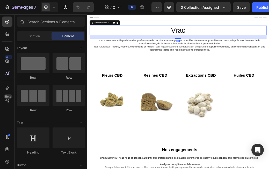
click at [248, 38] on h2 "Vrac" at bounding box center [242, 41] width 302 height 17
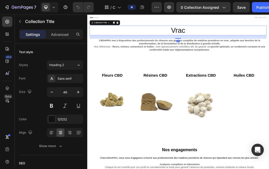
click at [248, 38] on h2 "Vrac" at bounding box center [242, 41] width 302 height 17
click at [256, 39] on h2 "Vrac" at bounding box center [242, 41] width 302 height 17
click at [256, 42] on h2 "Vrac" at bounding box center [242, 41] width 302 height 17
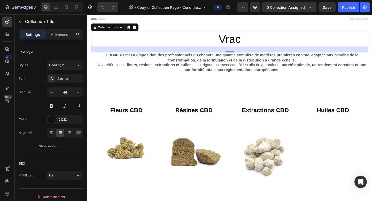
click at [242, 40] on h2 "Vrac" at bounding box center [242, 41] width 302 height 17
click at [259, 44] on h2 "Vrac" at bounding box center [242, 41] width 302 height 17
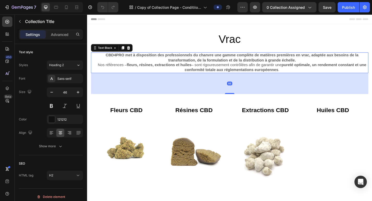
click at [246, 67] on p "Nos références – fleurs, résines, extractions et huiles – sont rigoureusement c…" at bounding box center [245, 72] width 296 height 11
click at [246, 68] on p "Nos références – fleurs, résines, extractions et huiles – sont rigoureusement c…" at bounding box center [245, 72] width 296 height 11
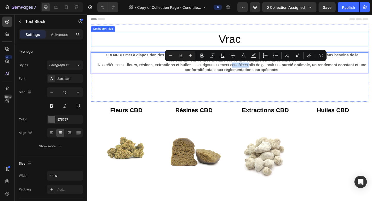
click at [246, 47] on h2 "Vrac" at bounding box center [242, 41] width 302 height 17
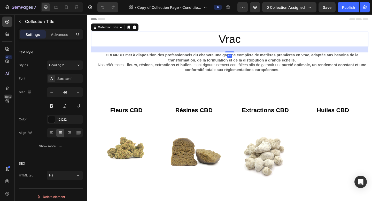
click at [246, 47] on h2 "Vrac" at bounding box center [242, 41] width 302 height 17
click at [253, 41] on h2 "Vrac" at bounding box center [242, 41] width 302 height 17
click at [268, 10] on button "0 collection assigned" at bounding box center [290, 7] width 54 height 10
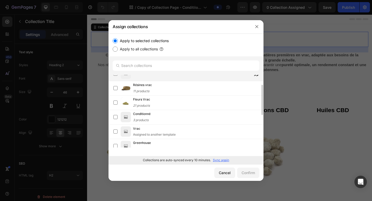
scroll to position [23, 0]
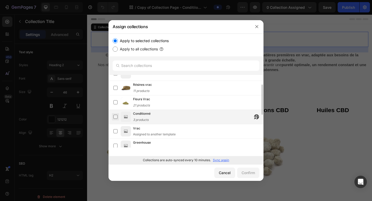
click at [115, 115] on label at bounding box center [116, 117] width 4 height 4
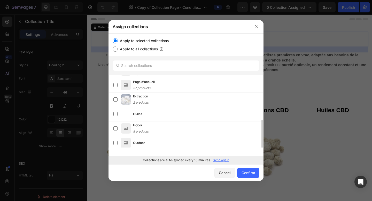
scroll to position [101, 0]
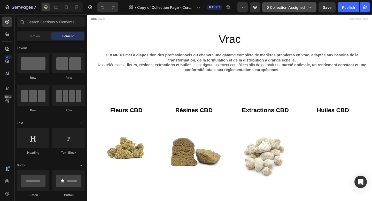
click at [294, 10] on button "0 collection assigned" at bounding box center [290, 7] width 54 height 10
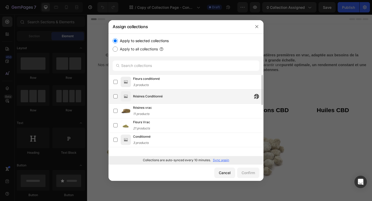
click at [123, 96] on img at bounding box center [126, 96] width 10 height 10
click at [117, 96] on label at bounding box center [116, 96] width 4 height 4
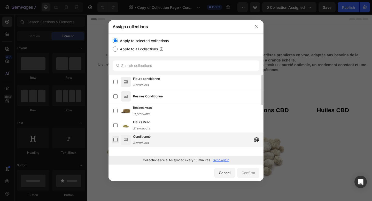
click at [116, 139] on label at bounding box center [116, 140] width 4 height 4
click at [244, 174] on div "Confirm" at bounding box center [248, 172] width 13 height 5
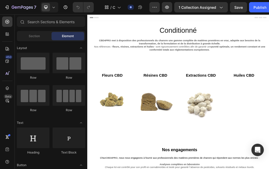
click at [223, 70] on p "Nos références – fleurs, résines, extractions et huiles – sont rigoureusement c…" at bounding box center [245, 72] width 296 height 11
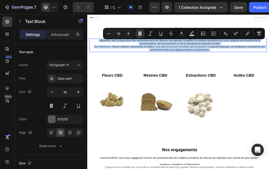
drag, startPoint x: 298, startPoint y: 75, endPoint x: 90, endPoint y: 61, distance: 208.4
click at [90, 59] on section "Conditionné Collection Title CBD4PRO met à disposition des professionnels du ch…" at bounding box center [242, 67] width 310 height 84
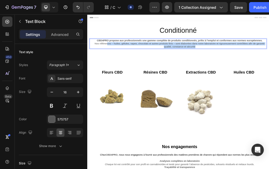
drag, startPoint x: 280, startPoint y: 69, endPoint x: 122, endPoint y: 65, distance: 158.1
click at [122, 65] on p "Nos références – huiles, gélules, vapes, chocolats et autres produits finis – s…" at bounding box center [245, 67] width 296 height 11
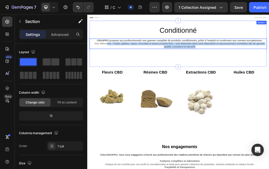
click at [145, 88] on div "Conditionné Collection Title CBD4PRO propose aux professionnels une gamme compl…" at bounding box center [242, 64] width 302 height 62
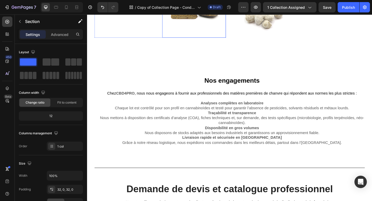
scroll to position [155, 0]
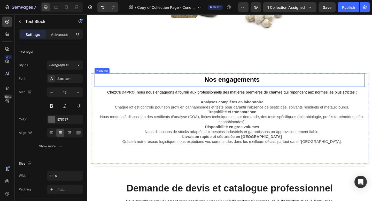
click at [162, 100] on span ", nous nous engageons à fournir aux professionnels des matières premières de ch…" at bounding box center [260, 99] width 242 height 4
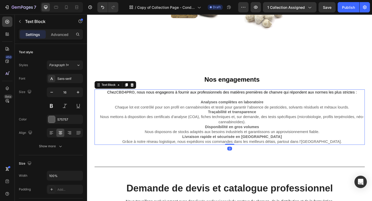
click at [162, 100] on span ", nous nous engageons à fournir aux professionnels des matières premières de ch…" at bounding box center [260, 99] width 242 height 4
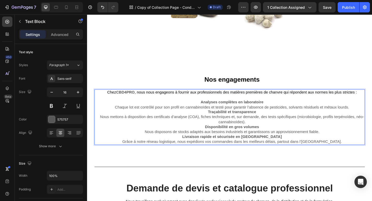
click at [105, 103] on p "Rich Text Editor. Editing area: main" at bounding box center [245, 104] width 288 height 5
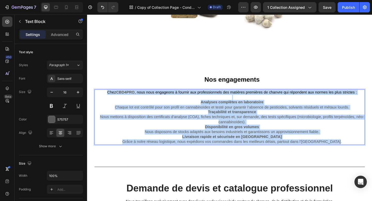
drag, startPoint x: 105, startPoint y: 100, endPoint x: 365, endPoint y: 151, distance: 264.7
click at [365, 151] on div "Chez CBD4PRO , nous nous engageons à fournir aux professionnels des matières pr…" at bounding box center [244, 126] width 289 height 60
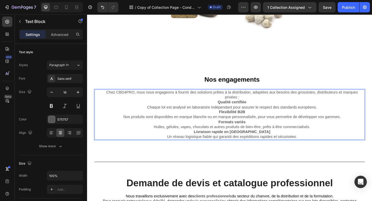
click at [268, 105] on p "Chez CBD4PRO, nous nous engageons à fournir des solutions prêtes à la distribut…" at bounding box center [245, 102] width 288 height 11
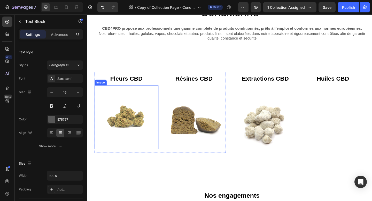
scroll to position [0, 0]
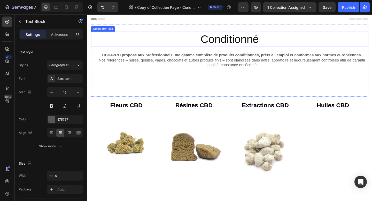
click at [181, 43] on h2 "Conditionné" at bounding box center [242, 41] width 302 height 17
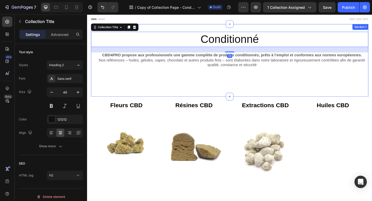
click at [182, 92] on div "Conditionné Collection Title 23 CBD4PRO propose aux professionnels une gamme co…" at bounding box center [242, 64] width 302 height 62
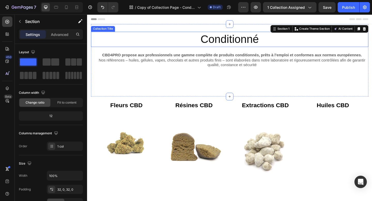
click at [177, 42] on h2 "Conditionné" at bounding box center [242, 41] width 302 height 17
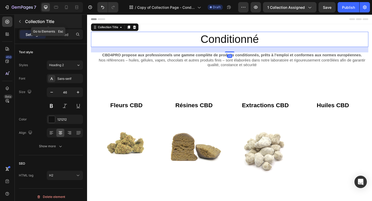
click at [35, 20] on p "Collection Title" at bounding box center [53, 21] width 56 height 6
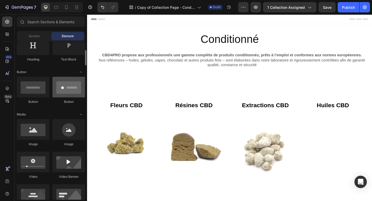
scroll to position [93, 0]
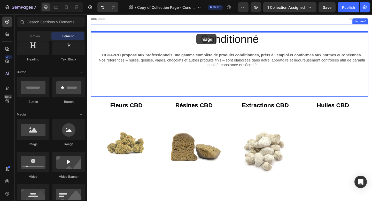
drag, startPoint x: 123, startPoint y: 150, endPoint x: 206, endPoint y: 36, distance: 140.6
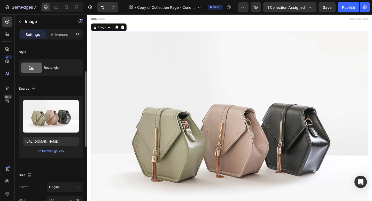
scroll to position [52, 0]
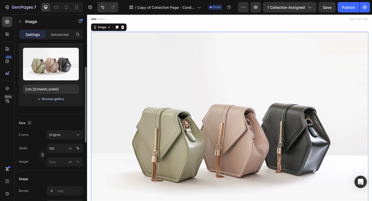
click at [57, 101] on button "Browse gallery" at bounding box center [53, 98] width 23 height 5
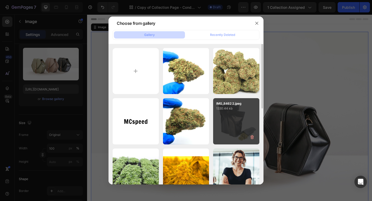
click at [234, 133] on div "IMG_8462 2.jpeg 1330.44 kb" at bounding box center [236, 121] width 46 height 46
type input "[URL][DOMAIN_NAME]"
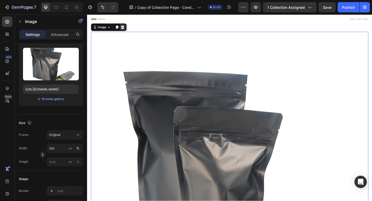
click at [124, 30] on icon at bounding box center [126, 28] width 4 height 4
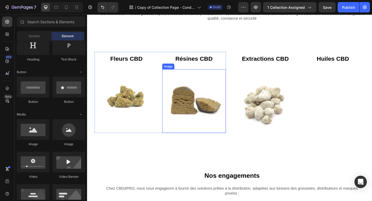
scroll to position [61, 0]
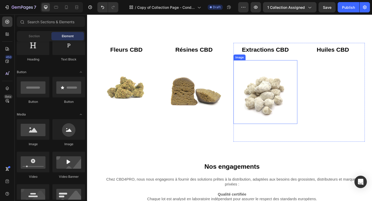
click at [286, 100] on img at bounding box center [281, 99] width 70 height 70
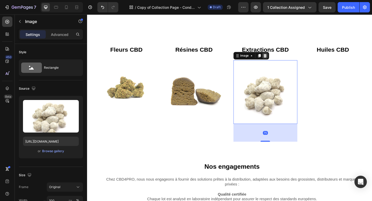
click at [281, 60] on icon at bounding box center [281, 59] width 4 height 4
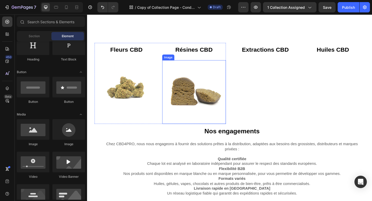
click at [212, 95] on img at bounding box center [204, 99] width 70 height 70
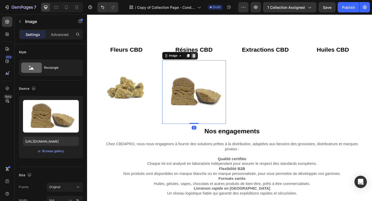
click at [203, 59] on icon at bounding box center [203, 59] width 4 height 4
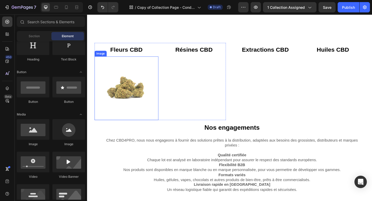
click at [128, 88] on img at bounding box center [130, 95] width 70 height 70
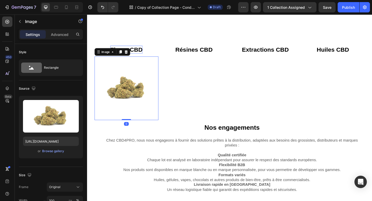
click at [130, 54] on icon at bounding box center [129, 56] width 3 height 4
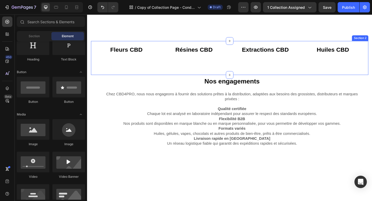
click at [250, 69] on div "Extractions CBD Button Huiles CBD Button Row" at bounding box center [317, 63] width 143 height 34
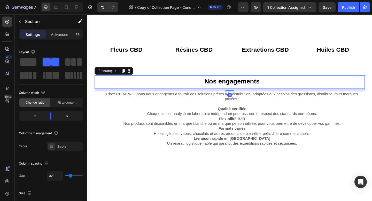
click at [251, 81] on h2 "Nos engagements" at bounding box center [244, 88] width 289 height 14
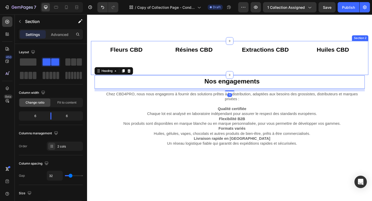
click at [248, 73] on div "Extractions CBD Button Huiles CBD Button Row" at bounding box center [317, 63] width 143 height 34
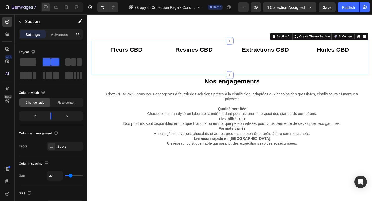
click at [225, 75] on div "Fleurs CBD Button Résines CBD Button Row" at bounding box center [166, 63] width 143 height 34
click at [223, 64] on div "Fleurs CBD Button Résines CBD Button Row" at bounding box center [166, 63] width 143 height 34
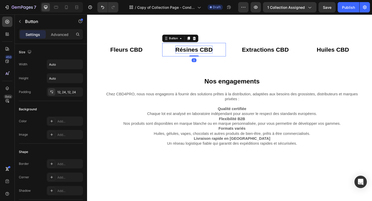
click at [216, 52] on strong "Résines CBD" at bounding box center [203, 52] width 41 height 7
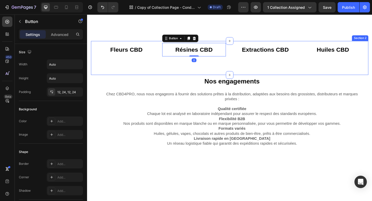
click at [216, 69] on div "Fleurs CBD Button Résines CBD Button 0 Row" at bounding box center [166, 63] width 143 height 34
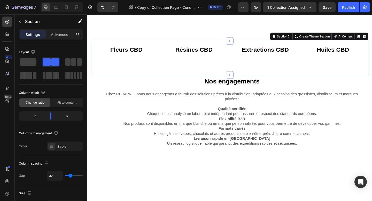
click at [185, 65] on div "Fleurs CBD Button Résines CBD Button Row" at bounding box center [166, 63] width 143 height 34
click at [117, 68] on div "Fleurs CBD Button Résines CBD Button Row" at bounding box center [166, 63] width 143 height 34
click at [99, 6] on button "Undo/Redo" at bounding box center [103, 7] width 10 height 10
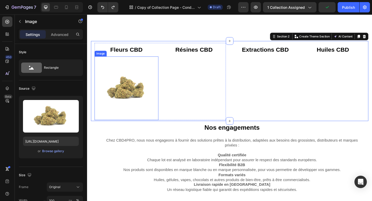
click at [136, 106] on img at bounding box center [130, 95] width 70 height 70
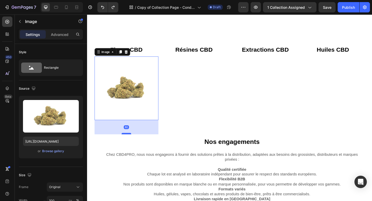
drag, startPoint x: 130, startPoint y: 129, endPoint x: 130, endPoint y: 145, distance: 15.5
click at [130, 145] on div at bounding box center [130, 145] width 10 height 2
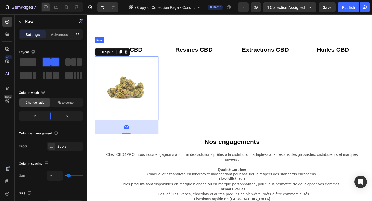
click at [197, 110] on div "Résines CBD Button" at bounding box center [204, 96] width 70 height 100
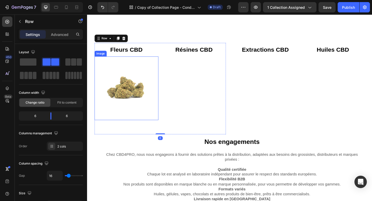
click at [136, 88] on img at bounding box center [130, 95] width 70 height 70
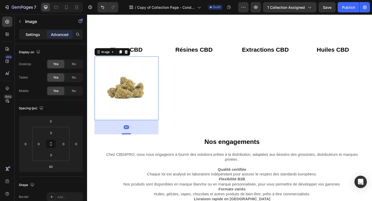
click at [33, 38] on div "Settings" at bounding box center [33, 34] width 26 height 8
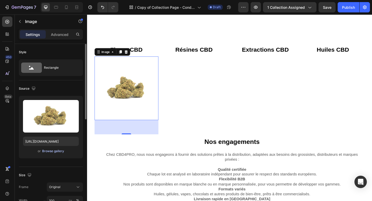
click at [56, 153] on div "Browse gallery" at bounding box center [53, 151] width 22 height 5
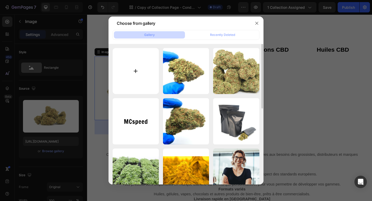
click at [138, 63] on input "file" at bounding box center [136, 71] width 46 height 46
type input "C:\fakepath\IMG_8462 2.jpeg"
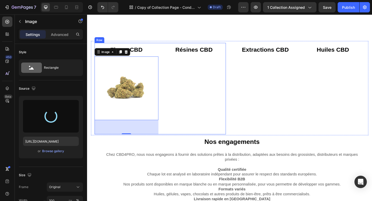
type input "[URL][DOMAIN_NAME]"
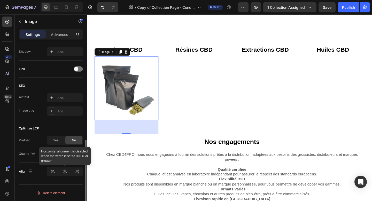
scroll to position [218, 0]
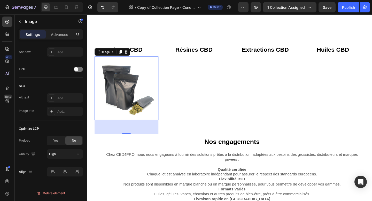
click at [113, 104] on img at bounding box center [130, 95] width 70 height 70
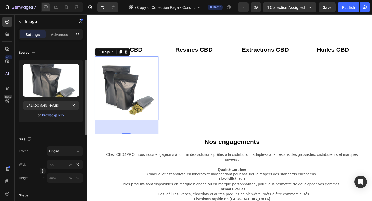
scroll to position [0, 0]
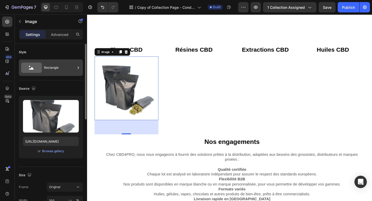
click at [60, 65] on div "Rectangle" at bounding box center [60, 68] width 32 height 12
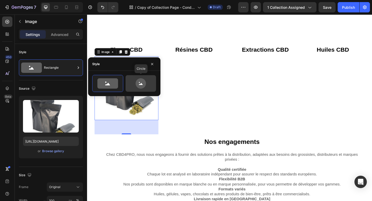
click at [139, 81] on icon at bounding box center [141, 83] width 10 height 10
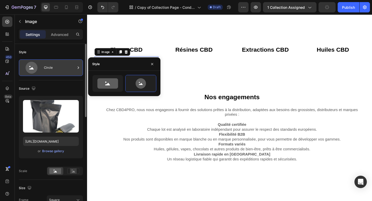
click at [57, 69] on div "Circle" at bounding box center [60, 68] width 32 height 12
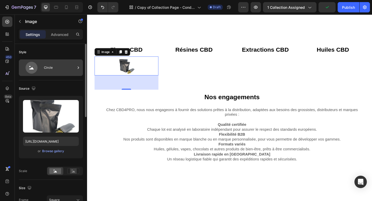
click at [60, 67] on div "Circle" at bounding box center [60, 68] width 32 height 12
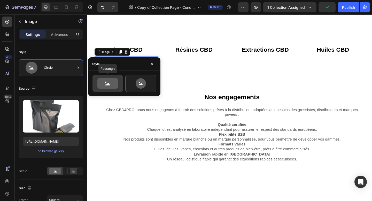
click at [107, 88] on icon at bounding box center [108, 83] width 21 height 10
type input "100"
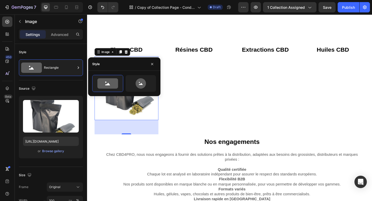
click at [111, 145] on div "60" at bounding box center [130, 138] width 70 height 16
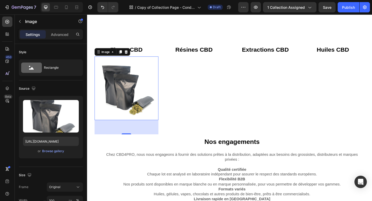
click at [127, 89] on img at bounding box center [130, 95] width 70 height 70
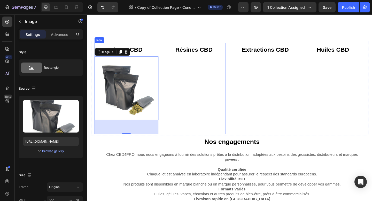
click at [209, 98] on div "Résines CBD Button" at bounding box center [204, 96] width 70 height 100
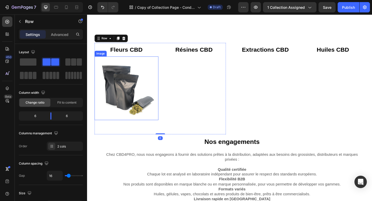
click at [126, 93] on img at bounding box center [130, 95] width 70 height 70
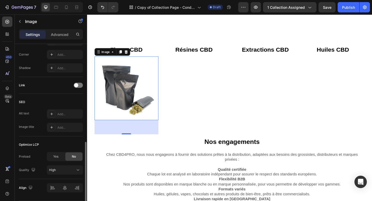
scroll to position [219, 0]
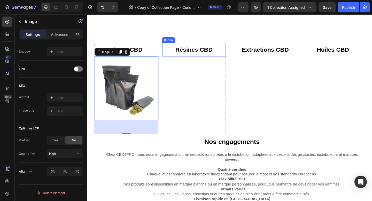
click at [174, 42] on div "Button" at bounding box center [176, 42] width 12 height 5
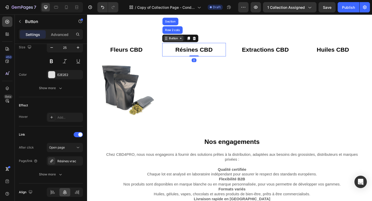
scroll to position [0, 0]
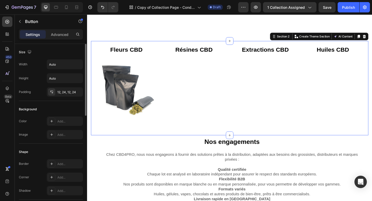
click at [263, 109] on div "Extractions CBD Button Huiles CBD Button Row" at bounding box center [317, 96] width 143 height 100
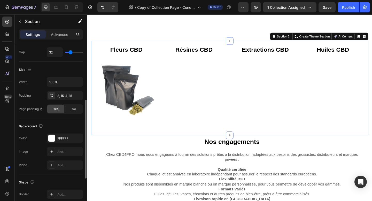
scroll to position [124, 0]
click at [230, 119] on div "Résines CBD Button" at bounding box center [204, 96] width 70 height 100
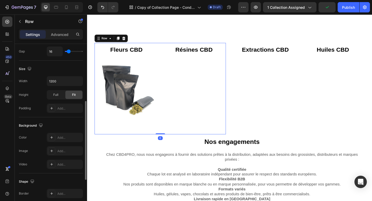
scroll to position [0, 0]
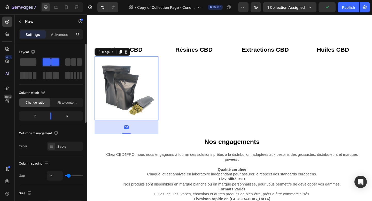
click at [121, 92] on img at bounding box center [130, 95] width 70 height 70
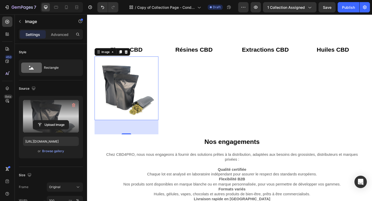
scroll to position [219, 0]
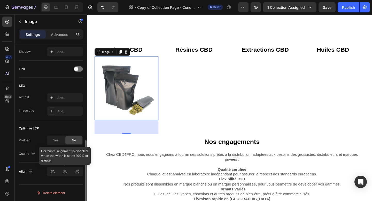
click at [63, 169] on div at bounding box center [65, 171] width 36 height 9
click at [65, 172] on div at bounding box center [65, 171] width 36 height 9
click at [66, 175] on div at bounding box center [65, 171] width 36 height 9
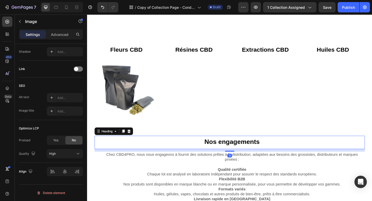
click at [195, 147] on h2 "Nos engagements" at bounding box center [244, 154] width 289 height 14
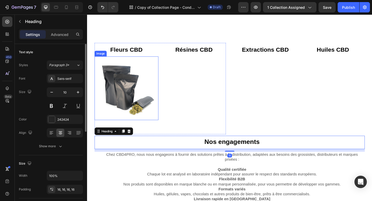
click at [121, 99] on img at bounding box center [130, 95] width 70 height 70
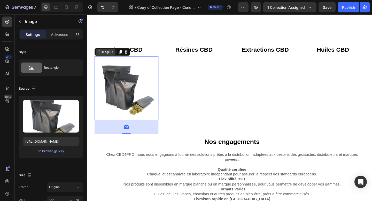
click at [111, 54] on div "Image" at bounding box center [107, 55] width 11 height 5
click at [109, 56] on div "Image" at bounding box center [107, 55] width 11 height 5
click at [123, 54] on icon at bounding box center [123, 56] width 3 height 4
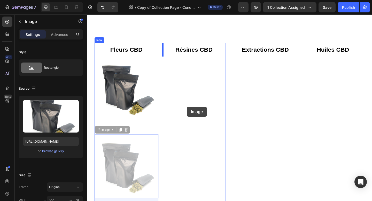
drag, startPoint x: 101, startPoint y: 141, endPoint x: 196, endPoint y: 114, distance: 98.8
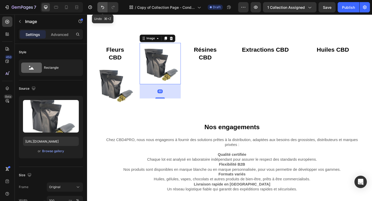
click at [104, 11] on button "Undo/Redo" at bounding box center [103, 7] width 10 height 10
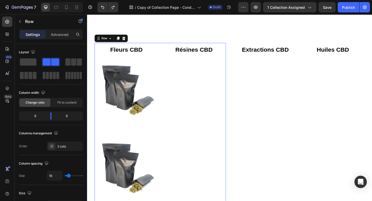
click at [206, 96] on div "Résines CBD Button" at bounding box center [204, 138] width 70 height 185
click at [204, 89] on div "Résines CBD Button" at bounding box center [204, 138] width 70 height 185
click at [103, 9] on icon "Undo/Redo" at bounding box center [102, 7] width 5 height 5
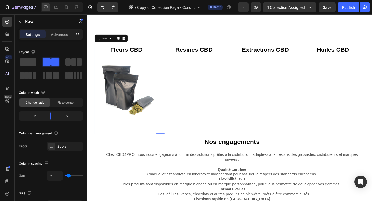
click at [198, 78] on div "Résines CBD Button" at bounding box center [204, 96] width 70 height 100
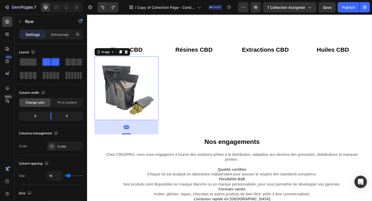
click at [130, 87] on img at bounding box center [130, 95] width 70 height 70
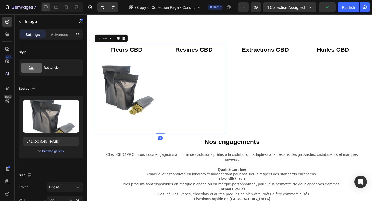
click at [204, 91] on div "Résines CBD Button" at bounding box center [204, 96] width 70 height 100
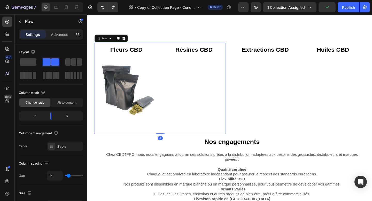
click at [204, 91] on div "Résines CBD Button" at bounding box center [204, 96] width 70 height 100
click at [51, 63] on span at bounding box center [55, 61] width 8 height 7
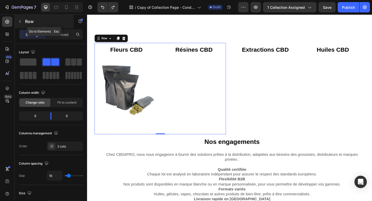
click at [27, 19] on p "Row" at bounding box center [47, 21] width 44 height 6
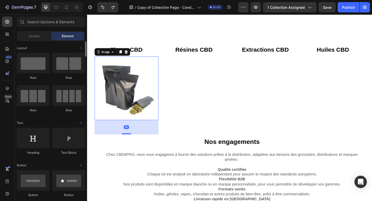
click at [108, 98] on img at bounding box center [130, 95] width 70 height 70
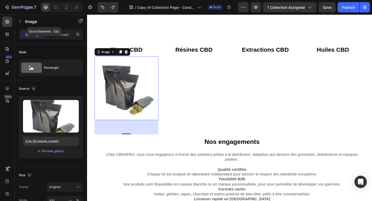
click at [31, 21] on p "Image" at bounding box center [47, 21] width 44 height 6
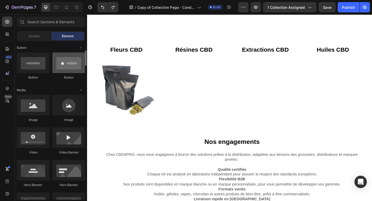
scroll to position [117, 0]
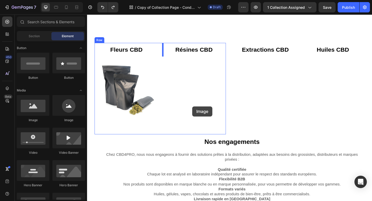
drag, startPoint x: 121, startPoint y: 121, endPoint x: 202, endPoint y: 115, distance: 81.5
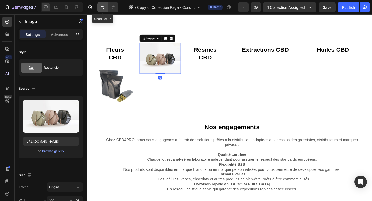
click at [103, 7] on icon "Undo/Redo" at bounding box center [102, 7] width 5 height 5
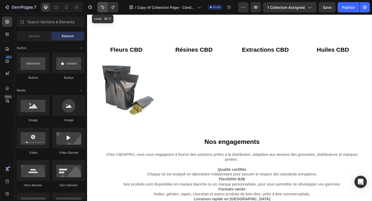
click at [102, 7] on icon "Undo/Redo" at bounding box center [102, 7] width 5 height 5
click at [104, 10] on button "Undo/Redo" at bounding box center [103, 7] width 10 height 10
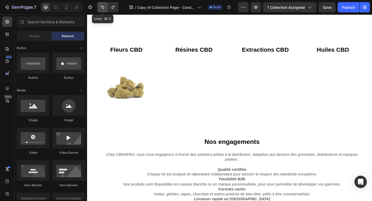
click at [104, 10] on button "Undo/Redo" at bounding box center [103, 7] width 10 height 10
click at [101, 7] on icon "Undo/Redo" at bounding box center [102, 7] width 3 height 3
click at [103, 9] on icon "Undo/Redo" at bounding box center [102, 7] width 3 height 3
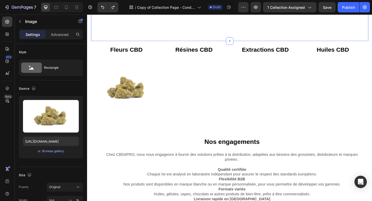
click at [163, 70] on img at bounding box center [130, 95] width 70 height 70
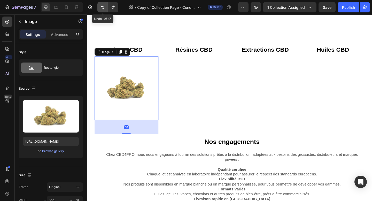
click at [104, 7] on icon "Undo/Redo" at bounding box center [102, 7] width 5 height 5
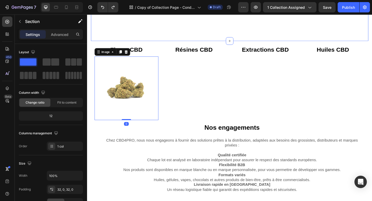
click at [138, 38] on div "Conditionné Collection Title CBD4PRO propose aux professionnels une gamme compl…" at bounding box center [242, 4] width 302 height 79
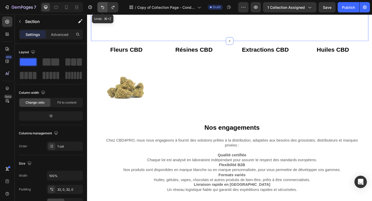
click at [105, 8] on icon "Undo/Redo" at bounding box center [102, 7] width 5 height 5
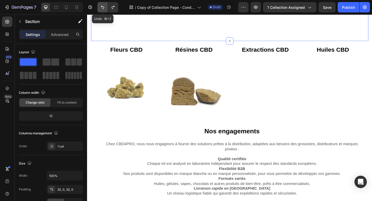
click at [105, 8] on icon "Undo/Redo" at bounding box center [102, 7] width 5 height 5
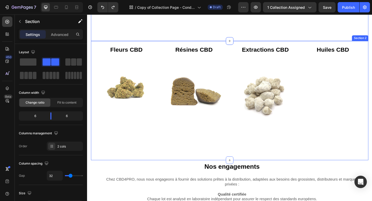
click at [181, 146] on div "Fleurs CBD Button Image Résines CBD Button Image Row" at bounding box center [166, 109] width 143 height 127
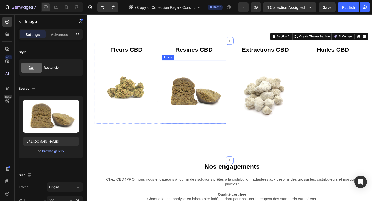
click at [199, 106] on img at bounding box center [204, 99] width 70 height 70
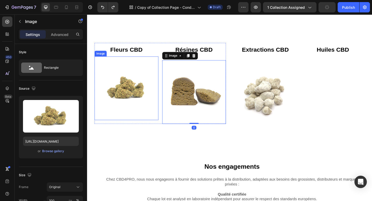
click at [119, 96] on img at bounding box center [130, 95] width 70 height 70
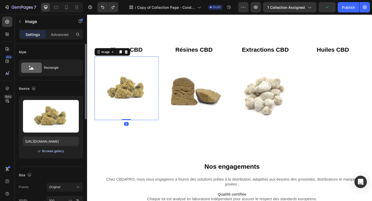
click at [60, 150] on div "Browse gallery" at bounding box center [53, 151] width 22 height 5
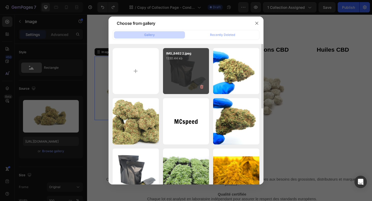
click at [186, 80] on div "IMG_8462 2.jpeg 1330.44 kb" at bounding box center [186, 71] width 46 height 46
type input "[URL][DOMAIN_NAME]"
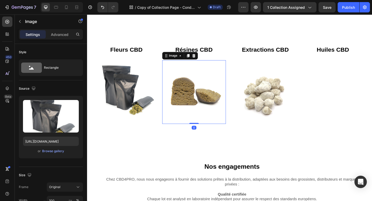
click at [200, 93] on img at bounding box center [204, 99] width 70 height 70
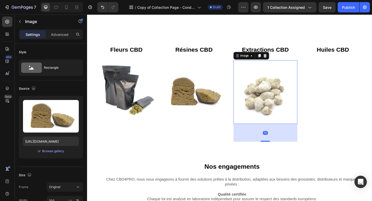
click at [287, 106] on img at bounding box center [281, 99] width 70 height 70
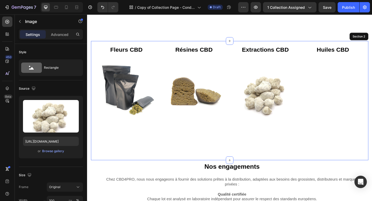
click at [187, 166] on div "Fleurs CBD Button Image Résines CBD Button Image Row" at bounding box center [166, 109] width 143 height 127
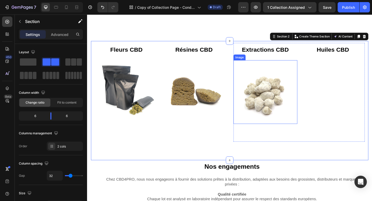
scroll to position [26, 0]
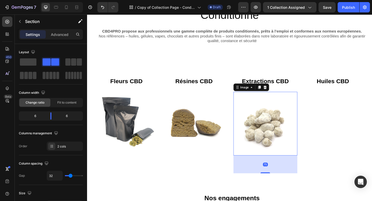
click at [285, 124] on img at bounding box center [281, 134] width 70 height 70
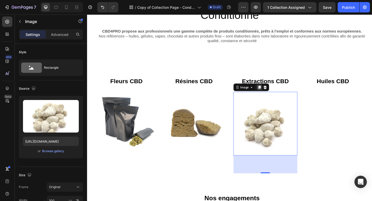
click at [274, 94] on icon at bounding box center [275, 94] width 4 height 4
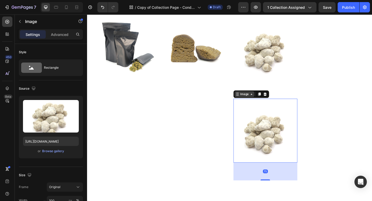
scroll to position [97, 0]
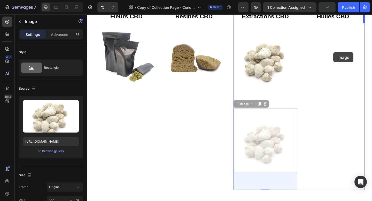
drag, startPoint x: 257, startPoint y: 111, endPoint x: 355, endPoint y: 56, distance: 112.8
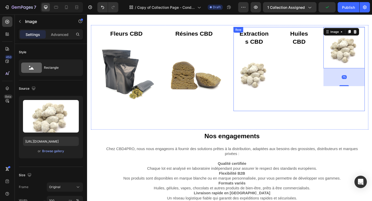
scroll to position [73, 0]
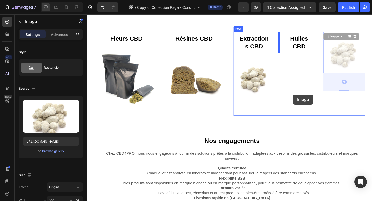
drag, startPoint x: 353, startPoint y: 40, endPoint x: 312, endPoint y: 102, distance: 74.5
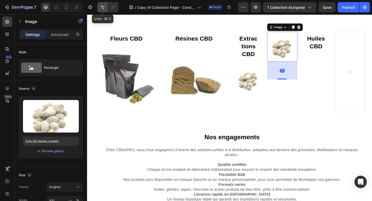
click at [100, 9] on icon "Undo/Redo" at bounding box center [102, 7] width 5 height 5
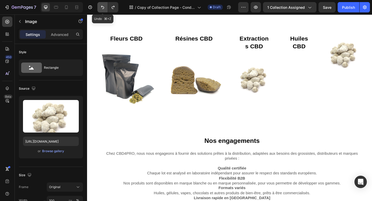
click at [100, 9] on icon "Undo/Redo" at bounding box center [102, 7] width 5 height 5
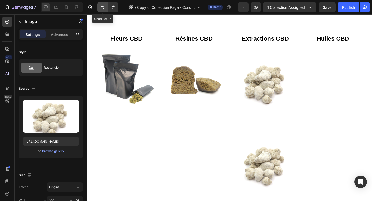
click at [100, 9] on icon "Undo/Redo" at bounding box center [102, 7] width 5 height 5
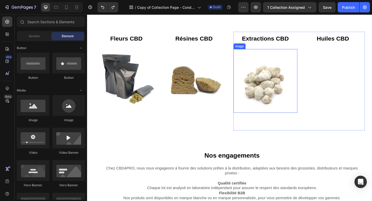
click at [273, 80] on img at bounding box center [281, 87] width 70 height 70
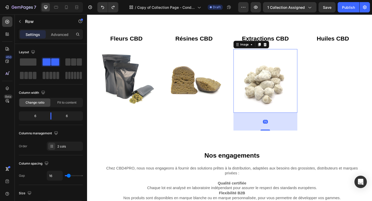
click at [341, 94] on div "Huiles CBD Button" at bounding box center [355, 87] width 70 height 108
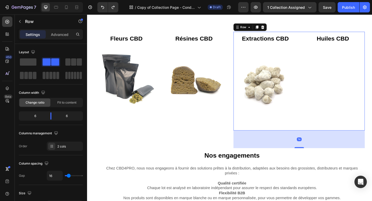
click at [343, 84] on div "Huiles CBD Button" at bounding box center [355, 87] width 70 height 108
click at [343, 83] on div "Huiles CBD Button" at bounding box center [355, 87] width 70 height 108
click at [32, 58] on span at bounding box center [28, 61] width 17 height 7
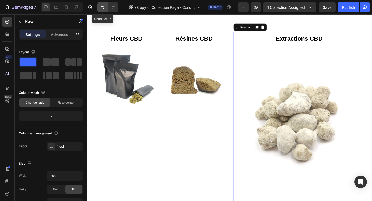
click at [101, 7] on icon "Undo/Redo" at bounding box center [102, 7] width 5 height 5
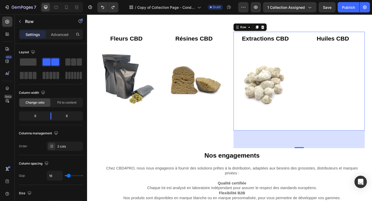
click at [333, 87] on div "Huiles CBD Button" at bounding box center [355, 87] width 70 height 108
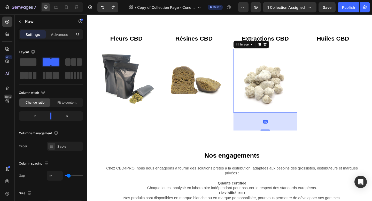
click at [284, 80] on img at bounding box center [281, 87] width 70 height 70
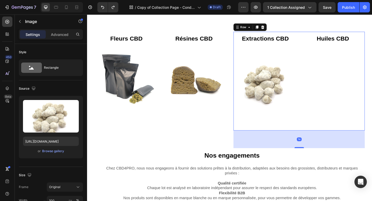
click at [371, 87] on div "Huiles CBD Button" at bounding box center [355, 87] width 70 height 108
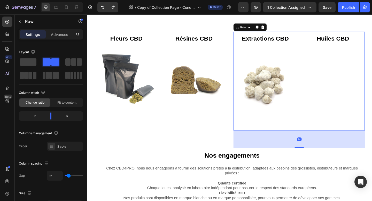
click at [364, 81] on div "Huiles CBD Button" at bounding box center [355, 87] width 70 height 108
click at [363, 81] on div "Huiles CBD Button" at bounding box center [355, 87] width 70 height 108
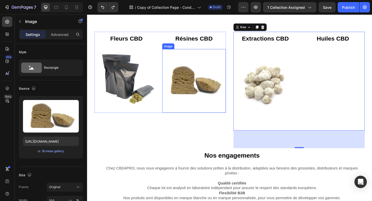
click at [184, 89] on img at bounding box center [204, 87] width 70 height 70
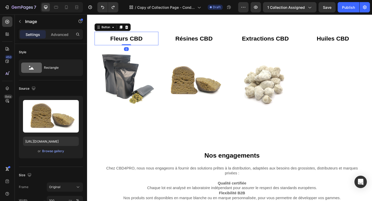
click at [155, 45] on div "Fleurs CBD Button 0" at bounding box center [130, 40] width 70 height 15
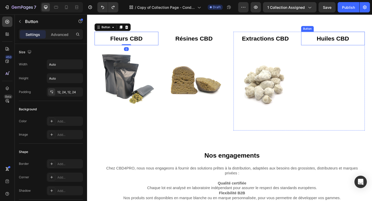
click at [321, 43] on div "Huiles CBD Button" at bounding box center [355, 40] width 70 height 15
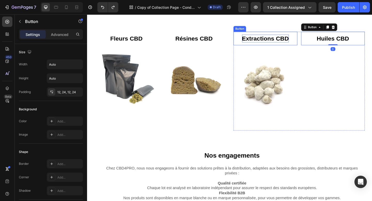
click at [294, 41] on strong "Extractions CBD" at bounding box center [281, 40] width 51 height 7
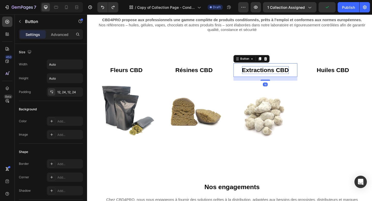
scroll to position [38, 0]
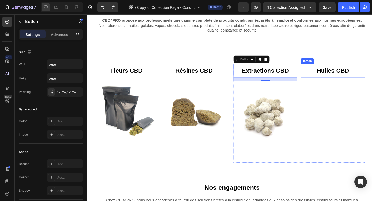
click at [322, 70] on div "Huiles CBD Button" at bounding box center [355, 75] width 70 height 15
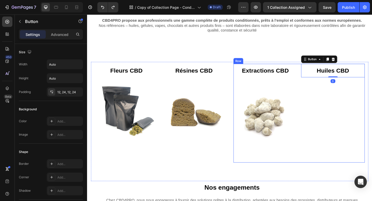
click at [315, 72] on div "Extractions CBD Button" at bounding box center [281, 75] width 70 height 15
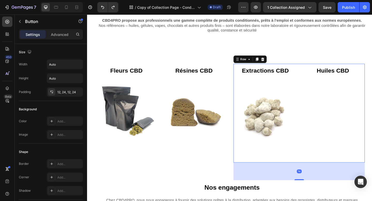
click at [319, 74] on div "Extractions CBD Button Image Huiles CBD Button Row 74" at bounding box center [317, 122] width 143 height 108
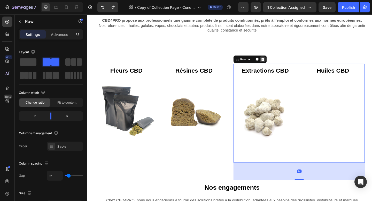
click at [275, 64] on div at bounding box center [278, 63] width 6 height 6
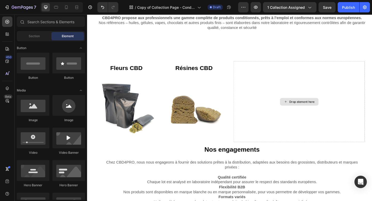
scroll to position [44, 0]
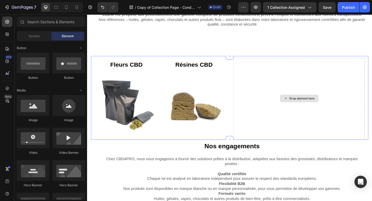
click at [322, 109] on div "Drop element here" at bounding box center [318, 106] width 42 height 8
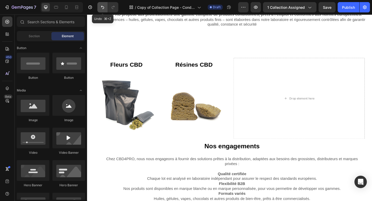
click at [103, 6] on icon "Undo/Redo" at bounding box center [102, 7] width 3 height 3
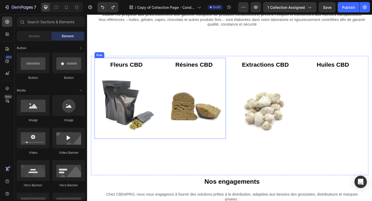
click at [166, 66] on div "Fleurs CBD Button Image Résines CBD Button Image Row" at bounding box center [166, 106] width 143 height 88
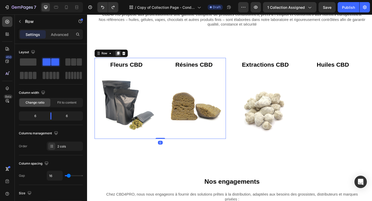
click at [121, 56] on icon at bounding box center [120, 57] width 3 height 4
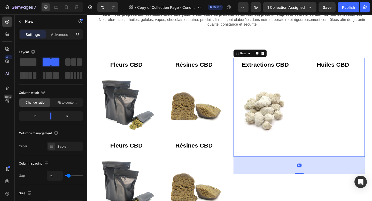
click at [326, 83] on div "Huiles CBD Button" at bounding box center [355, 116] width 70 height 108
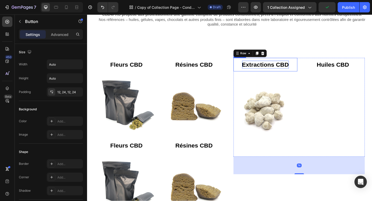
click at [284, 71] on strong "Extractions CBD" at bounding box center [281, 68] width 51 height 7
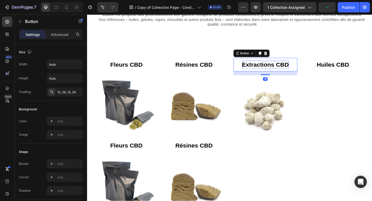
click at [284, 71] on strong "Extractions CBD" at bounding box center [281, 68] width 51 height 7
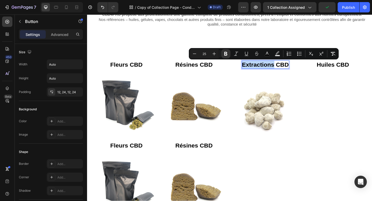
copy strong "Extractions"
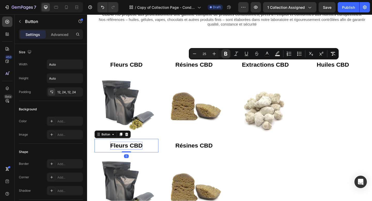
click at [129, 159] on strong "Fleurs CBD" at bounding box center [129, 157] width 35 height 7
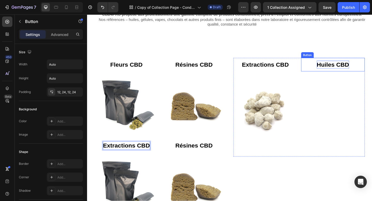
click at [347, 70] on strong "Huiles CBD" at bounding box center [354, 68] width 35 height 7
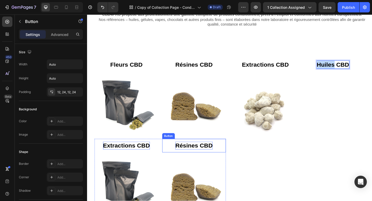
click at [200, 157] on strong "Résines CBD" at bounding box center [203, 157] width 41 height 7
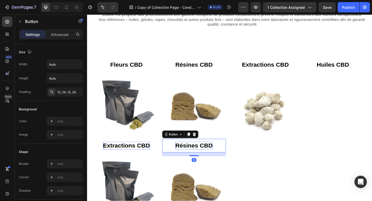
click at [200, 157] on strong "Résines CBD" at bounding box center [203, 157] width 41 height 7
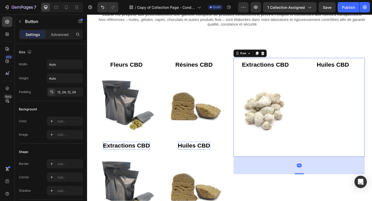
click at [318, 101] on div "Extractions CBD Button Image Huiles CBD Button Row 74" at bounding box center [317, 116] width 143 height 108
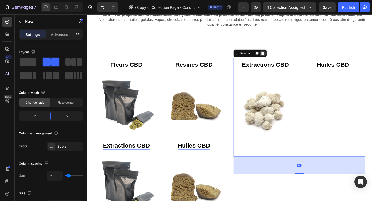
click at [278, 56] on icon at bounding box center [278, 57] width 3 height 4
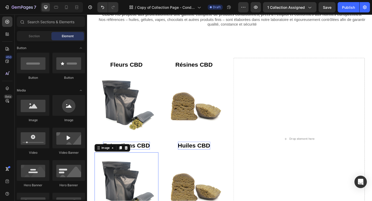
click at [136, 177] on img at bounding box center [130, 200] width 70 height 70
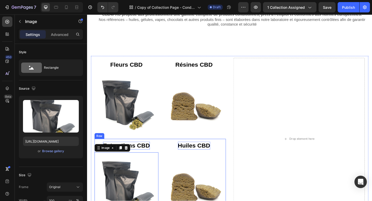
click at [169, 174] on img at bounding box center [204, 204] width 70 height 70
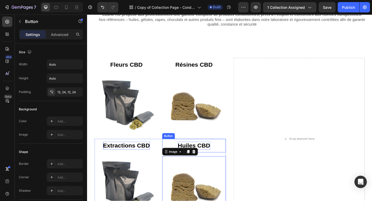
click at [173, 157] on div "Huiles CBD Button" at bounding box center [204, 157] width 70 height 15
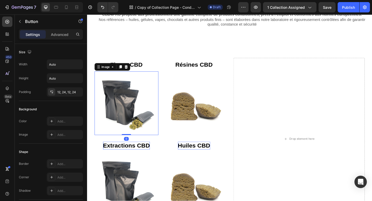
click at [161, 78] on img at bounding box center [130, 112] width 70 height 70
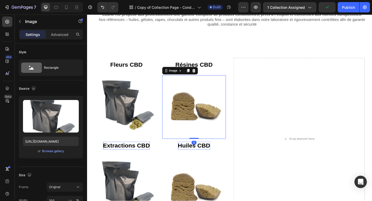
click at [175, 81] on img at bounding box center [204, 116] width 70 height 70
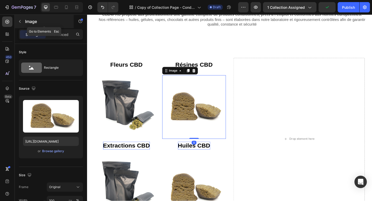
click at [29, 22] on p "Image" at bounding box center [47, 21] width 44 height 6
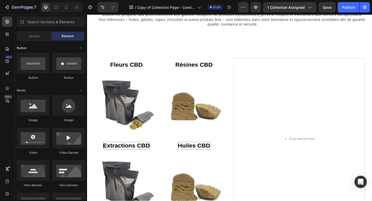
scroll to position [0, 0]
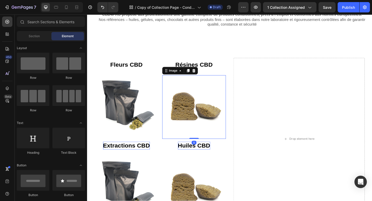
click at [220, 92] on img at bounding box center [204, 116] width 70 height 70
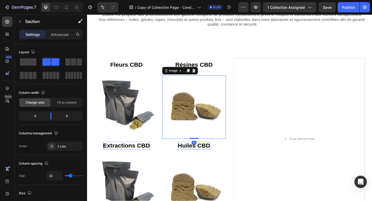
click at [304, 94] on div "Drop element here" at bounding box center [317, 150] width 143 height 176
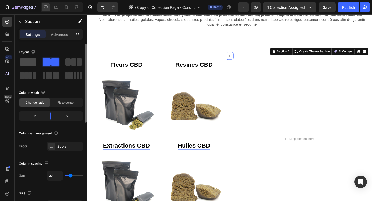
click at [31, 62] on span at bounding box center [28, 61] width 17 height 7
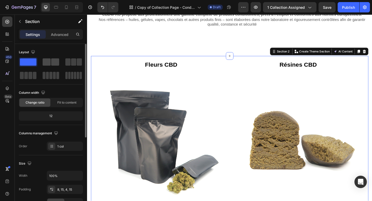
click at [46, 61] on span at bounding box center [47, 61] width 8 height 7
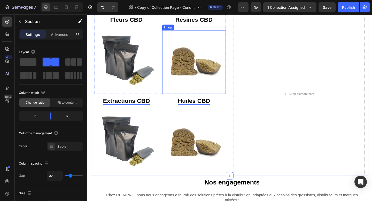
scroll to position [100, 0]
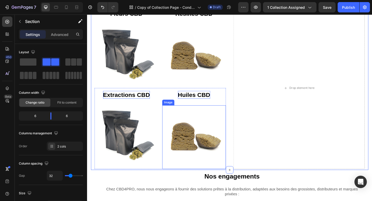
click at [180, 136] on img at bounding box center [204, 149] width 70 height 70
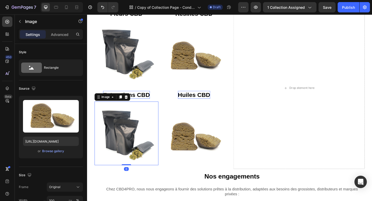
click at [149, 110] on img at bounding box center [130, 144] width 70 height 70
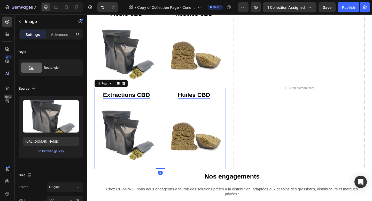
click at [167, 99] on div "Extractions CBD Button Image Huiles CBD Button Image Row 0" at bounding box center [166, 139] width 143 height 88
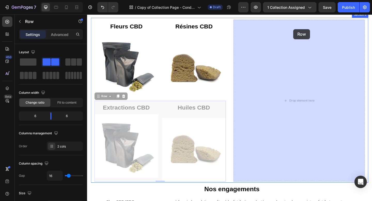
drag, startPoint x: 104, startPoint y: 89, endPoint x: 312, endPoint y: 31, distance: 215.6
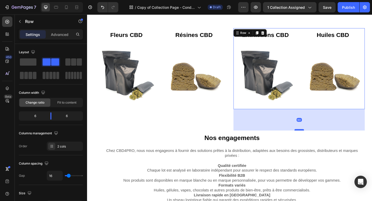
drag, startPoint x: 320, startPoint y: 117, endPoint x: 319, endPoint y: 141, distance: 24.3
click at [319, 140] on div at bounding box center [318, 140] width 10 height 2
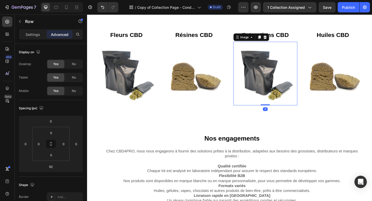
click at [302, 88] on img at bounding box center [281, 79] width 70 height 70
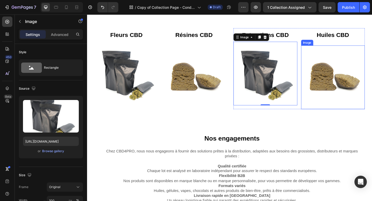
scroll to position [66, 0]
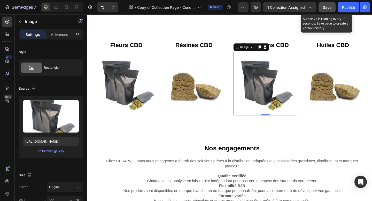
click at [328, 5] on span "Save" at bounding box center [327, 7] width 9 height 4
